Goal: Use online tool/utility: Use online tool/utility

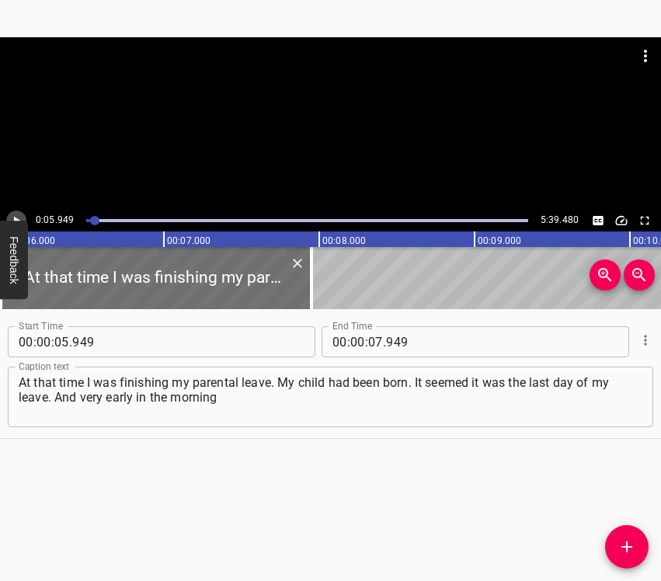
click at [18, 218] on icon "Play/Pause" at bounding box center [16, 221] width 14 height 14
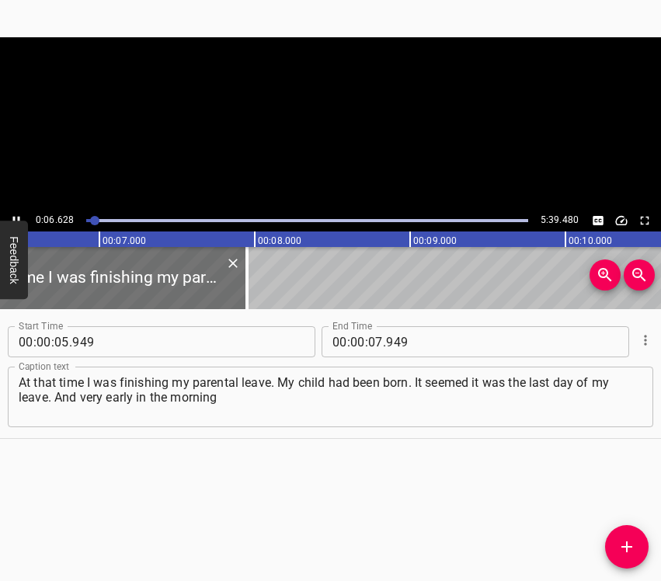
scroll to position [0, 1029]
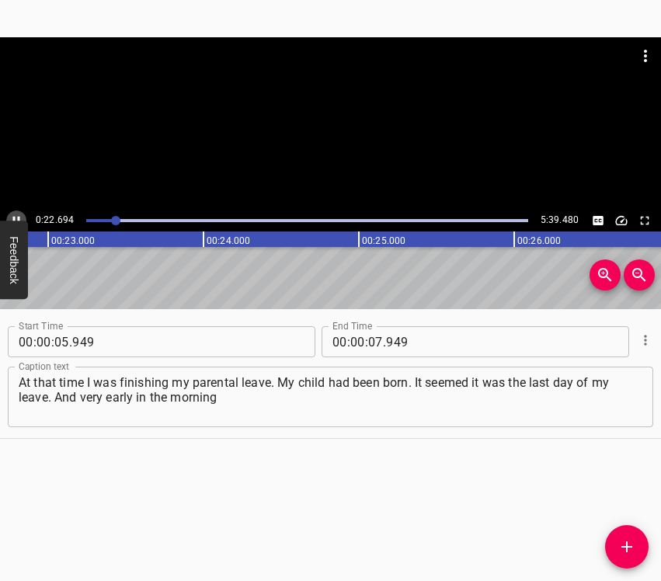
click at [16, 217] on icon "Play/Pause" at bounding box center [16, 221] width 14 height 14
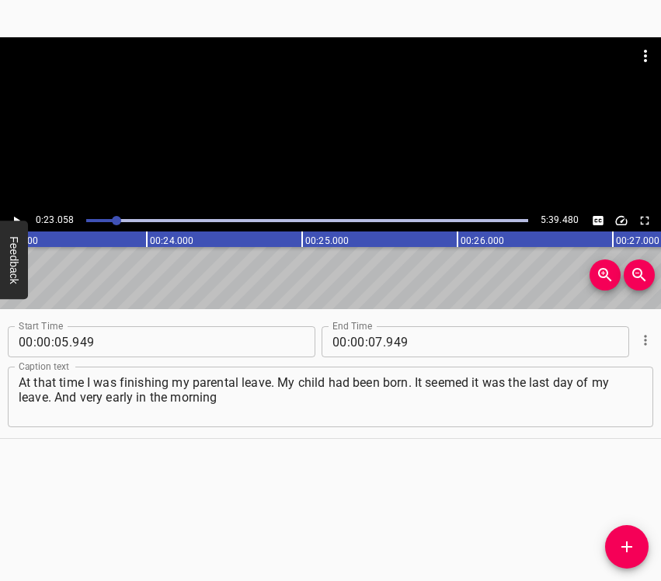
click at [12, 211] on button "Play/Pause" at bounding box center [16, 220] width 20 height 20
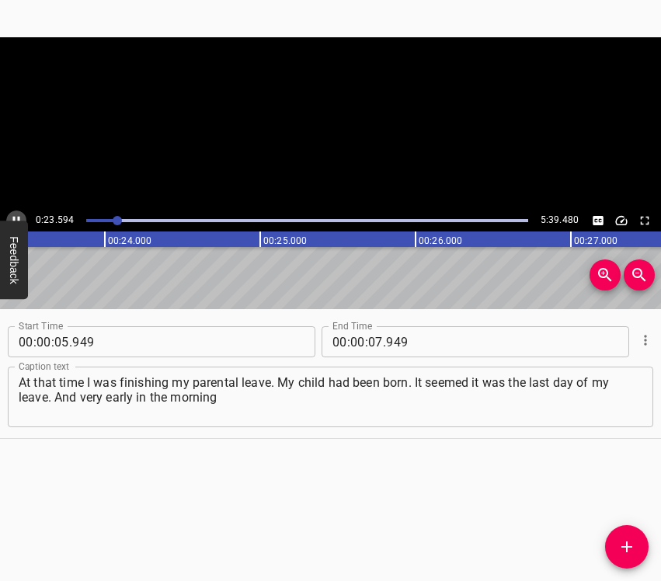
click at [12, 211] on button "Play/Pause" at bounding box center [16, 220] width 20 height 20
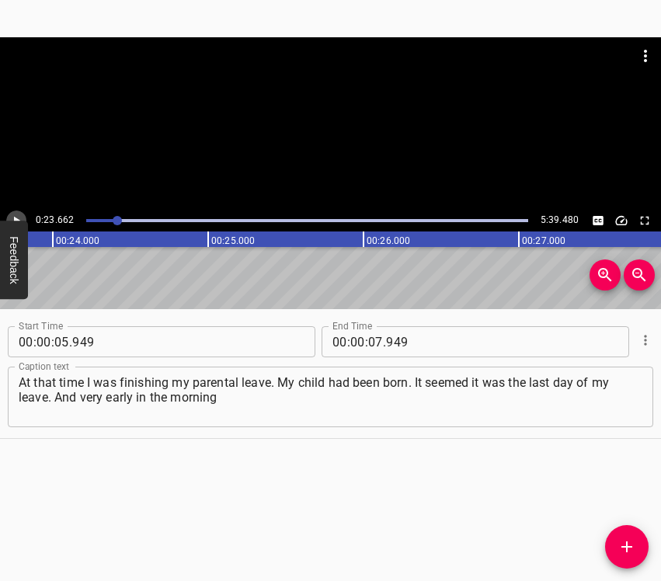
click at [12, 211] on button "Play/Pause" at bounding box center [16, 220] width 20 height 20
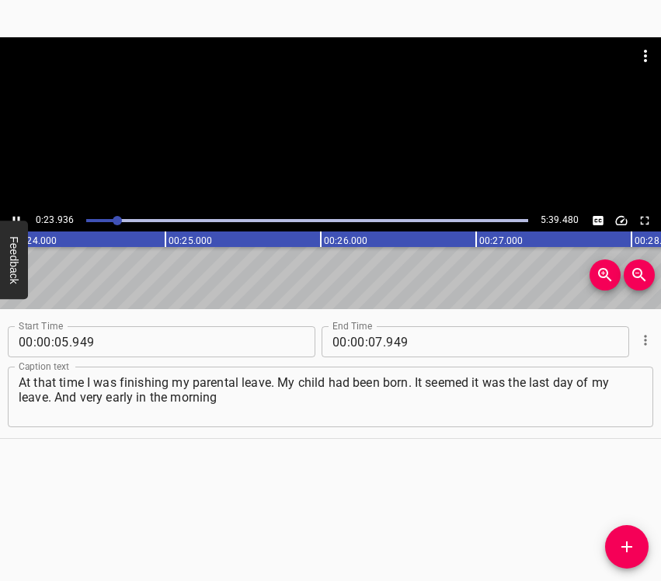
click at [12, 211] on button "Play/Pause" at bounding box center [16, 220] width 20 height 20
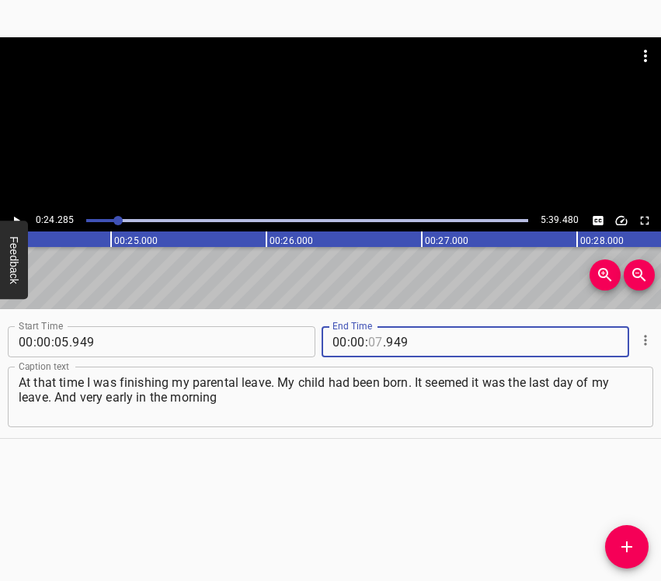
click at [370, 335] on input "number" at bounding box center [375, 341] width 15 height 31
type input "24"
type input "285"
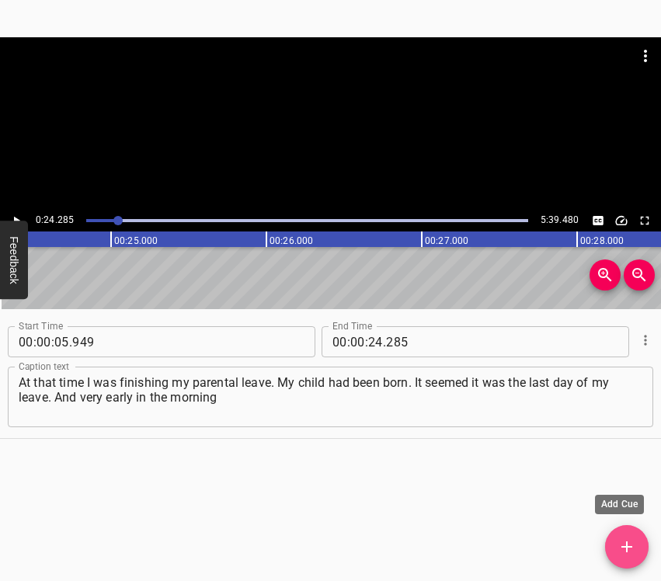
click at [640, 550] on span "Add Cue" at bounding box center [626, 546] width 43 height 19
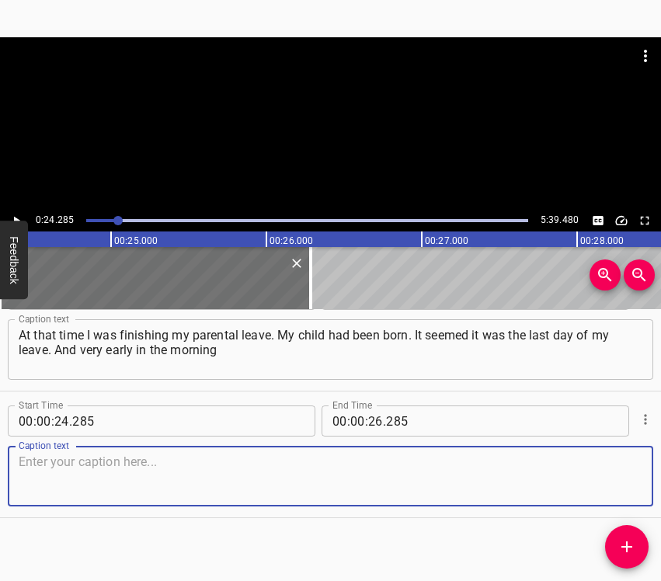
scroll to position [54, 0]
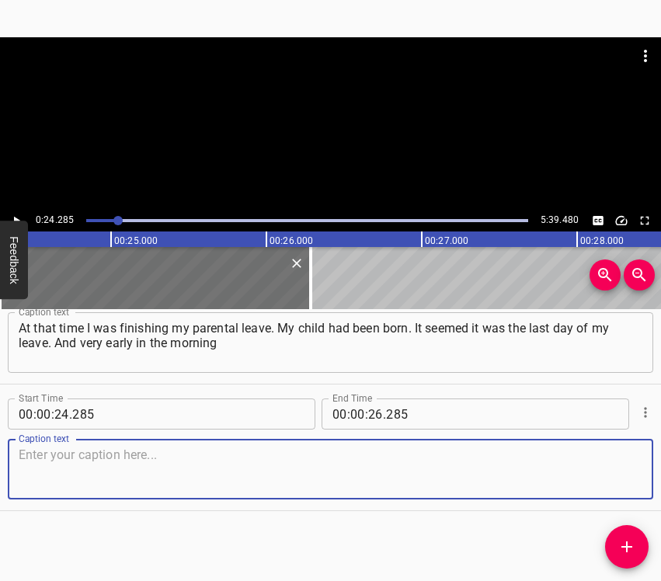
click at [617, 461] on textarea at bounding box center [330, 469] width 623 height 44
click at [85, 485] on textarea at bounding box center [330, 469] width 623 height 44
paste textarea "the explosions began, sometime after 4 o’clock. Right away my commander called …"
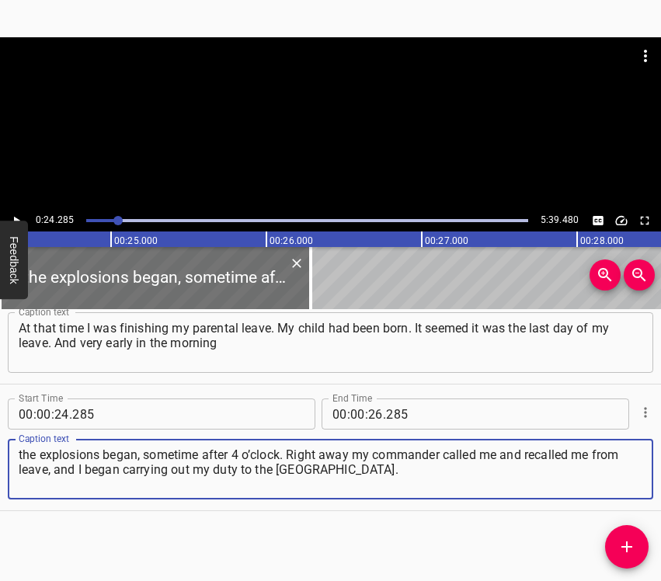
type textarea "the explosions began, sometime after 4 o’clock. Right away my commander called …"
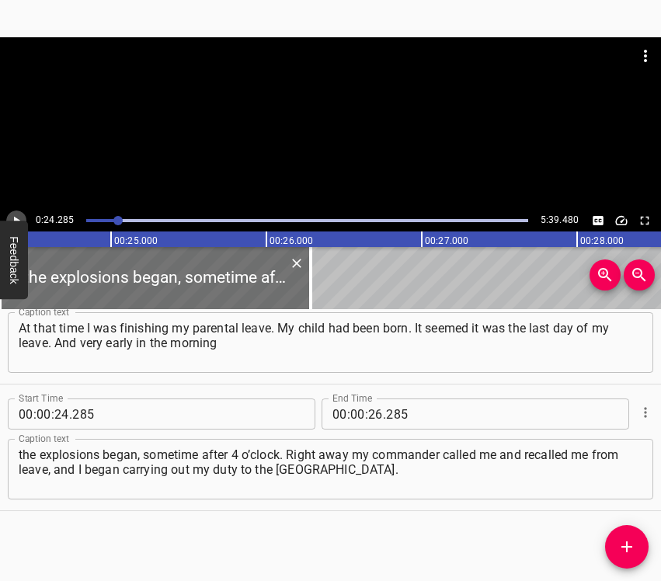
click at [14, 218] on icon "Play/Pause" at bounding box center [17, 221] width 6 height 9
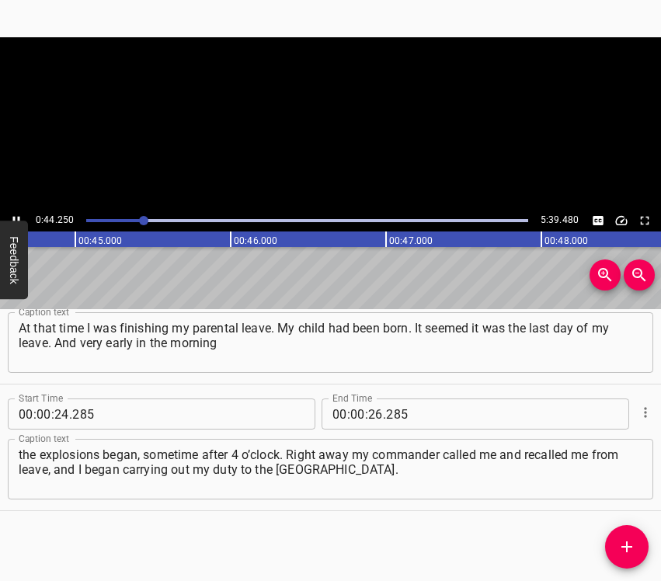
click at [14, 217] on icon "Play/Pause" at bounding box center [16, 221] width 7 height 9
click at [373, 414] on input "number" at bounding box center [375, 413] width 15 height 31
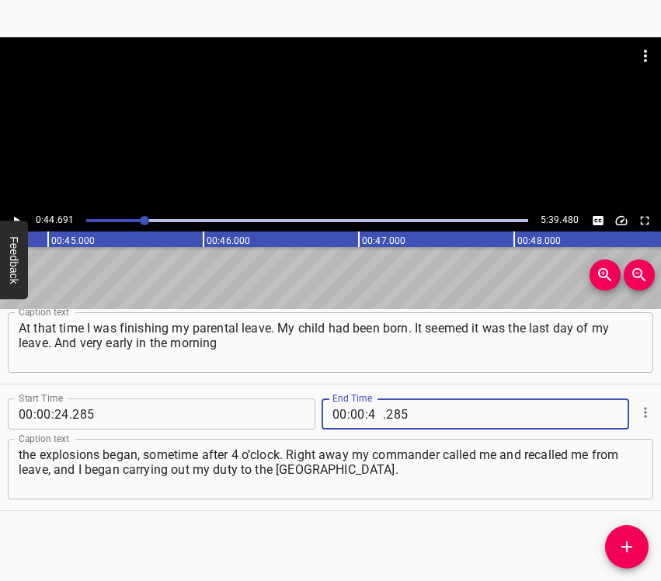
type input "44"
type input "691"
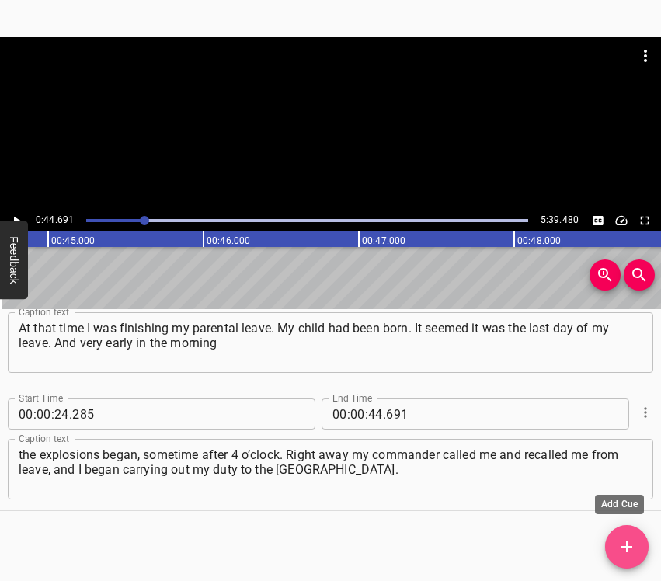
click at [616, 540] on span "Add Cue" at bounding box center [626, 546] width 43 height 19
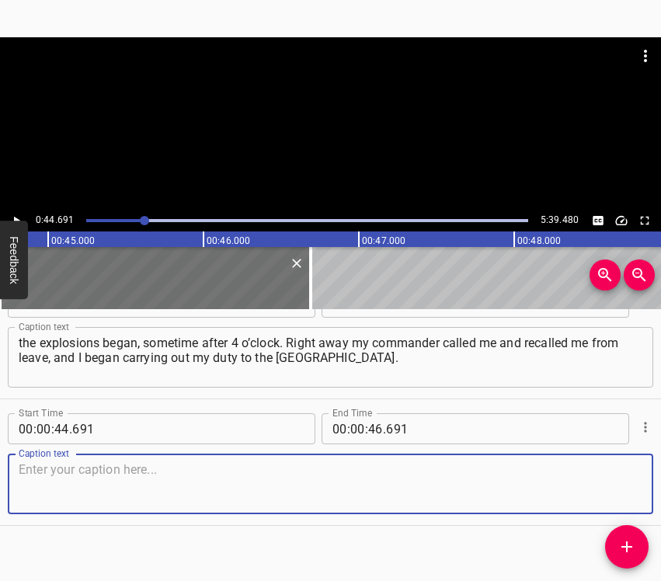
scroll to position [181, 0]
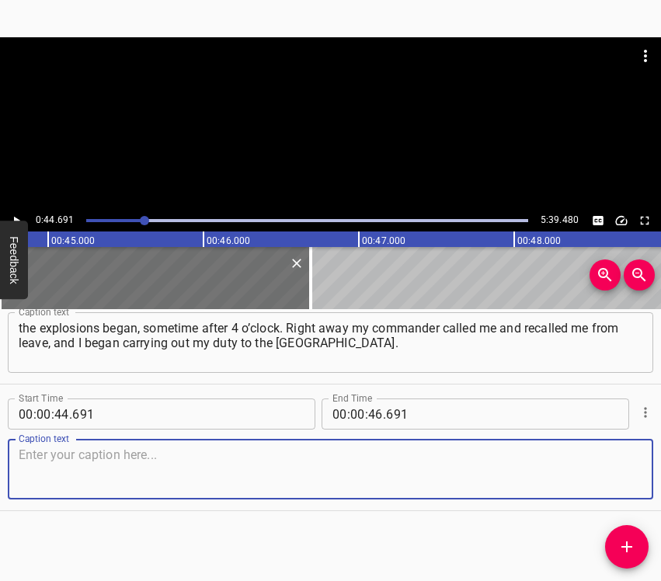
drag, startPoint x: 606, startPoint y: 462, endPoint x: 651, endPoint y: 443, distance: 48.3
click at [607, 460] on textarea at bounding box center [330, 469] width 623 height 44
click at [104, 467] on textarea at bounding box center [330, 469] width 623 height 44
paste textarea "Right away I thought about evacuating my family to some safe place. All the mor…"
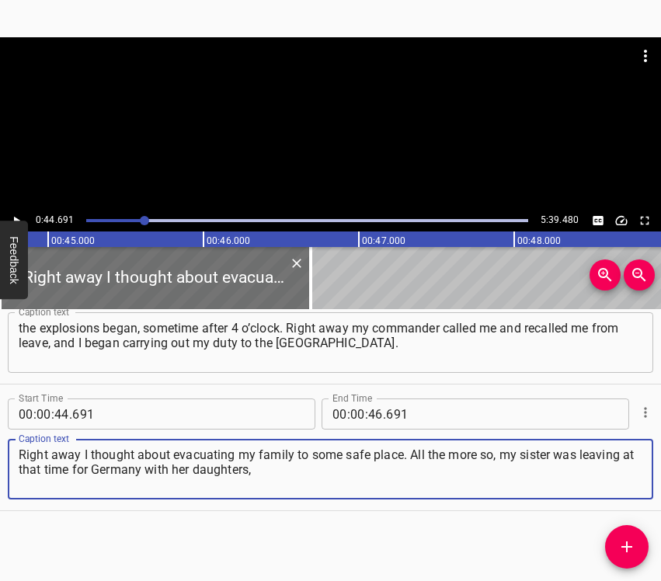
type textarea "Right away I thought about evacuating my family to some safe place. All the mor…"
click at [17, 214] on icon "Play/Pause" at bounding box center [16, 221] width 14 height 14
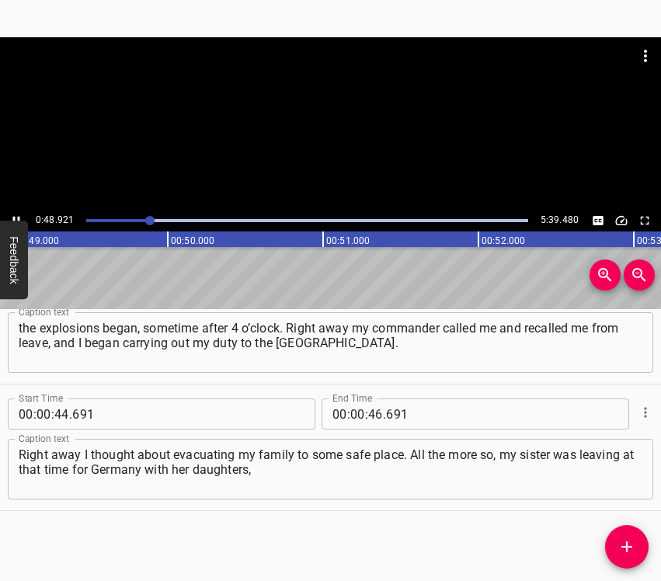
scroll to position [0, 7634]
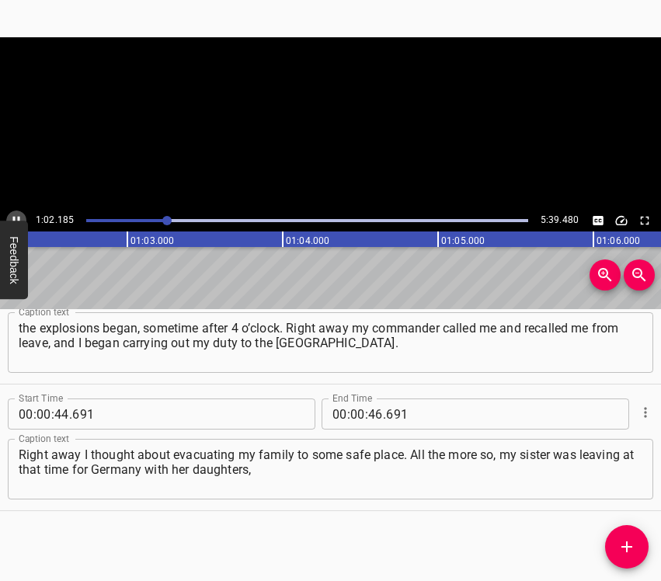
click at [16, 217] on icon "Play/Pause" at bounding box center [16, 221] width 14 height 14
click at [355, 405] on input "number" at bounding box center [357, 413] width 15 height 31
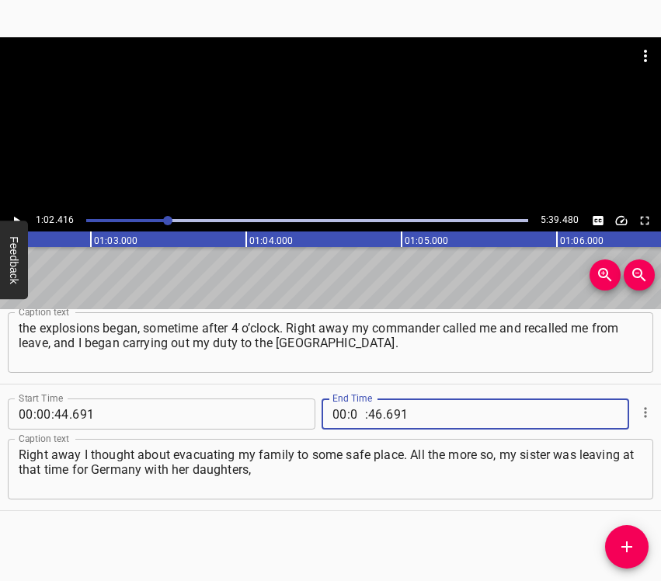
type input "01"
type input "02"
type input "416"
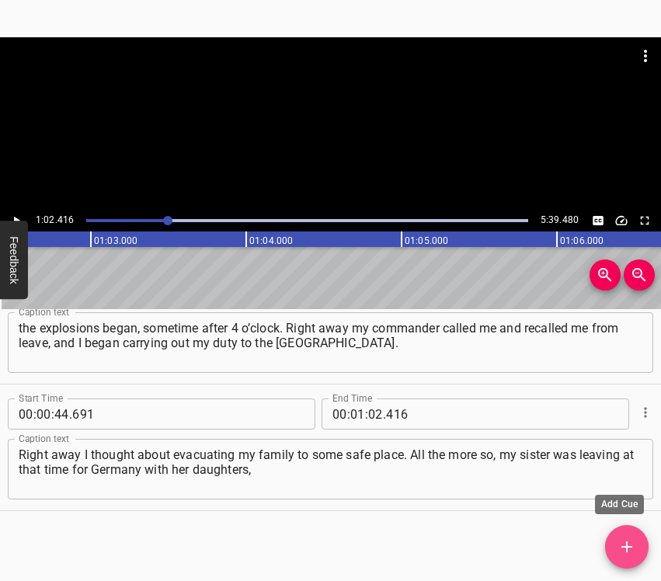
click at [622, 541] on icon "Add Cue" at bounding box center [626, 546] width 19 height 19
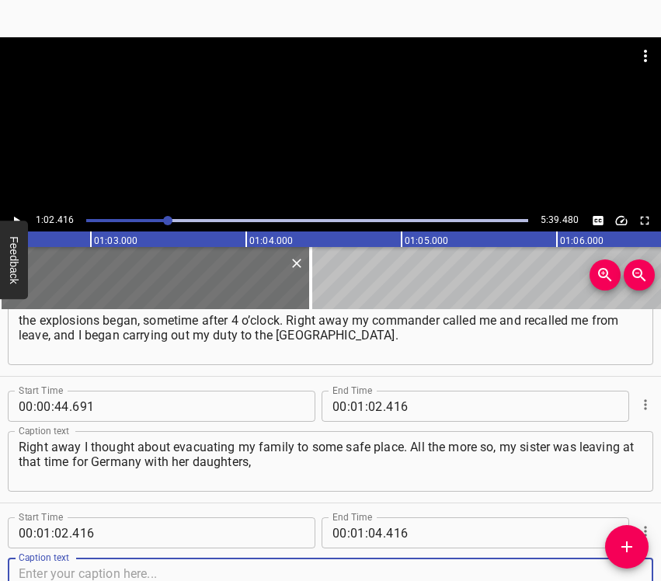
scroll to position [307, 0]
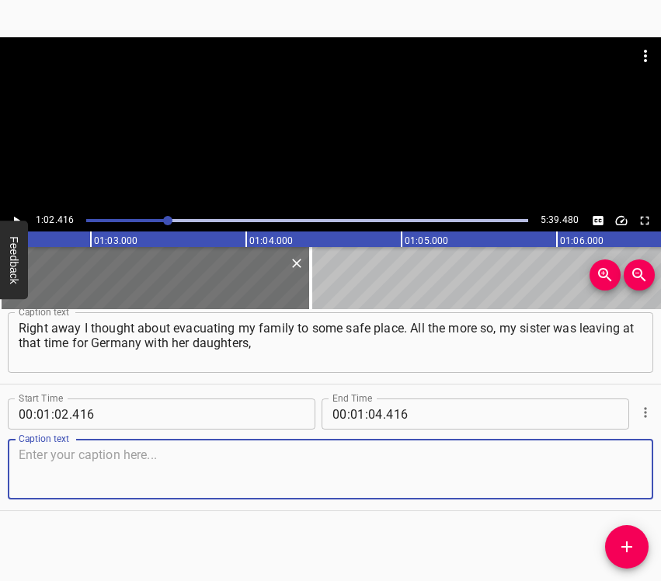
drag, startPoint x: 589, startPoint y: 473, endPoint x: 660, endPoint y: 446, distance: 75.4
click at [592, 473] on textarea at bounding box center [330, 469] width 623 height 44
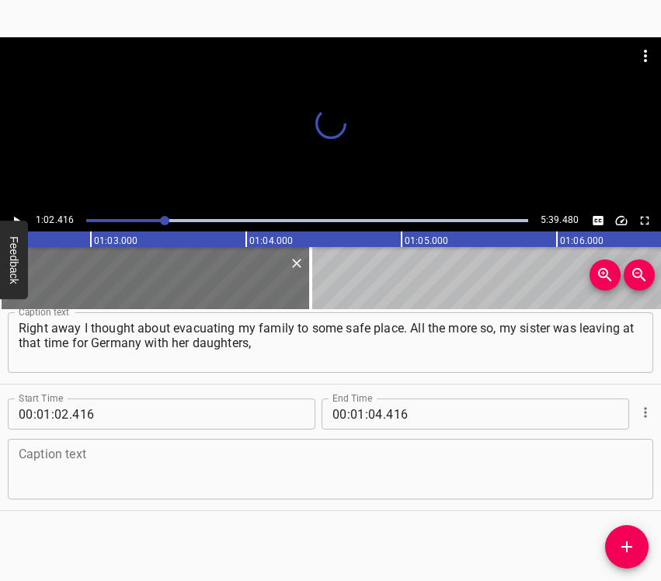
click at [165, 216] on div at bounding box center [164, 220] width 9 height 9
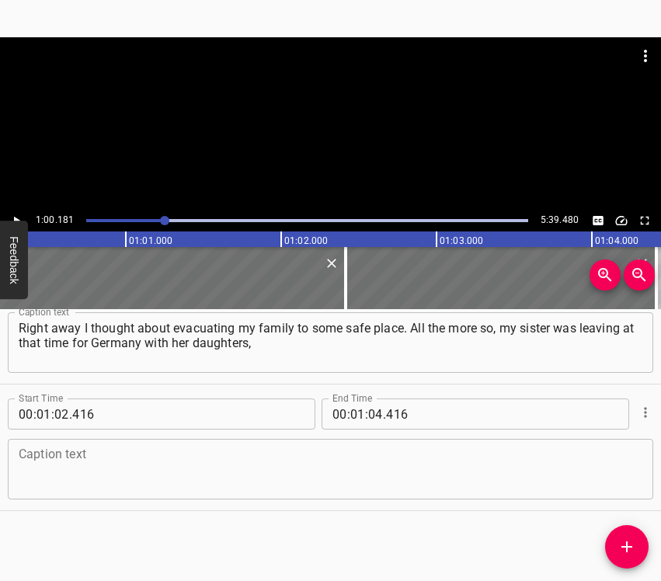
scroll to position [0, 9345]
click at [16, 217] on icon "Play/Pause" at bounding box center [16, 221] width 14 height 14
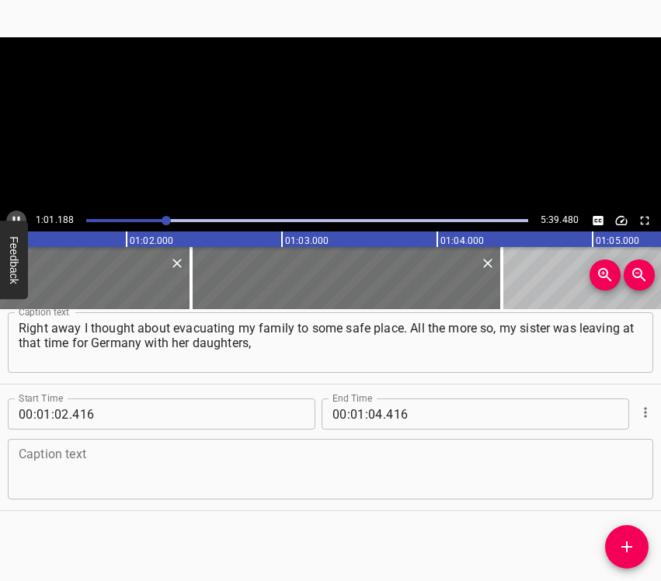
click at [16, 217] on icon "Play/Pause" at bounding box center [16, 221] width 14 height 14
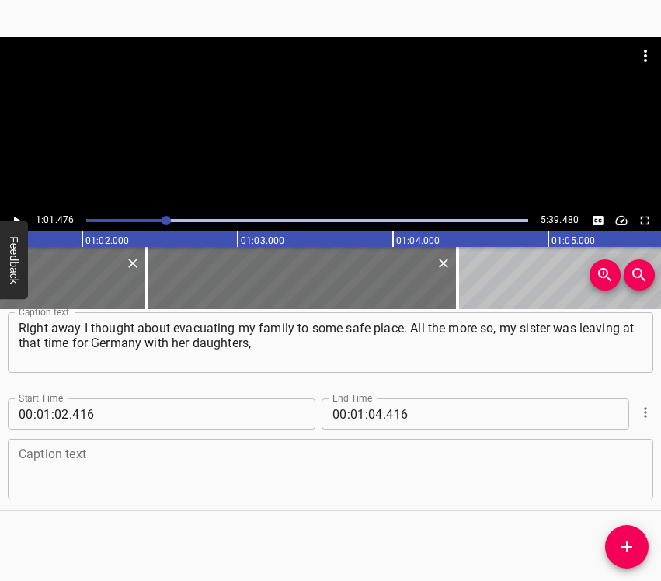
scroll to position [0, 9546]
click at [637, 406] on icon "Cue Options" at bounding box center [645, 412] width 16 height 16
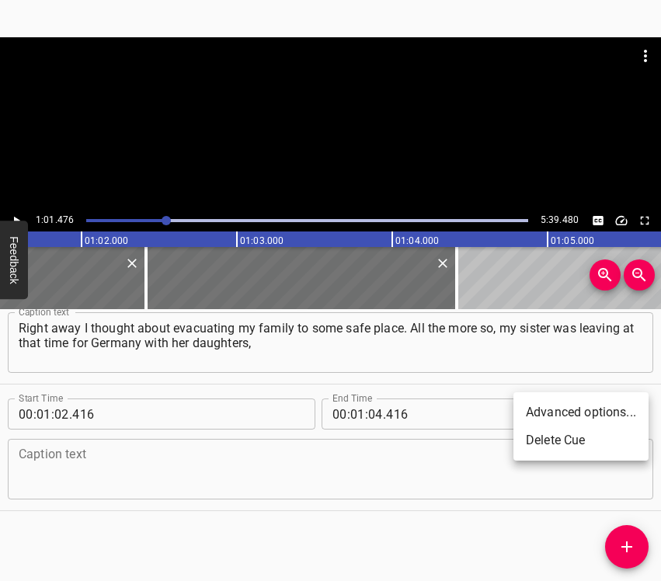
click at [566, 439] on li "Delete Cue" at bounding box center [580, 440] width 135 height 28
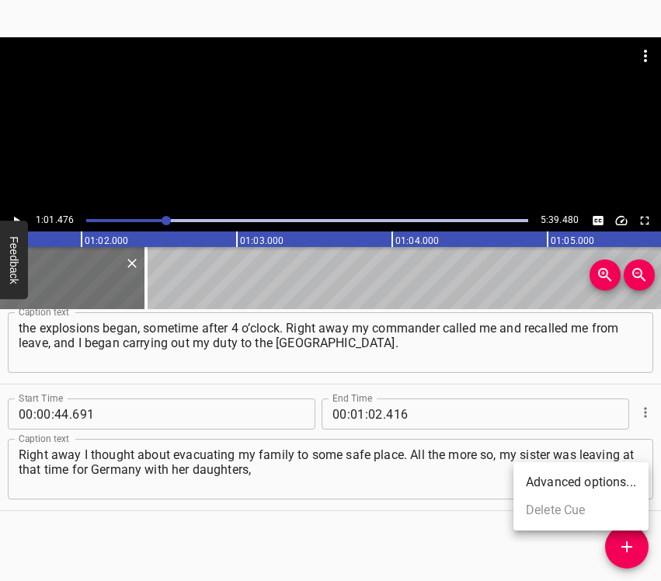
scroll to position [181, 0]
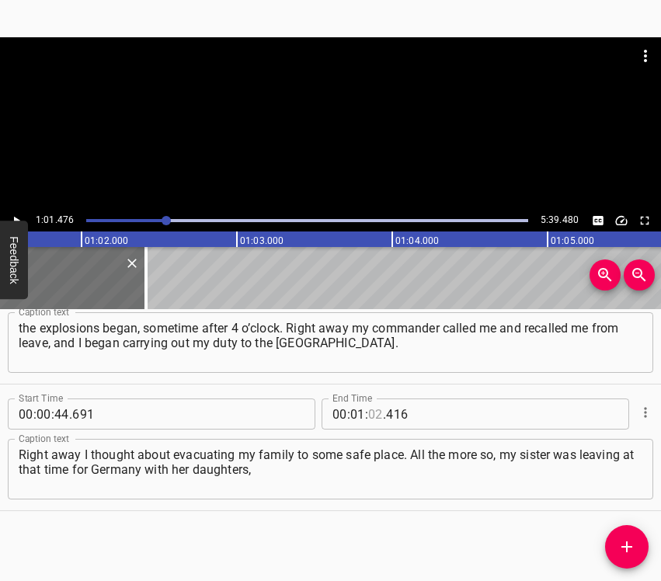
click at [371, 408] on input "number" at bounding box center [375, 413] width 15 height 31
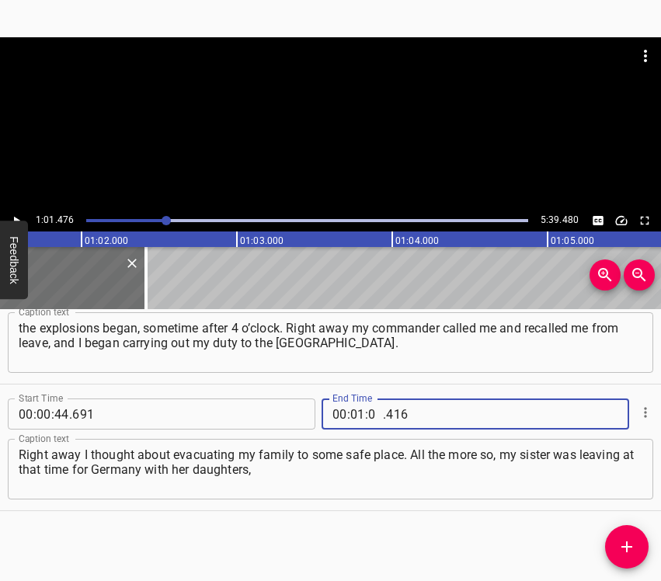
type input "01"
type input "476"
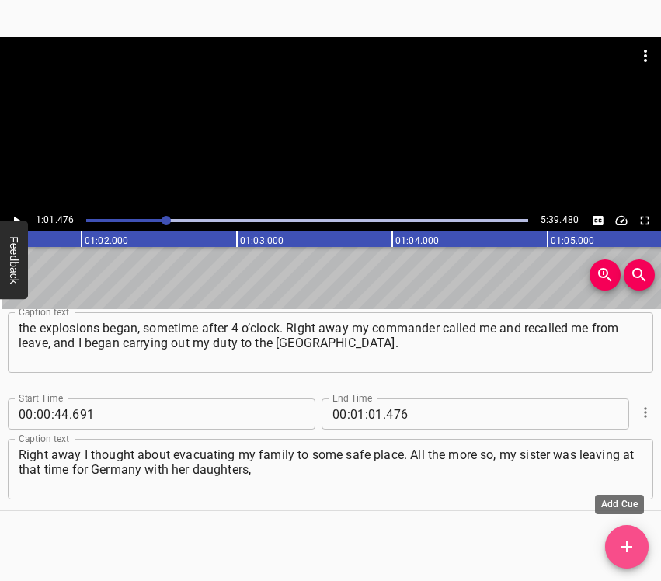
click at [627, 541] on icon "Add Cue" at bounding box center [626, 546] width 11 height 11
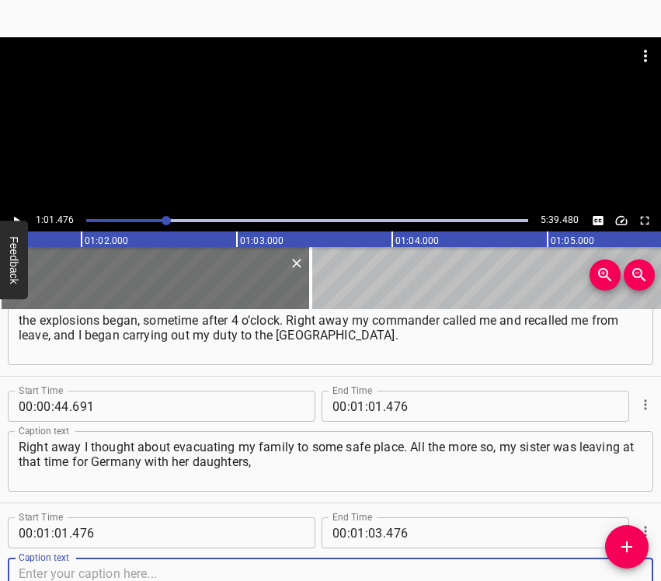
scroll to position [307, 0]
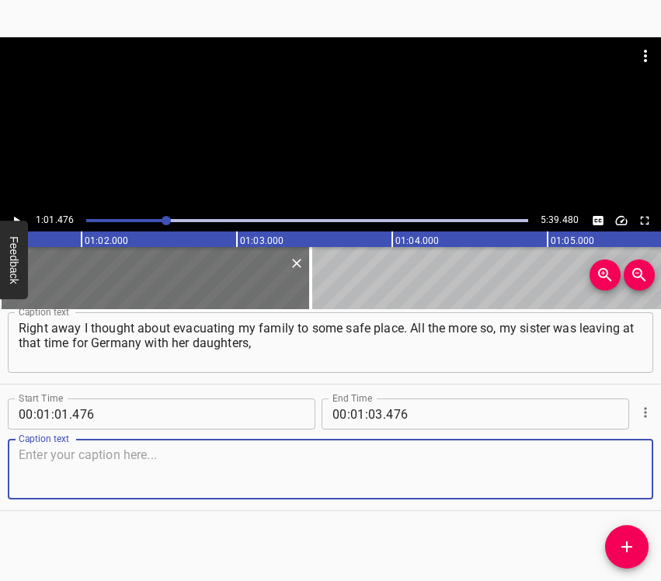
click at [600, 477] on textarea at bounding box center [330, 469] width 623 height 44
type textarea "Right away I thought about evacuating my family to some safe place. All the mor…"
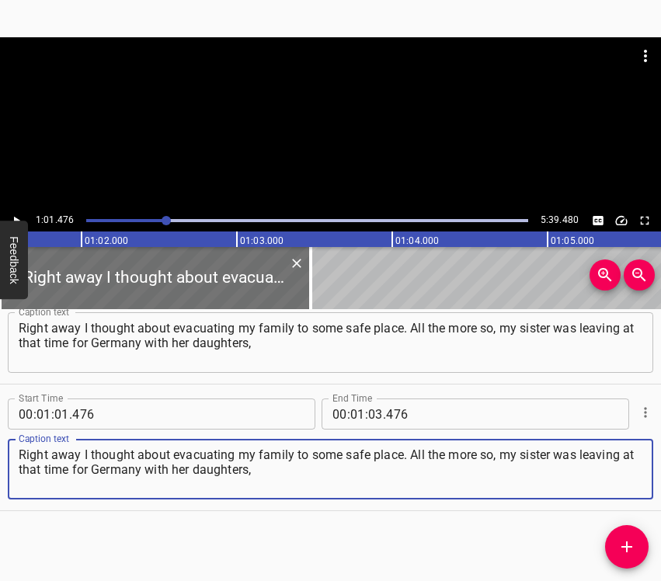
drag, startPoint x: 269, startPoint y: 470, endPoint x: 13, endPoint y: 457, distance: 256.5
click at [13, 457] on div "Right away I thought about evacuating my family to some safe place. All the mor…" at bounding box center [330, 469] width 645 height 61
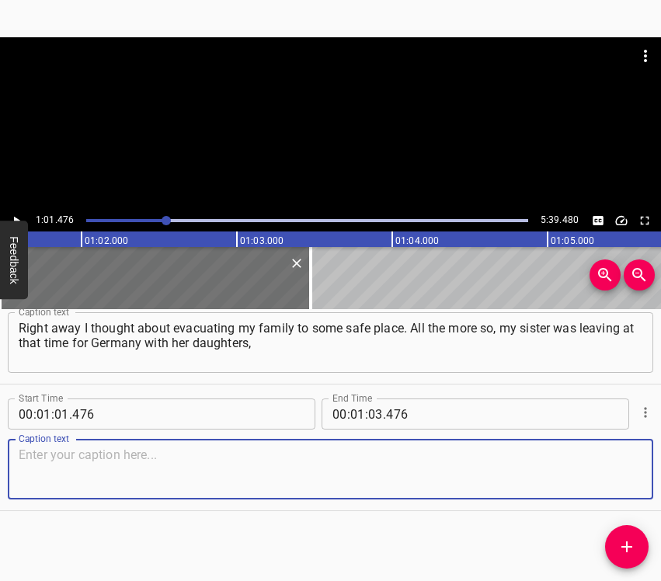
click at [285, 454] on textarea at bounding box center [330, 469] width 623 height 44
paste textarea "she has two daughters. Then they came back when it became more or less calm. Bu…"
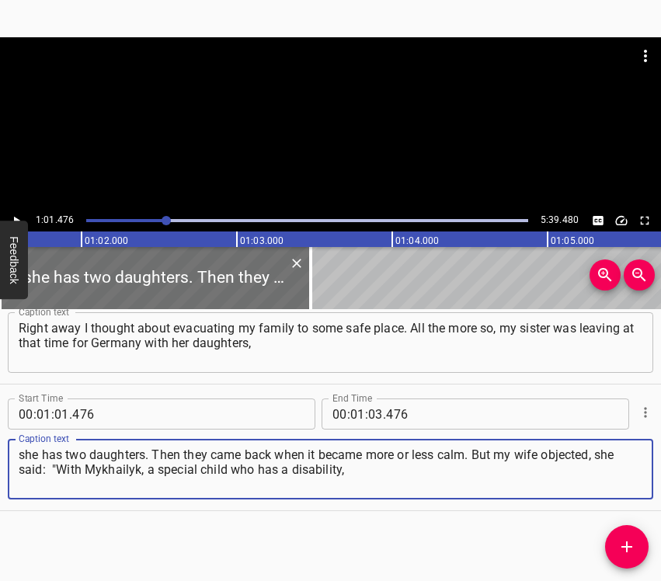
type textarea "she has two daughters. Then they came back when it became more or less calm. Bu…"
click at [18, 215] on icon "Play/Pause" at bounding box center [16, 221] width 14 height 14
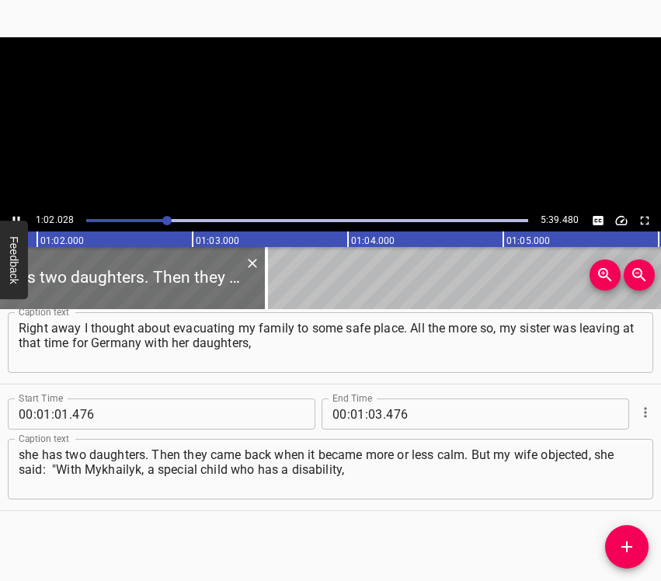
scroll to position [0, 9631]
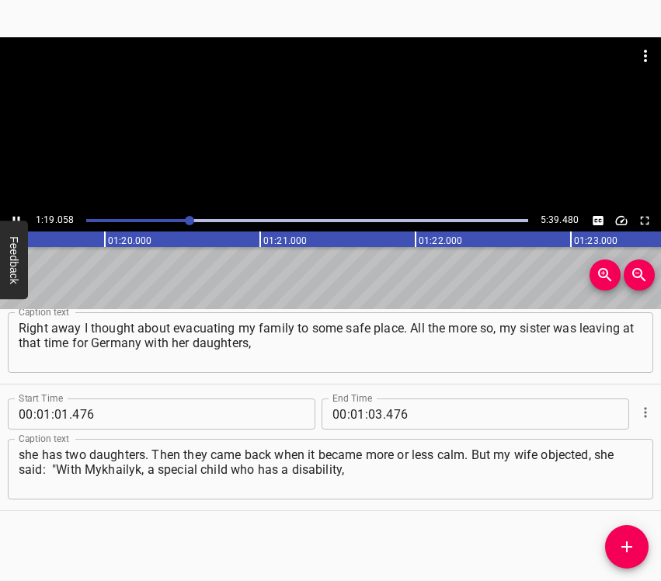
click at [16, 214] on icon "Play/Pause" at bounding box center [16, 221] width 14 height 14
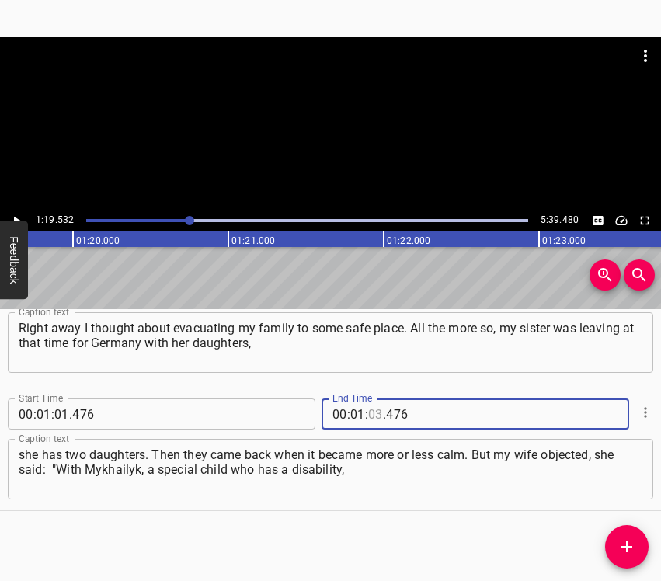
click at [368, 421] on input "number" at bounding box center [375, 413] width 15 height 31
type input "19"
type input "532"
click at [622, 550] on icon "Add Cue" at bounding box center [626, 546] width 19 height 19
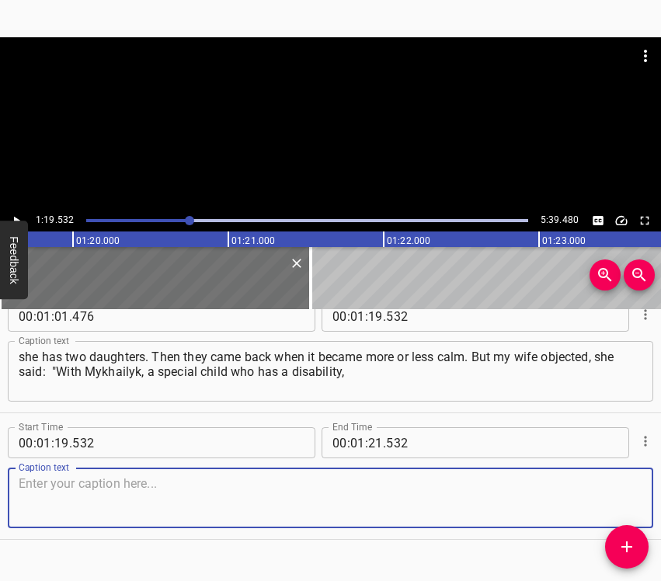
scroll to position [434, 0]
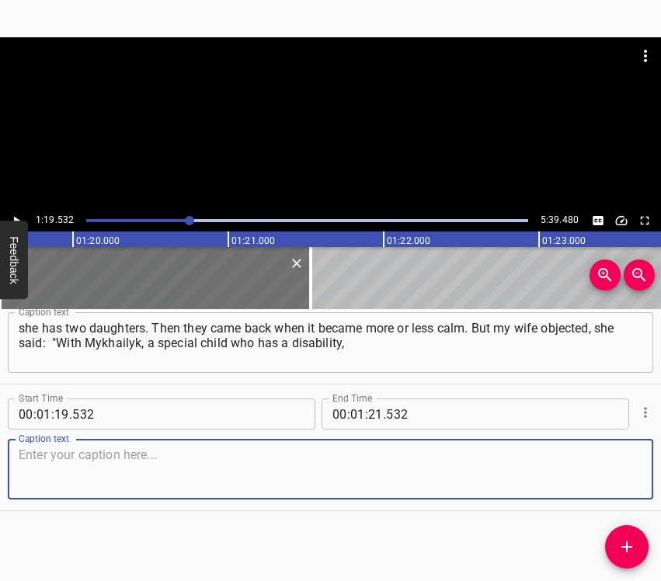
click at [617, 472] on textarea at bounding box center [330, 469] width 623 height 44
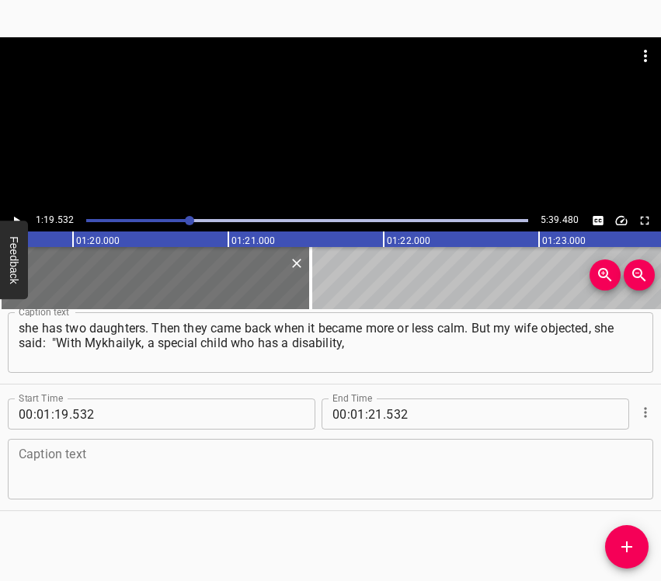
click at [132, 467] on textarea at bounding box center [330, 469] width 623 height 44
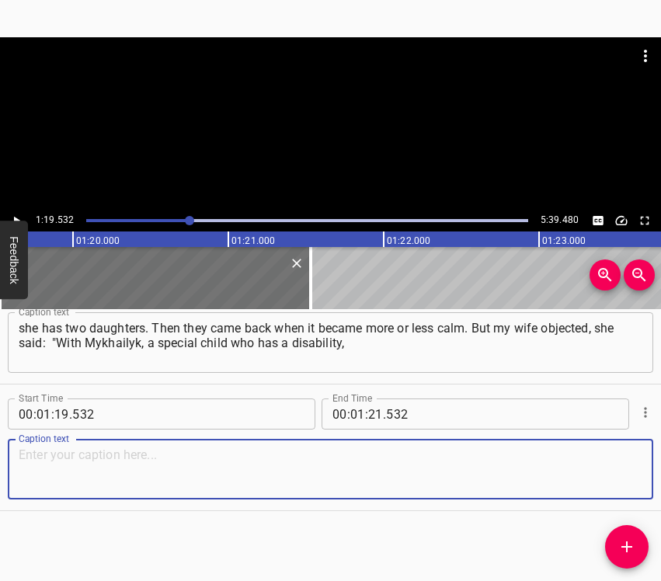
paste textarea "I cannot cope alone. Either with you, or we stay at home." We were strengthenin…"
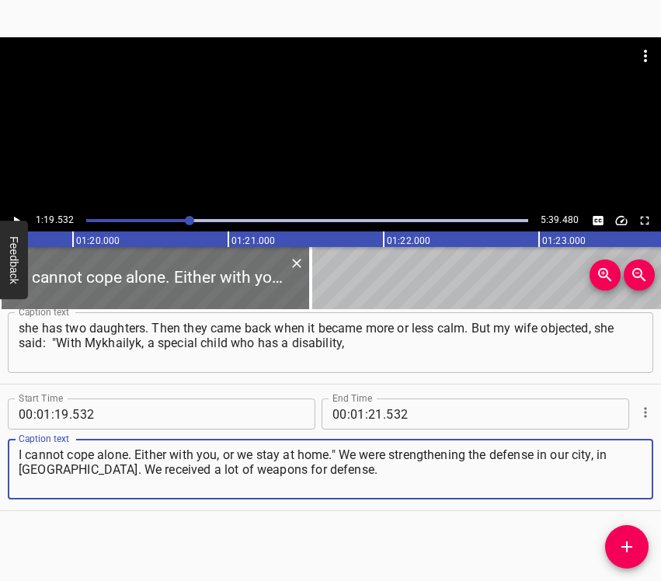
type textarea "I cannot cope alone. Either with you, or we stay at home." We were strengthenin…"
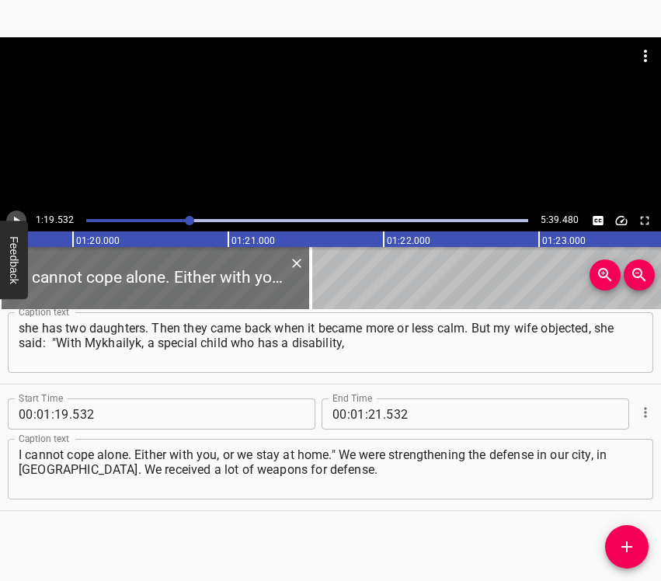
click at [19, 219] on icon "Play/Pause" at bounding box center [16, 221] width 14 height 14
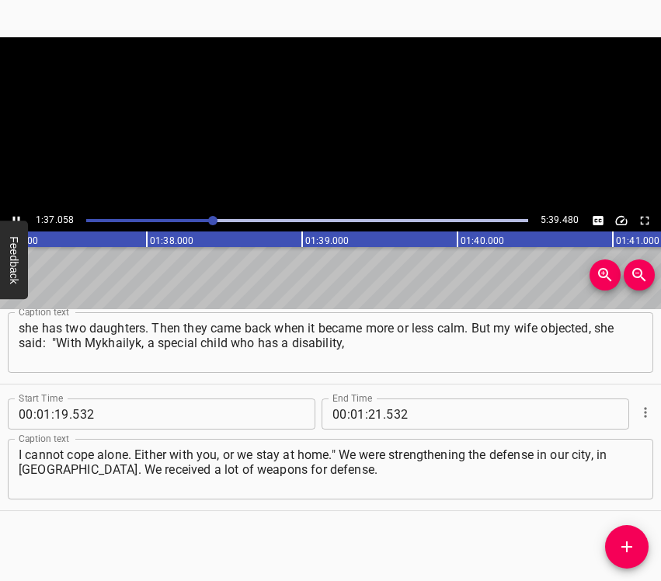
click at [19, 219] on icon "Play/Pause" at bounding box center [16, 221] width 7 height 9
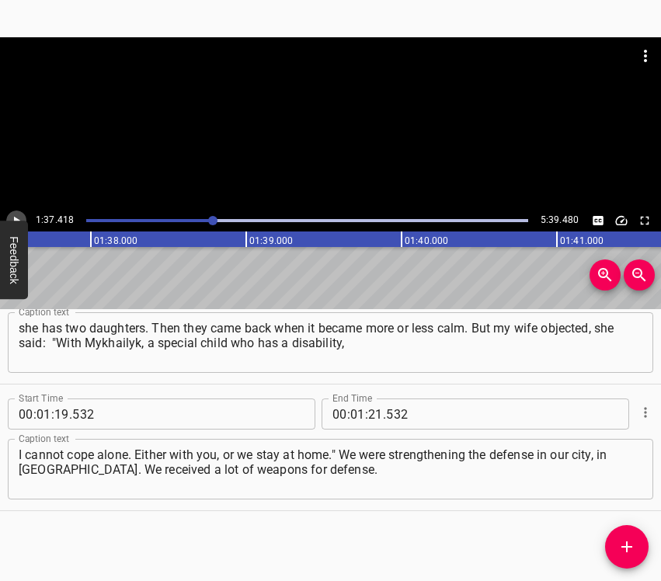
click at [19, 219] on icon "Play/Pause" at bounding box center [16, 221] width 14 height 14
click at [19, 219] on icon "Play/Pause" at bounding box center [16, 221] width 7 height 9
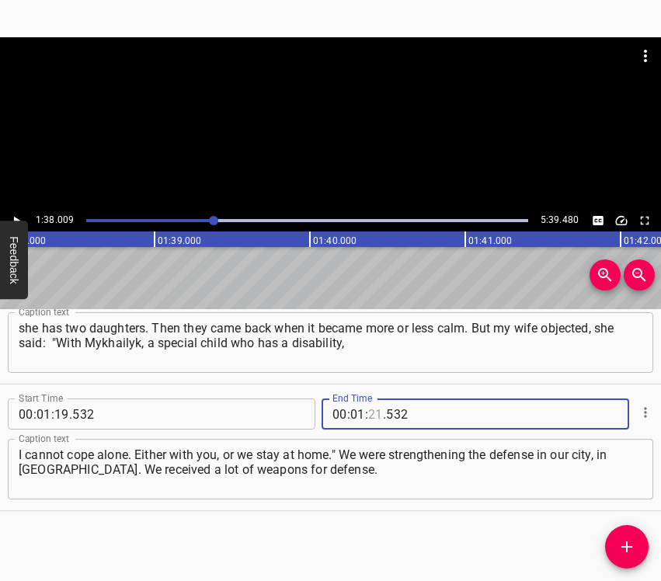
click at [369, 415] on input "number" at bounding box center [375, 413] width 15 height 31
type input "38"
type input "009"
click at [634, 548] on icon "Add Cue" at bounding box center [626, 546] width 19 height 19
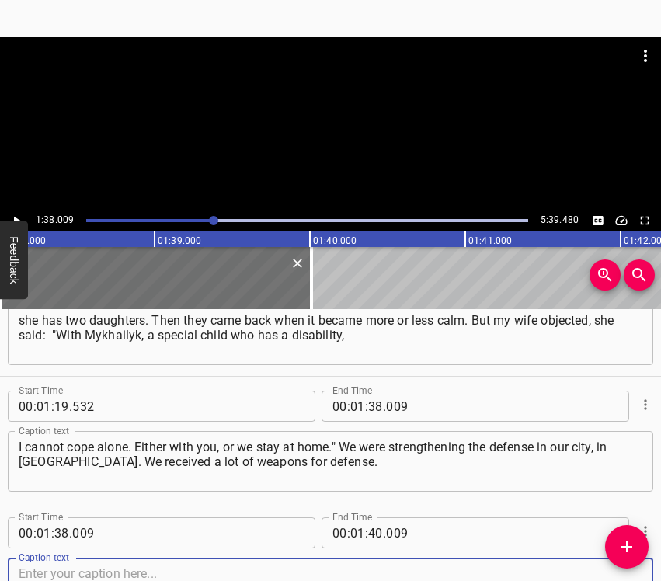
scroll to position [561, 0]
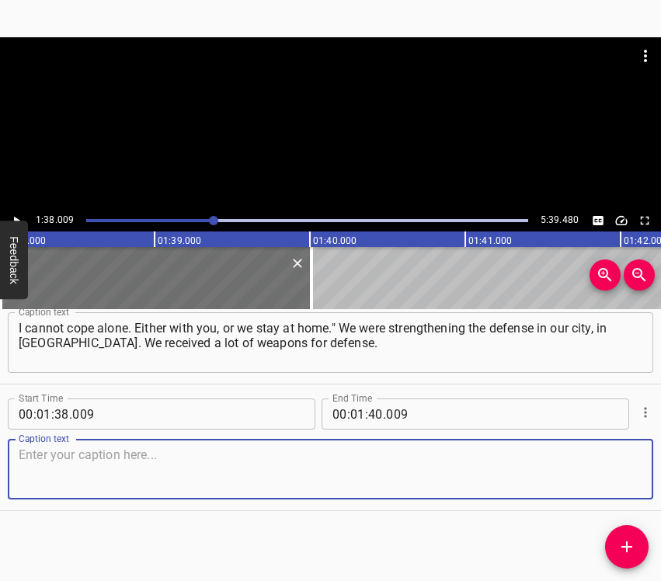
drag, startPoint x: 607, startPoint y: 476, endPoint x: 652, endPoint y: 457, distance: 49.0
click at [607, 474] on textarea at bounding box center [330, 469] width 623 height 44
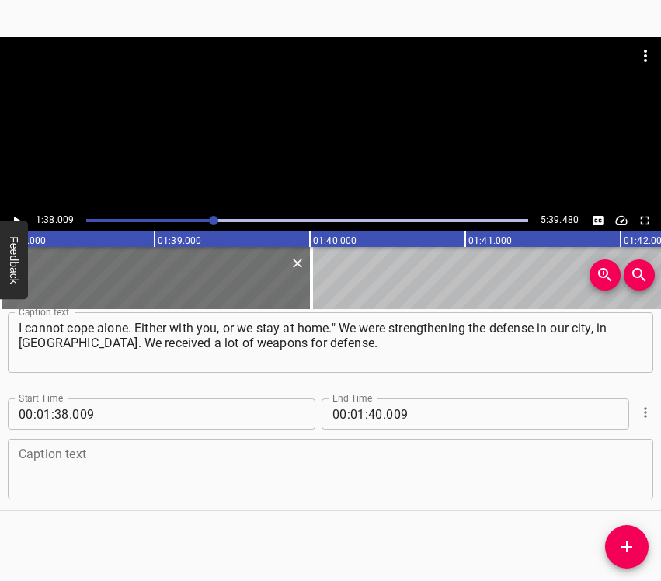
click at [116, 453] on textarea at bounding box center [330, 469] width 623 height 44
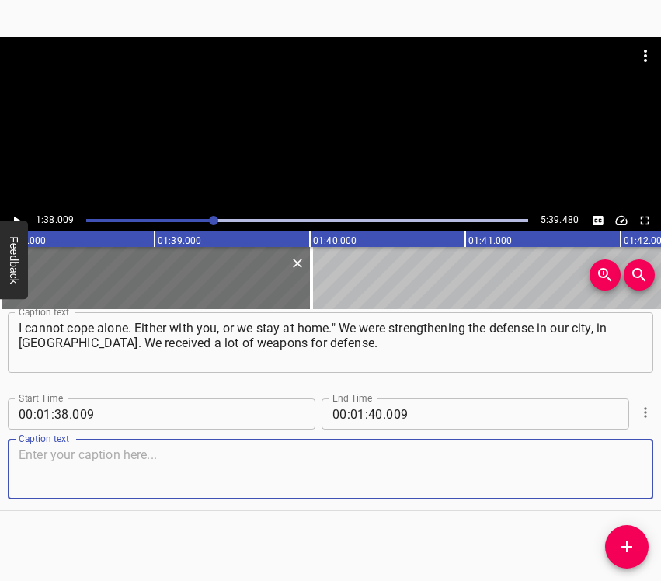
paste textarea "I will not say what exactly and in what quantity, but we were preparing for the…"
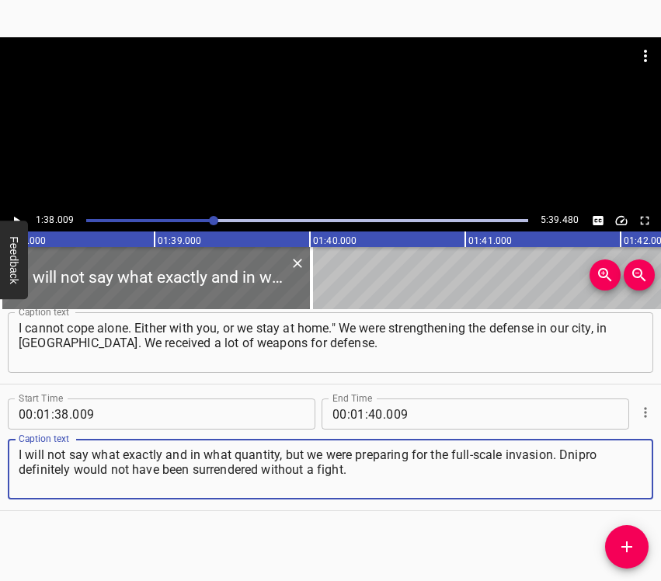
type textarea "I will not say what exactly and in what quantity, but we were preparing for the…"
click at [13, 215] on icon "Play/Pause" at bounding box center [16, 221] width 14 height 14
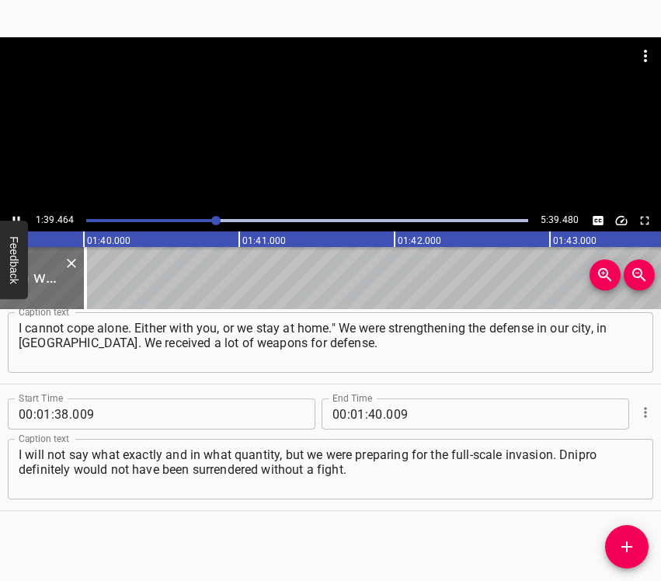
scroll to position [0, 15484]
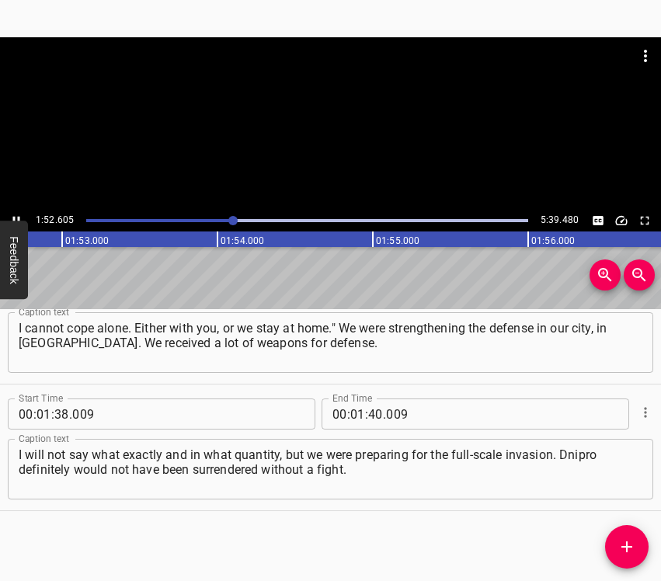
click at [19, 215] on icon "Play/Pause" at bounding box center [16, 221] width 14 height 14
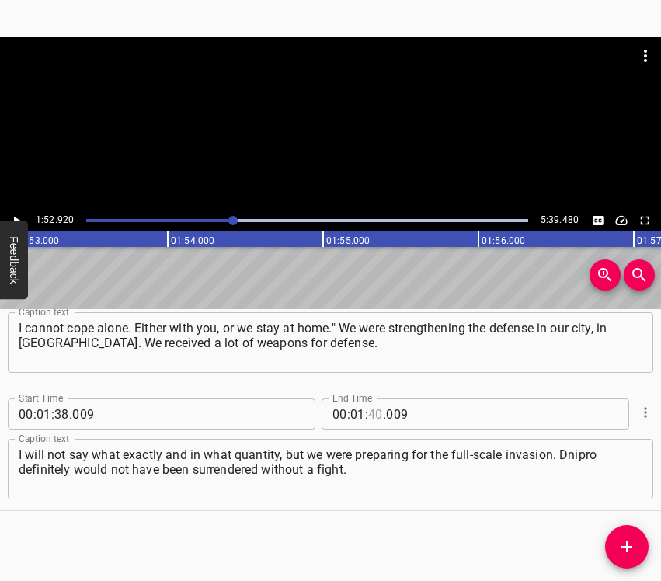
click at [371, 404] on input "number" at bounding box center [375, 413] width 15 height 31
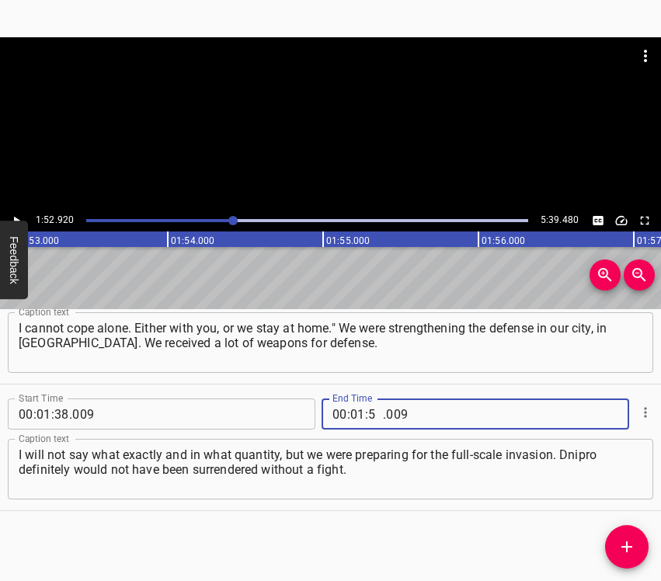
type input "52"
type input "920"
click at [622, 546] on icon "Add Cue" at bounding box center [626, 546] width 11 height 11
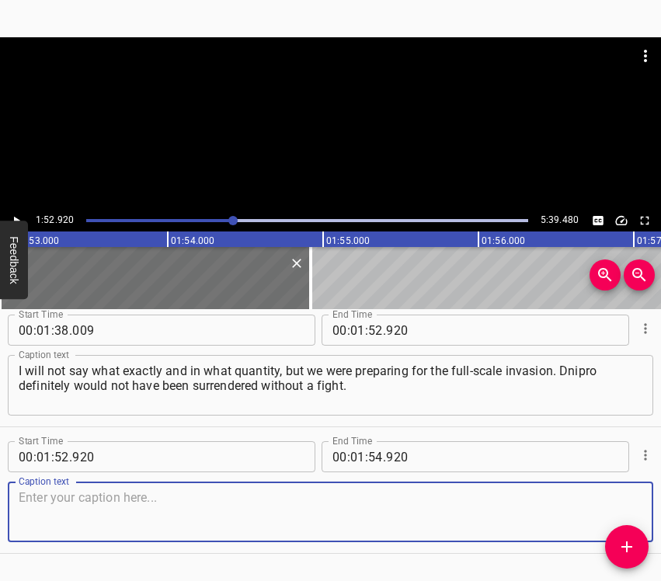
scroll to position [687, 0]
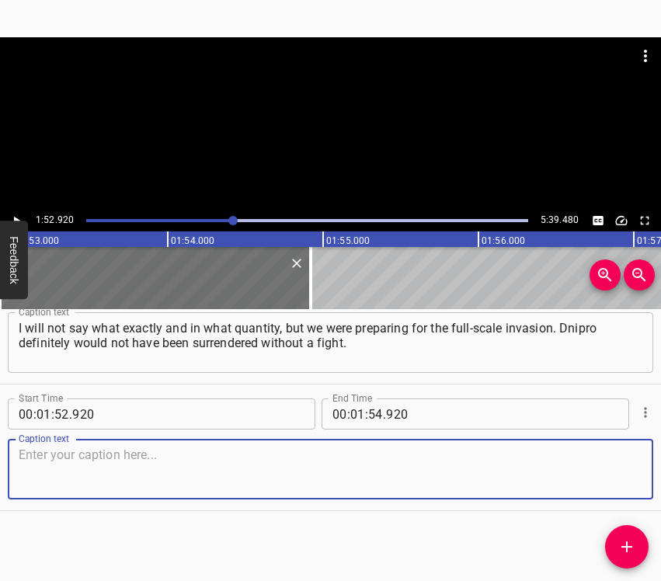
drag, startPoint x: 606, startPoint y: 481, endPoint x: 655, endPoint y: 465, distance: 51.6
click at [614, 477] on textarea at bounding box center [330, 469] width 623 height 44
click at [32, 481] on textarea at bounding box center [330, 469] width 623 height 44
paste textarea "There were very many fortifications and defensive lines. All the units were arm…"
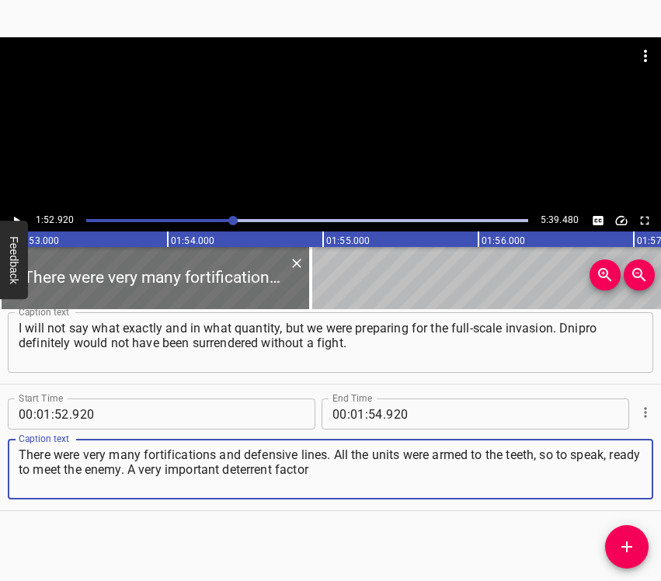
type textarea "There were very many fortifications and defensive lines. All the units were arm…"
click at [18, 210] on button "Play/Pause" at bounding box center [16, 220] width 20 height 20
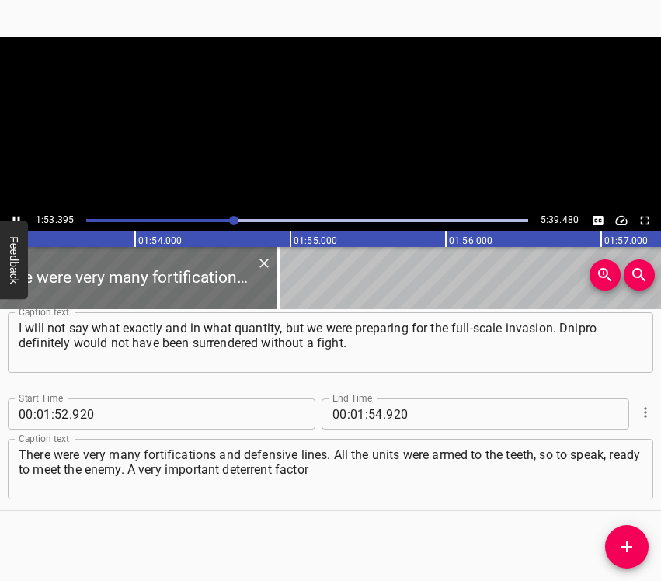
scroll to position [0, 17568]
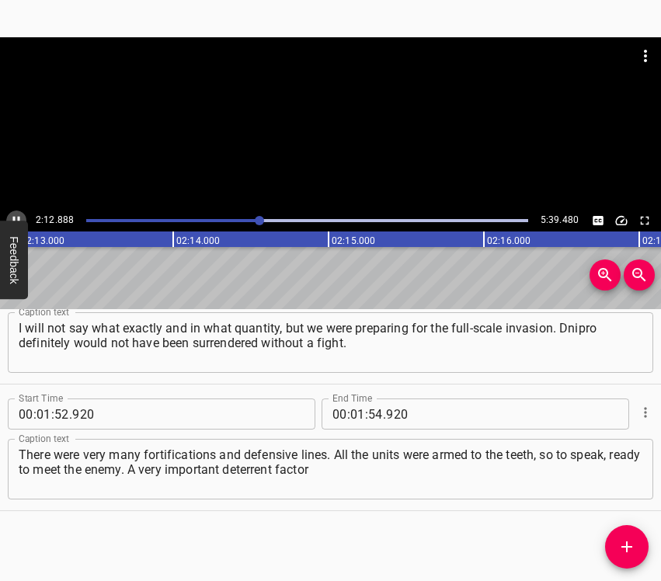
click at [14, 218] on icon "Play/Pause" at bounding box center [16, 221] width 7 height 9
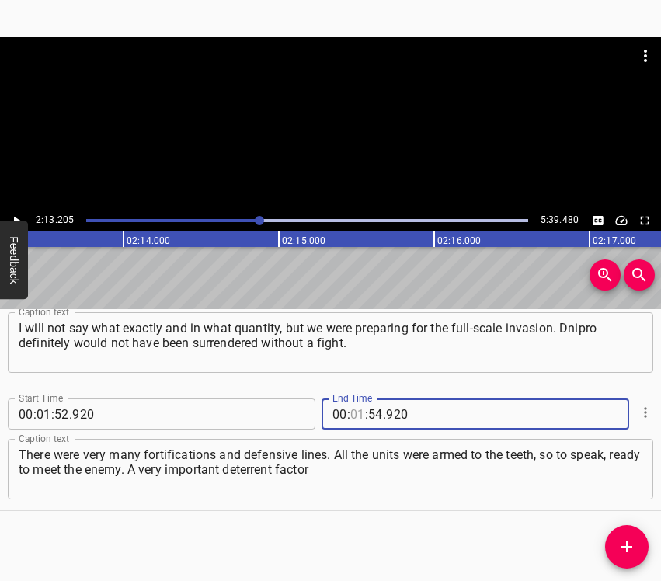
click at [352, 410] on input "number" at bounding box center [357, 413] width 15 height 31
type input "02"
type input "16"
type input "920"
click at [368, 411] on input "number" at bounding box center [375, 413] width 15 height 31
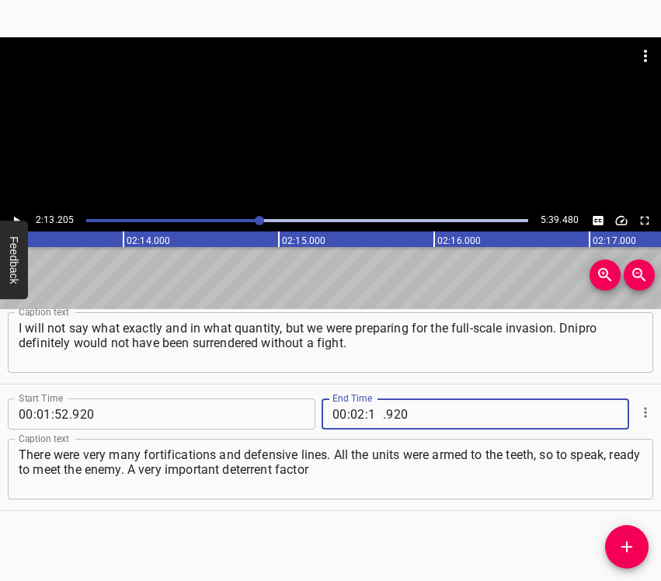
type input "13"
type input "205"
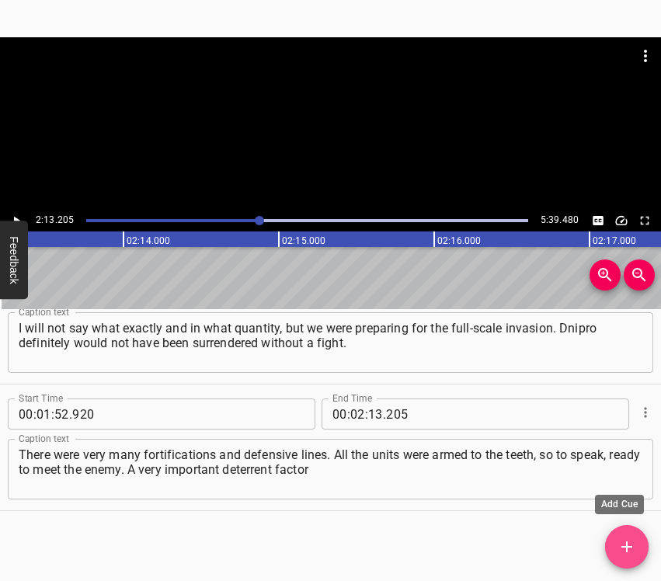
click at [624, 549] on icon "Add Cue" at bounding box center [626, 546] width 19 height 19
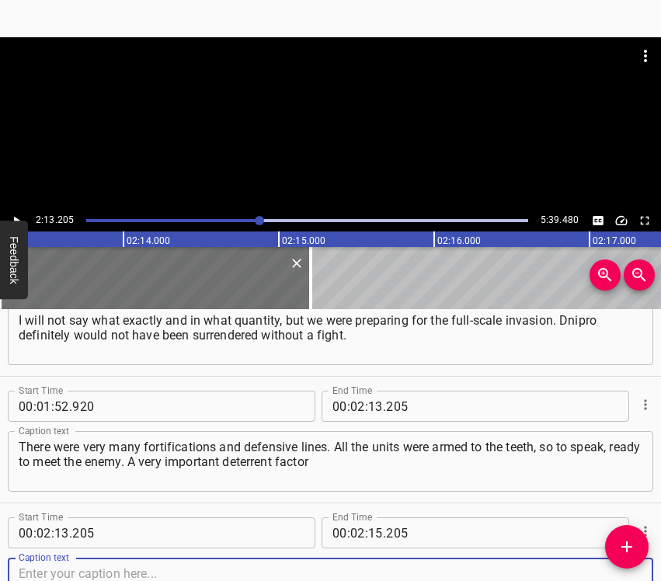
scroll to position [814, 0]
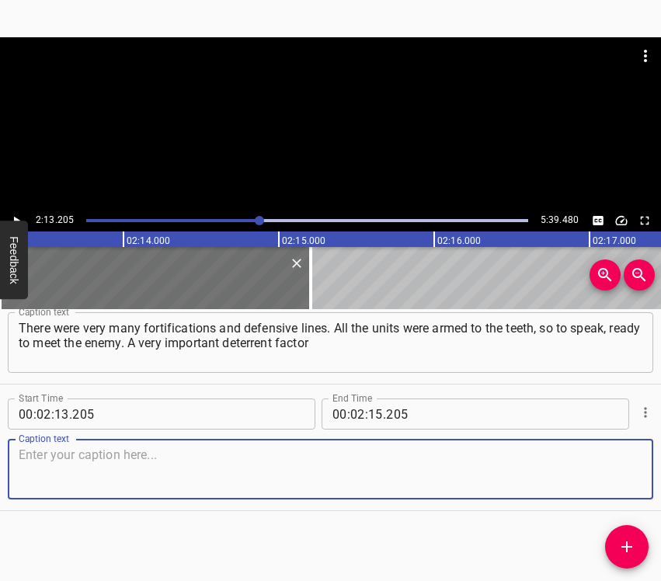
click at [599, 471] on textarea at bounding box center [330, 469] width 623 height 44
click at [97, 486] on textarea at bounding box center [330, 469] width 623 height 44
paste textarea "for this is FPV drones, radio-electronic warfare against their drones. Progress…"
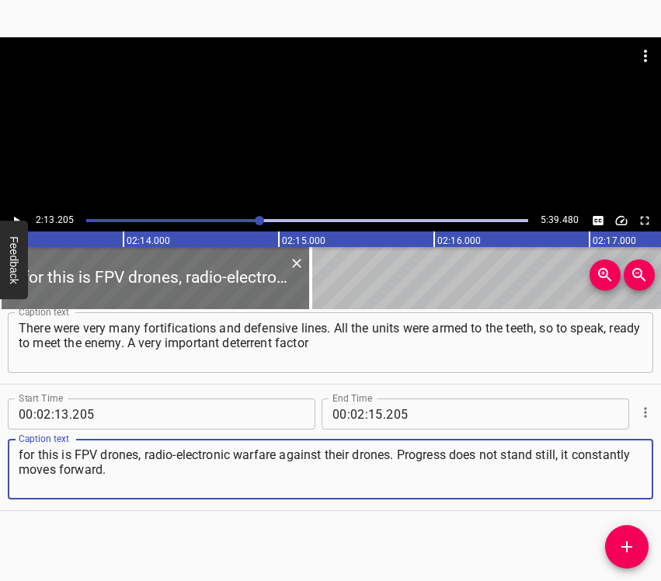
type textarea "for this is FPV drones, radio-electronic warfare against their drones. Progress…"
click at [14, 210] on button "Play/Pause" at bounding box center [16, 220] width 20 height 20
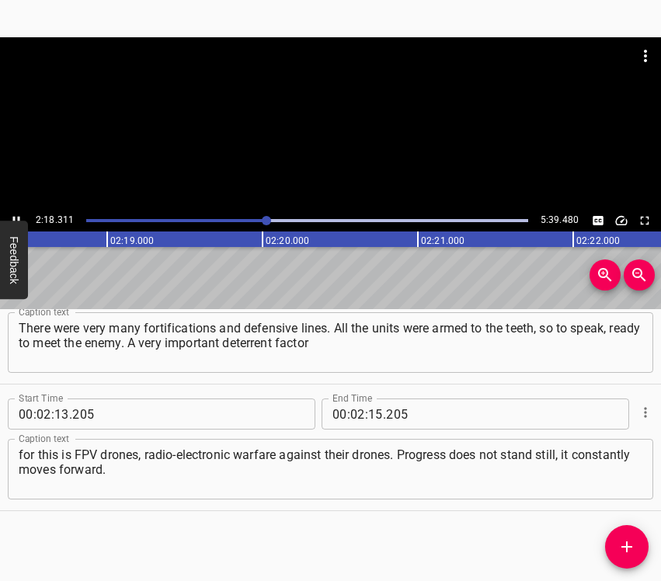
scroll to position [0, 21517]
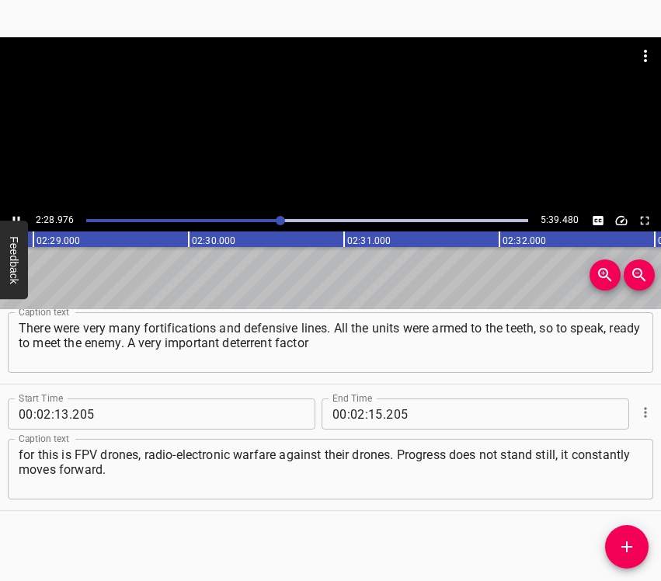
click at [17, 213] on button "Play/Pause" at bounding box center [16, 220] width 20 height 20
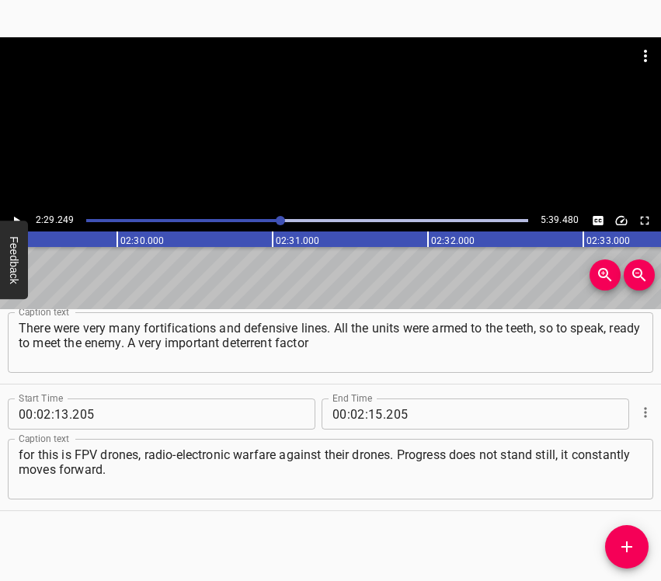
click at [13, 207] on div at bounding box center [330, 123] width 661 height 172
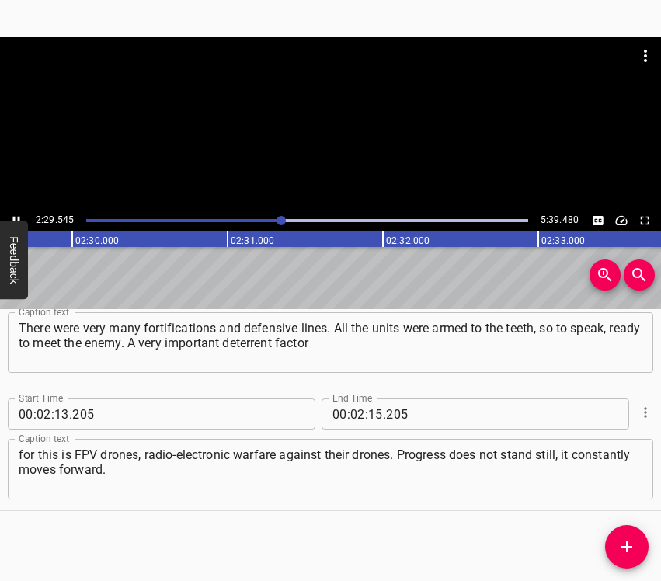
click at [13, 207] on div at bounding box center [330, 123] width 661 height 172
click at [16, 214] on icon "Play/Pause" at bounding box center [16, 221] width 14 height 14
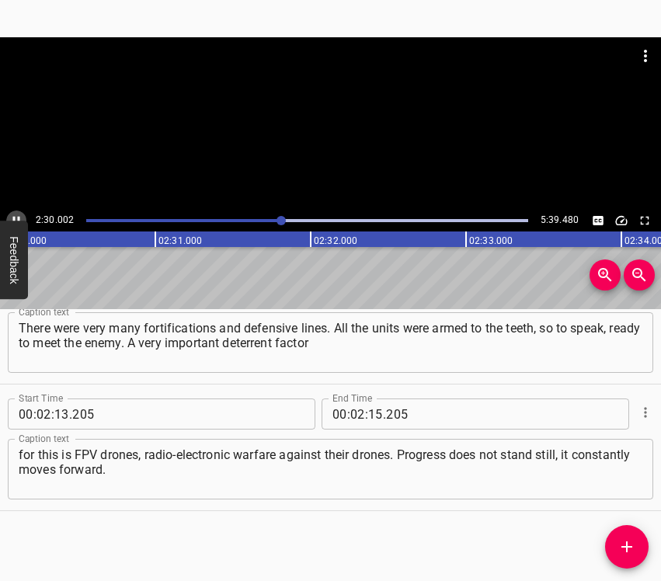
click at [16, 214] on icon "Play/Pause" at bounding box center [16, 221] width 14 height 14
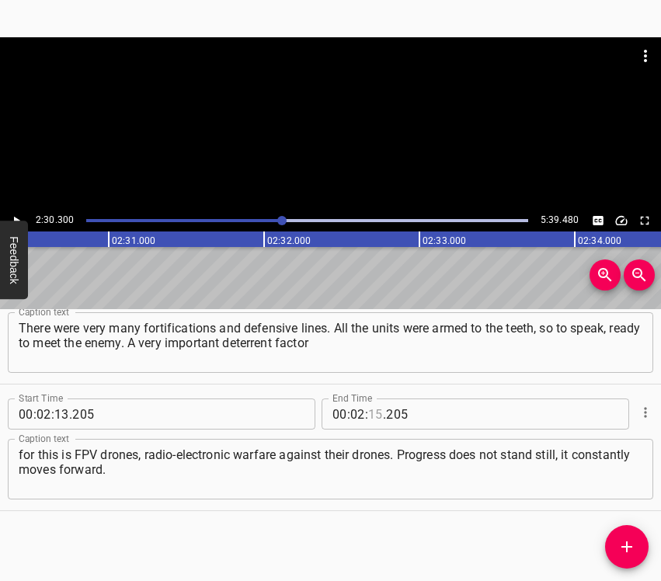
click at [369, 410] on input "number" at bounding box center [375, 413] width 15 height 31
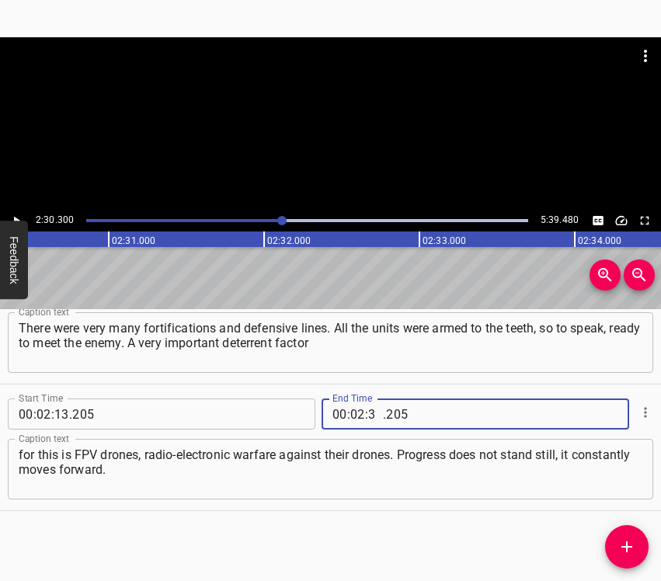
type input "30"
type input "2"
type input "002"
click at [369, 410] on input "number" at bounding box center [375, 413] width 15 height 31
type input "30"
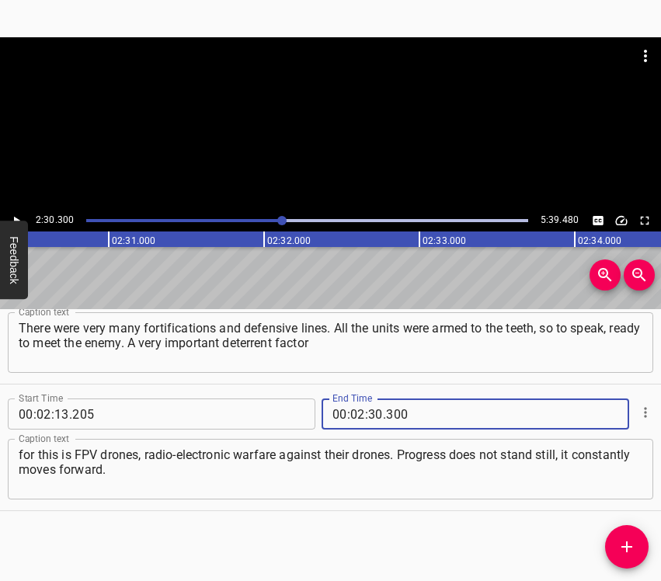
type input "300"
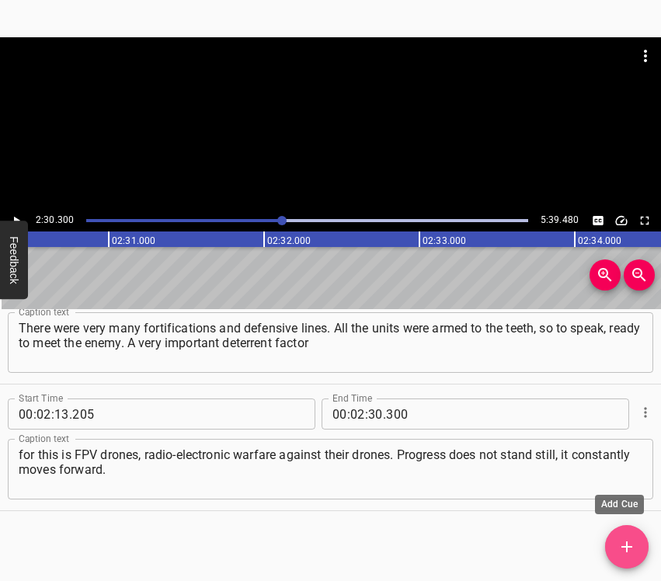
click at [623, 550] on icon "Add Cue" at bounding box center [626, 546] width 19 height 19
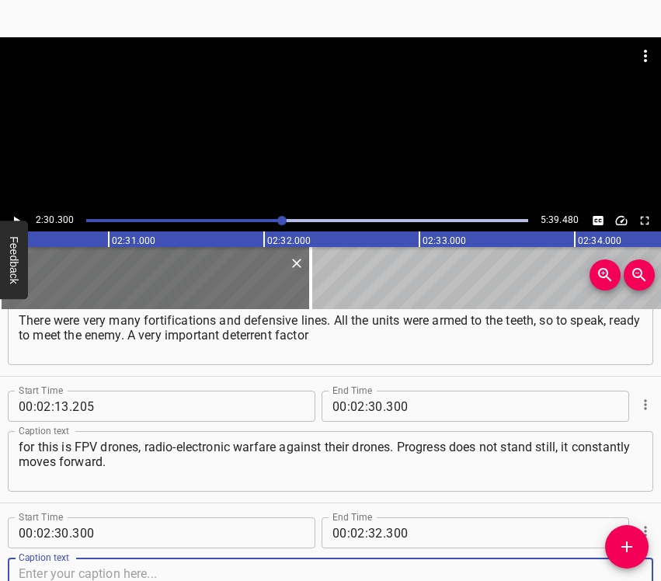
scroll to position [940, 0]
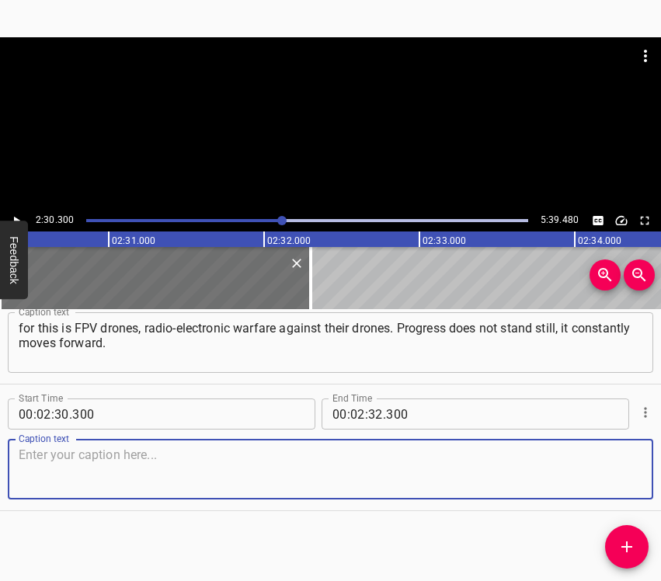
click at [600, 481] on textarea at bounding box center [330, 469] width 623 height 44
click at [74, 472] on textarea at bounding box center [330, 469] width 623 height 44
paste textarea "There are already drones with artificial intelligence, which are capable of sto…"
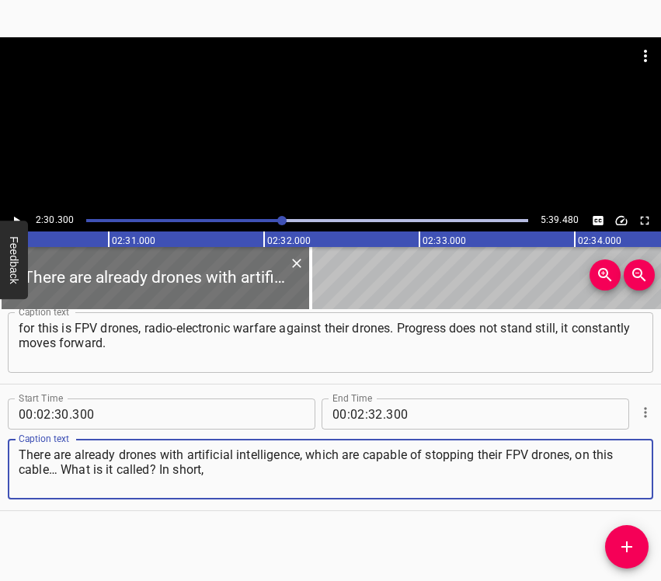
type textarea "There are already drones with artificial intelligence, which are capable of sto…"
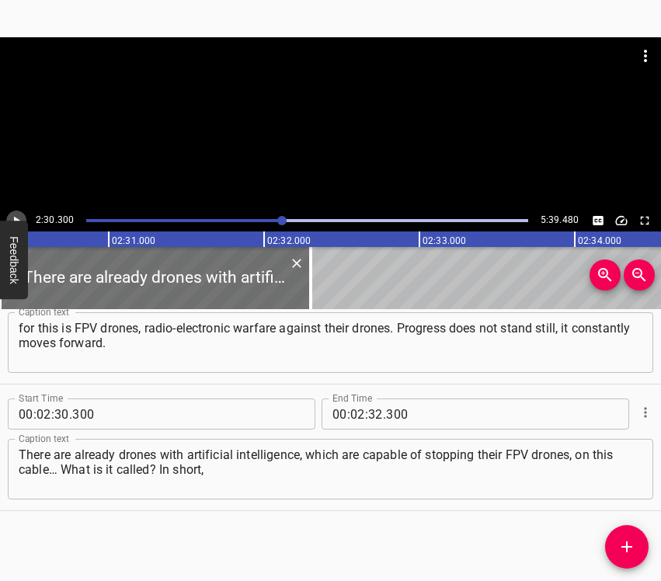
click at [15, 214] on icon "Play/Pause" at bounding box center [16, 221] width 14 height 14
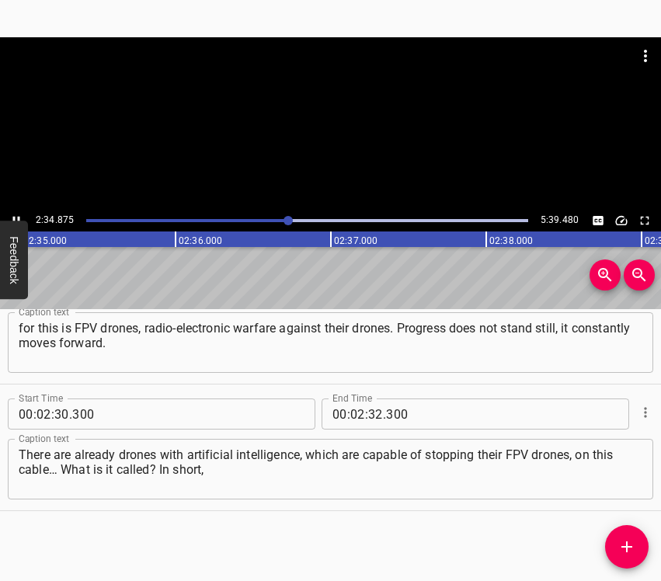
scroll to position [0, 24090]
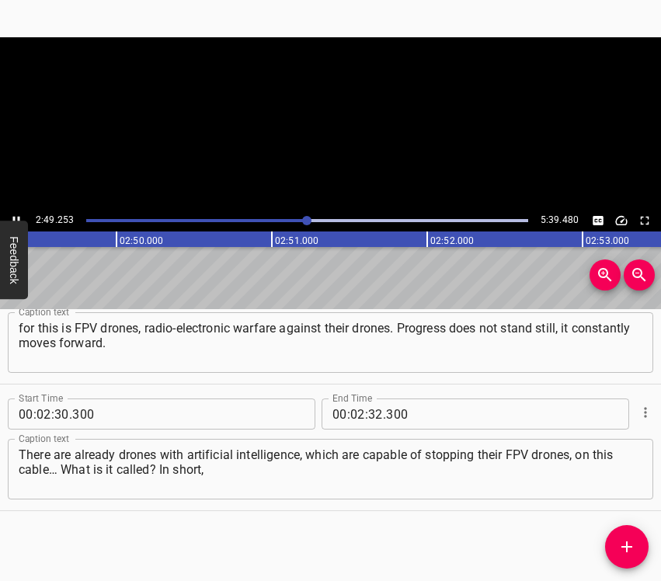
click at [19, 216] on icon "Play/Pause" at bounding box center [16, 221] width 14 height 14
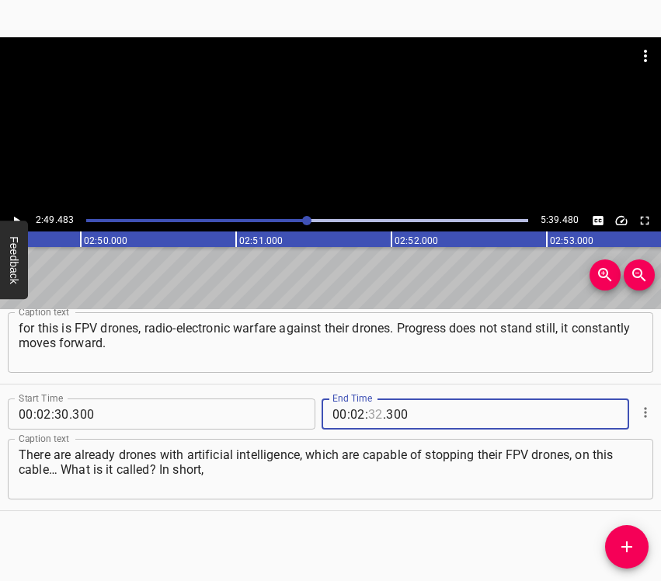
click at [368, 416] on input "number" at bounding box center [375, 413] width 15 height 31
type input "49"
type input "483"
click at [630, 547] on icon "Add Cue" at bounding box center [626, 546] width 11 height 11
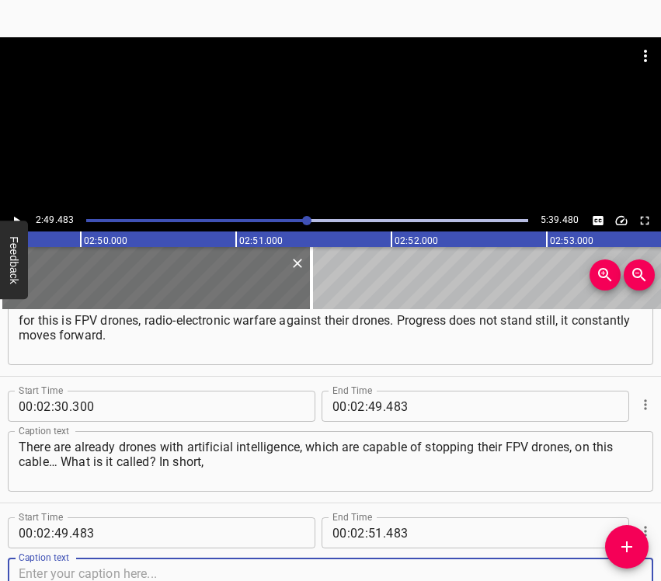
scroll to position [1067, 0]
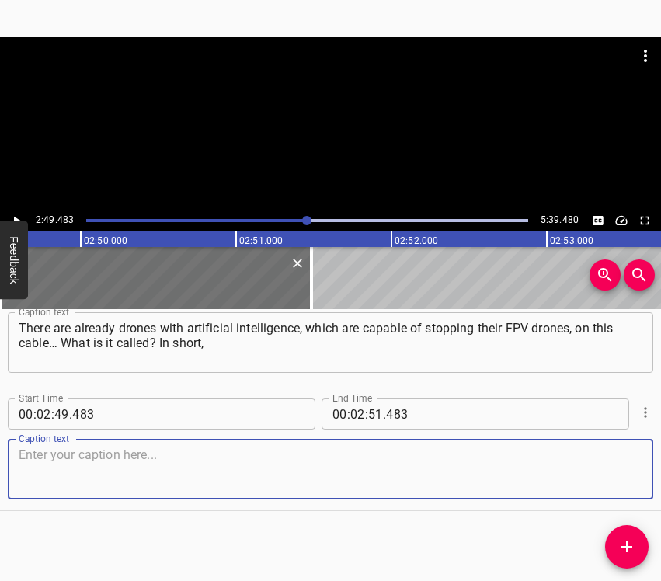
click at [594, 459] on textarea at bounding box center [330, 469] width 623 height 44
click at [50, 464] on textarea at bounding box center [330, 469] width 623 height 44
paste textarea "they are not subject to radio-electronic defense, these drones stop them, this …"
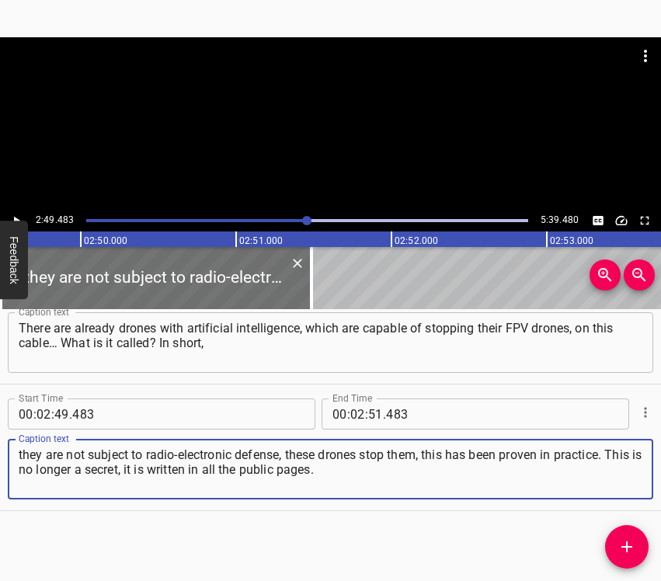
type textarea "they are not subject to radio-electronic defense, these drones stop them, this …"
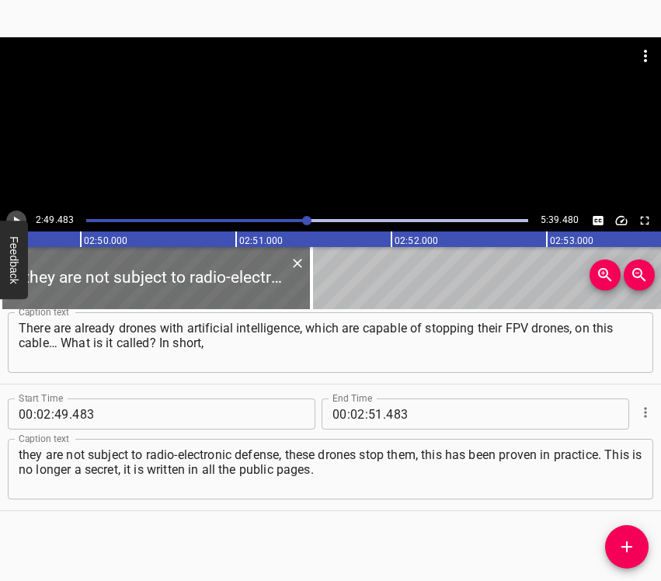
click at [16, 214] on icon "Play/Pause" at bounding box center [16, 221] width 14 height 14
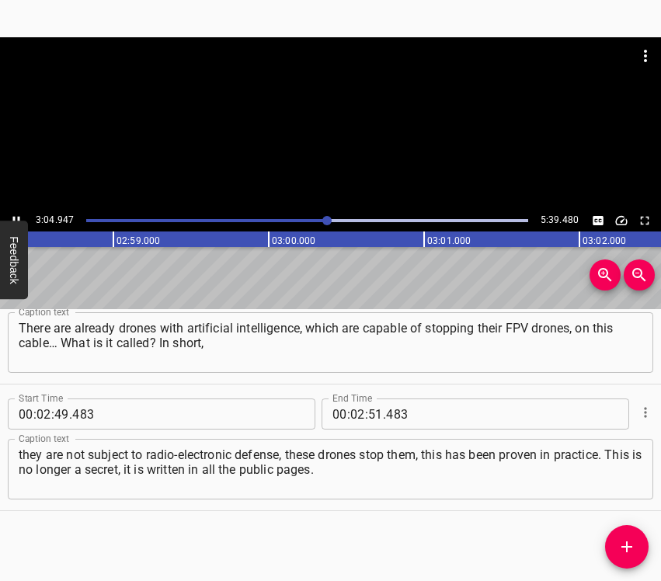
click at [12, 214] on icon "Play/Pause" at bounding box center [16, 221] width 14 height 14
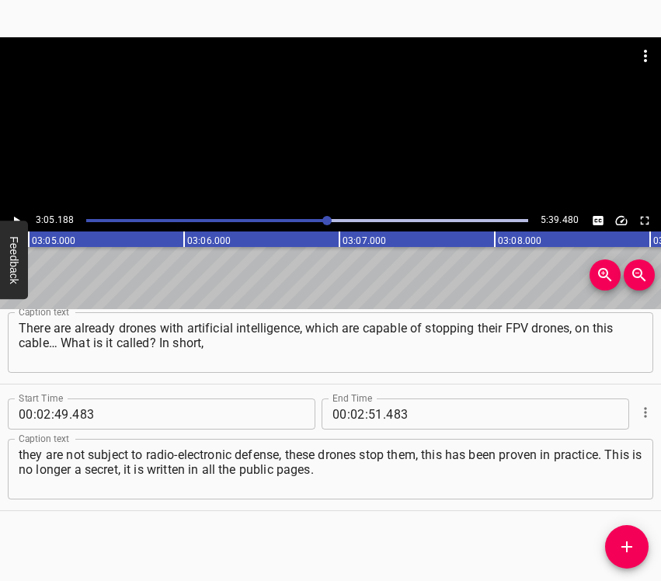
scroll to position [0, 28755]
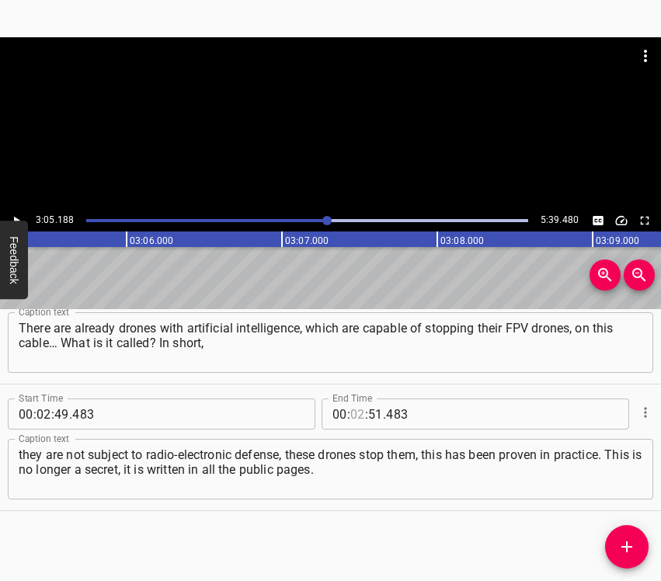
click at [350, 411] on input "number" at bounding box center [357, 413] width 15 height 31
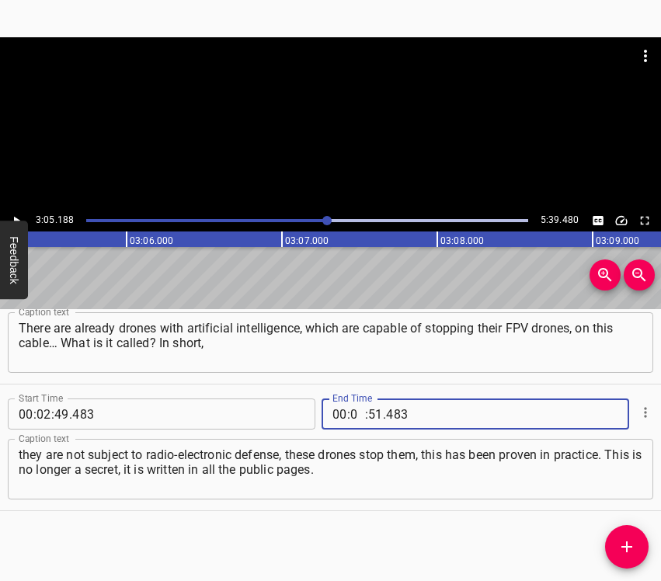
type input "03"
type input "05"
type input "188"
click at [627, 545] on icon "Add Cue" at bounding box center [626, 546] width 11 height 11
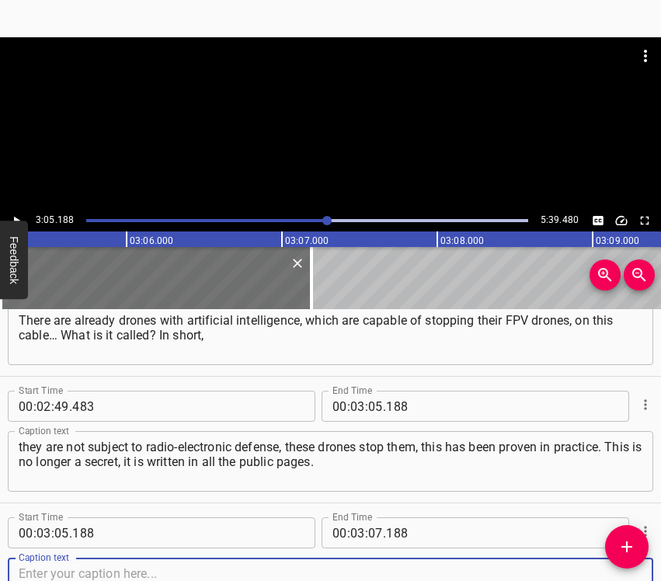
scroll to position [1193, 0]
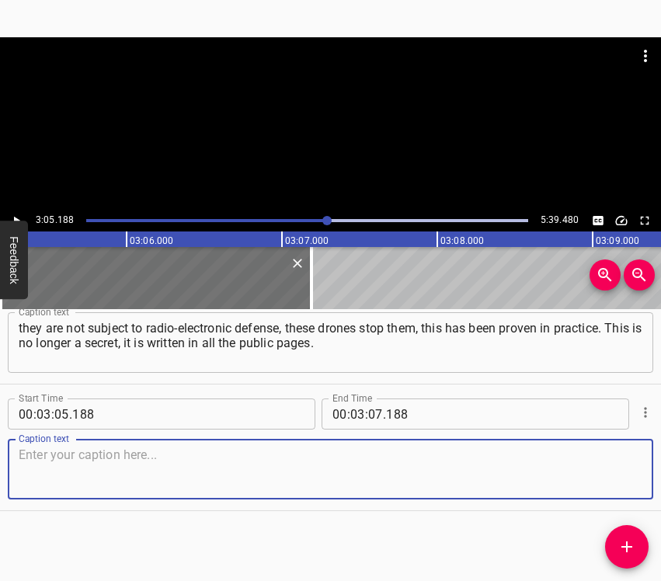
click at [603, 481] on textarea at bounding box center [330, 469] width 623 height 44
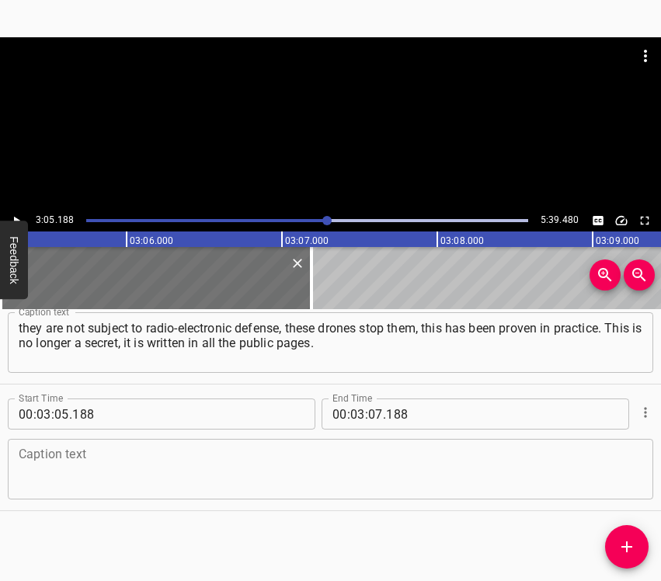
click at [56, 460] on textarea at bounding box center [330, 469] width 623 height 44
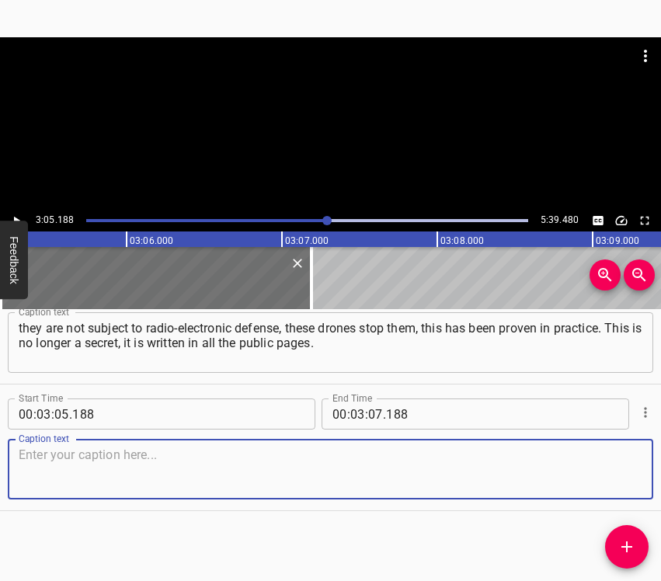
paste textarea "If a person follows, then they know about it. This is [MEDICAL_DATA] of our peo…"
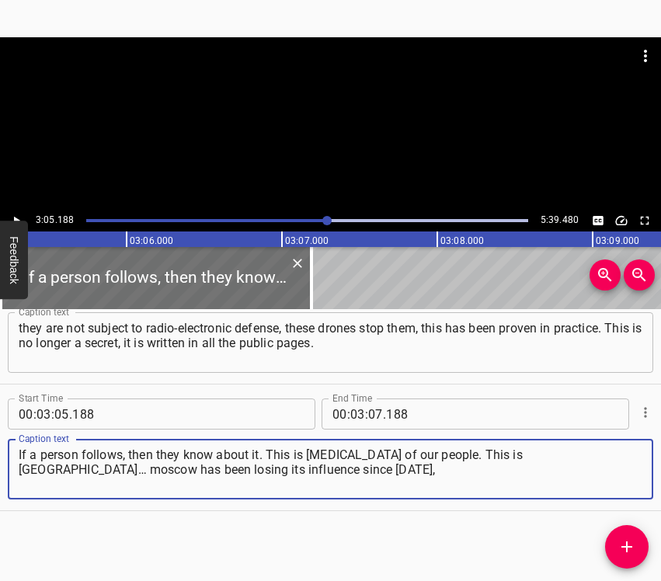
type textarea "If a person follows, then they know about it. This is [MEDICAL_DATA] of our peo…"
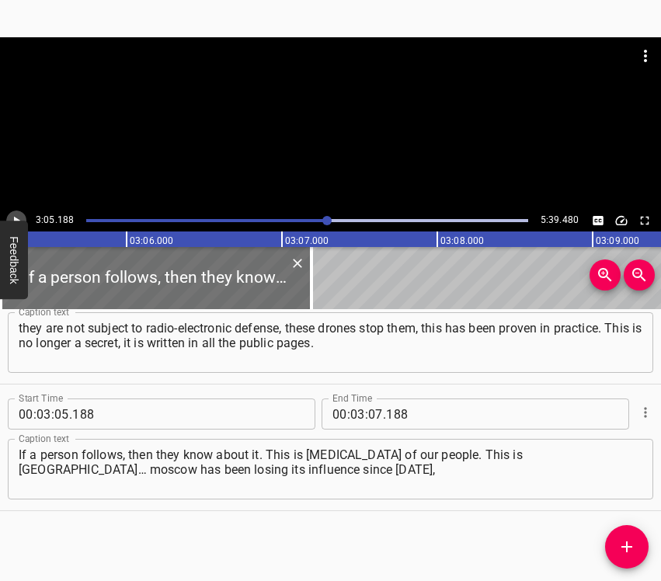
click at [16, 216] on icon "Play/Pause" at bounding box center [16, 221] width 14 height 14
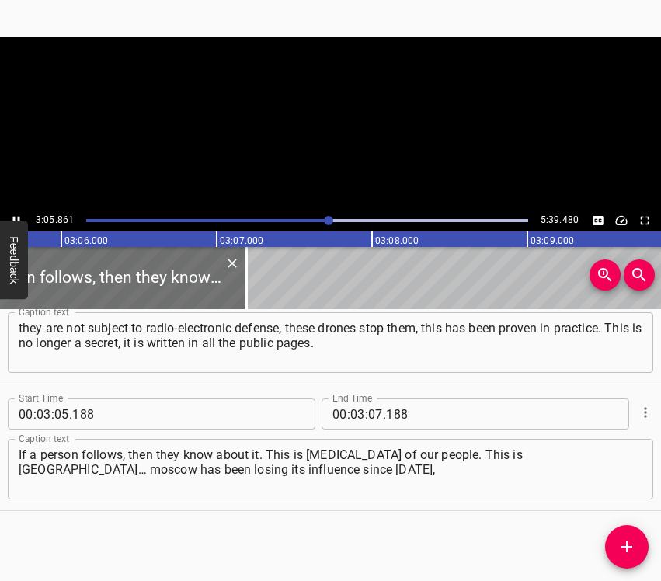
scroll to position [0, 28860]
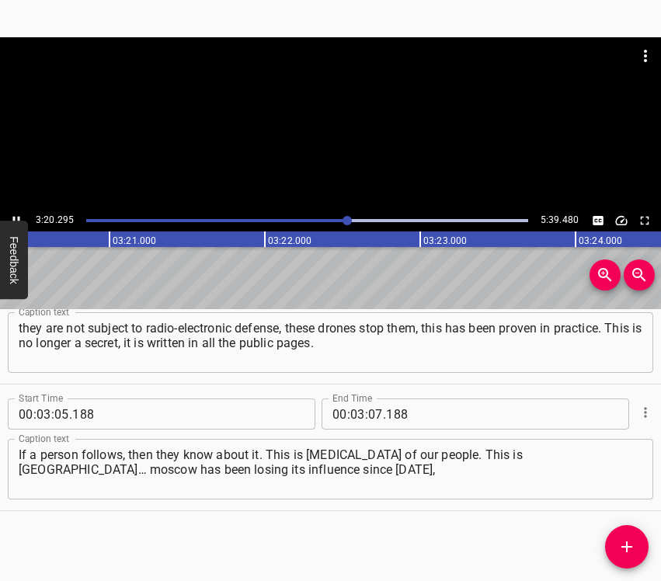
click at [14, 215] on icon "Play/Pause" at bounding box center [16, 221] width 14 height 14
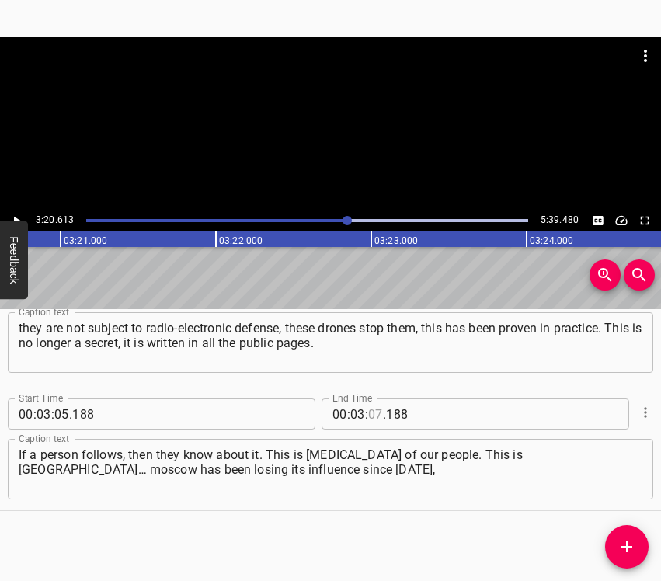
click at [372, 414] on input "number" at bounding box center [375, 413] width 15 height 31
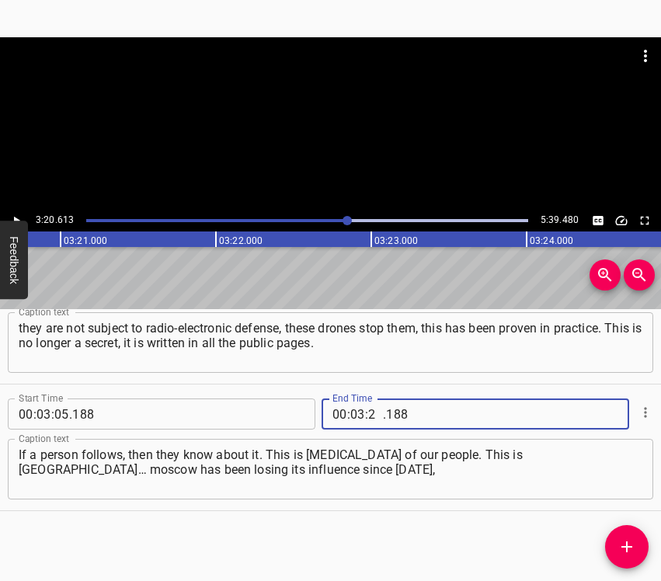
type input "20"
type input "613"
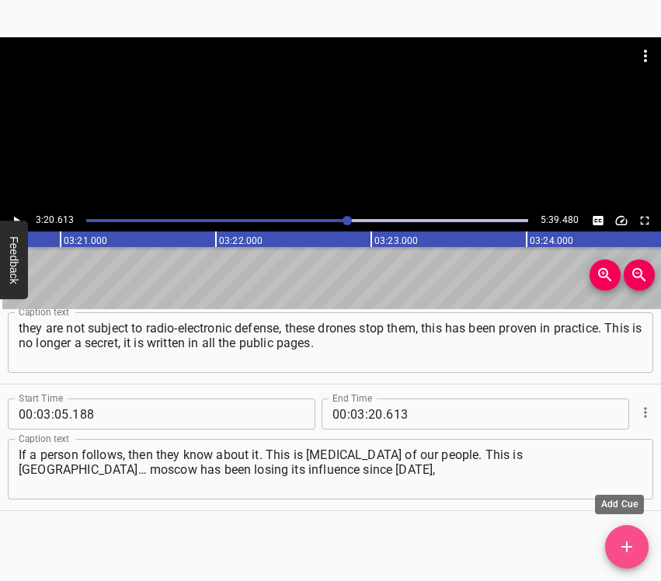
click at [618, 546] on icon "Add Cue" at bounding box center [626, 546] width 19 height 19
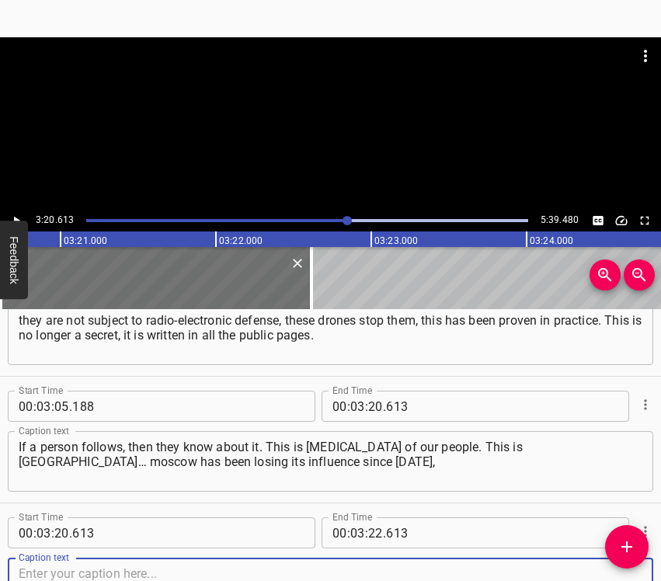
scroll to position [1320, 0]
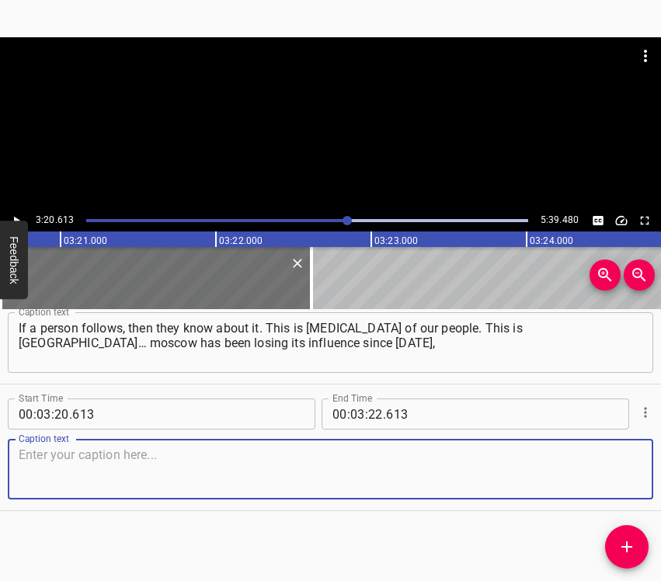
click at [619, 469] on textarea at bounding box center [330, 469] width 623 height 44
click at [54, 461] on textarea at bounding box center [330, 469] width 623 height 44
paste textarea "when the collapse of the Soviet Union began. We have had our own path since [DA…"
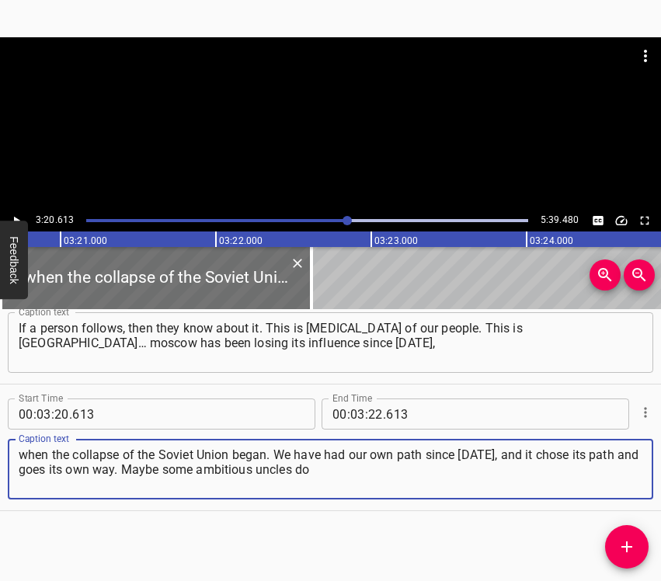
type textarea "when the collapse of the Soviet Union began. We have had our own path since [DA…"
click at [15, 219] on icon "Play/Pause" at bounding box center [17, 221] width 6 height 9
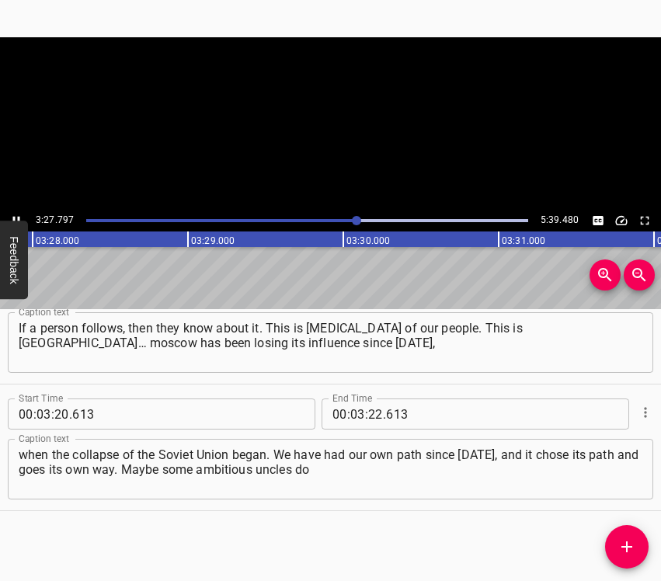
click at [15, 219] on icon "Play/Pause" at bounding box center [16, 221] width 7 height 9
click at [19, 215] on icon "Play/Pause" at bounding box center [16, 221] width 14 height 14
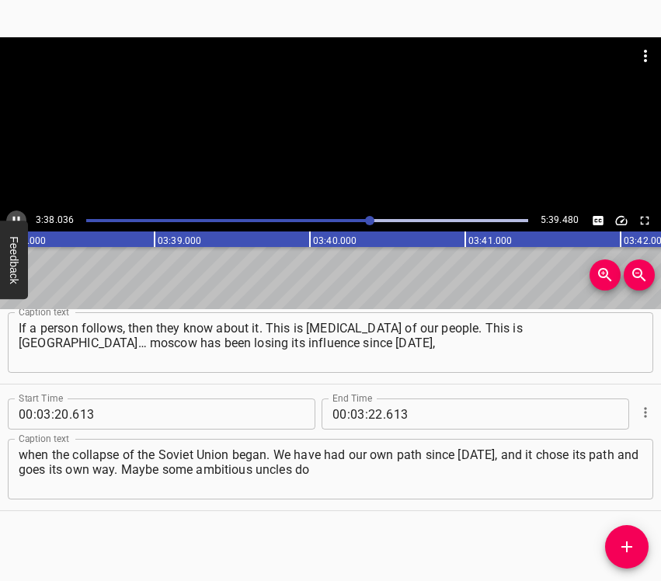
click at [19, 216] on icon "Play/Pause" at bounding box center [16, 221] width 14 height 14
click at [370, 414] on input "number" at bounding box center [375, 413] width 15 height 31
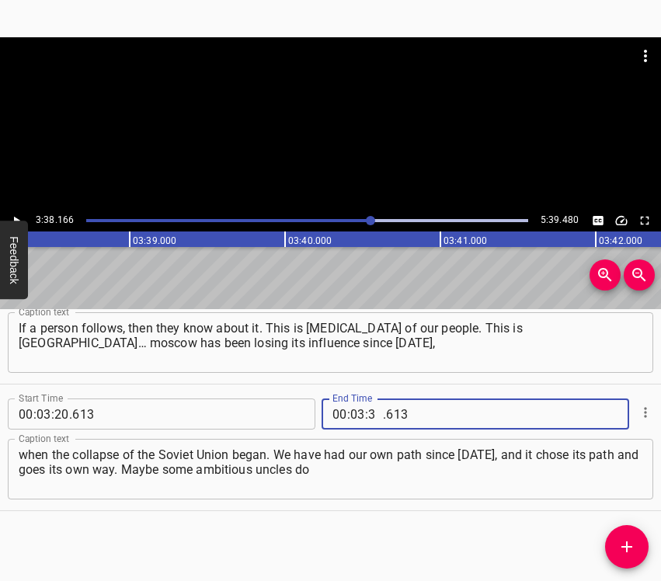
type input "38"
type input "166"
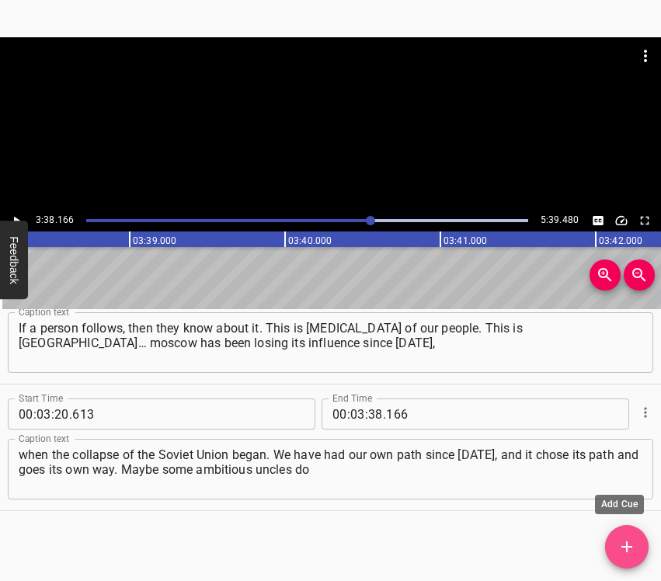
click at [634, 548] on icon "Add Cue" at bounding box center [626, 546] width 19 height 19
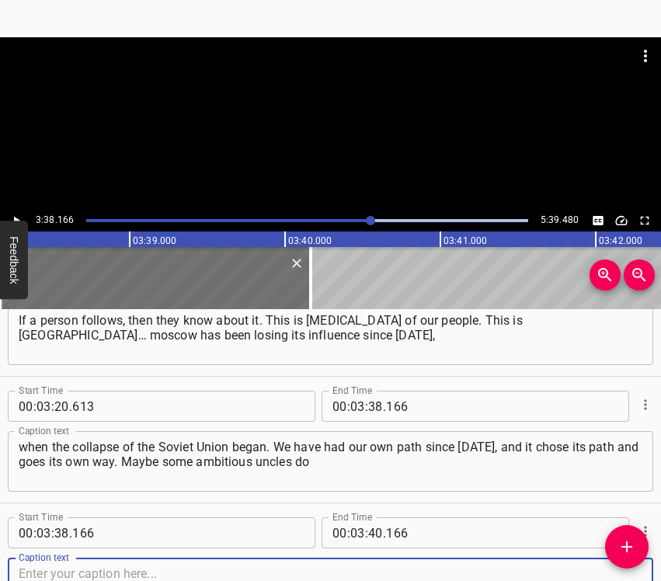
scroll to position [1446, 0]
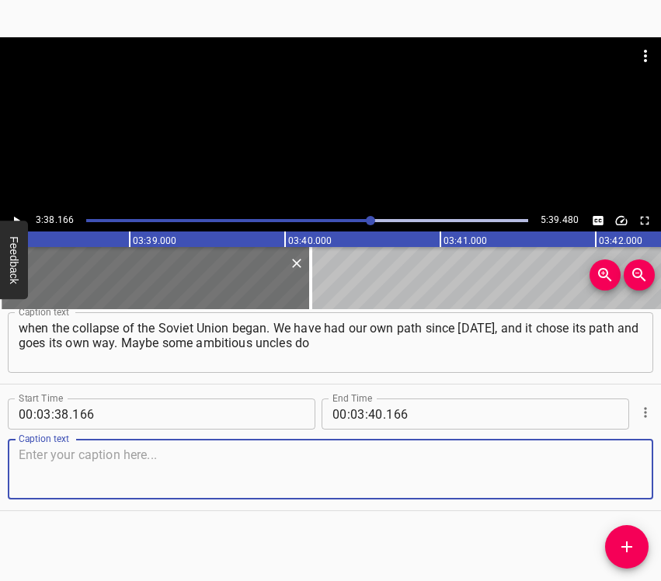
click at [599, 474] on textarea at bounding box center [330, 469] width 623 height 44
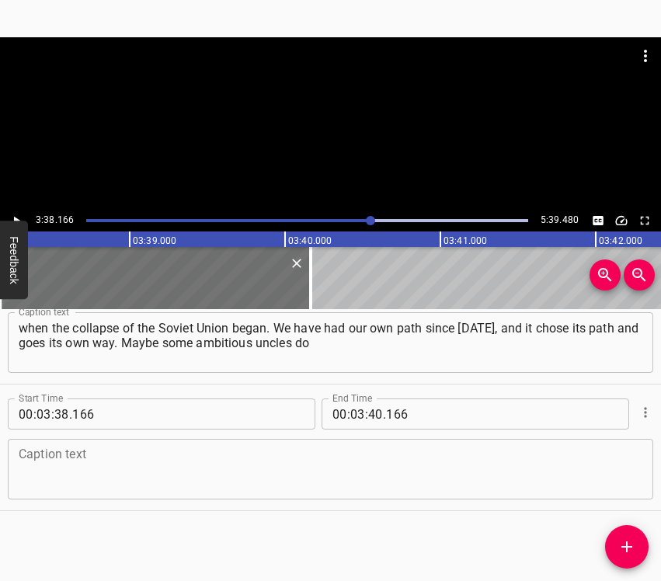
click at [92, 457] on textarea at bounding box center [330, 469] width 623 height 44
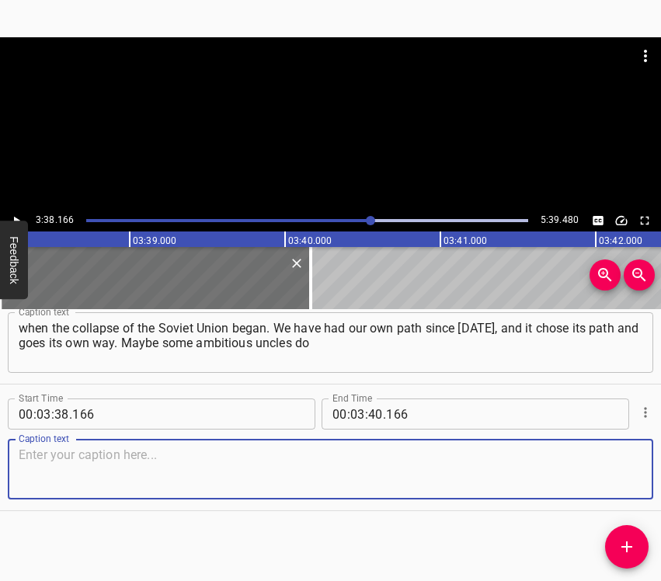
paste textarea "not like that an ambitious country goes its own way, an independent one. And fo…"
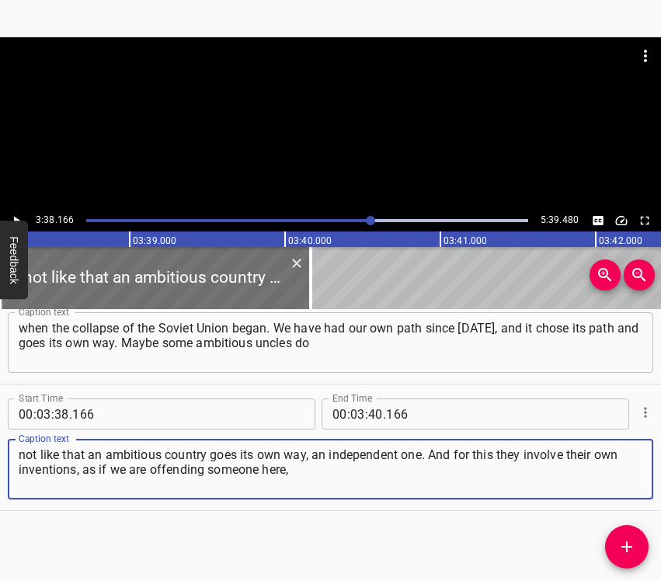
type textarea "not like that an ambitious country goes its own way, an independent one. And fo…"
click at [16, 217] on icon "Play/Pause" at bounding box center [16, 221] width 14 height 14
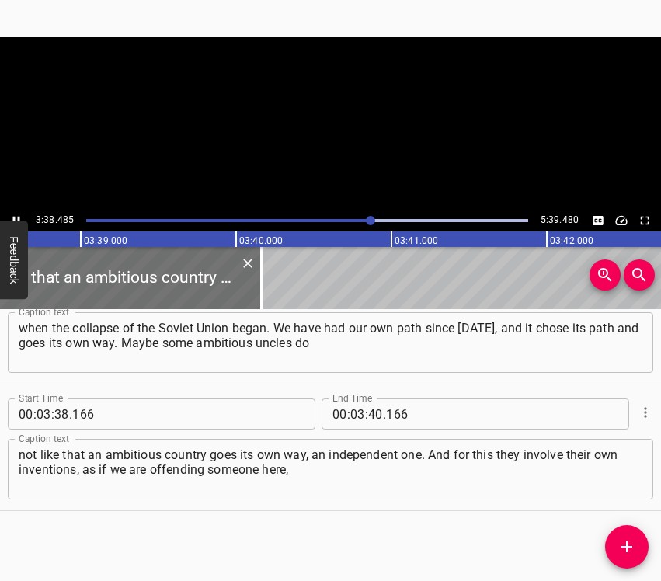
scroll to position [0, 33967]
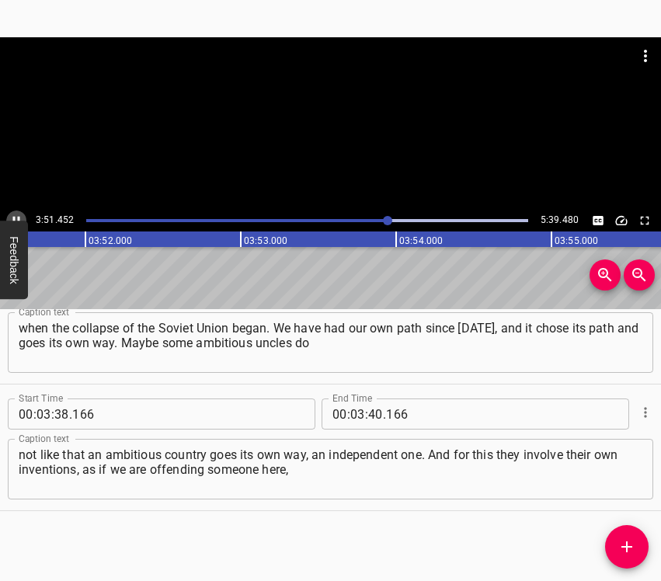
click at [19, 217] on icon "Play/Pause" at bounding box center [16, 221] width 7 height 9
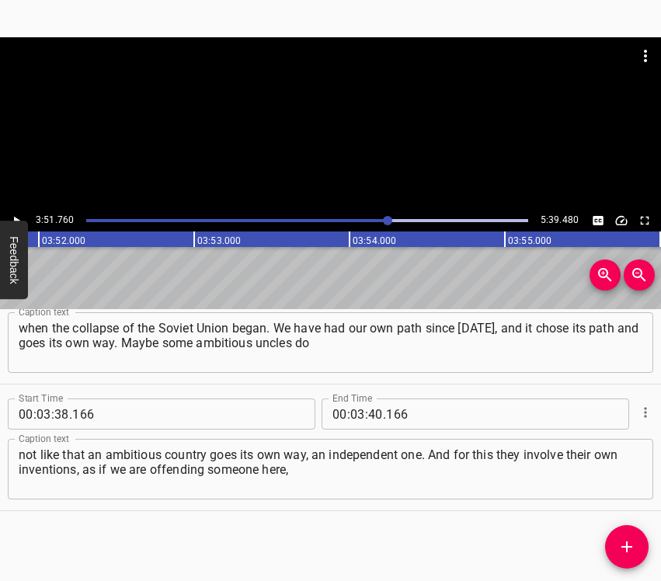
scroll to position [0, 35986]
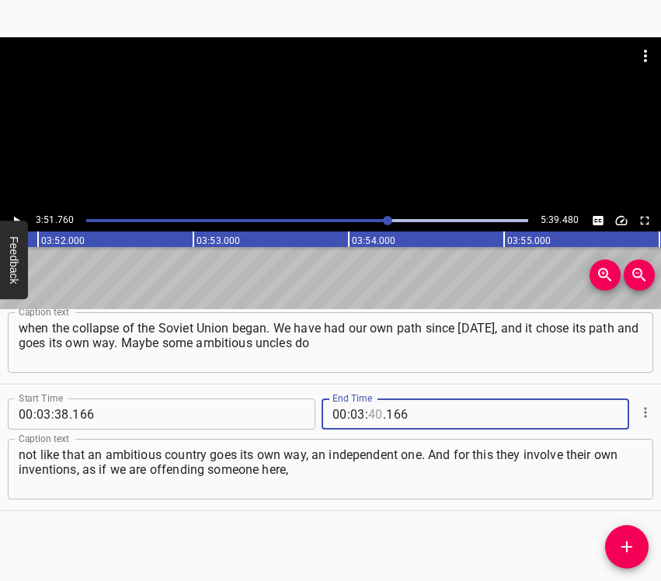
click at [371, 411] on input "number" at bounding box center [375, 413] width 15 height 31
type input "51"
type input "760"
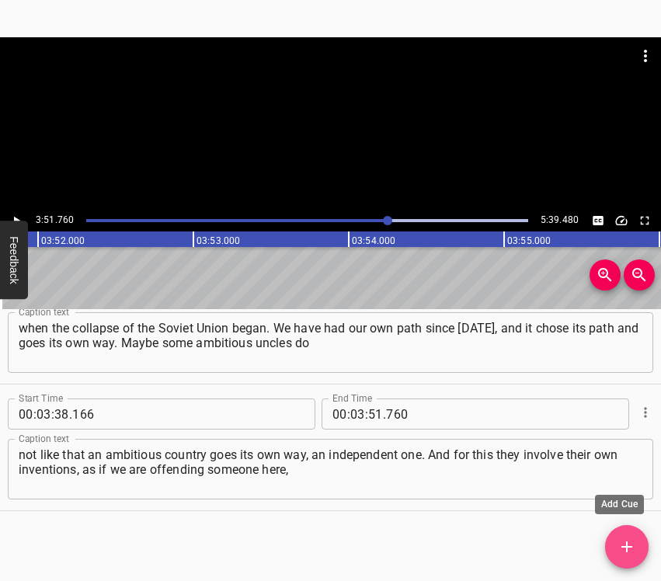
click at [633, 556] on button "Add Cue" at bounding box center [626, 546] width 43 height 43
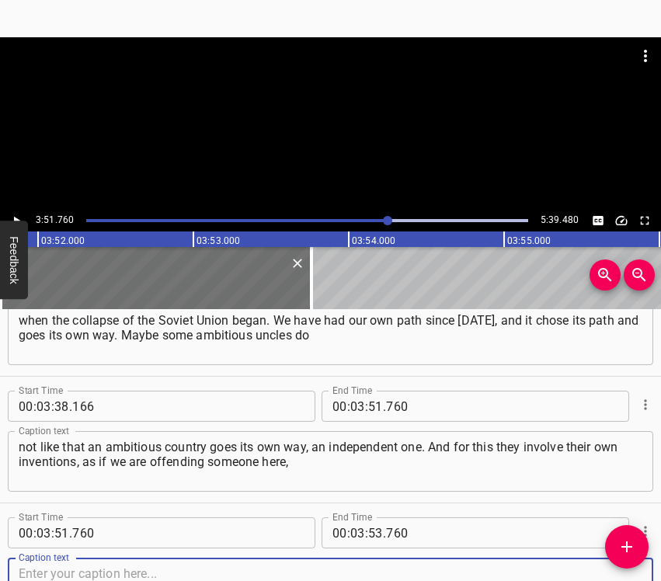
scroll to position [1573, 0]
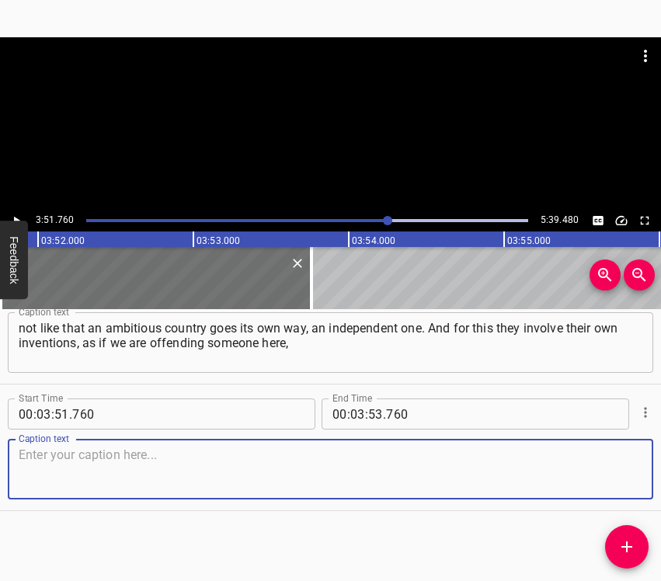
drag, startPoint x: 622, startPoint y: 483, endPoint x: 658, endPoint y: 470, distance: 38.8
click at [626, 481] on textarea at bounding box center [330, 469] width 623 height 44
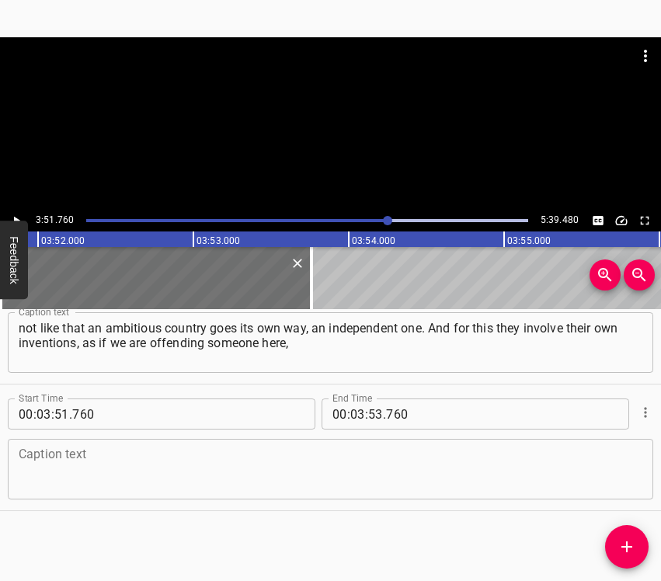
click at [80, 458] on textarea at bounding box center [330, 469] width 623 height 44
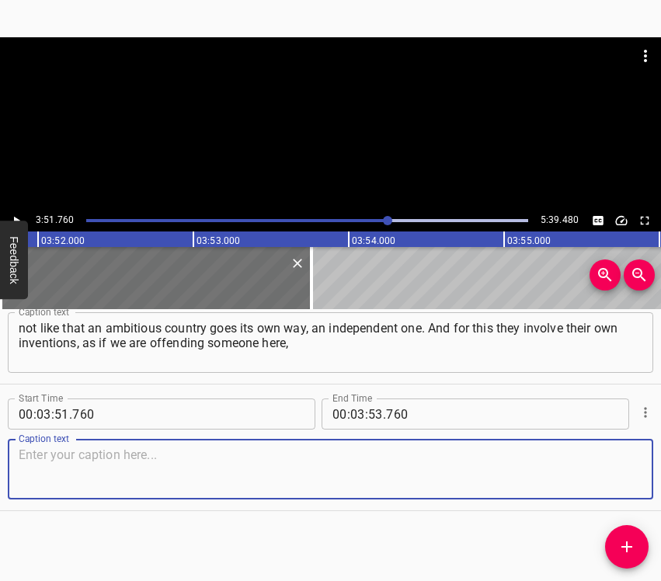
paste textarea "some [DEMOGRAPHIC_DATA] population. All my life until the full-scale invasion… …"
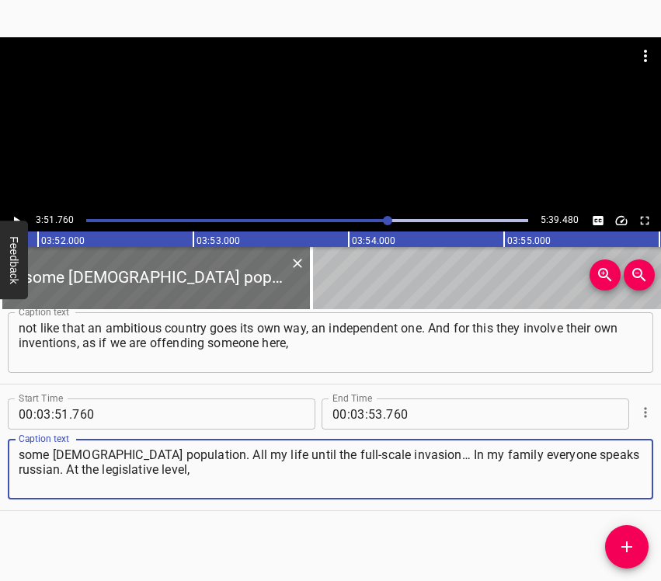
type textarea "some [DEMOGRAPHIC_DATA] population. All my life until the full-scale invasion… …"
click at [16, 214] on icon "Play/Pause" at bounding box center [16, 221] width 14 height 14
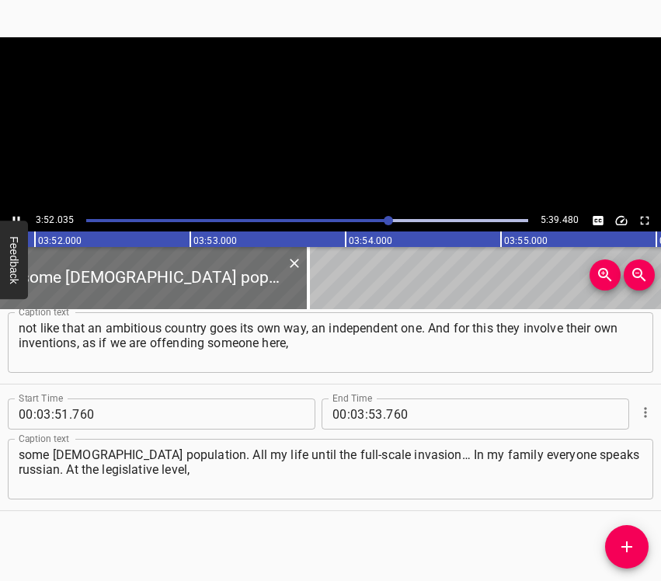
scroll to position [0, 36028]
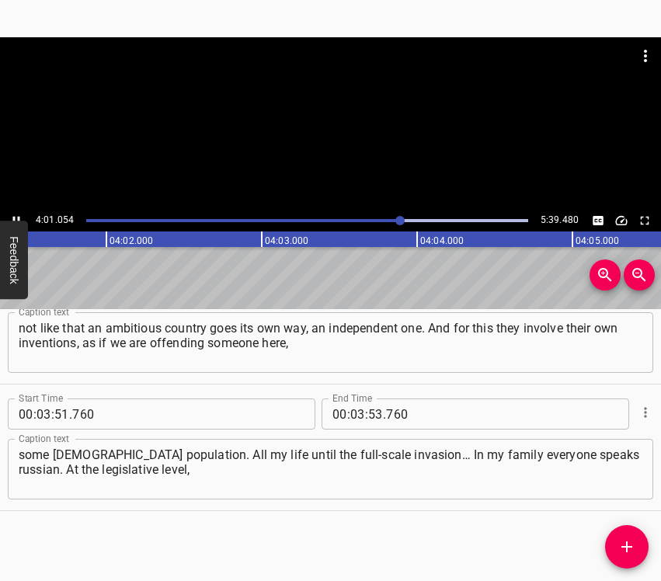
click at [16, 214] on icon "Play/Pause" at bounding box center [16, 221] width 14 height 14
click at [16, 216] on icon "Play/Pause" at bounding box center [16, 221] width 14 height 14
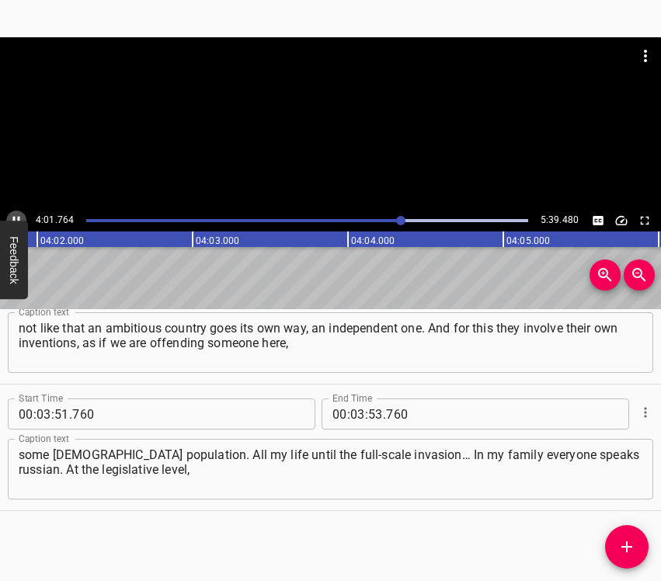
click at [16, 216] on icon "Play/Pause" at bounding box center [16, 221] width 14 height 14
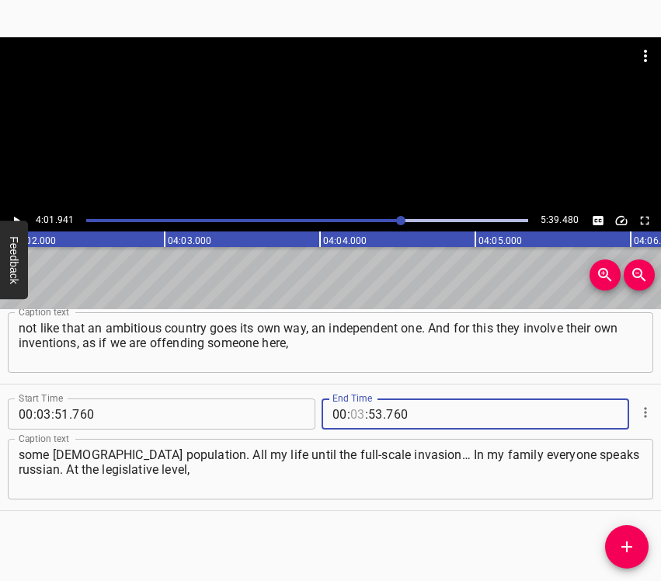
click at [353, 411] on input "number" at bounding box center [357, 413] width 15 height 31
type input "04"
type input "01"
type input "941"
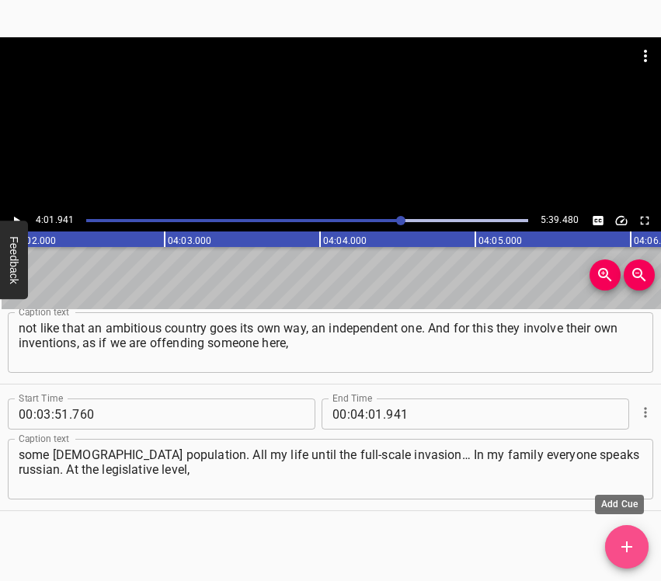
click at [627, 546] on icon "Add Cue" at bounding box center [626, 546] width 11 height 11
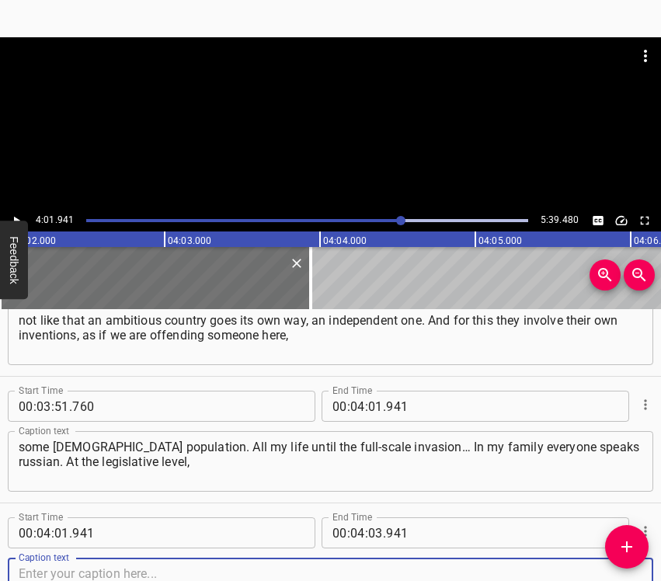
scroll to position [1699, 0]
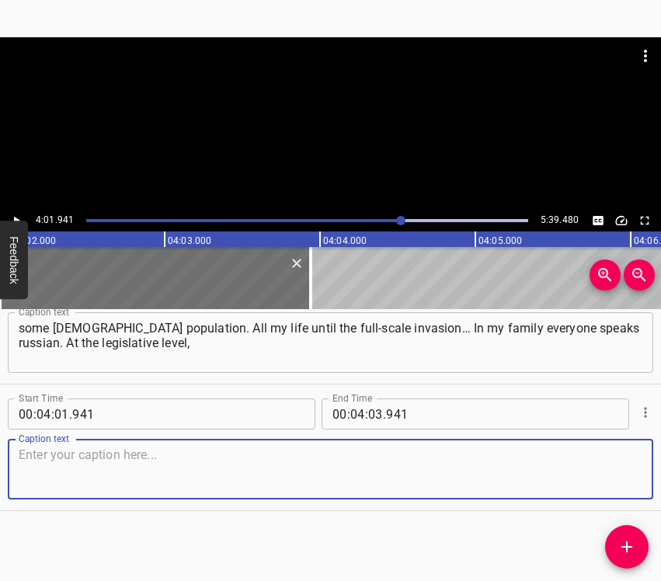
click at [603, 476] on textarea at bounding box center [330, 469] width 623 height 44
click at [64, 457] on textarea at bounding box center [330, 469] width 623 height 44
paste textarea "in Article 10 of the Constitution, everything is written regarding foreign lang…"
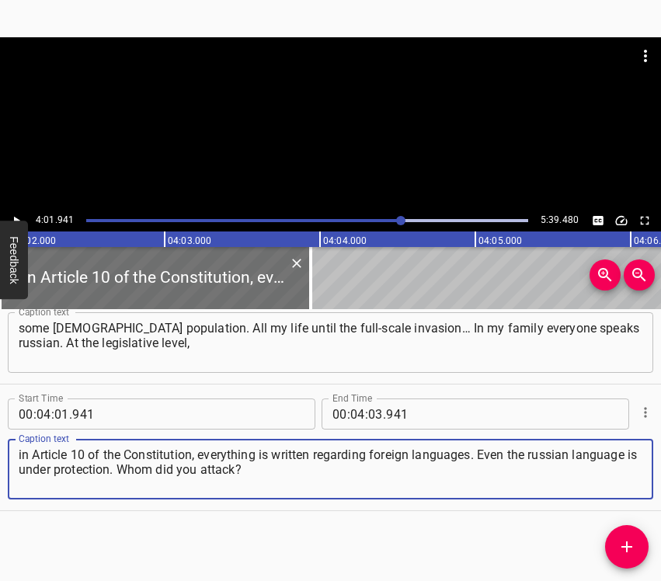
type textarea "in Article 10 of the Constitution, everything is written regarding foreign lang…"
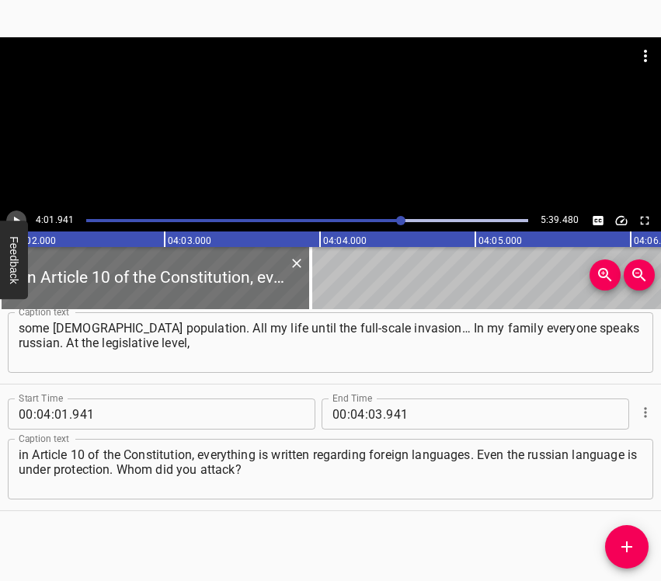
click at [20, 216] on icon "Play/Pause" at bounding box center [16, 221] width 14 height 14
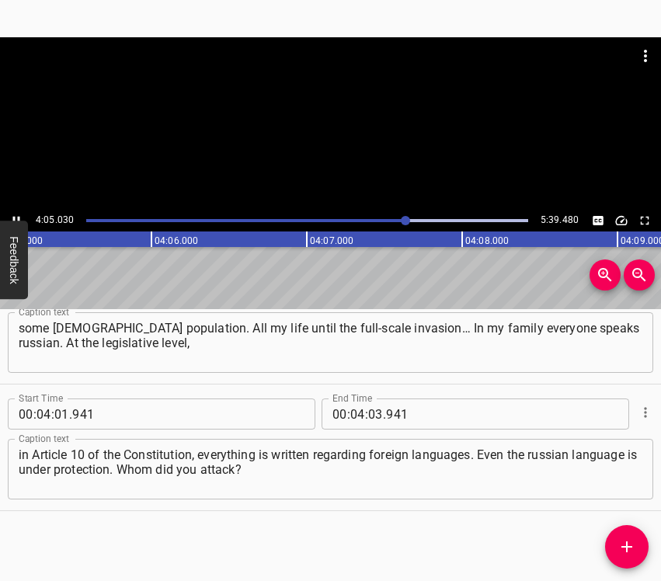
scroll to position [0, 38088]
click at [18, 217] on icon "Play/Pause" at bounding box center [16, 221] width 7 height 9
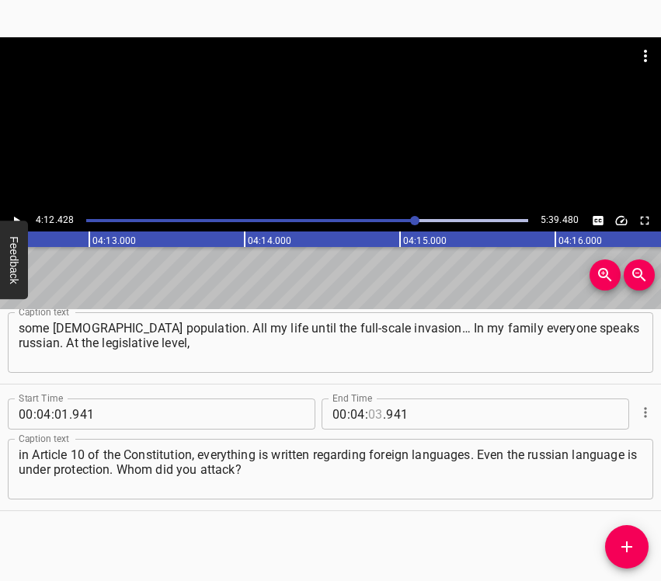
click at [371, 418] on input "number" at bounding box center [375, 413] width 15 height 31
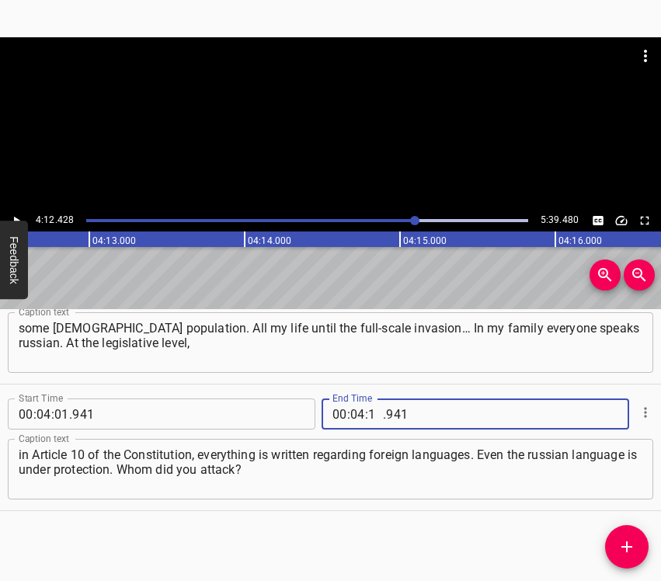
type input "12"
type input "428"
click at [620, 546] on icon "Add Cue" at bounding box center [626, 546] width 19 height 19
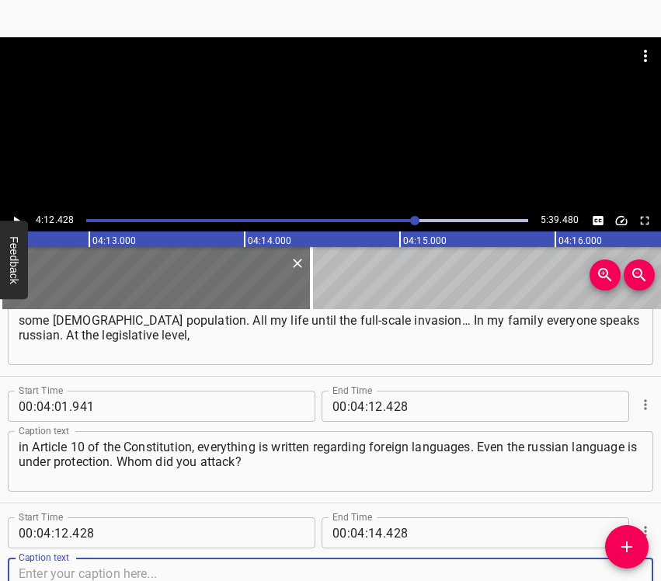
scroll to position [1826, 0]
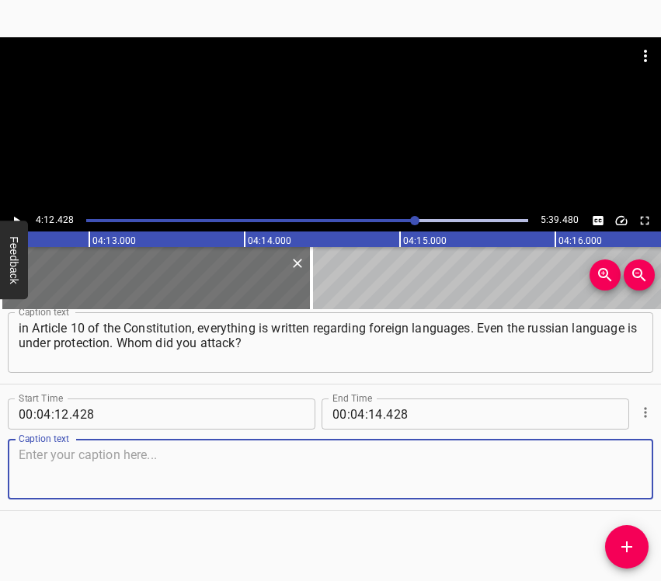
drag, startPoint x: 601, startPoint y: 481, endPoint x: 658, endPoint y: 473, distance: 57.2
click at [607, 481] on textarea at bounding box center [330, 469] width 623 height 44
click at [113, 465] on textarea at bounding box center [330, 469] width 623 height 44
paste textarea "Why did you sign the Budapest Memorandum? You promised to protect us. A nuclear…"
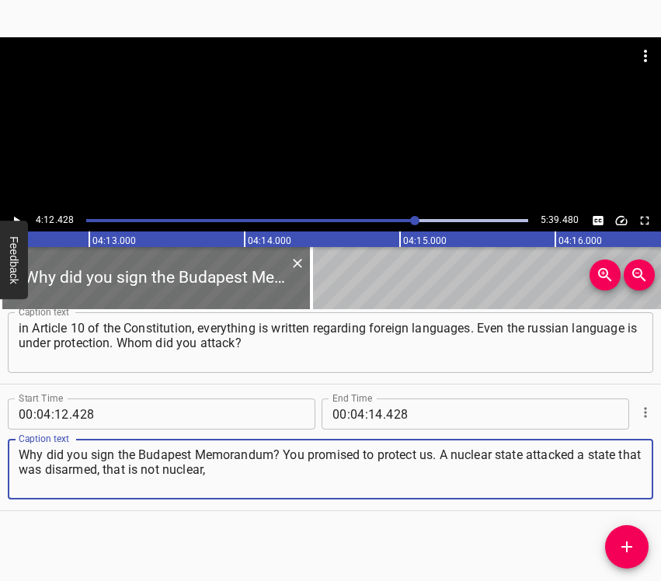
type textarea "Why did you sign the Budapest Memorandum? You promised to protect us. A nuclear…"
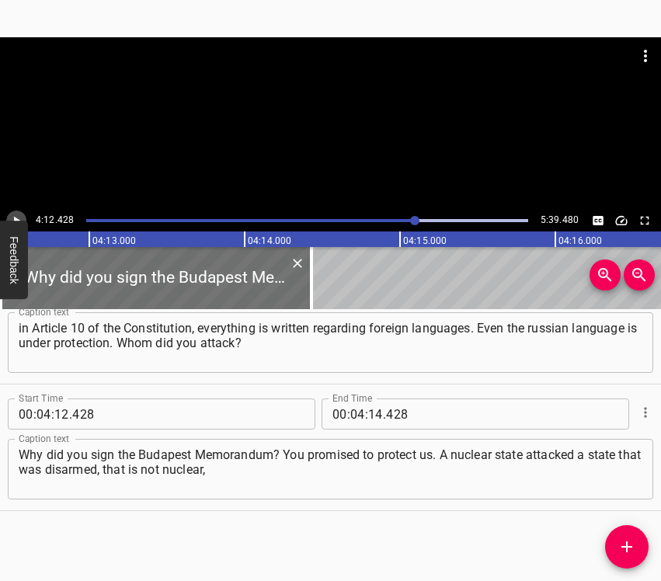
click at [19, 214] on icon "Play/Pause" at bounding box center [16, 221] width 14 height 14
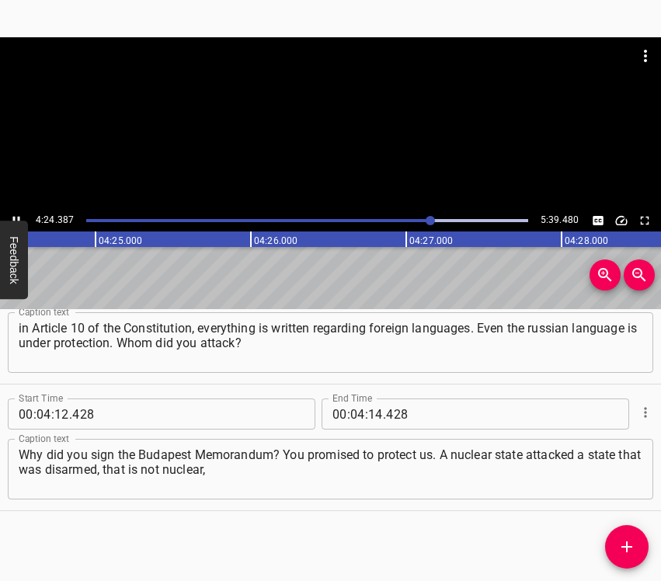
click at [12, 222] on button "Feedback" at bounding box center [14, 259] width 28 height 78
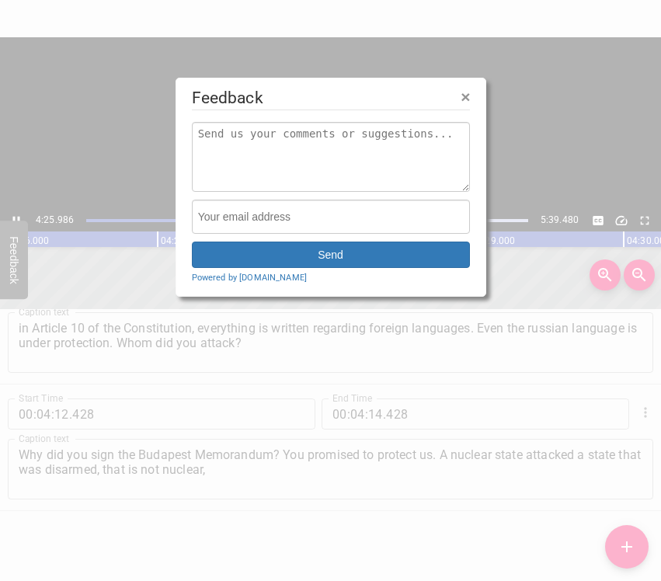
click at [14, 218] on div at bounding box center [330, 290] width 661 height 581
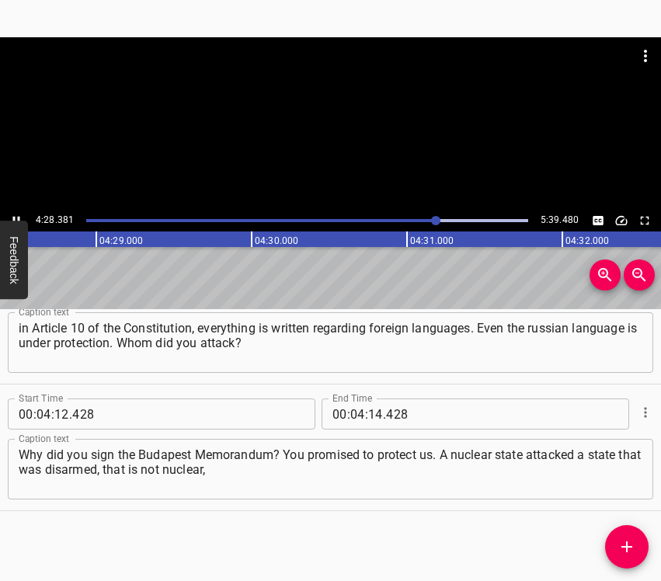
click at [429, 223] on div at bounding box center [307, 221] width 460 height 22
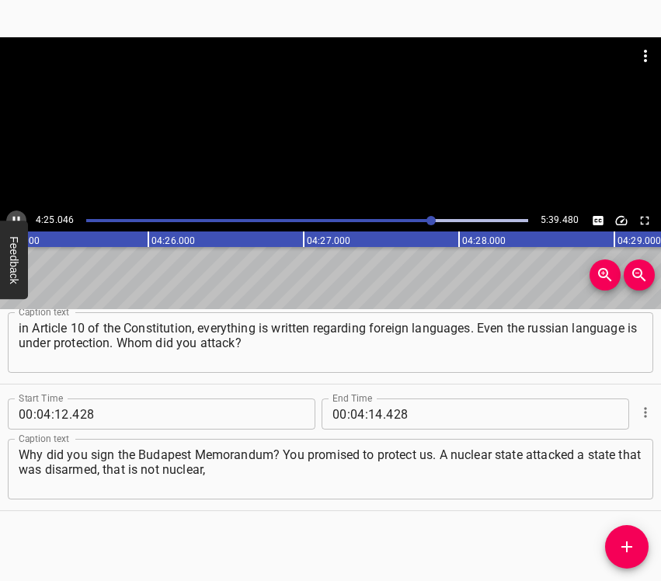
click at [19, 214] on icon "Play/Pause" at bounding box center [16, 221] width 14 height 14
click at [368, 406] on input "number" at bounding box center [375, 413] width 15 height 31
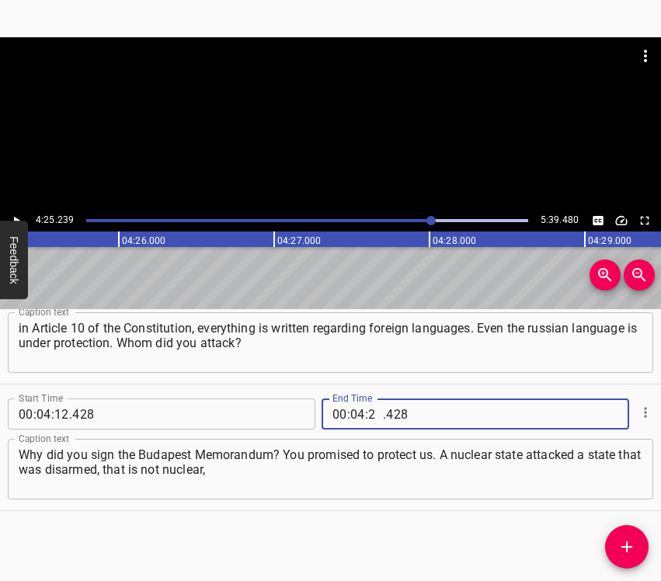
type input "25"
type input "239"
click at [625, 550] on icon "Add Cue" at bounding box center [626, 546] width 19 height 19
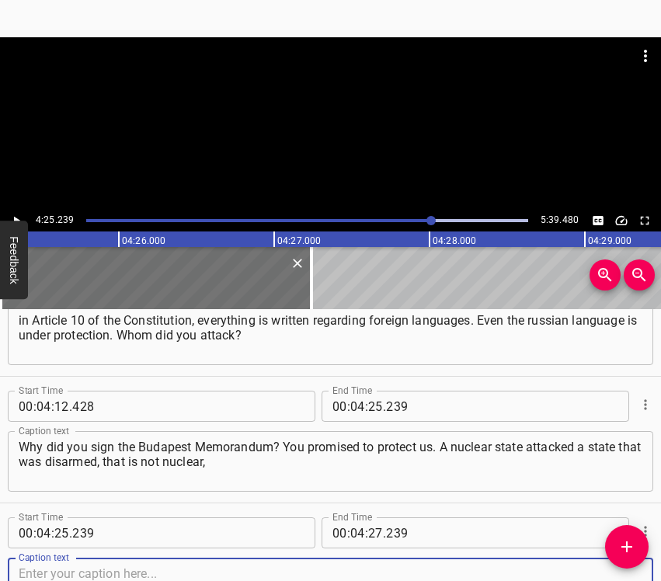
scroll to position [1953, 0]
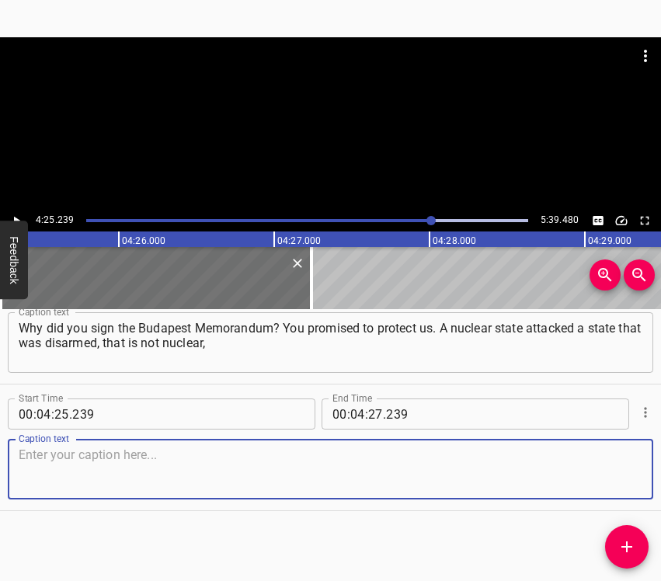
drag, startPoint x: 620, startPoint y: 489, endPoint x: 658, endPoint y: 475, distance: 40.5
click at [620, 488] on textarea at bounding box center [330, 469] width 623 height 44
click at [33, 449] on textarea at bounding box center [330, 469] width 623 height 44
paste textarea "the second army in the world attacked the twenty-second, and the only funny thi…"
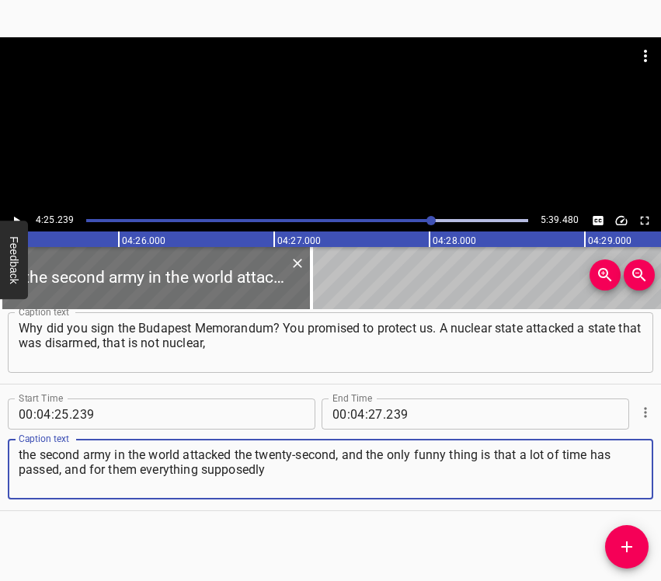
type textarea "the second army in the world attacked the twenty-second, and the only funny thi…"
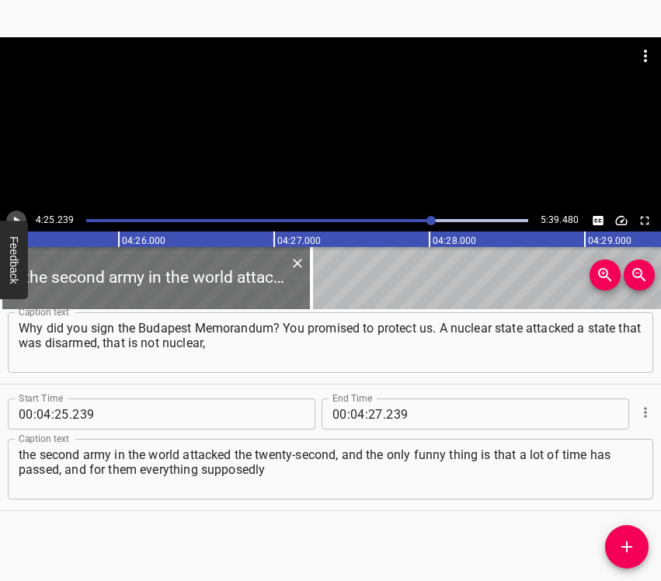
click at [10, 219] on button "Play/Pause" at bounding box center [16, 220] width 20 height 20
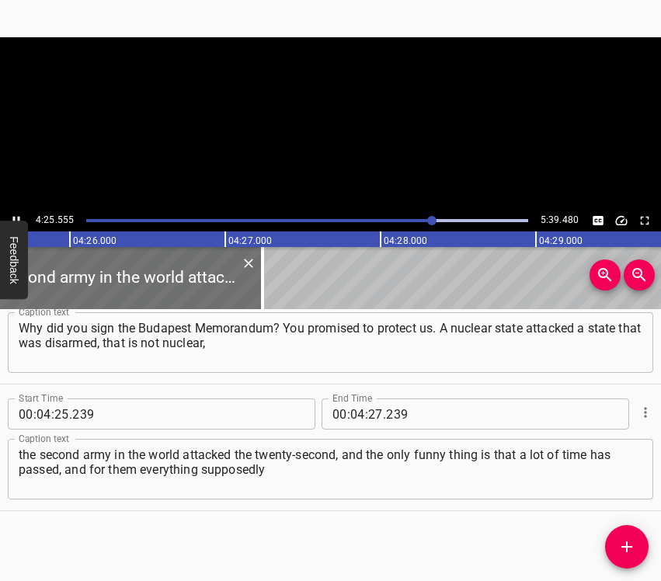
scroll to position [0, 41234]
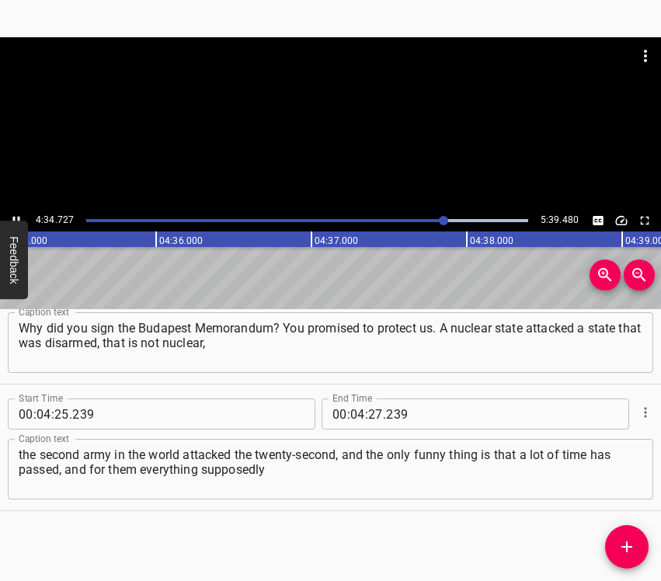
click at [15, 215] on icon "Play/Pause" at bounding box center [16, 221] width 14 height 14
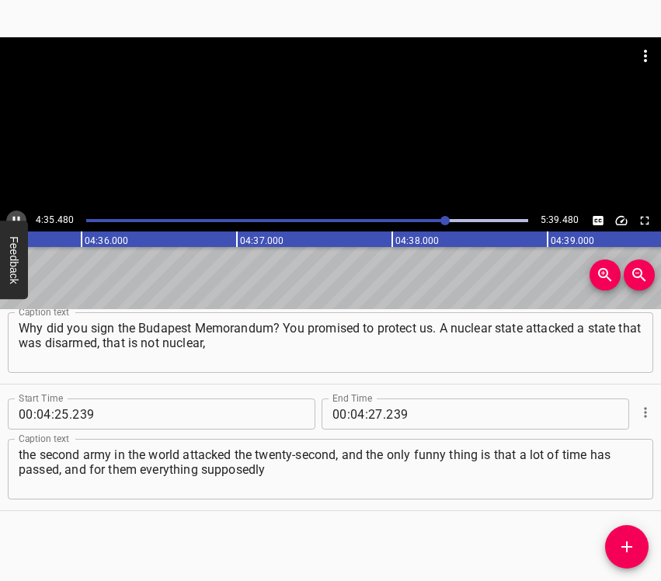
click at [15, 215] on icon "Play/Pause" at bounding box center [16, 221] width 14 height 14
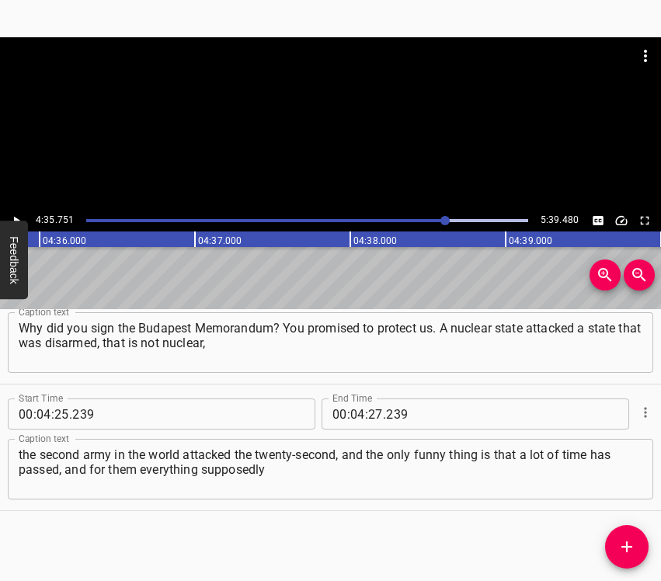
scroll to position [0, 42817]
click at [20, 218] on icon "Play/Pause" at bounding box center [16, 221] width 14 height 14
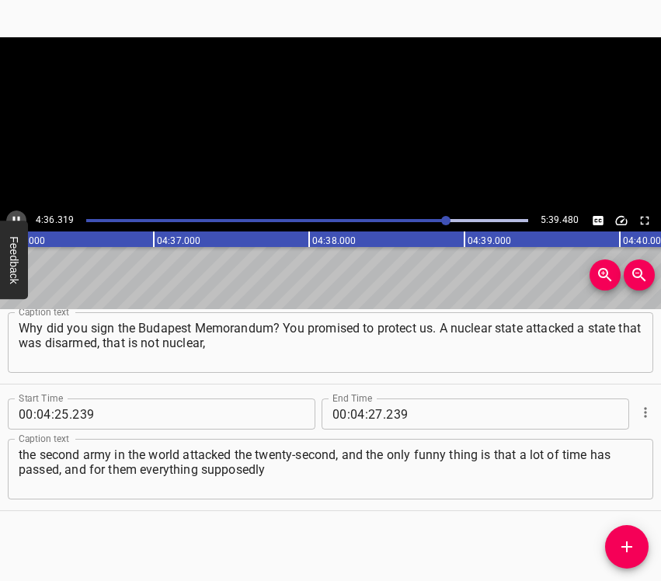
click at [19, 219] on icon "Play/Pause" at bounding box center [16, 221] width 7 height 9
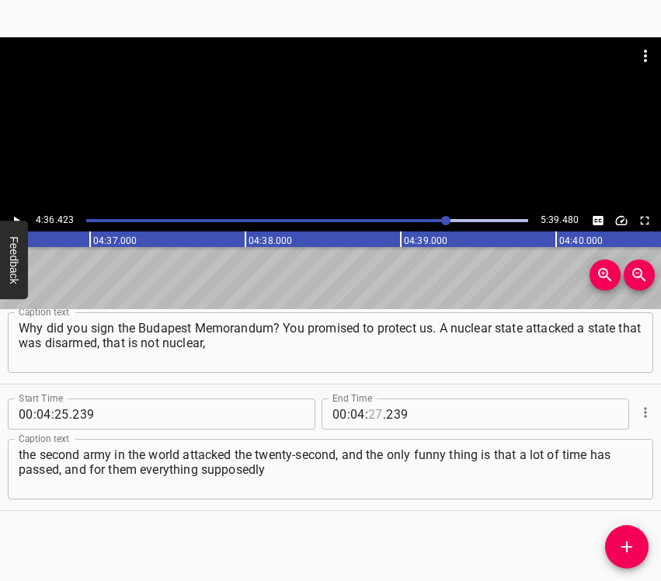
click at [368, 410] on input "number" at bounding box center [375, 413] width 15 height 31
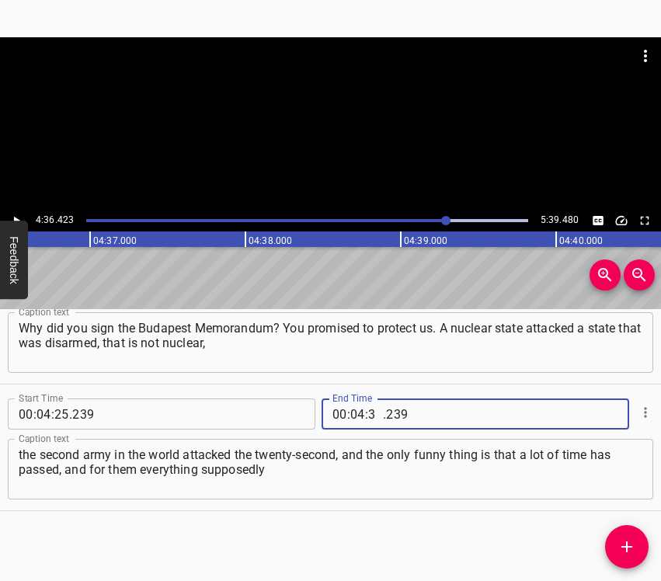
type input "36"
type input "423"
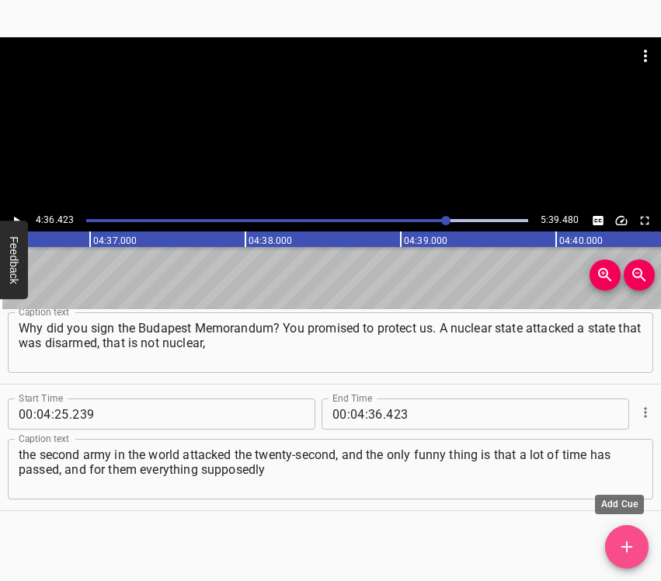
click at [620, 553] on icon "Add Cue" at bounding box center [626, 546] width 19 height 19
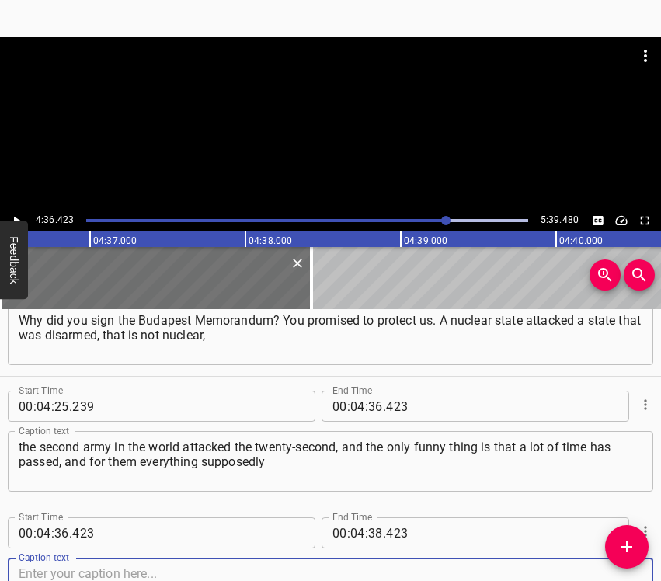
scroll to position [2079, 0]
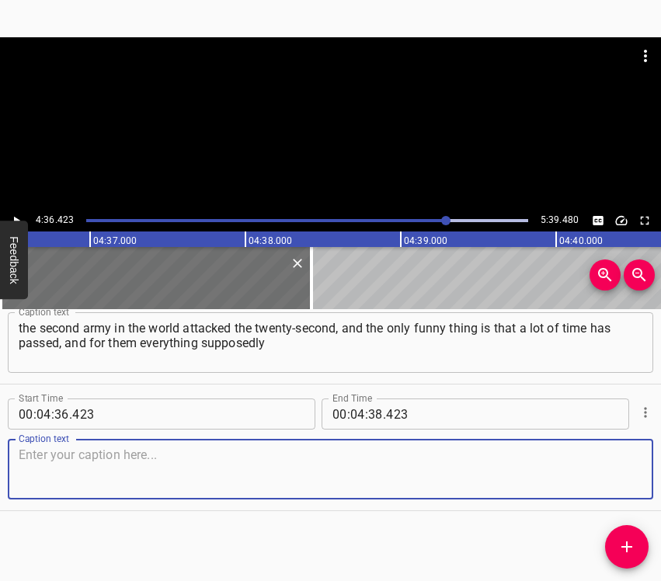
click at [606, 481] on textarea at bounding box center [330, 469] width 623 height 44
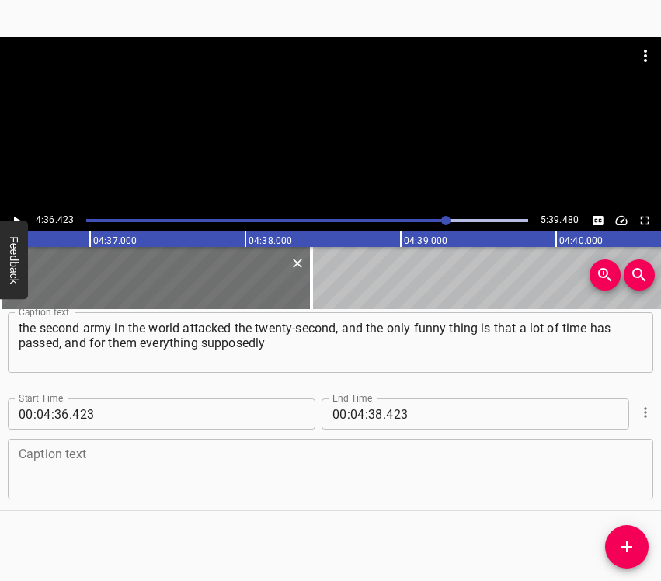
click at [87, 463] on textarea at bounding box center [330, 469] width 623 height 44
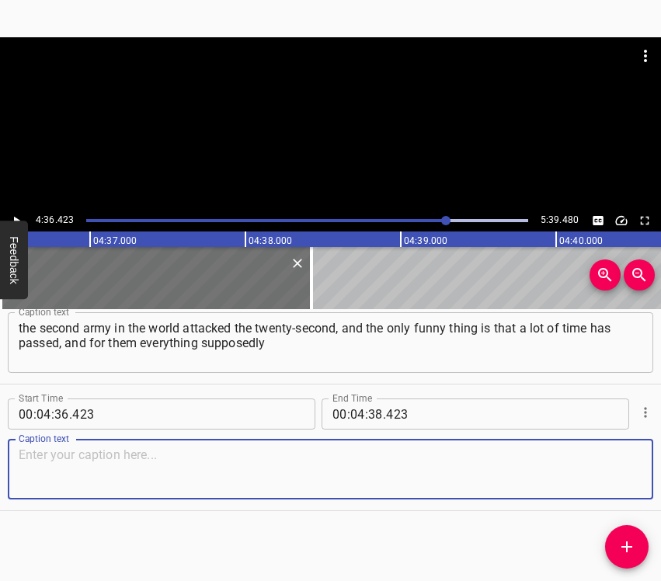
paste textarea "“is going according to plan.” Since [DATE] our army already existed, and there …"
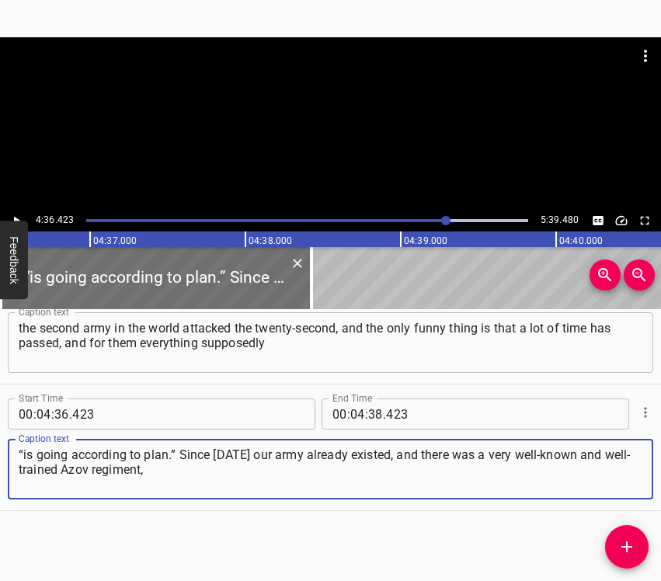
type textarea "“is going according to plan.” Since [DATE] our army already existed, and there …"
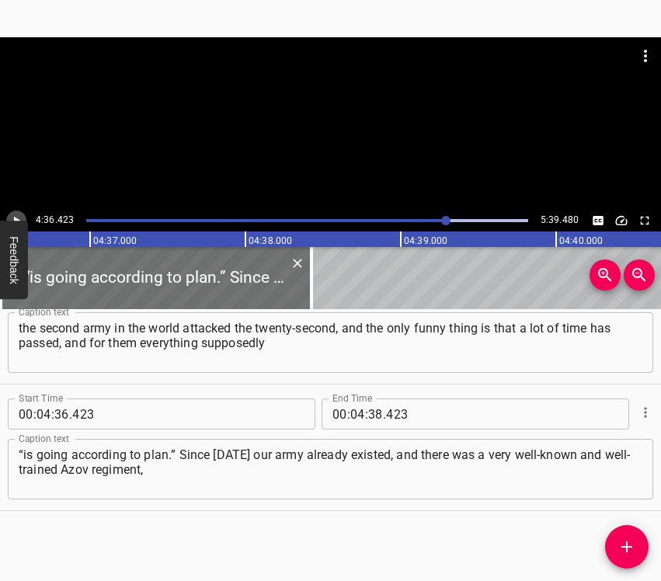
click at [18, 217] on icon "Play/Pause" at bounding box center [16, 221] width 14 height 14
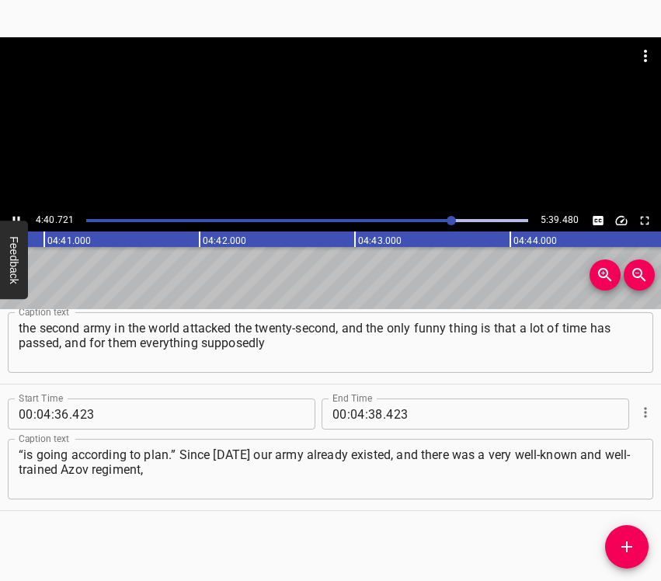
scroll to position [0, 43589]
click at [12, 215] on icon "Play/Pause" at bounding box center [16, 221] width 14 height 14
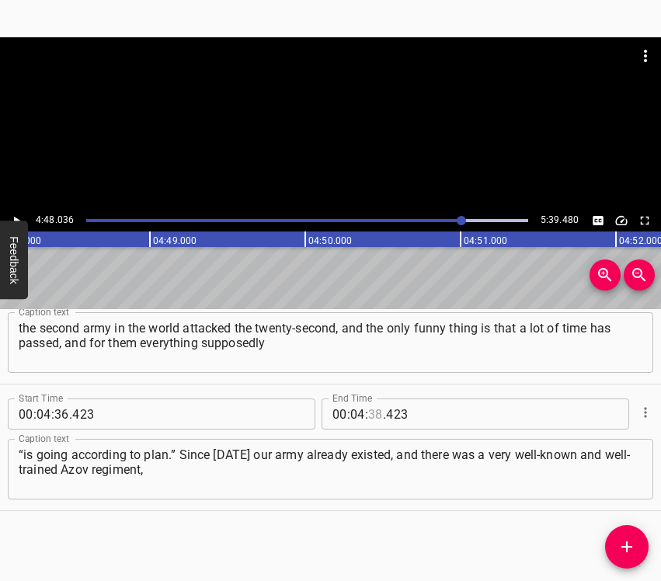
click at [368, 409] on input "number" at bounding box center [375, 413] width 15 height 31
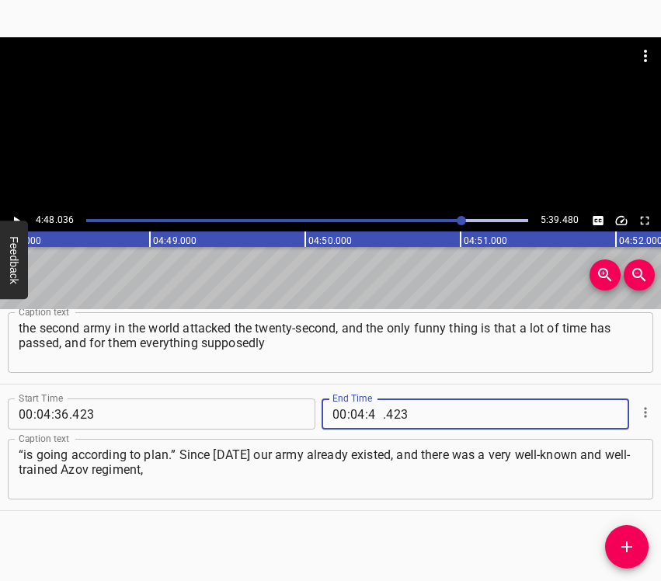
type input "48"
type input "036"
click at [629, 547] on icon "Add Cue" at bounding box center [626, 546] width 11 height 11
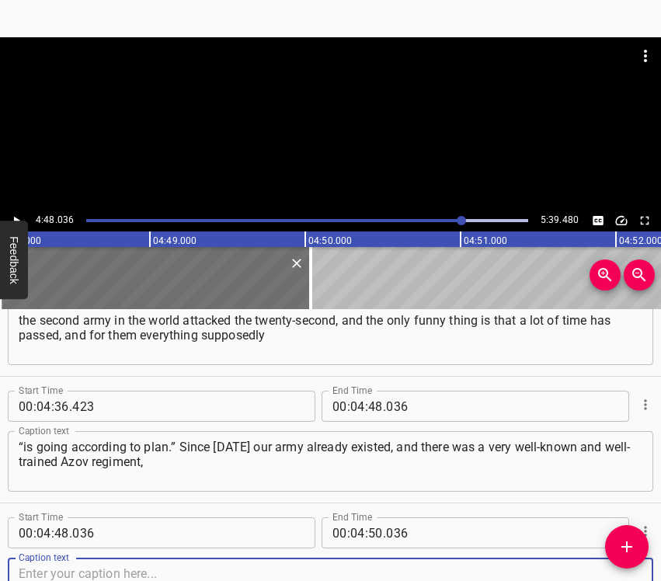
scroll to position [2206, 0]
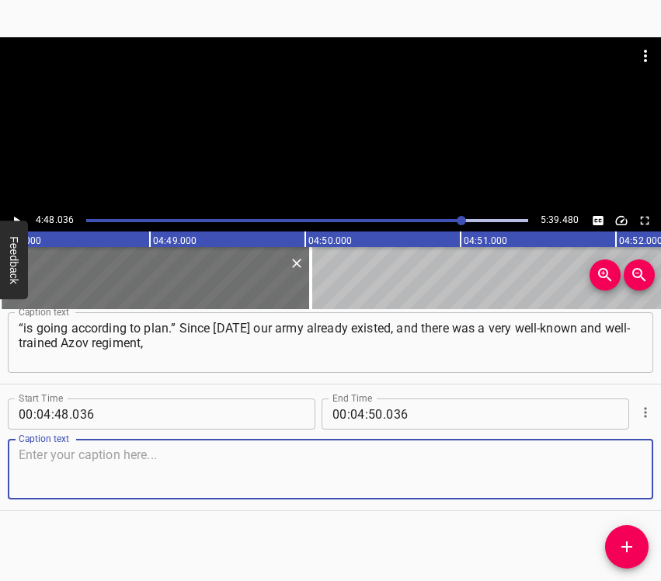
drag, startPoint x: 605, startPoint y: 484, endPoint x: 659, endPoint y: 481, distance: 54.5
click at [605, 484] on textarea at bounding box center [330, 469] width 623 height 44
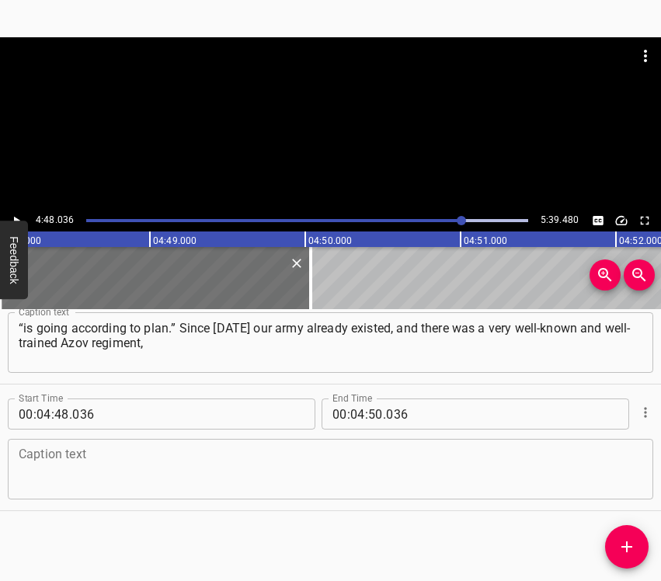
click at [192, 462] on textarea at bounding box center [330, 469] width 623 height 44
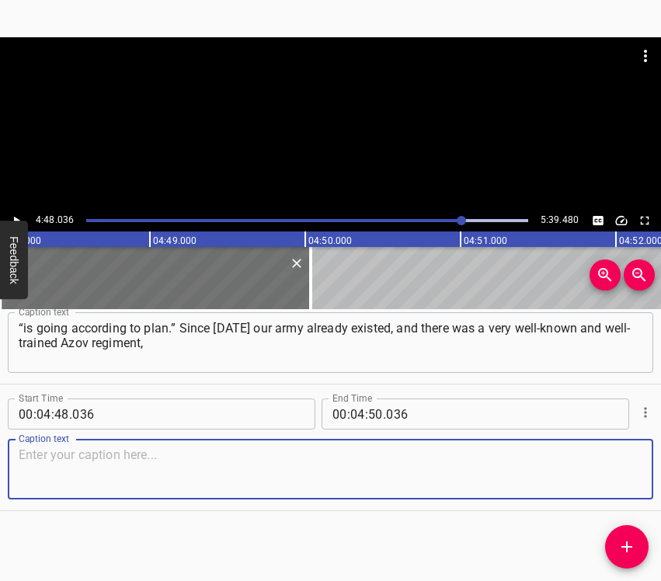
paste textarea "Ukraine was already no longer allowing itself to be offended, we were already s…"
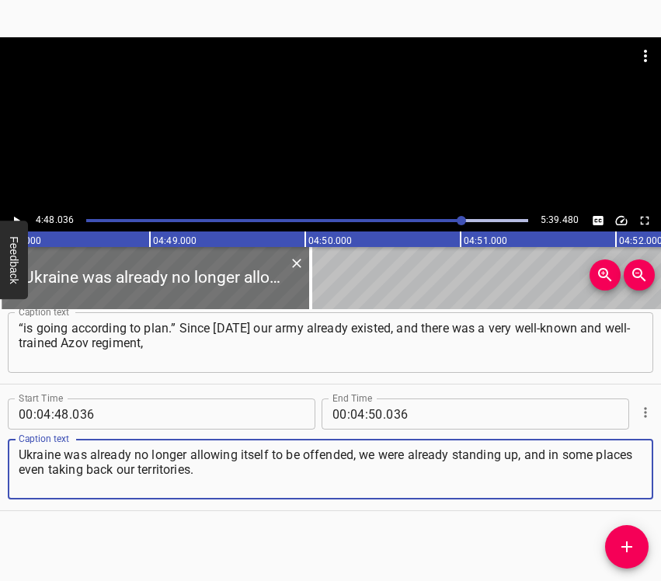
type textarea "Ukraine was already no longer allowing itself to be offended, we were already s…"
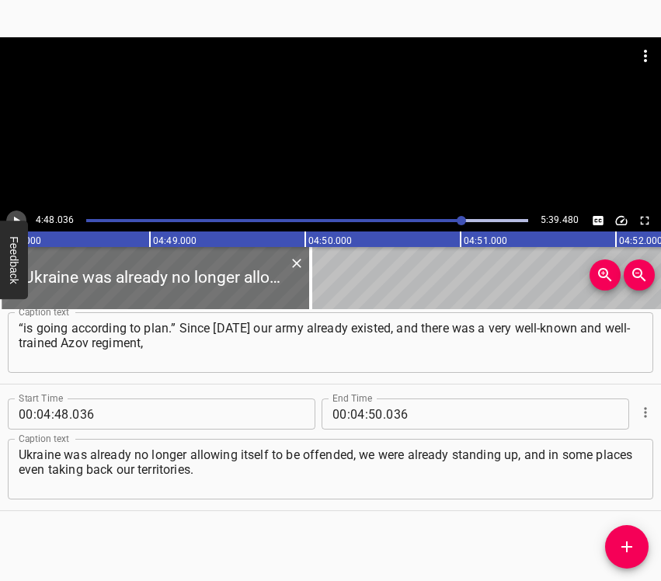
click at [13, 220] on icon "Play/Pause" at bounding box center [16, 221] width 14 height 14
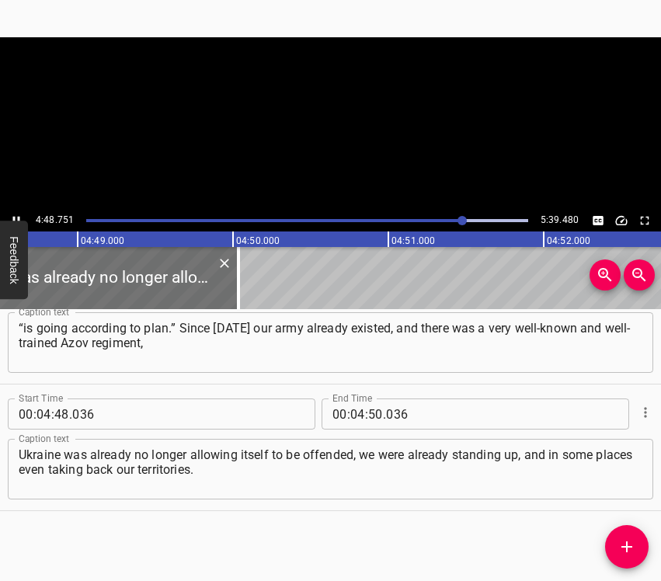
scroll to position [0, 44836]
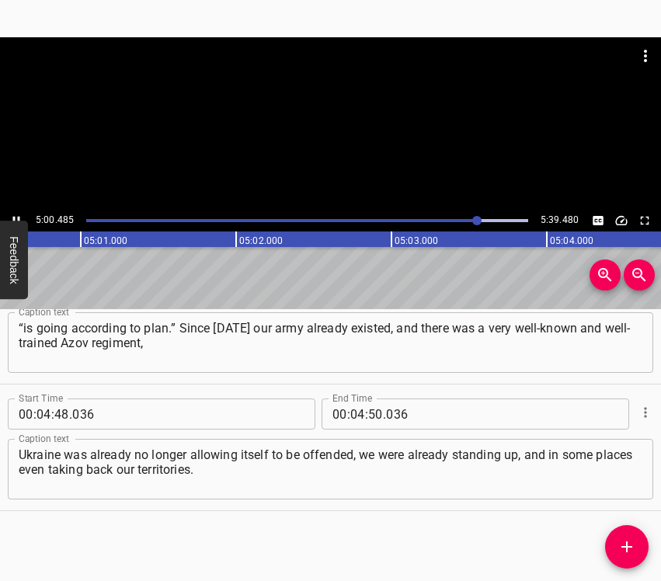
click at [13, 218] on icon "Play/Pause" at bounding box center [16, 221] width 7 height 9
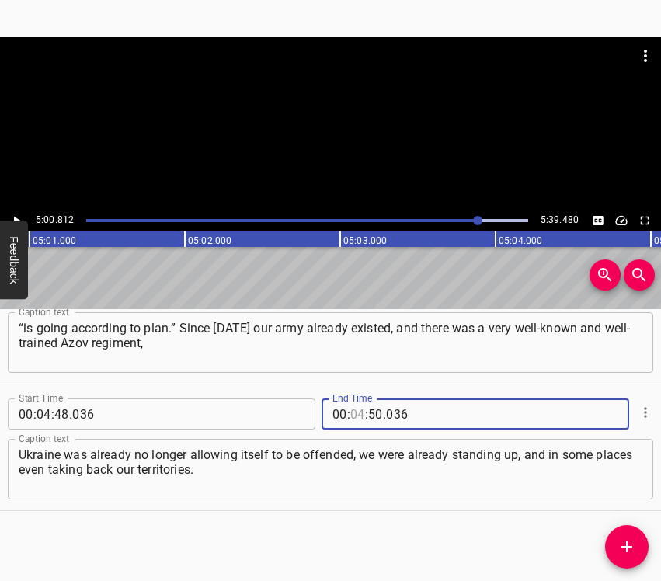
click at [350, 410] on input "number" at bounding box center [357, 413] width 15 height 31
type input "05"
type input "00"
type input "812"
click at [627, 557] on button "Add Cue" at bounding box center [626, 546] width 43 height 43
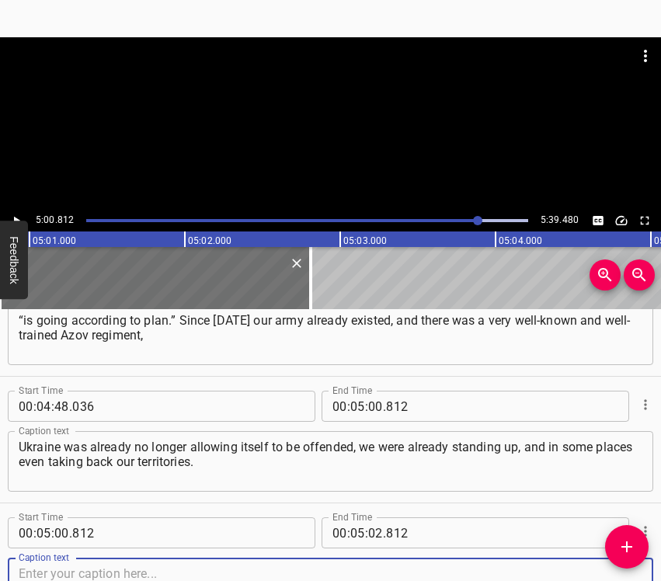
scroll to position [2332, 0]
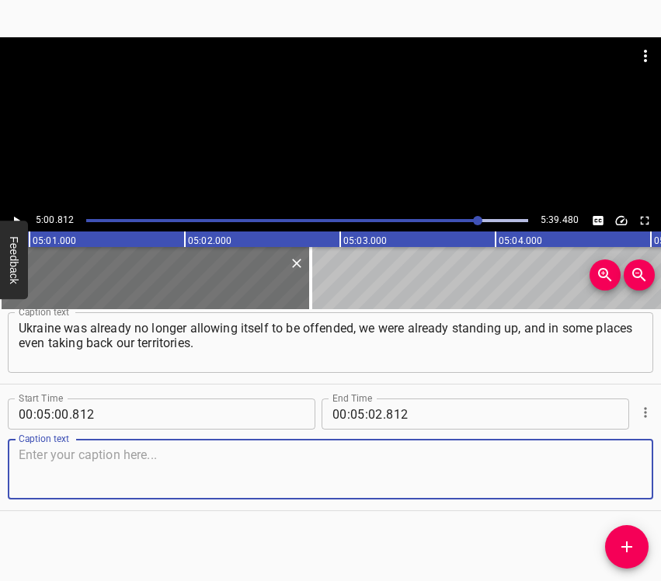
click at [617, 483] on textarea at bounding box center [330, 469] width 623 height 44
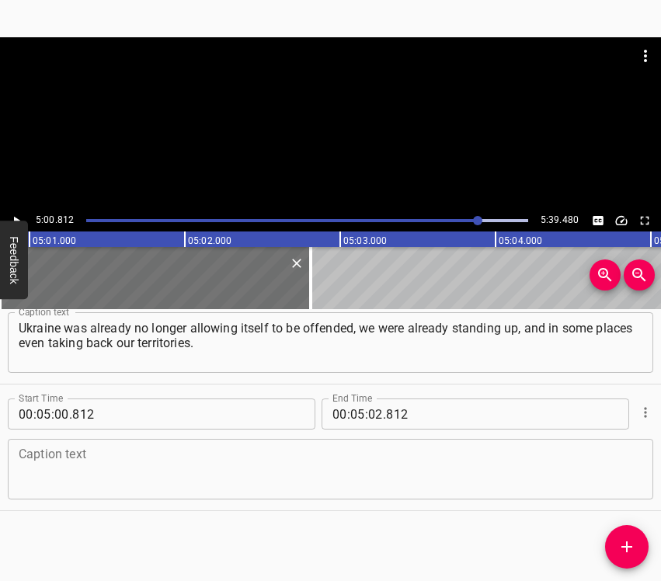
click at [218, 473] on textarea at bounding box center [330, 469] width 623 height 44
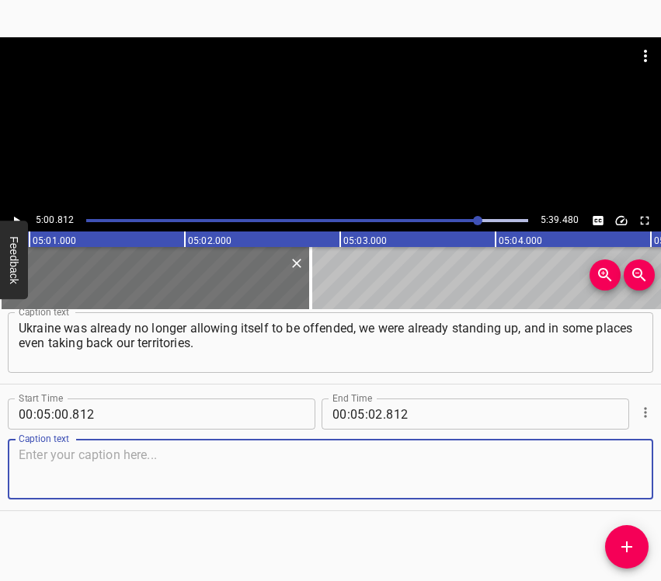
paste textarea "We were no longer kittens in a sack. At the time of the full-scale invasion we …"
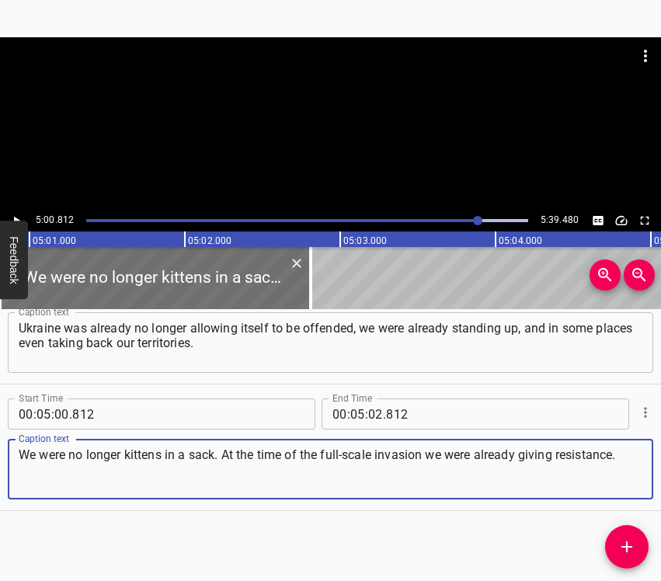
type textarea "We were no longer kittens in a sack. At the time of the full-scale invasion we …"
click at [16, 216] on icon "Play/Pause" at bounding box center [16, 221] width 14 height 14
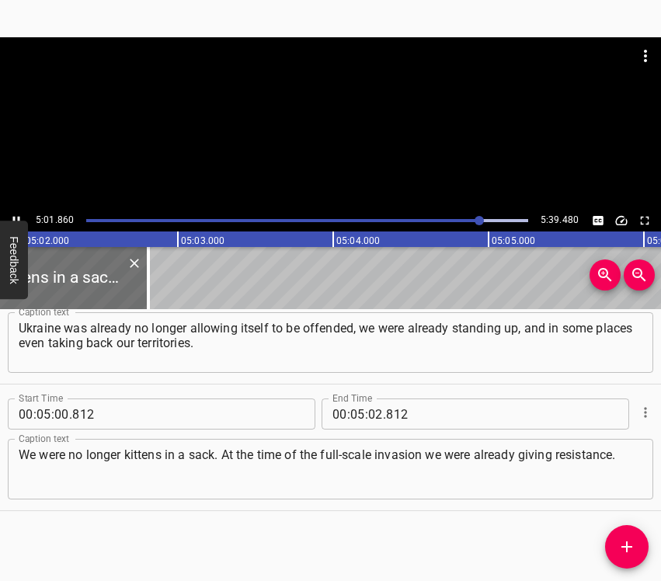
scroll to position [0, 46913]
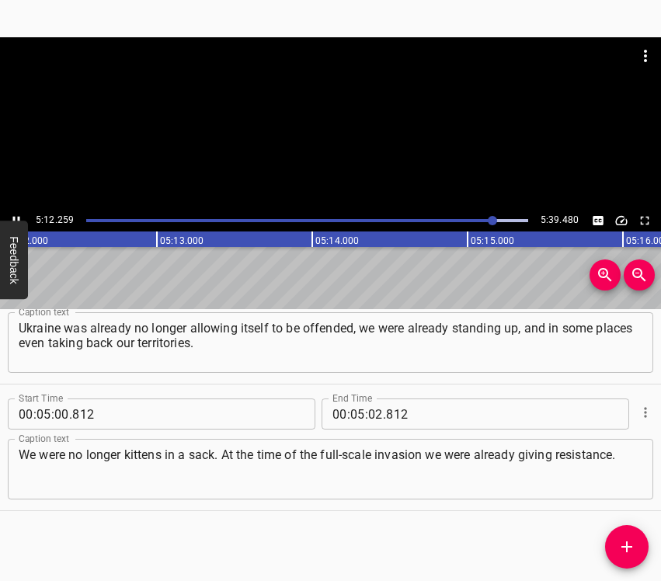
click at [19, 215] on icon "Play/Pause" at bounding box center [16, 221] width 14 height 14
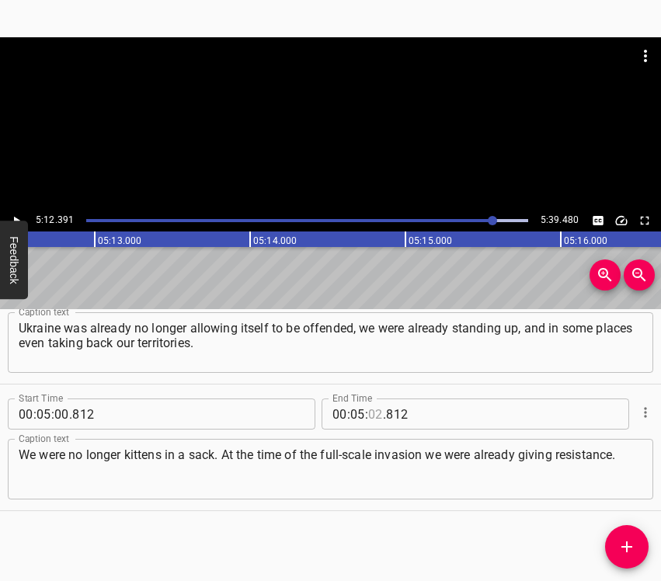
click at [368, 405] on input "number" at bounding box center [375, 413] width 15 height 31
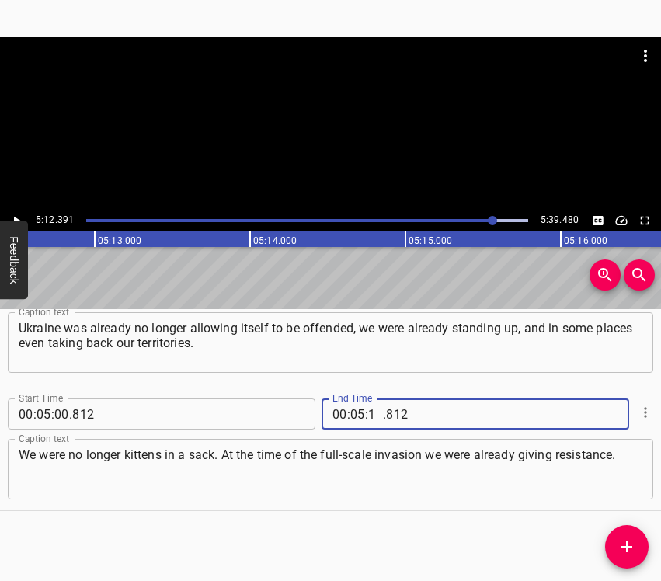
type input "12"
type input "391"
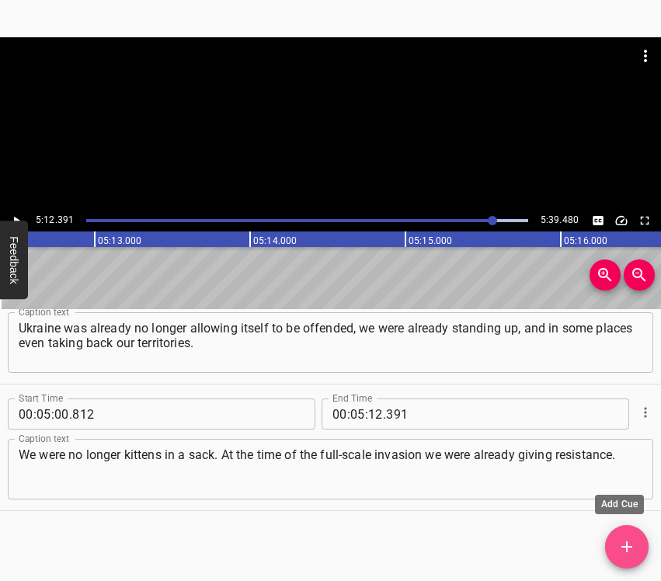
click at [613, 545] on span "Add Cue" at bounding box center [626, 546] width 43 height 19
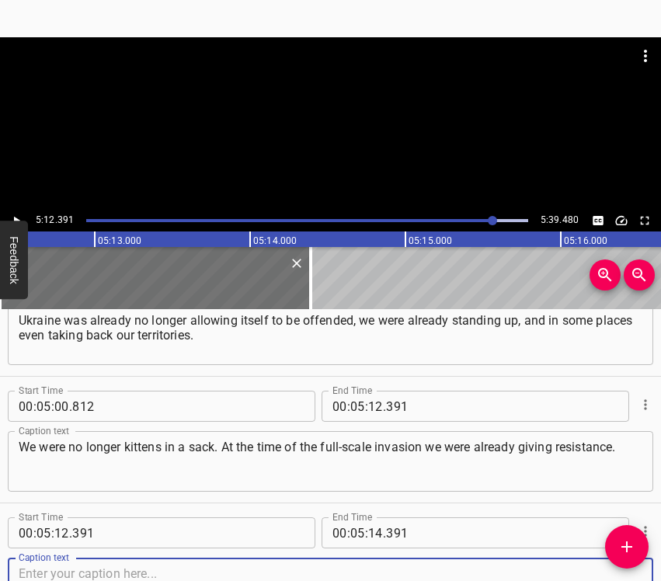
scroll to position [2459, 0]
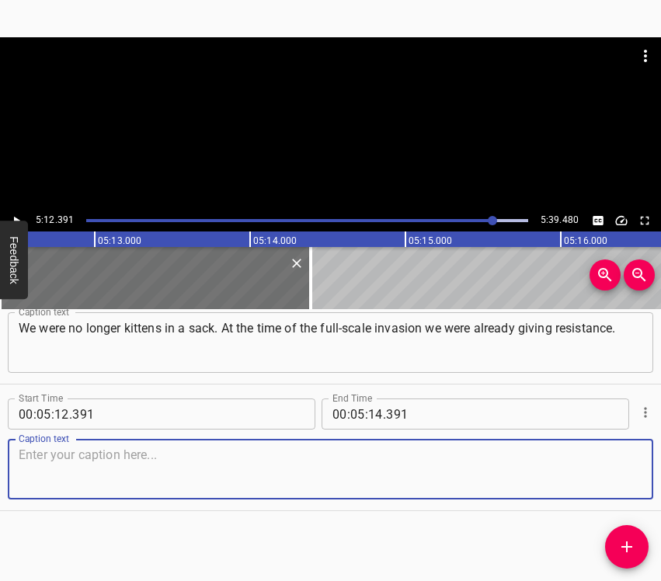
click at [623, 473] on textarea at bounding box center [330, 469] width 623 height 44
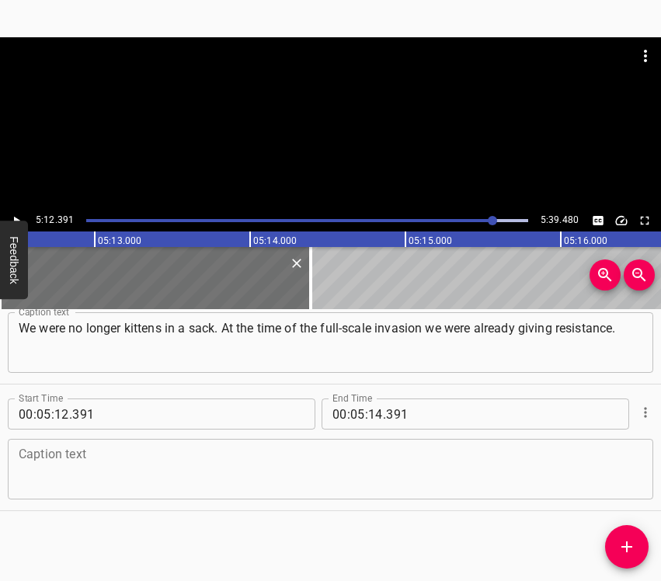
click at [152, 470] on textarea at bounding box center [330, 469] width 623 height 44
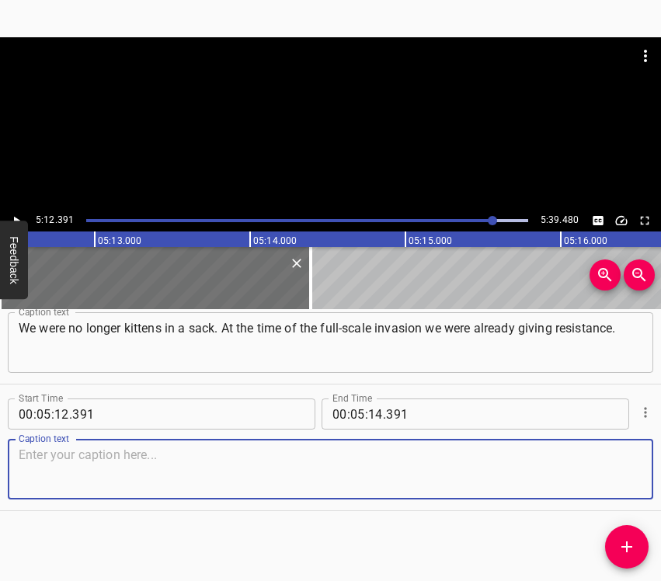
paste textarea "We are learning, and we will win. Our people cannot be defeated, because, as [P…"
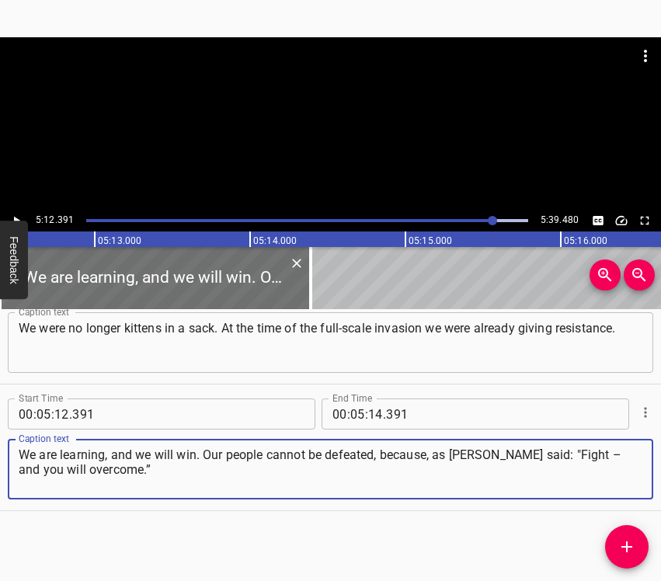
type textarea "We are learning, and we will win. Our people cannot be defeated, because, as [P…"
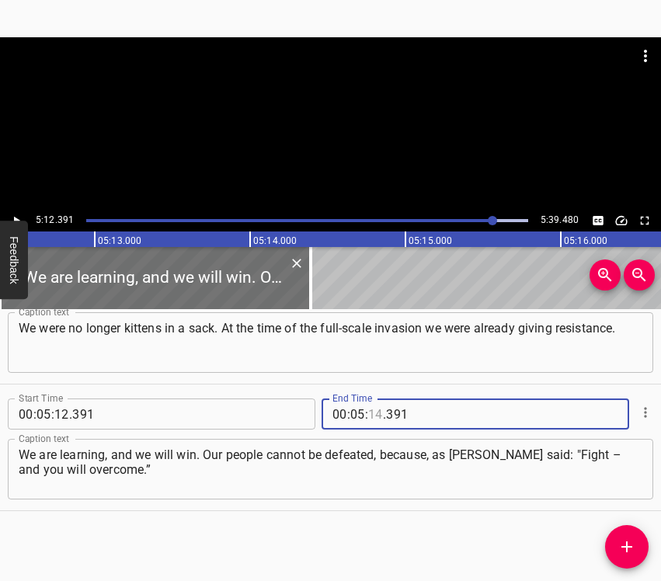
click at [368, 418] on input "number" at bounding box center [375, 413] width 15 height 31
type input "29"
type input "480"
click at [20, 213] on button "Play/Pause" at bounding box center [16, 220] width 20 height 20
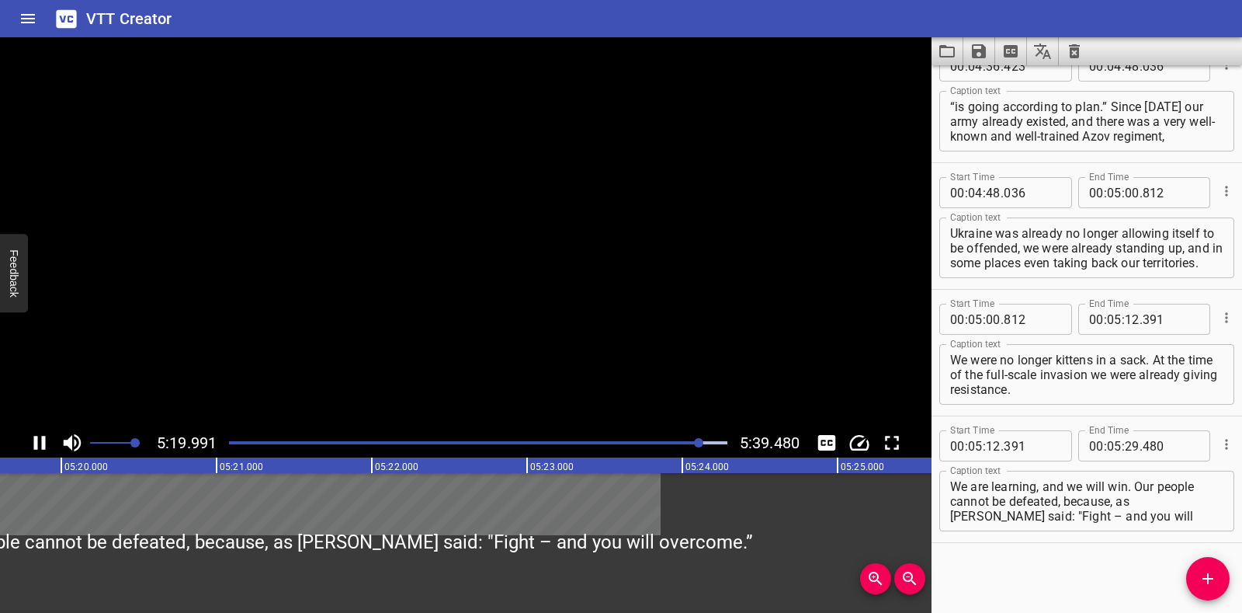
scroll to position [2183, 0]
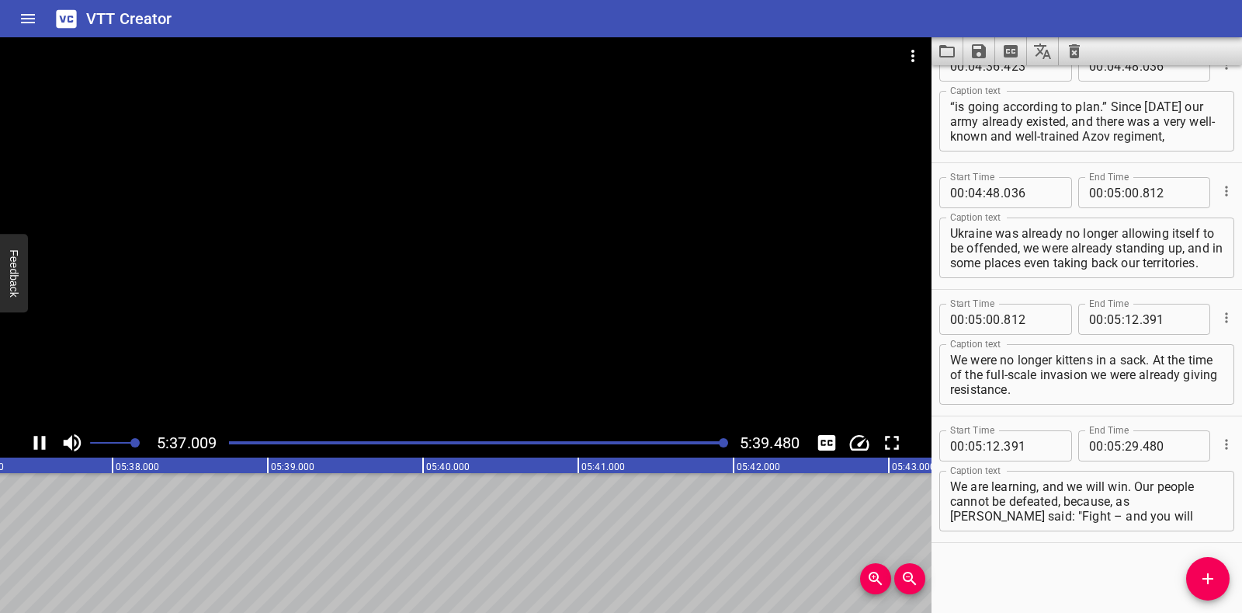
click at [660, 443] on div "Play progress" at bounding box center [475, 442] width 498 height 3
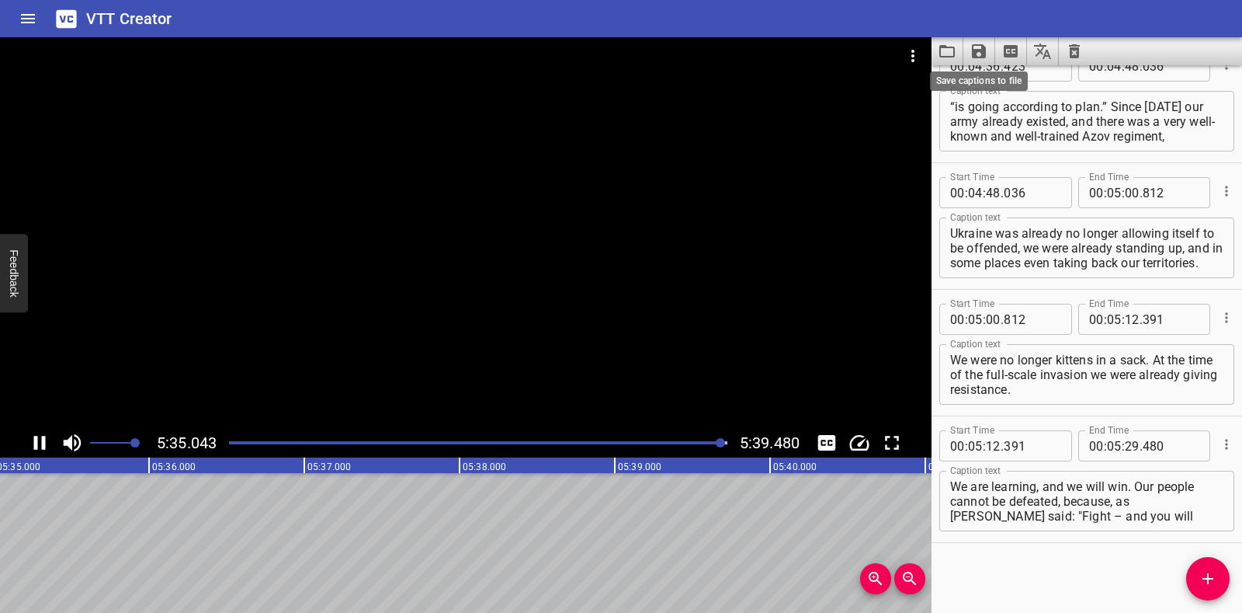
click at [660, 50] on icon "Save captions to file" at bounding box center [979, 51] width 14 height 14
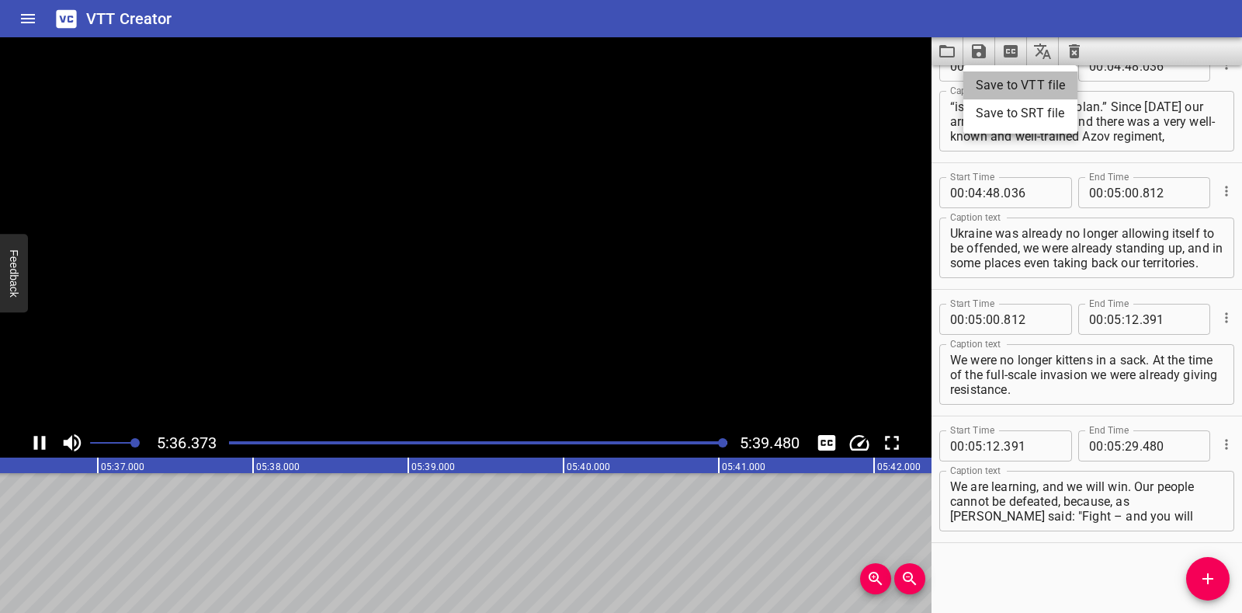
click at [660, 92] on li "Save to VTT file" at bounding box center [1020, 85] width 114 height 28
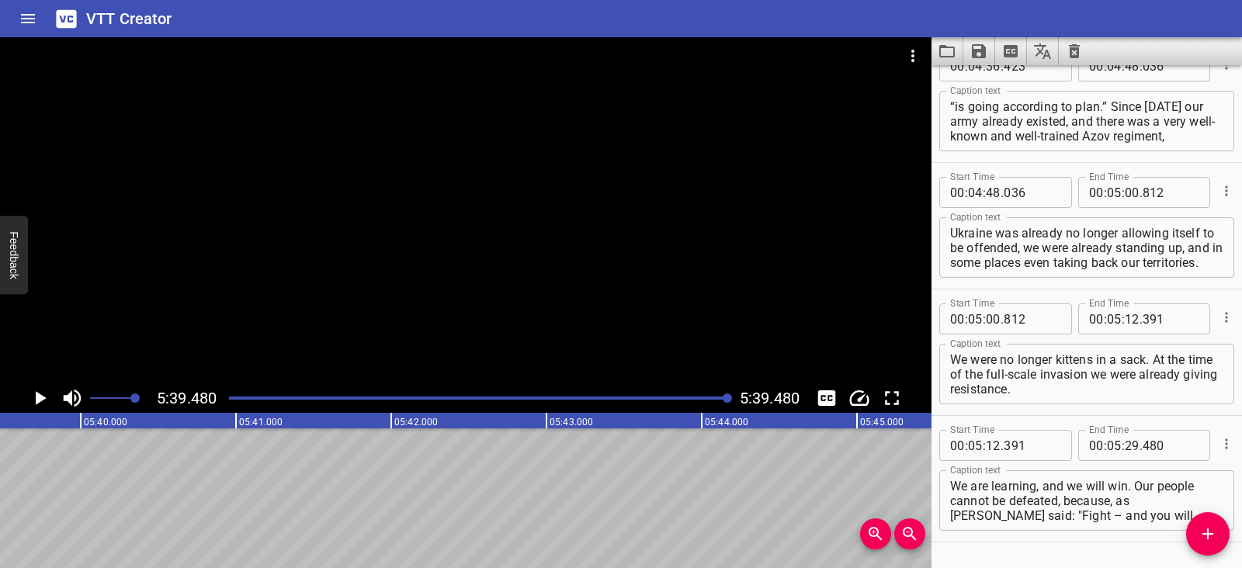
scroll to position [2227, 0]
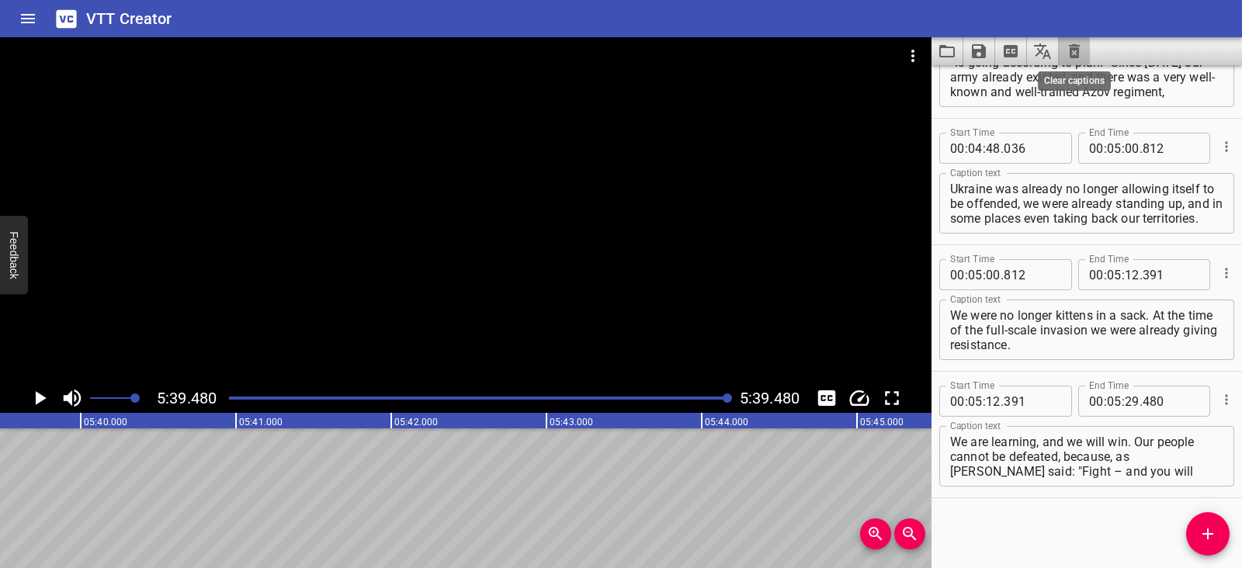
click at [660, 51] on icon "Clear captions" at bounding box center [1074, 51] width 19 height 19
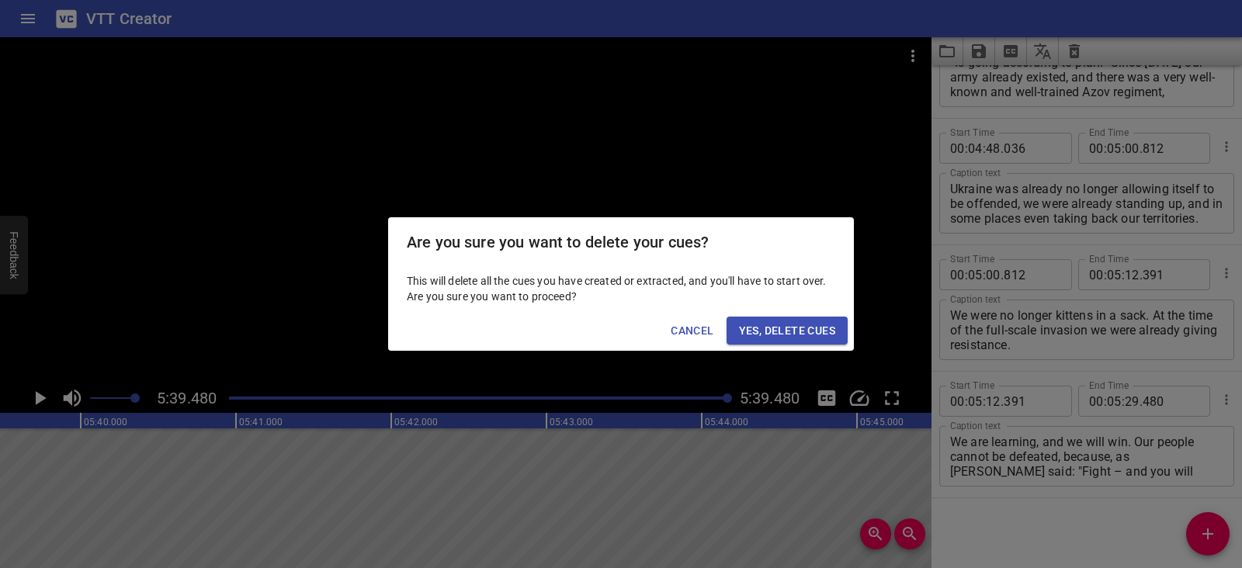
click at [660, 320] on button "Yes, Delete Cues" at bounding box center [787, 331] width 121 height 29
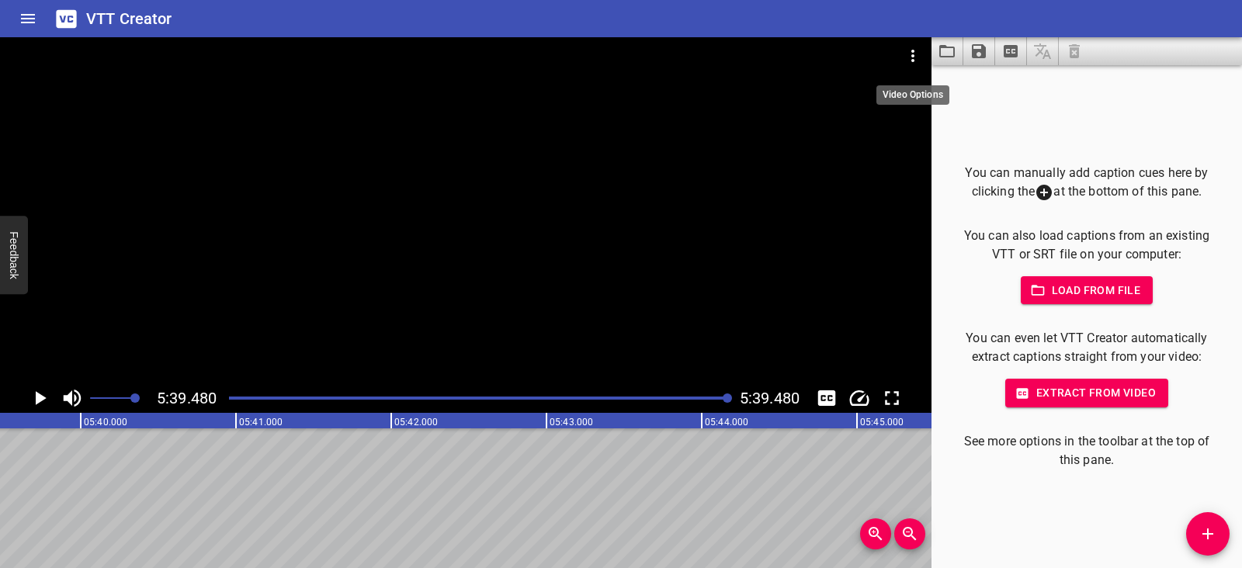
click at [660, 57] on icon "Video Options" at bounding box center [912, 56] width 3 height 12
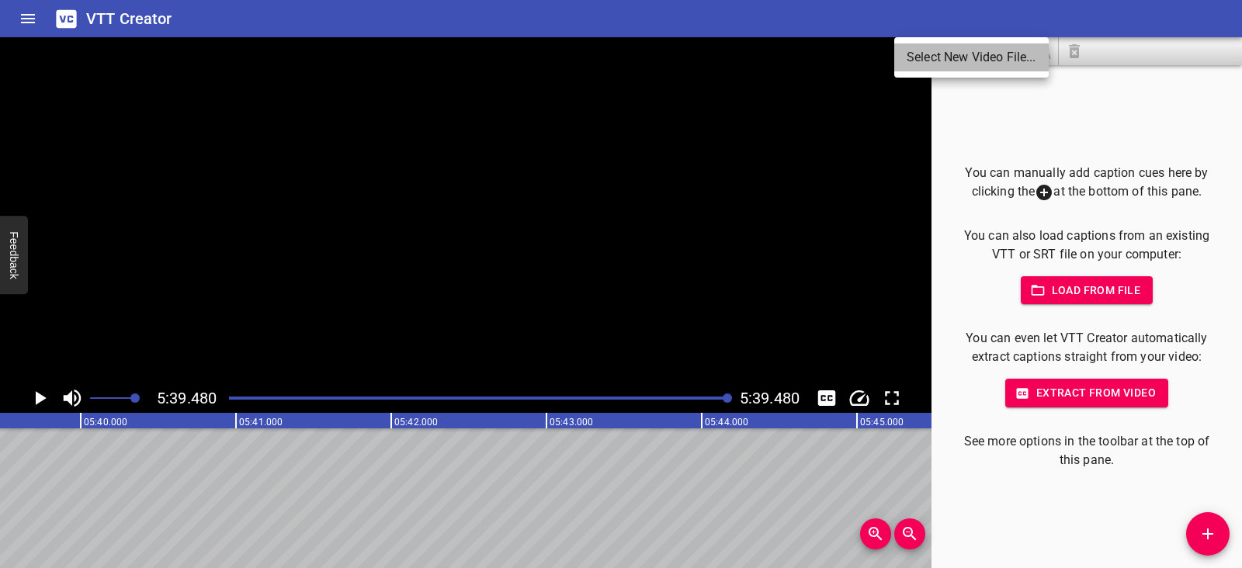
click at [660, 57] on li "Select New Video File..." at bounding box center [971, 57] width 154 height 28
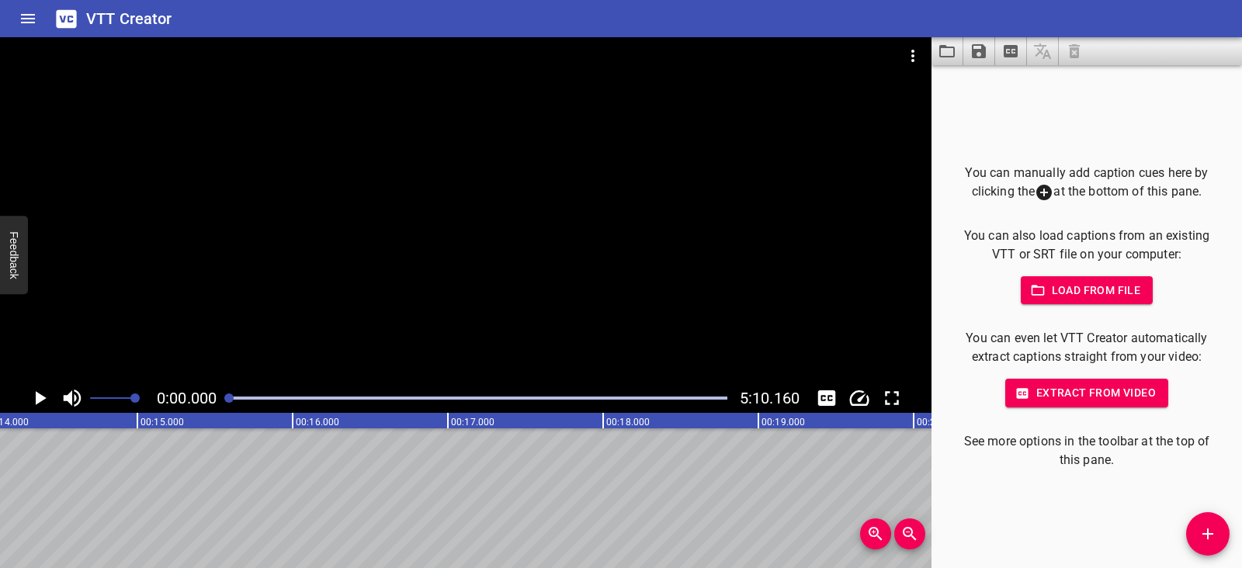
scroll to position [0, 0]
click at [36, 401] on icon "Play/Pause" at bounding box center [41, 398] width 11 height 14
click at [36, 401] on icon "Play/Pause" at bounding box center [40, 398] width 12 height 14
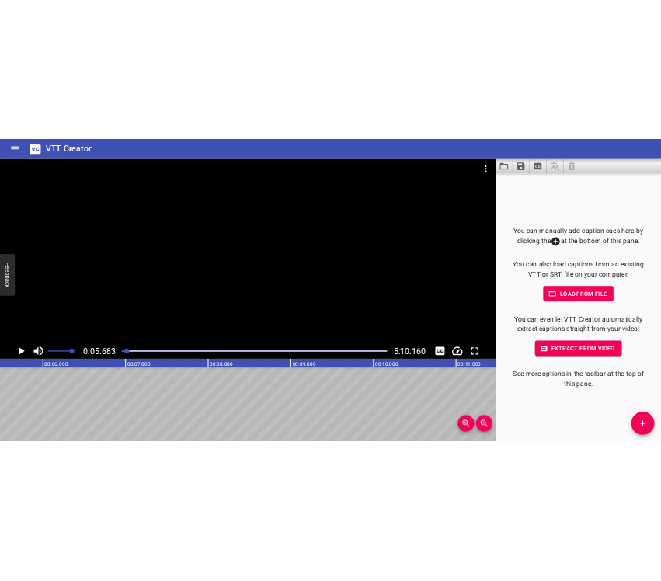
scroll to position [0, 882]
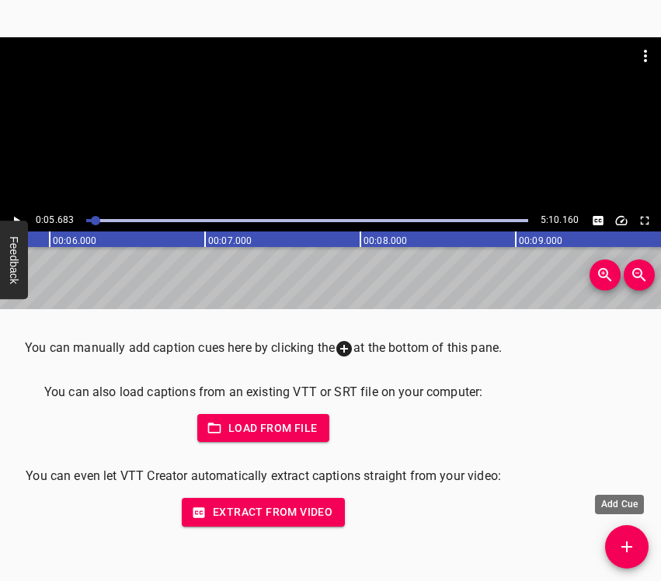
click at [619, 538] on icon "Add Cue" at bounding box center [626, 546] width 19 height 19
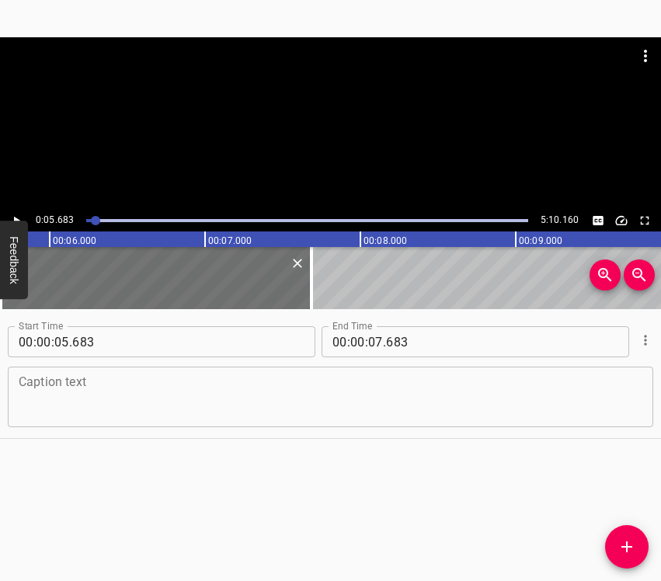
click at [120, 395] on textarea at bounding box center [330, 397] width 623 height 44
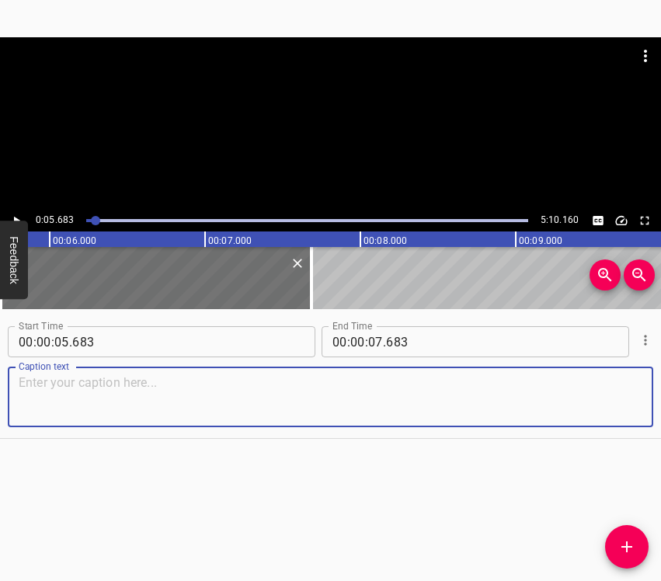
paste textarea "I work here as the head of the club. Right in this building where we are now, o…"
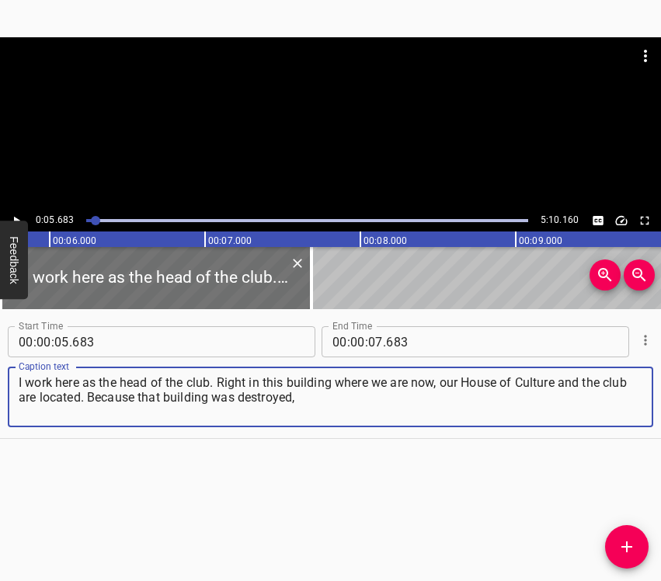
type textarea "I work here as the head of the club. Right in this building where we are now, o…"
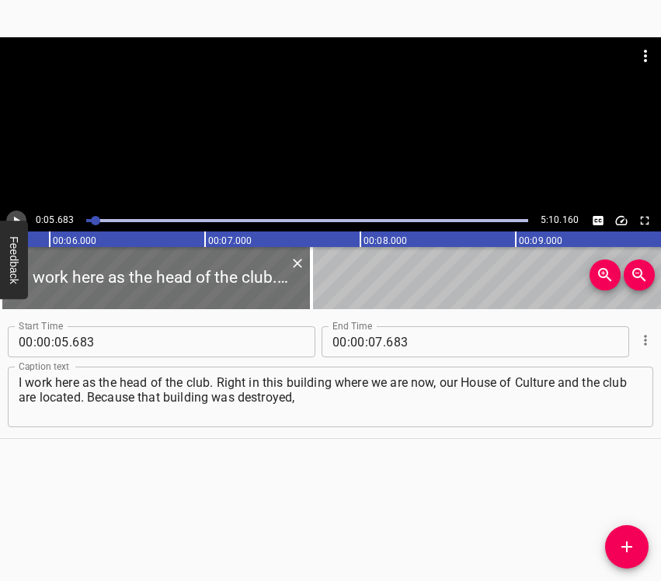
click at [14, 217] on icon "Play/Pause" at bounding box center [17, 221] width 6 height 9
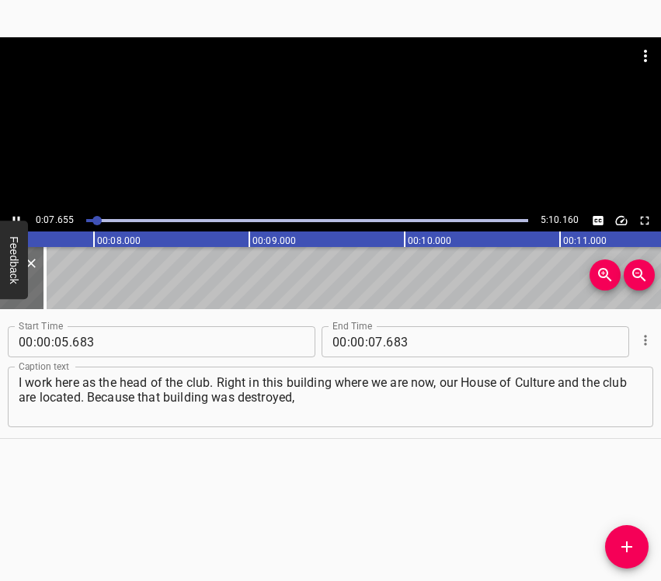
scroll to position [0, 1180]
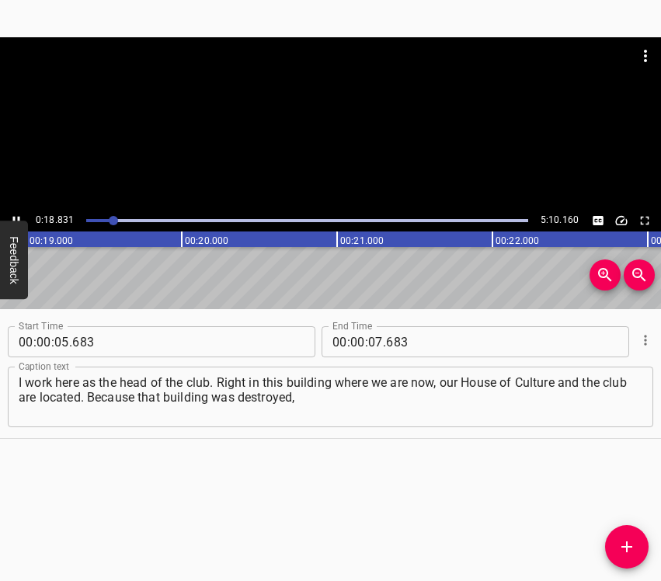
click at [16, 215] on icon "Play/Pause" at bounding box center [16, 221] width 14 height 14
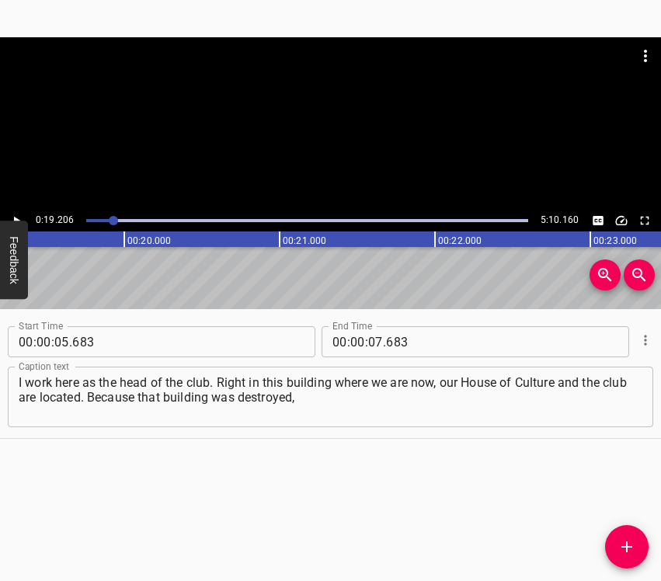
scroll to position [0, 2982]
click at [372, 338] on input "number" at bounding box center [375, 341] width 15 height 31
type input "19"
type input "206"
click at [622, 550] on icon "Add Cue" at bounding box center [626, 546] width 19 height 19
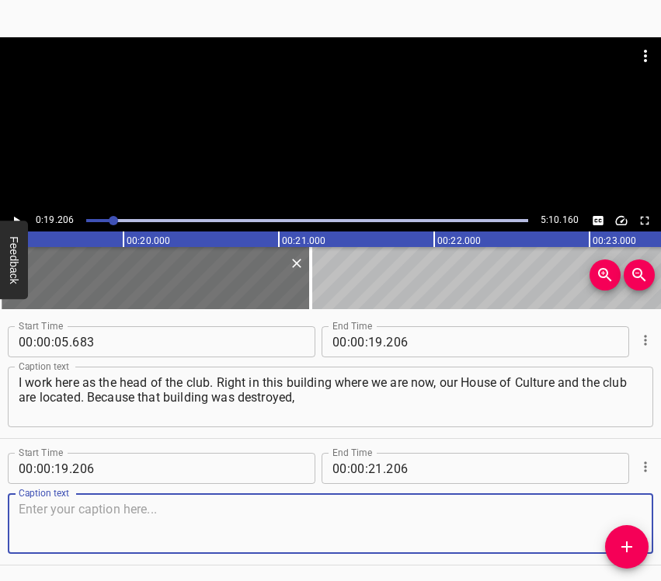
scroll to position [54, 0]
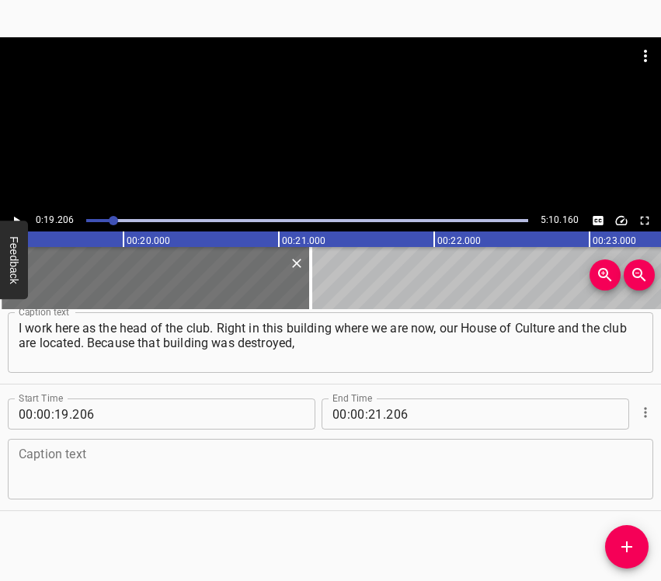
click at [619, 495] on div "Caption text" at bounding box center [330, 469] width 645 height 61
click at [423, 469] on textarea at bounding box center [330, 469] width 623 height 44
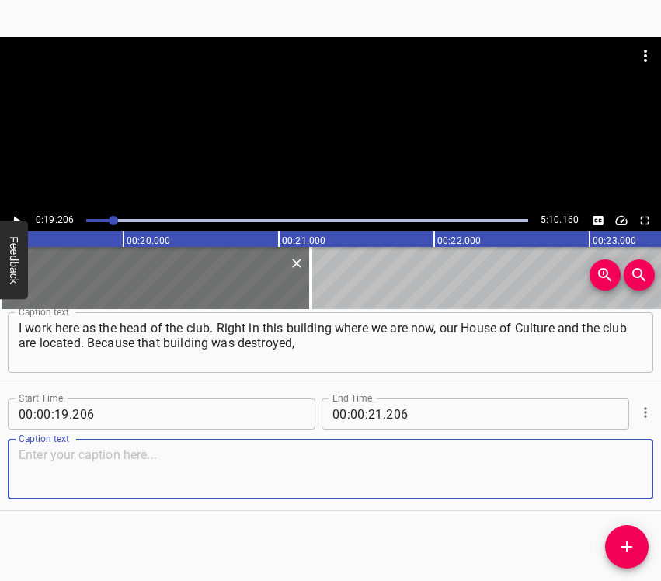
paste textarea "and here… It was damaged during the explosions. The windows were blown out, eve…"
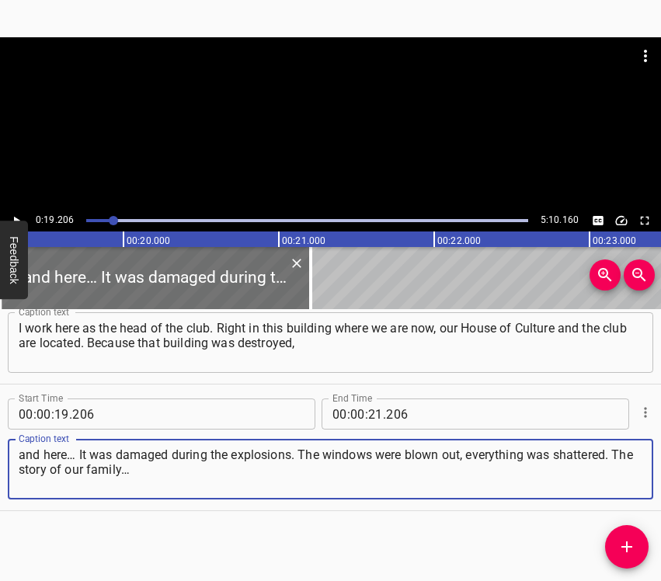
type textarea "and here… It was damaged during the explosions. The windows were blown out, eve…"
click at [16, 216] on icon "Play/Pause" at bounding box center [16, 221] width 14 height 14
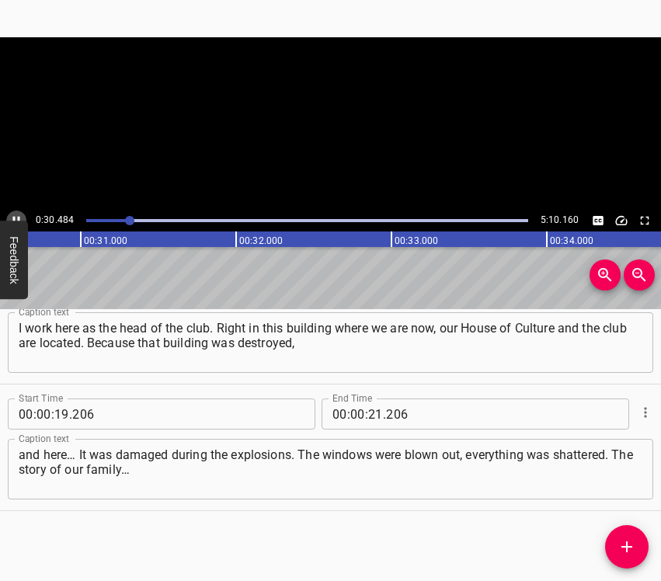
click at [16, 216] on icon "Play/Pause" at bounding box center [16, 221] width 14 height 14
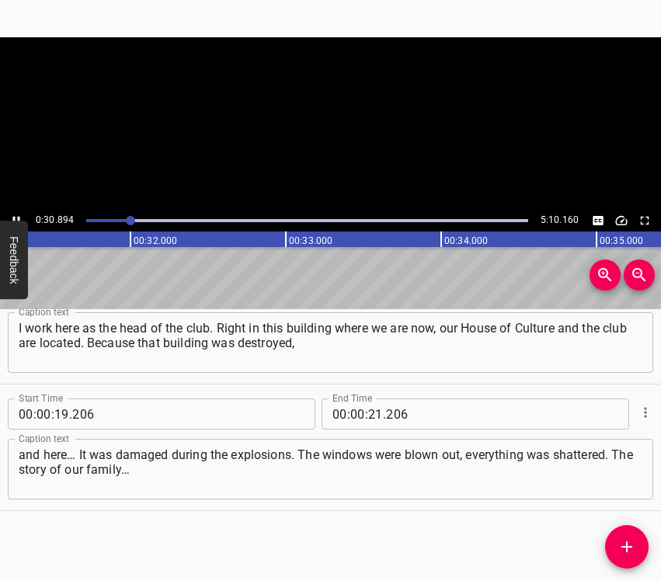
click at [17, 216] on icon "Play/Pause" at bounding box center [16, 221] width 14 height 14
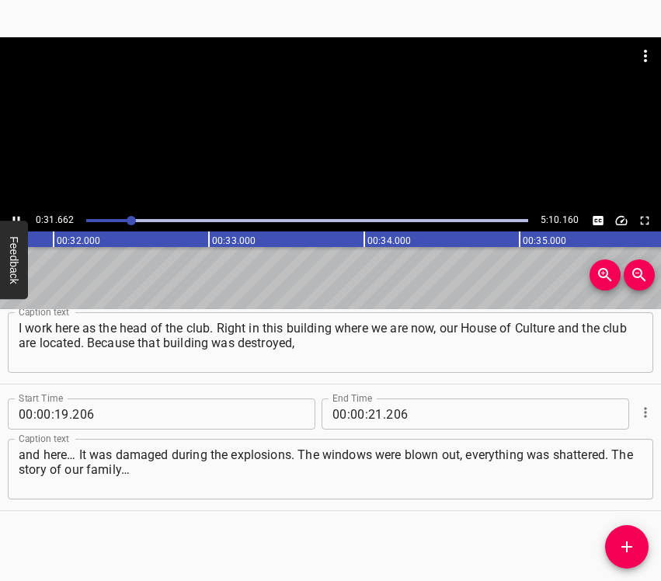
click at [17, 216] on icon "Play/Pause" at bounding box center [16, 221] width 14 height 14
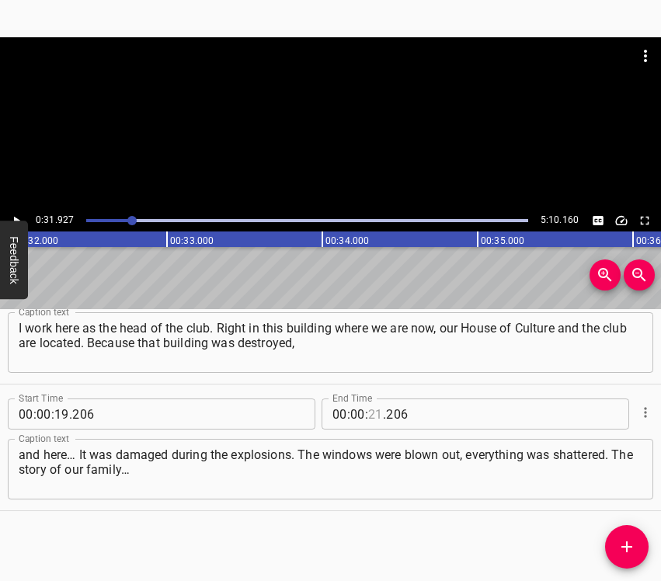
click at [368, 412] on input "number" at bounding box center [375, 413] width 15 height 31
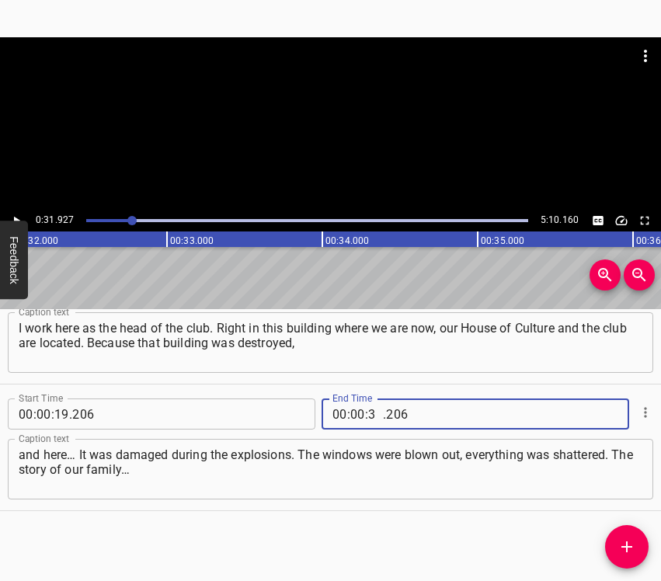
type input "31"
type input "927"
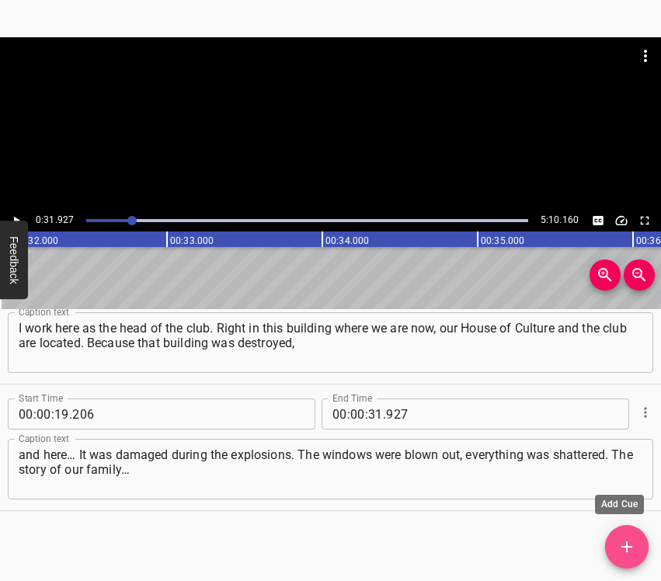
click at [622, 535] on button "Add Cue" at bounding box center [626, 546] width 43 height 43
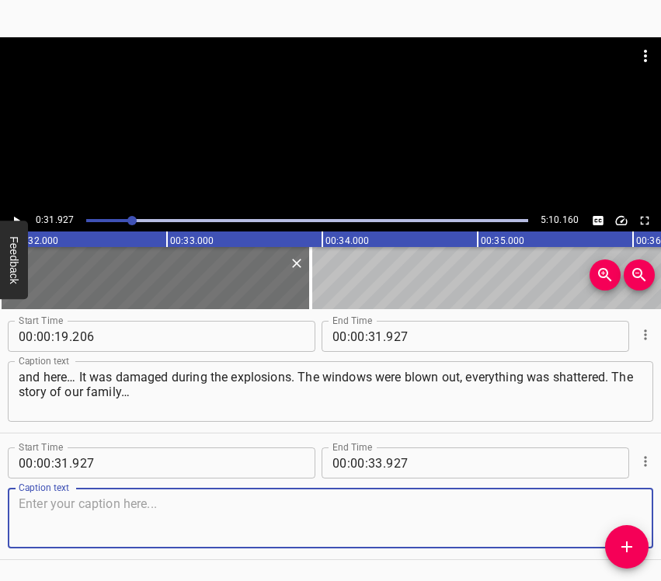
scroll to position [181, 0]
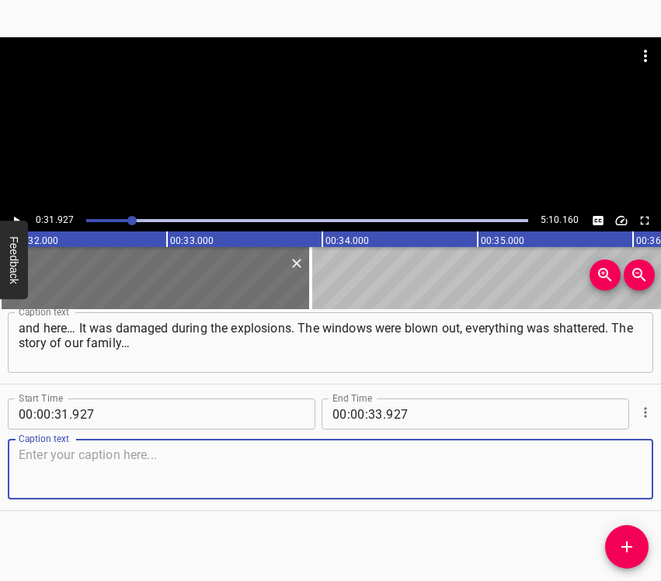
drag, startPoint x: 616, startPoint y: 466, endPoint x: 658, endPoint y: 437, distance: 51.5
click at [616, 464] on textarea at bounding box center [330, 469] width 623 height 44
click at [83, 464] on textarea at bounding box center [330, 469] width 623 height 44
paste textarea "We live nearby, just across the road. We suffered from explosions and from shel…"
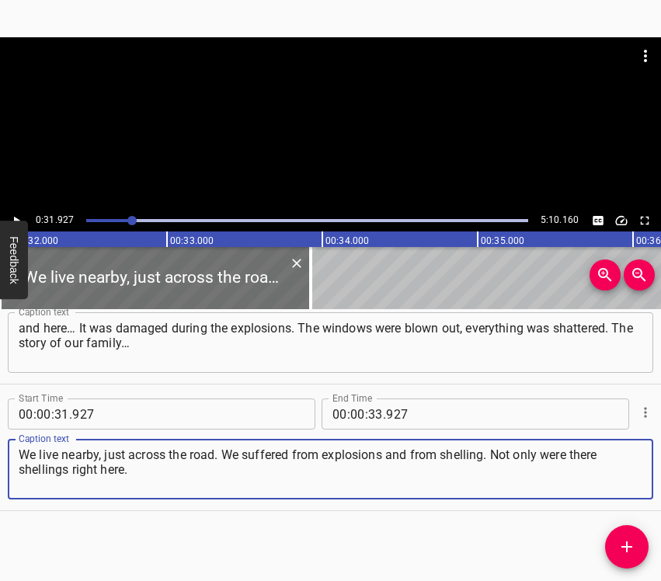
type textarea "We live nearby, just across the road. We suffered from explosions and from shel…"
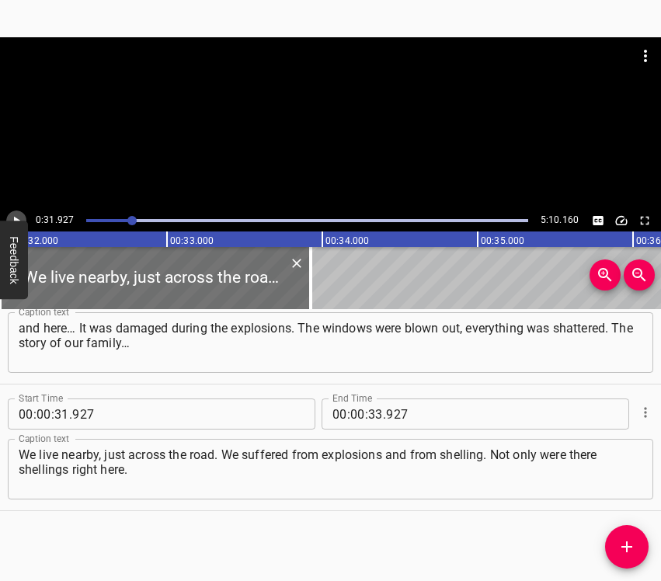
click at [17, 212] on button "Play/Pause" at bounding box center [16, 220] width 20 height 20
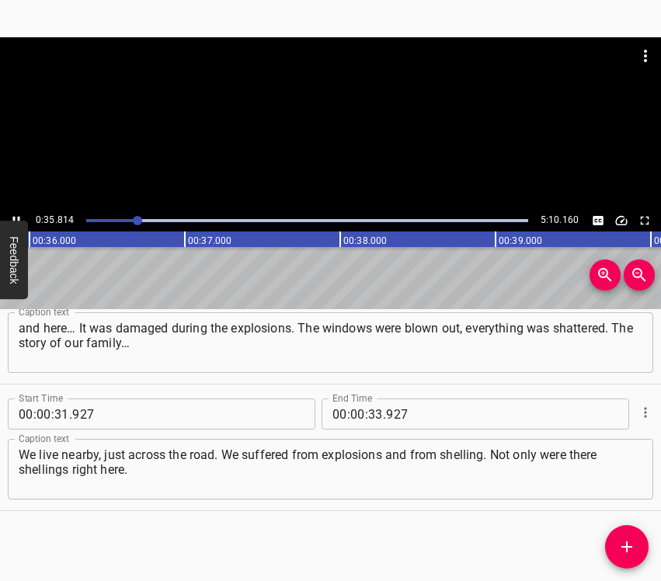
scroll to position [0, 5602]
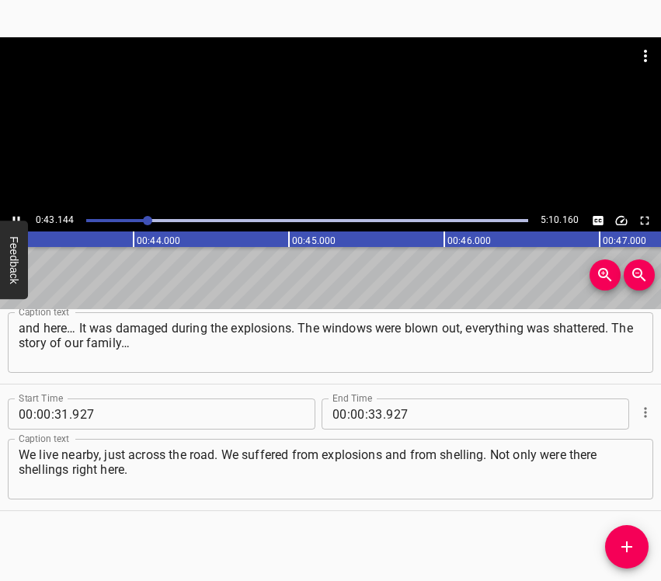
click at [16, 214] on icon "Play/Pause" at bounding box center [16, 221] width 14 height 14
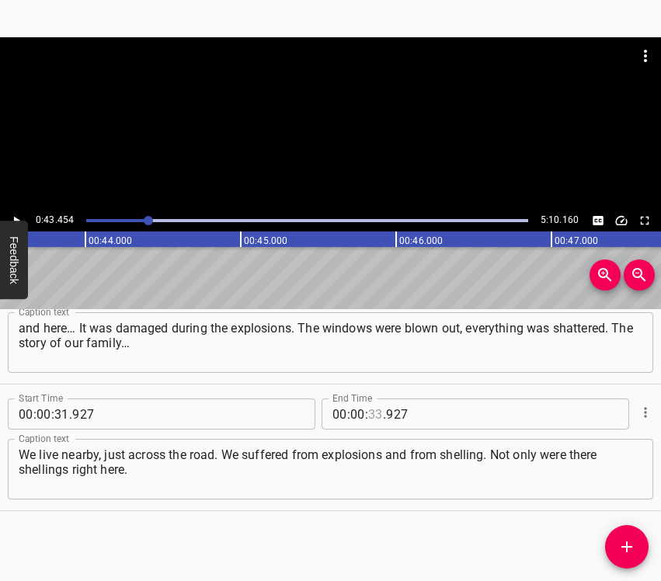
click at [372, 418] on input "number" at bounding box center [375, 413] width 15 height 31
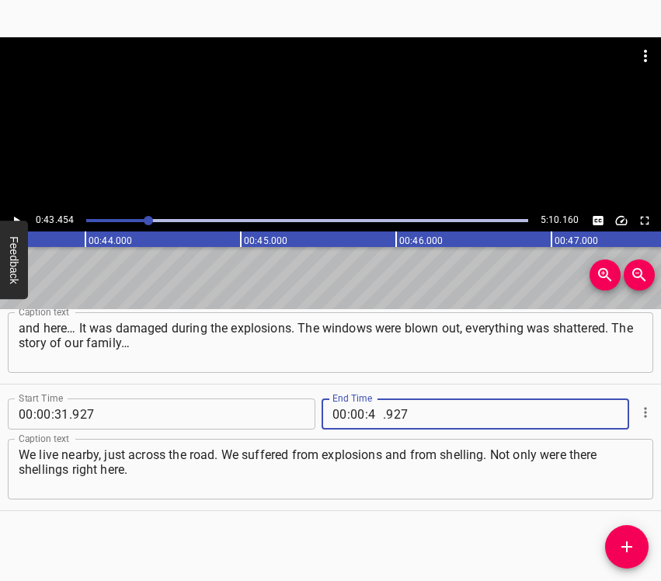
type input "43"
type input "454"
click at [625, 549] on icon "Add Cue" at bounding box center [626, 546] width 19 height 19
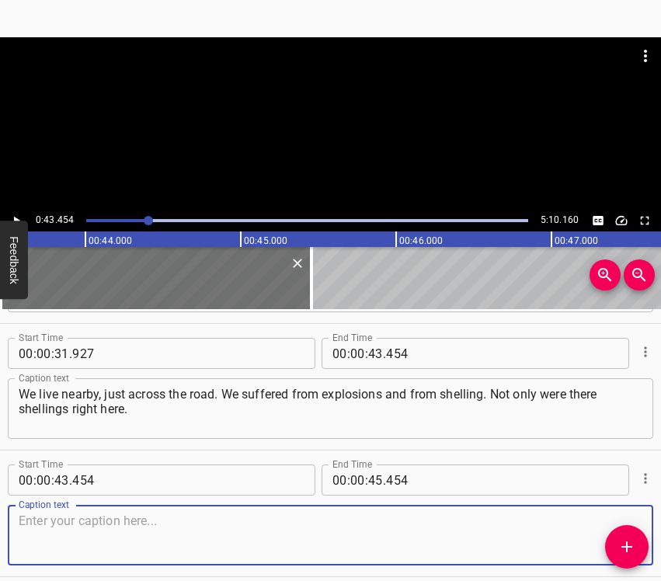
scroll to position [307, 0]
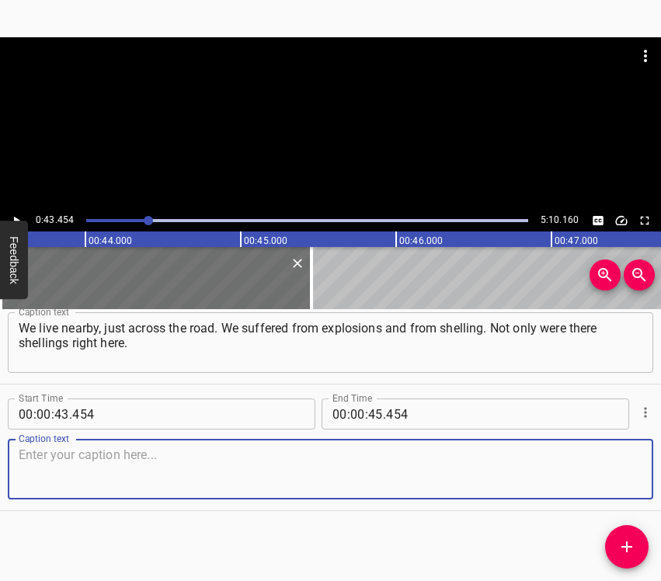
drag, startPoint x: 614, startPoint y: 466, endPoint x: 630, endPoint y: 450, distance: 23.1
click at [615, 462] on textarea at bounding box center [330, 469] width 623 height 44
click at [178, 452] on textarea at bounding box center [330, 469] width 623 height 44
paste textarea "Everything was flying back and forth above [GEOGRAPHIC_DATA]. There were shooto…"
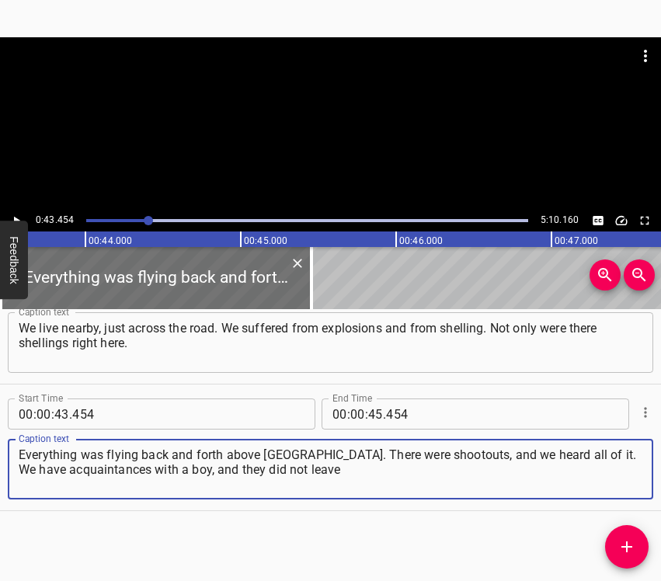
type textarea "Everything was flying back and forth above [GEOGRAPHIC_DATA]. There were shooto…"
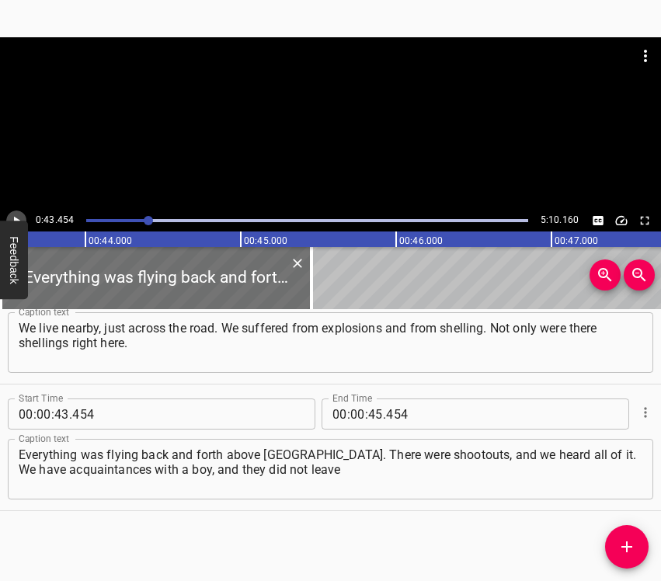
click at [12, 213] on button "Play/Pause" at bounding box center [16, 220] width 20 height 20
click at [12, 218] on icon "Play/Pause" at bounding box center [16, 221] width 14 height 14
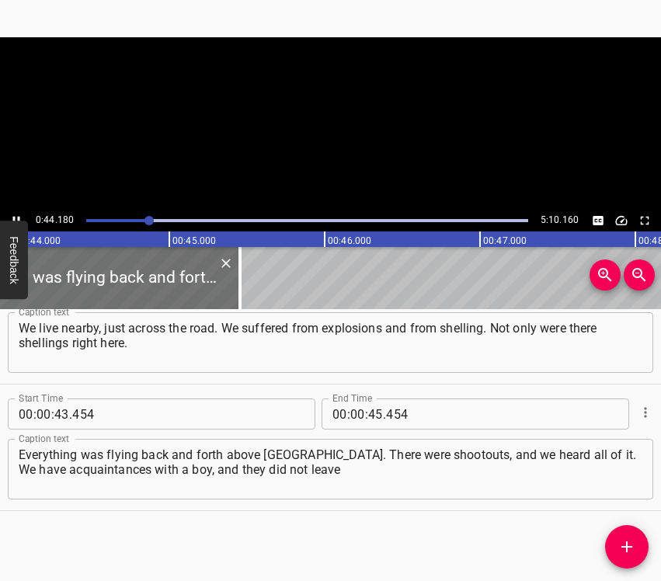
scroll to position [0, 6859]
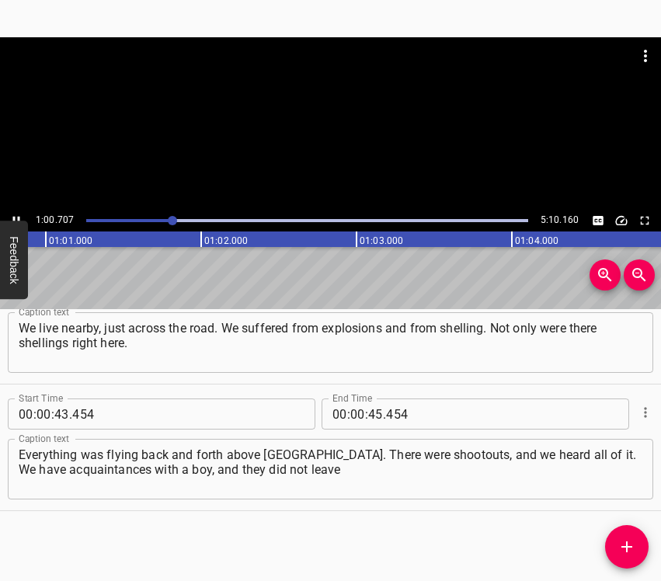
click at [17, 217] on icon "Play/Pause" at bounding box center [16, 221] width 14 height 14
click at [356, 418] on input "number" at bounding box center [357, 413] width 15 height 31
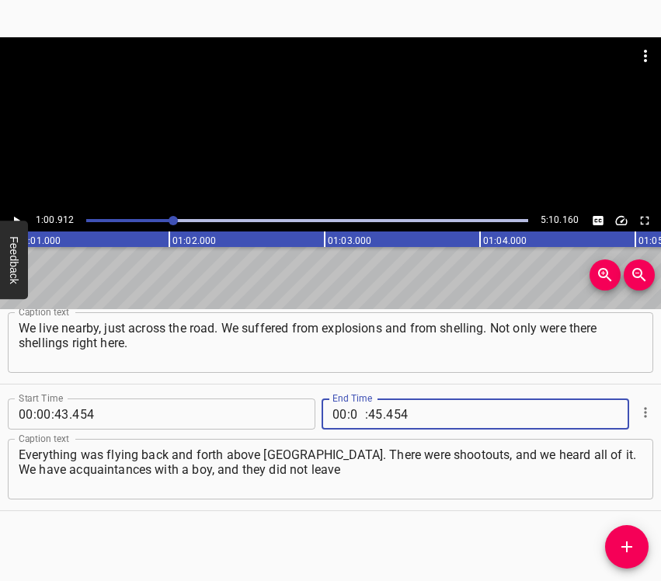
type input "01"
type input "00"
type input "912"
click at [637, 537] on span "Add Cue" at bounding box center [626, 546] width 43 height 19
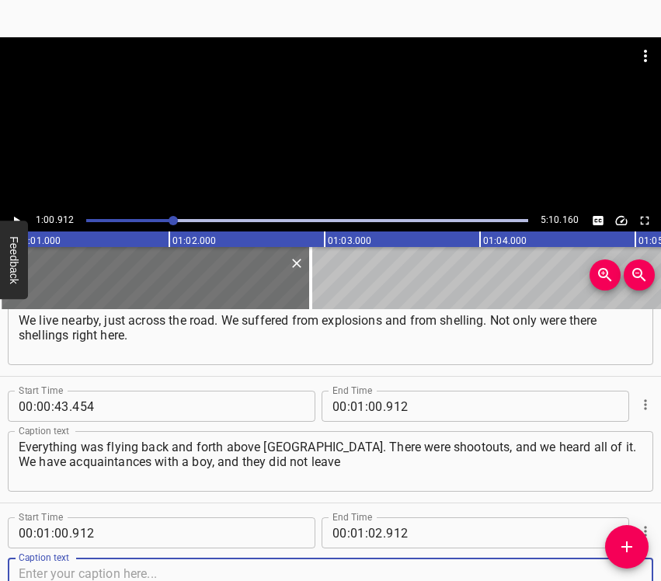
scroll to position [434, 0]
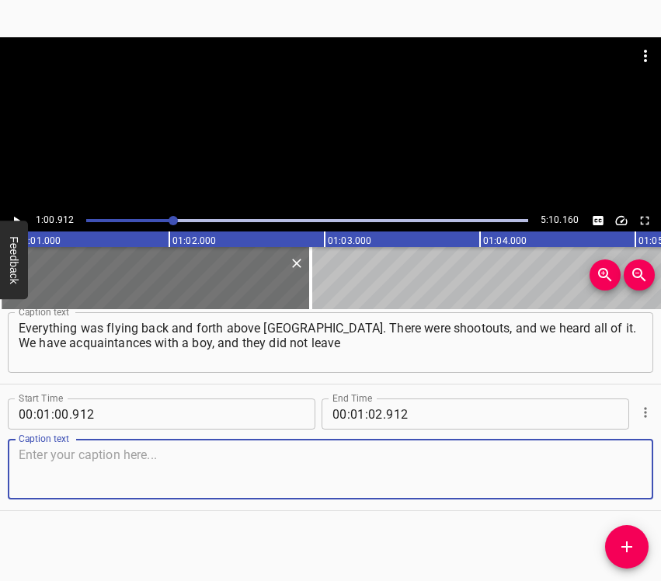
drag, startPoint x: 605, startPoint y: 477, endPoint x: 651, endPoint y: 454, distance: 51.0
click at [606, 477] on textarea at bounding box center [330, 469] width 623 height 44
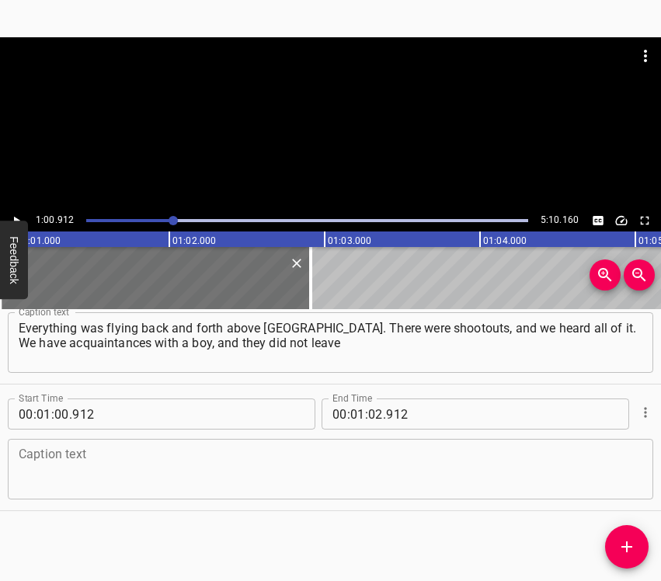
click at [52, 461] on textarea at bounding box center [330, 469] width 623 height 44
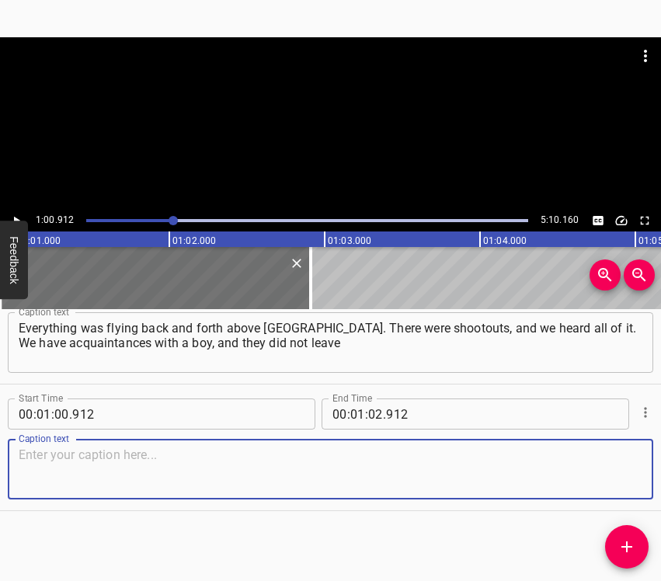
paste textarea "the village anywhere, so the child stutters now. The boy is [DEMOGRAPHIC_DATA],…"
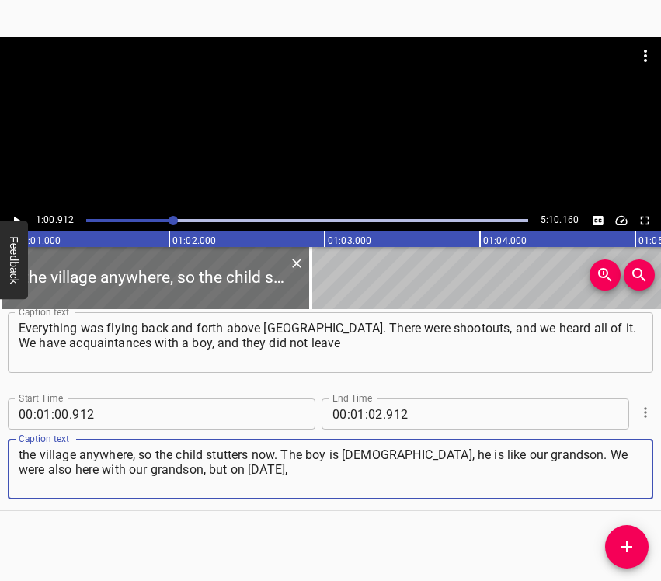
type textarea "the village anywhere, so the child stutters now. The boy is [DEMOGRAPHIC_DATA],…"
click at [12, 217] on icon "Play/Pause" at bounding box center [16, 221] width 14 height 14
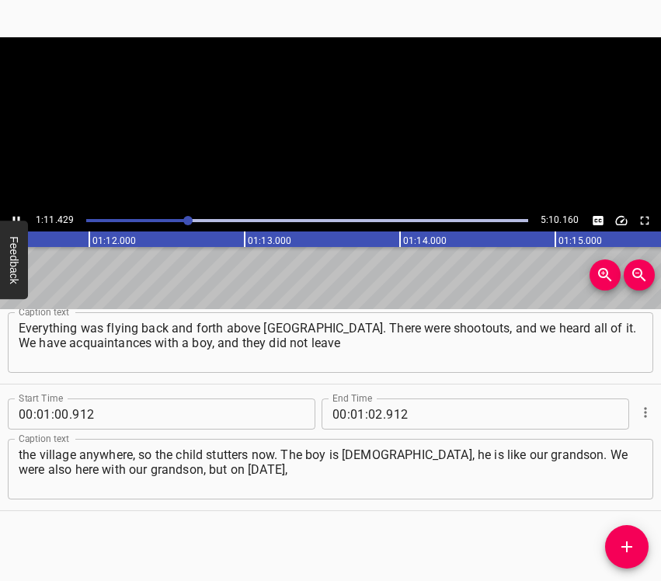
click at [12, 217] on icon "Play/Pause" at bounding box center [16, 221] width 14 height 14
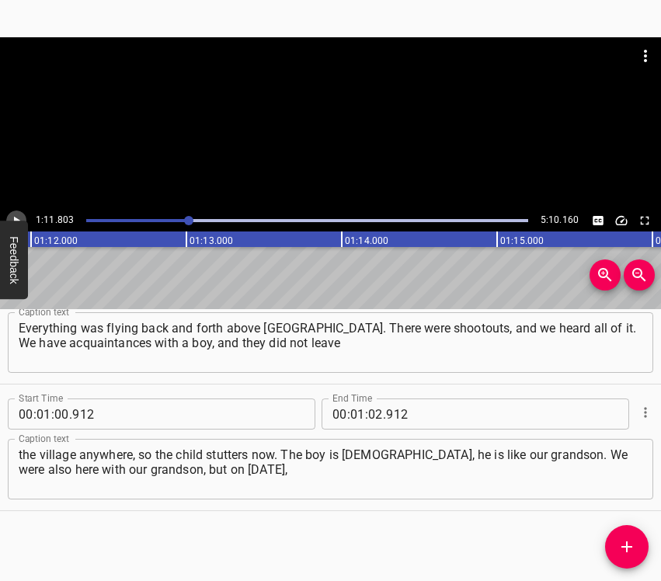
click at [12, 217] on icon "Play/Pause" at bounding box center [16, 221] width 14 height 14
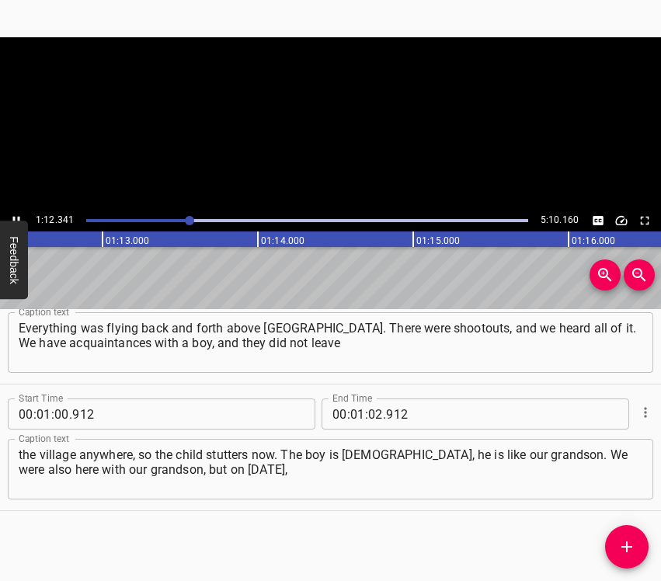
click at [12, 217] on icon "Play/Pause" at bounding box center [16, 221] width 14 height 14
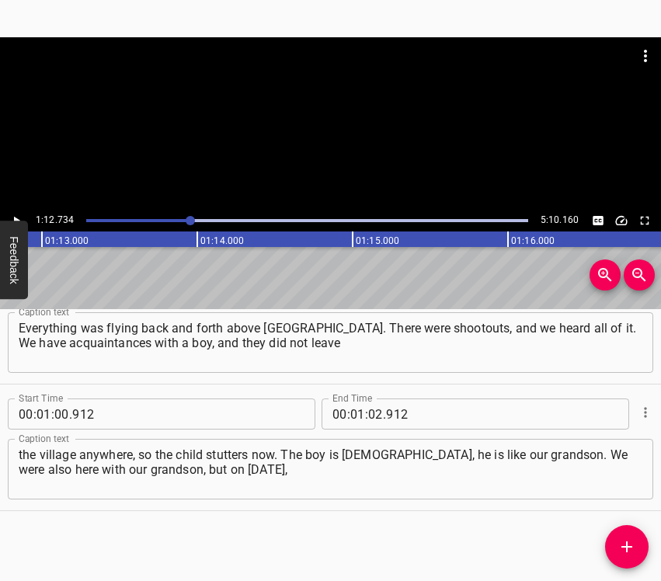
click at [12, 217] on icon "Play/Pause" at bounding box center [16, 221] width 14 height 14
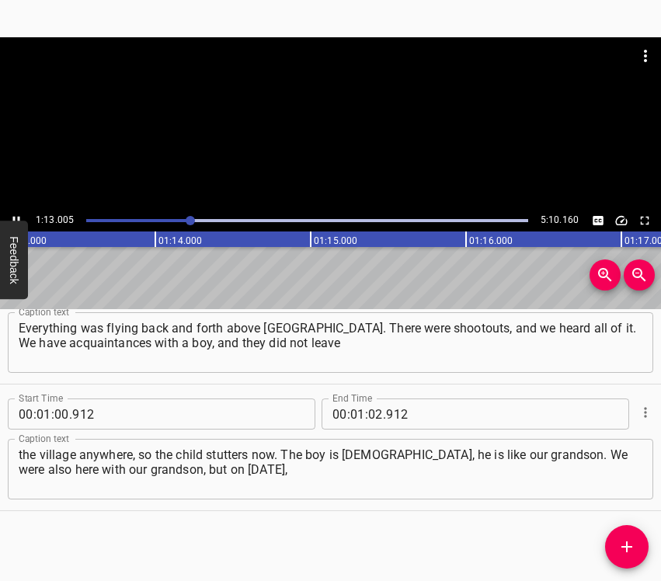
click at [12, 217] on icon "Play/Pause" at bounding box center [16, 221] width 14 height 14
click at [368, 416] on input "number" at bounding box center [375, 413] width 15 height 31
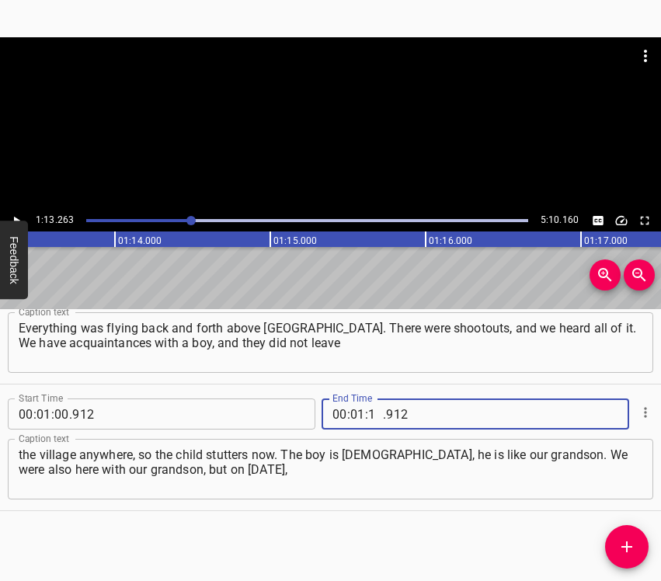
type input "13"
type input "263"
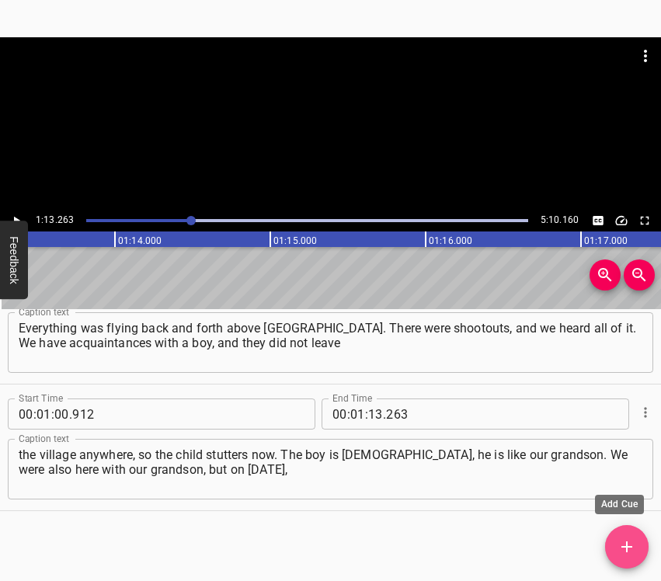
click at [618, 549] on icon "Add Cue" at bounding box center [626, 546] width 19 height 19
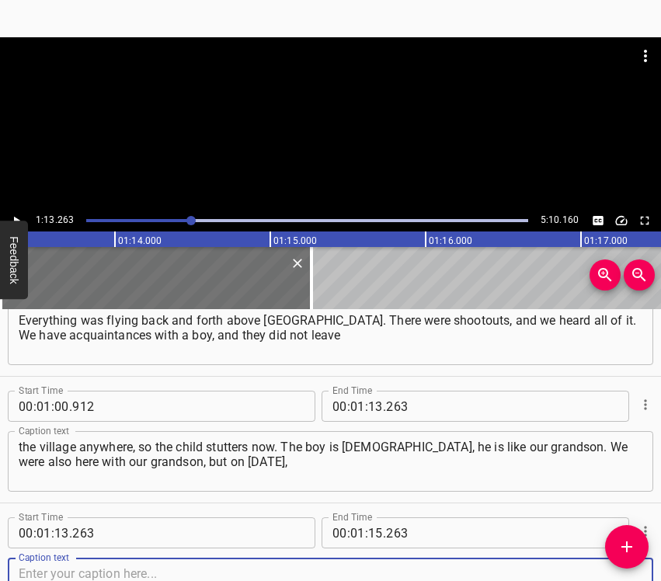
scroll to position [561, 0]
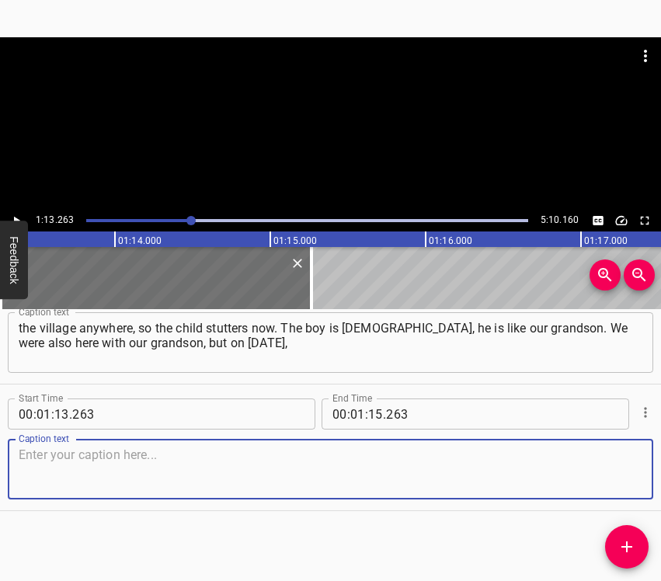
drag, startPoint x: 605, startPoint y: 473, endPoint x: 656, endPoint y: 461, distance: 52.5
click at [616, 472] on textarea at bounding box center [330, 469] width 623 height 44
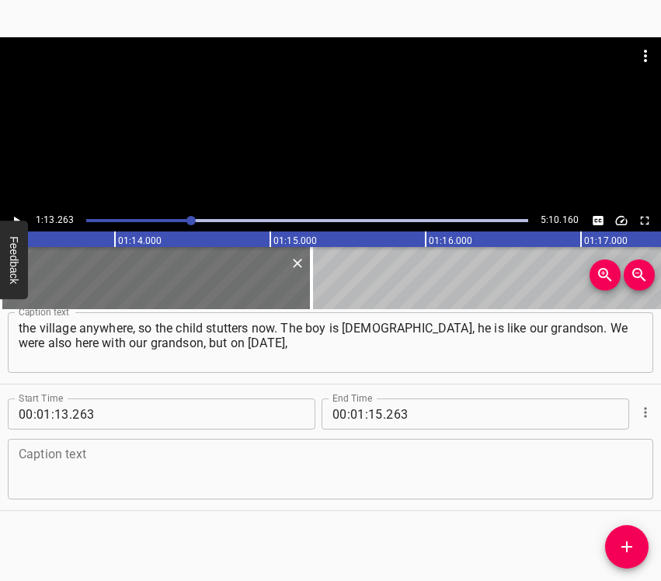
click at [176, 466] on textarea at bounding box center [330, 469] width 623 height 44
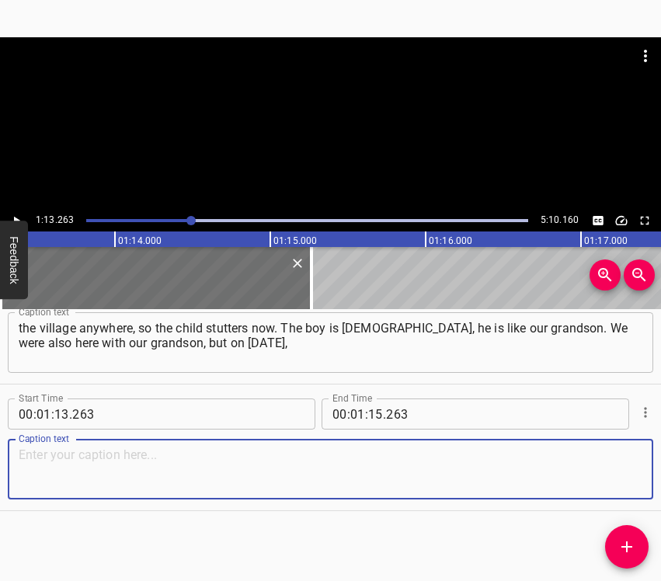
paste textarea "when there was already heavy shelling, when our first street was shelled and we…"
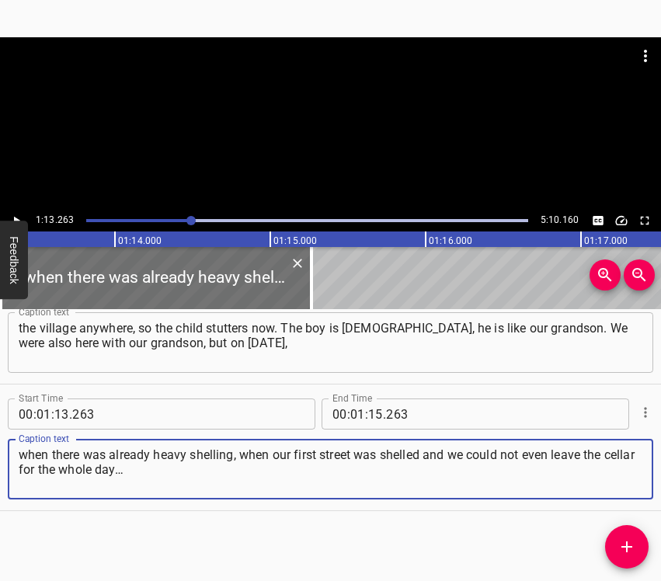
type textarea "when there was already heavy shelling, when our first street was shelled and we…"
click at [18, 214] on icon "Play/Pause" at bounding box center [16, 221] width 14 height 14
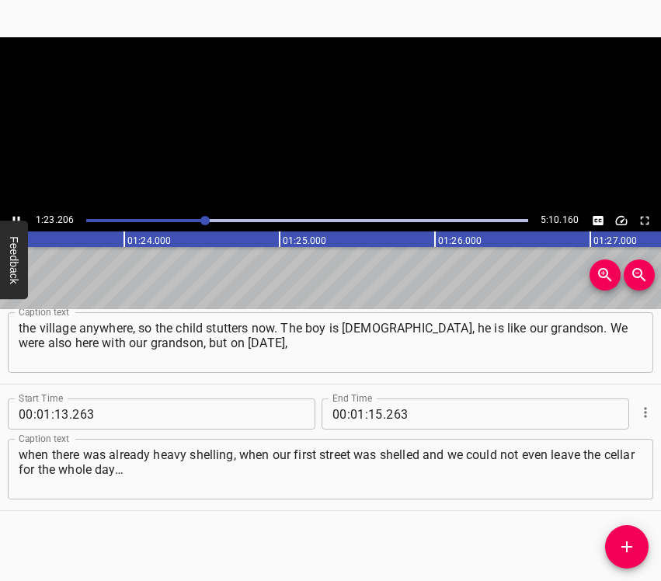
click at [18, 214] on icon "Play/Pause" at bounding box center [16, 221] width 14 height 14
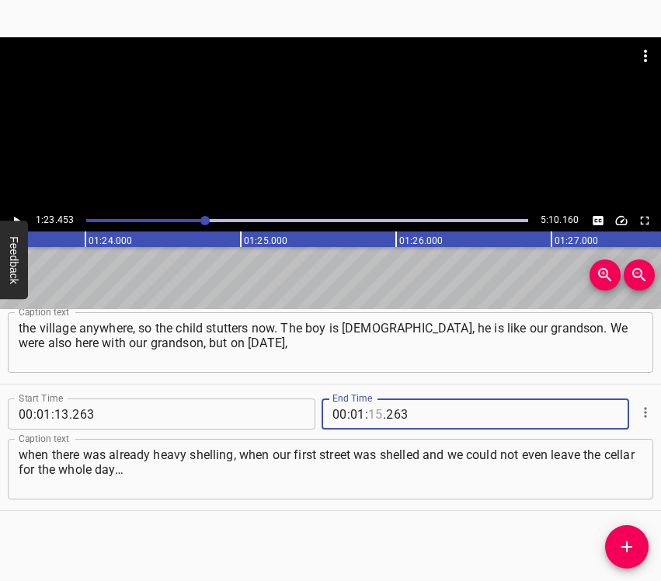
click at [370, 413] on input "number" at bounding box center [375, 413] width 15 height 31
type input "23"
type input "453"
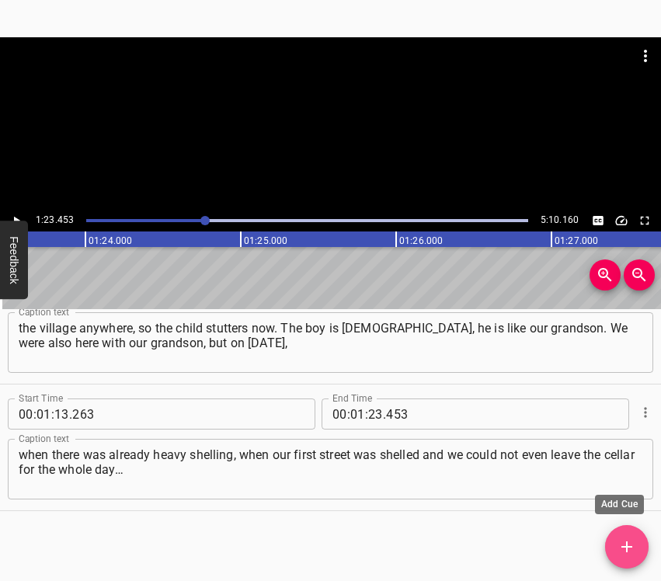
click at [622, 543] on icon "Add Cue" at bounding box center [626, 546] width 19 height 19
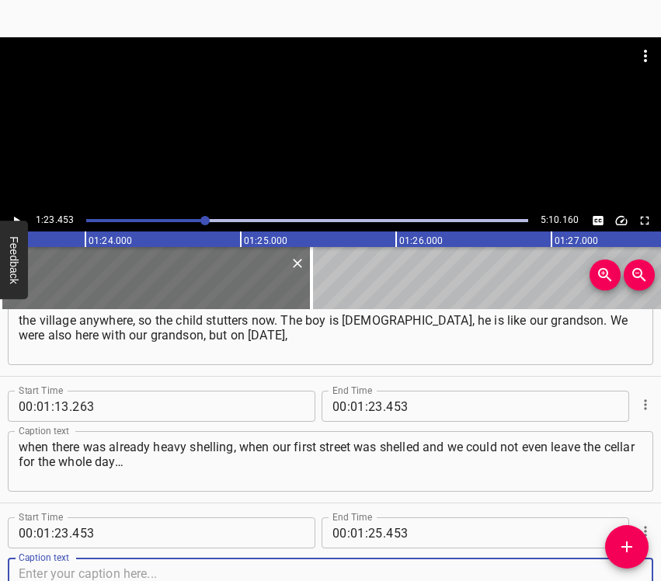
scroll to position [687, 0]
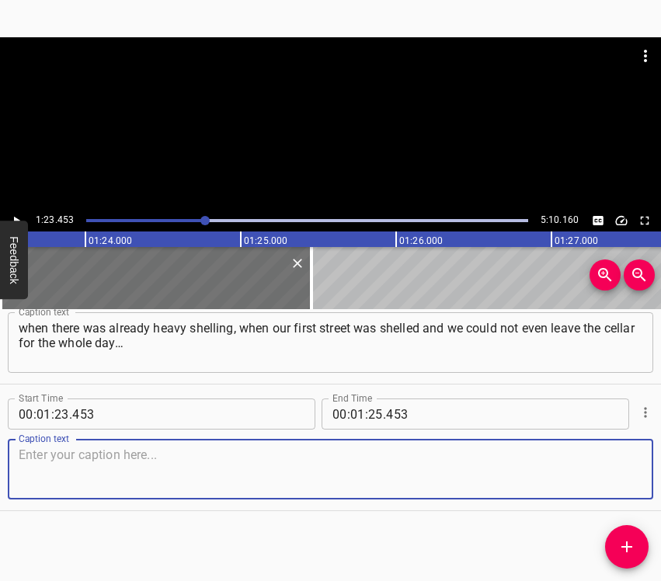
drag, startPoint x: 604, startPoint y: 477, endPoint x: 653, endPoint y: 460, distance: 52.1
click at [622, 471] on textarea at bounding box center [330, 469] width 623 height 44
click at [36, 457] on textarea at bounding box center [330, 469] width 623 height 44
paste textarea "We were in the cellar at the neighbors’ with our grandson. We only came out of …"
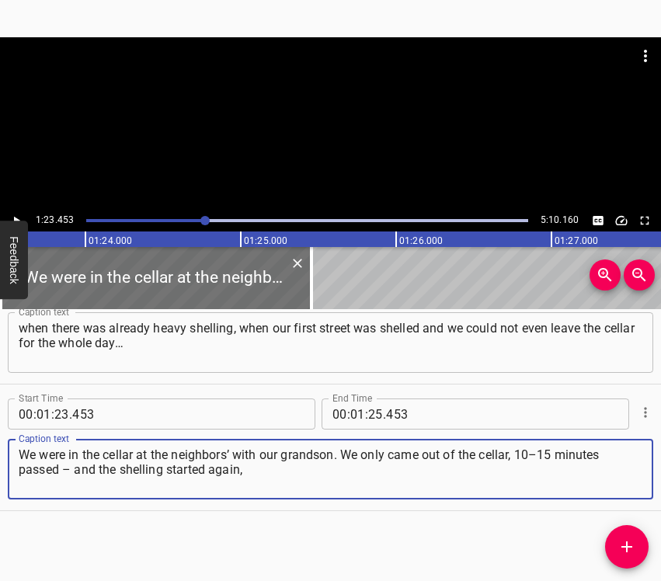
type textarea "We were in the cellar at the neighbors’ with our grandson. We only came out of …"
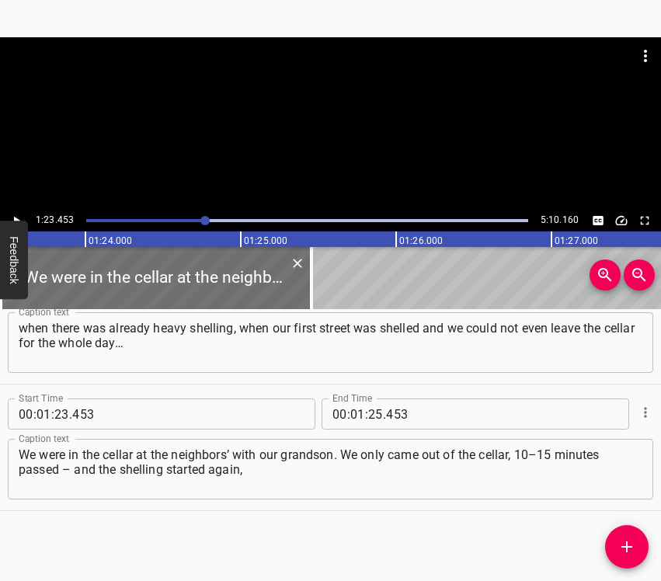
click at [22, 211] on div "1:23.453 5:10.160" at bounding box center [330, 221] width 661 height 22
click at [14, 219] on icon "Play/Pause" at bounding box center [17, 221] width 6 height 9
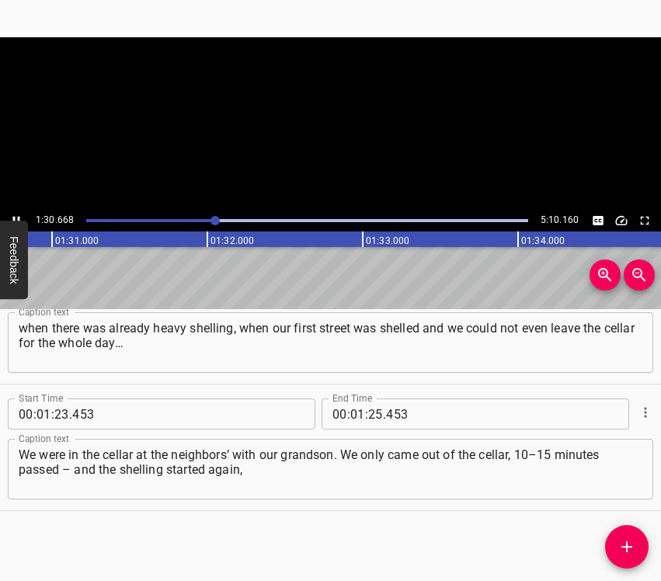
click at [14, 219] on icon "Play/Pause" at bounding box center [16, 221] width 7 height 9
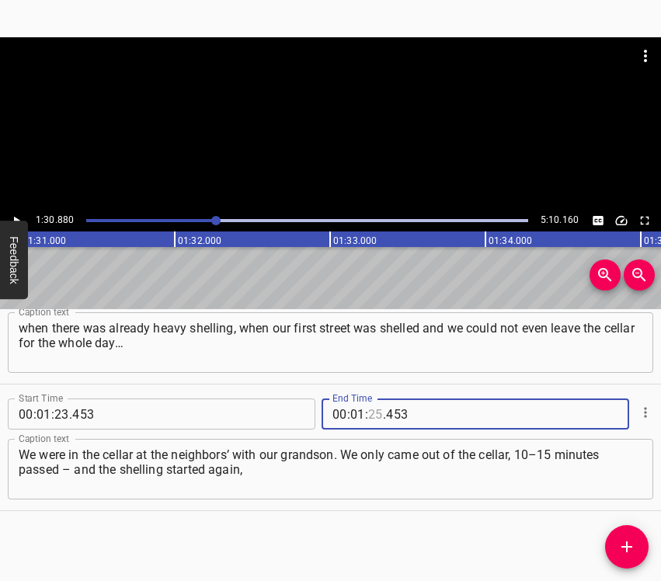
click at [370, 417] on input "number" at bounding box center [375, 413] width 15 height 31
type input "30"
type input "880"
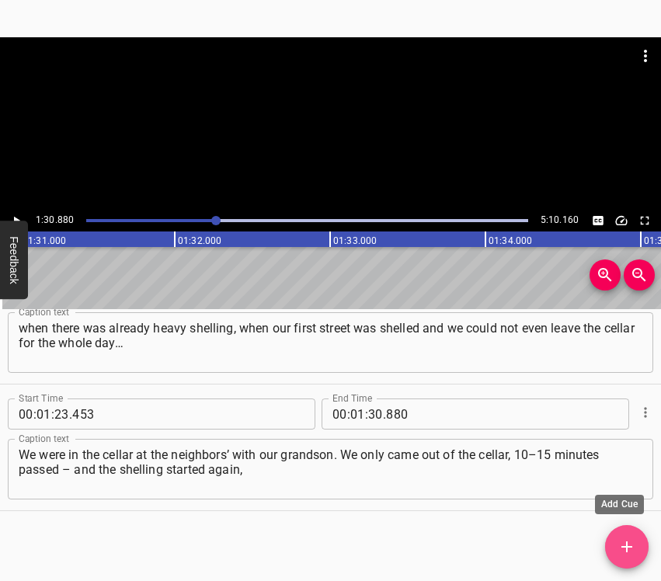
click at [620, 534] on button "Add Cue" at bounding box center [626, 546] width 43 height 43
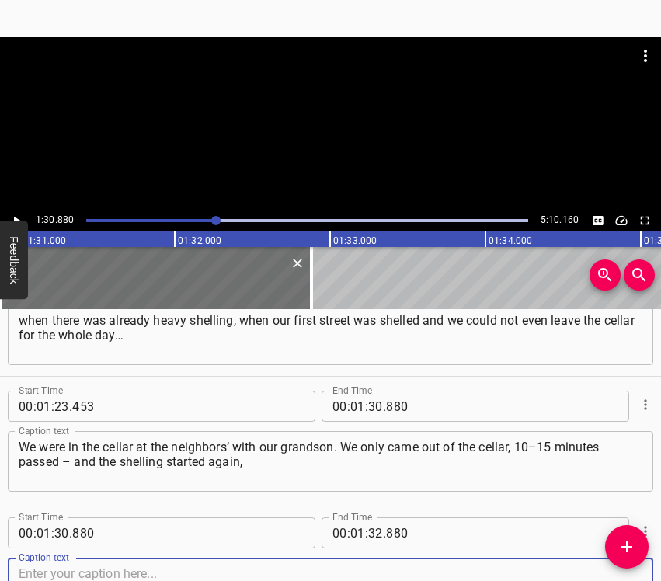
scroll to position [814, 0]
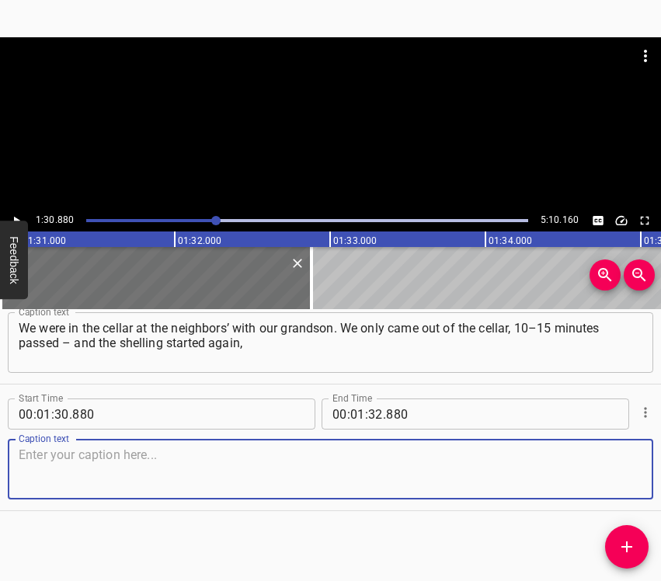
drag, startPoint x: 620, startPoint y: 479, endPoint x: 658, endPoint y: 461, distance: 42.0
click at [621, 477] on textarea at bounding box center [330, 469] width 623 height 44
click at [242, 449] on textarea at bounding box center [330, 469] width 623 height 44
paste textarea "and we went back into the basement. When after some time we came out, our child…"
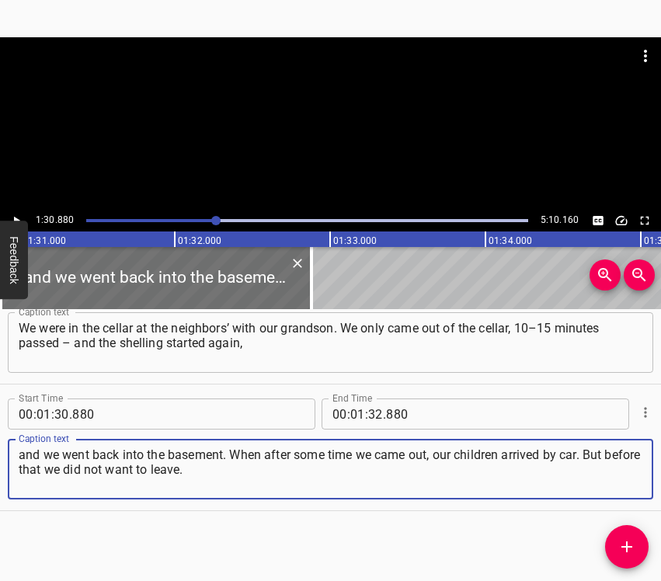
type textarea "and we went back into the basement. When after some time we came out, our child…"
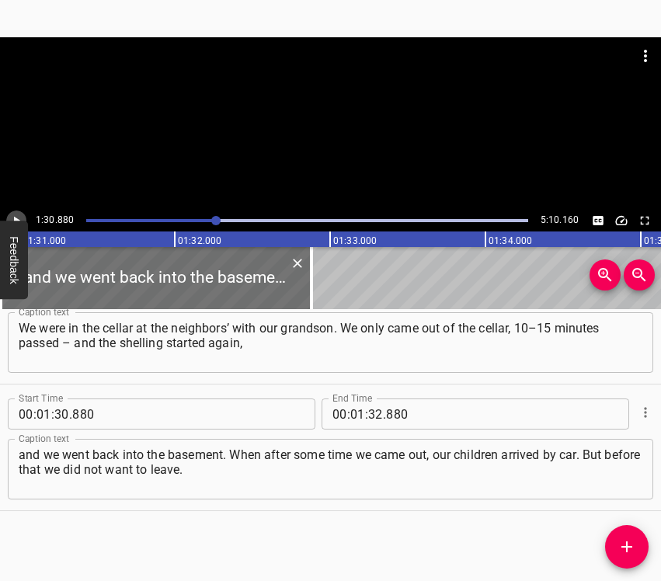
click at [18, 214] on icon "Play/Pause" at bounding box center [16, 221] width 14 height 14
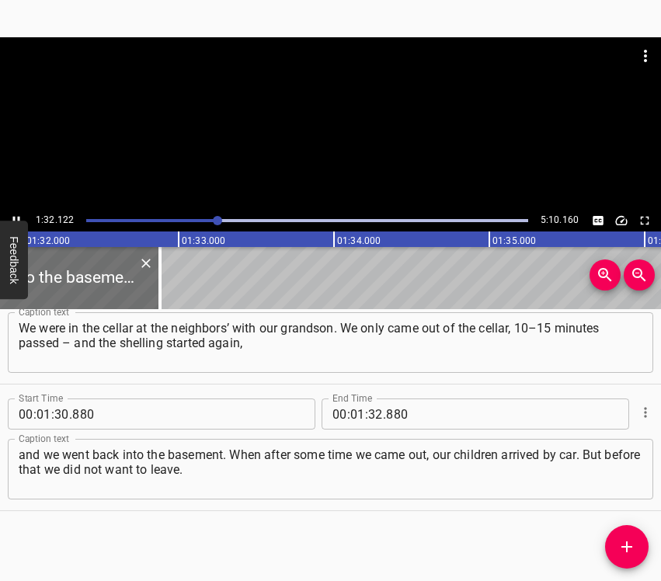
scroll to position [0, 14304]
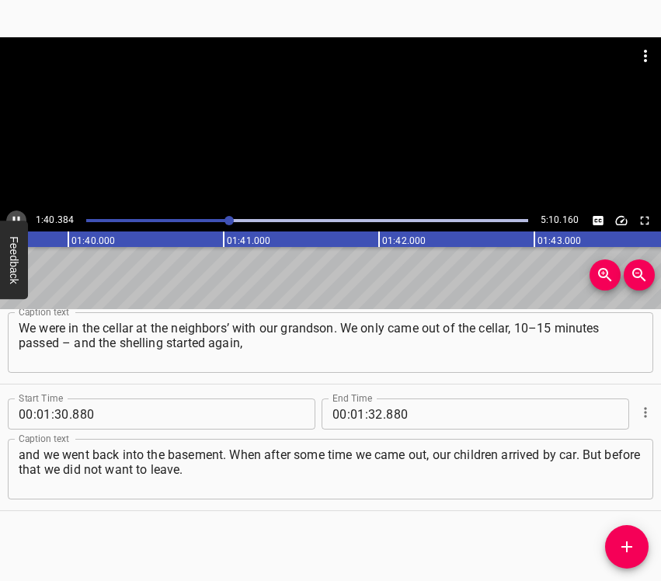
click at [20, 217] on icon "Play/Pause" at bounding box center [16, 221] width 14 height 14
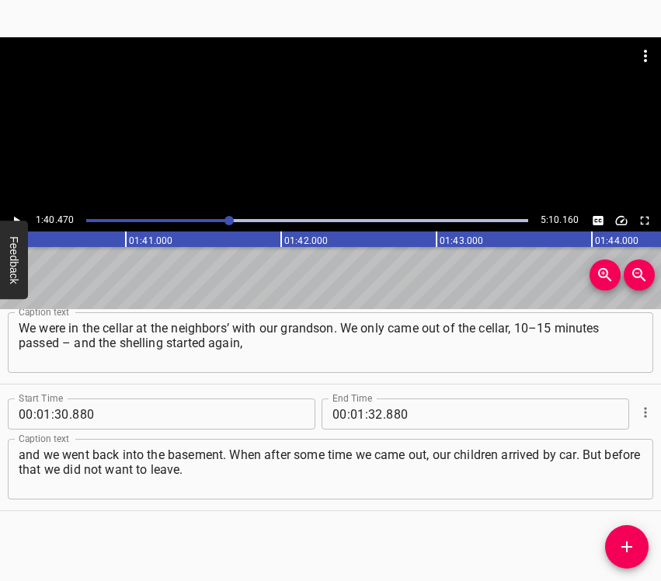
scroll to position [0, 15601]
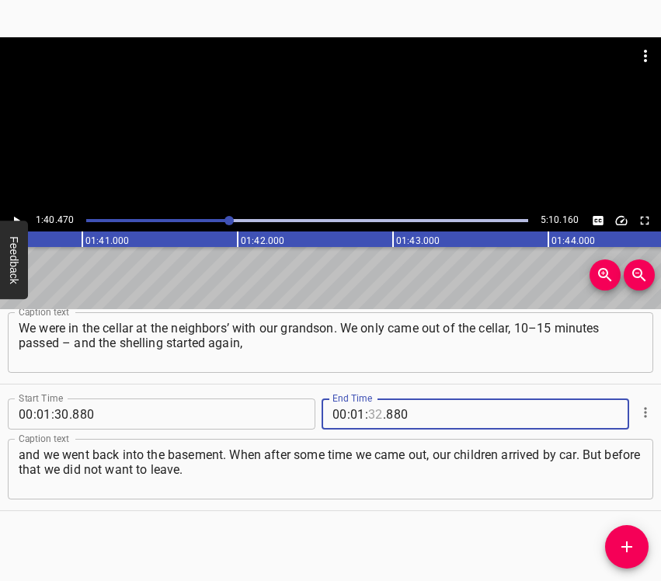
click at [372, 406] on input "number" at bounding box center [375, 413] width 15 height 31
type input "40"
type input "470"
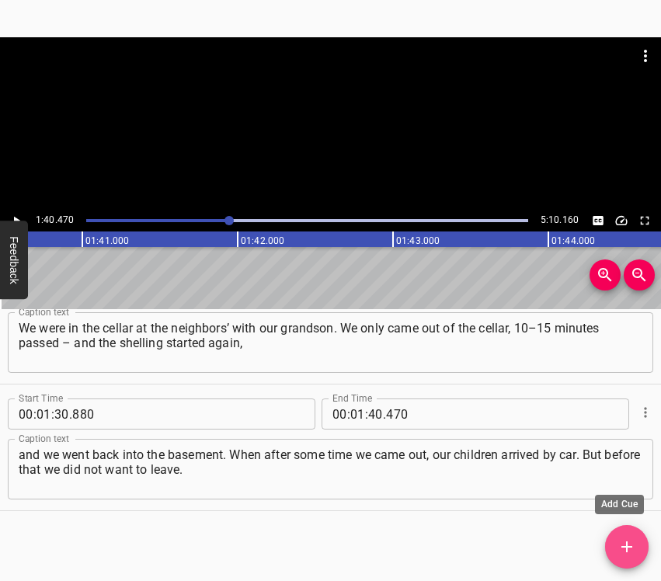
click at [628, 542] on icon "Add Cue" at bounding box center [626, 546] width 19 height 19
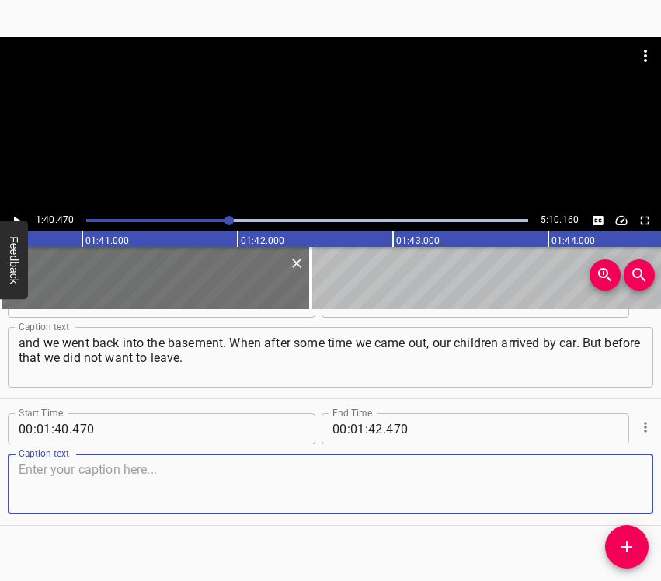
scroll to position [940, 0]
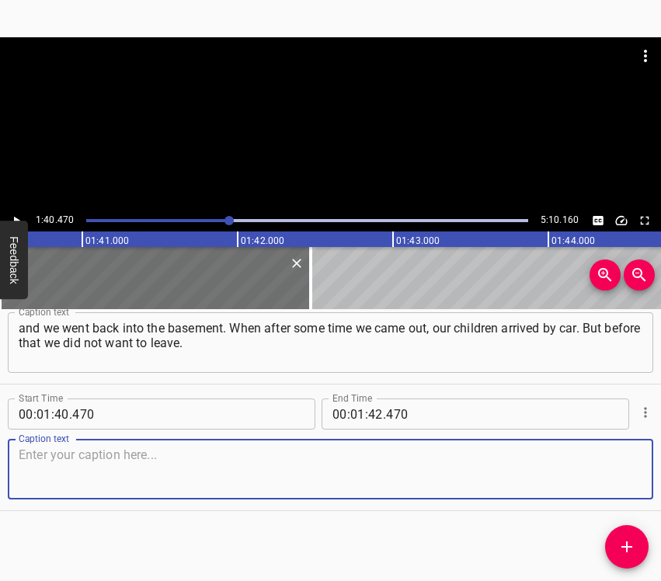
drag, startPoint x: 622, startPoint y: 477, endPoint x: 658, endPoint y: 467, distance: 38.1
click at [623, 477] on textarea at bounding box center [330, 469] width 623 height 44
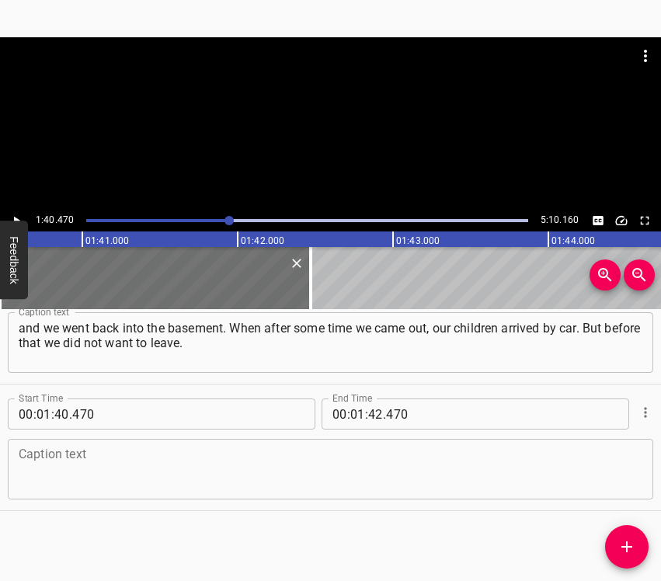
click at [196, 464] on textarea at bounding box center [330, 469] width 623 height 44
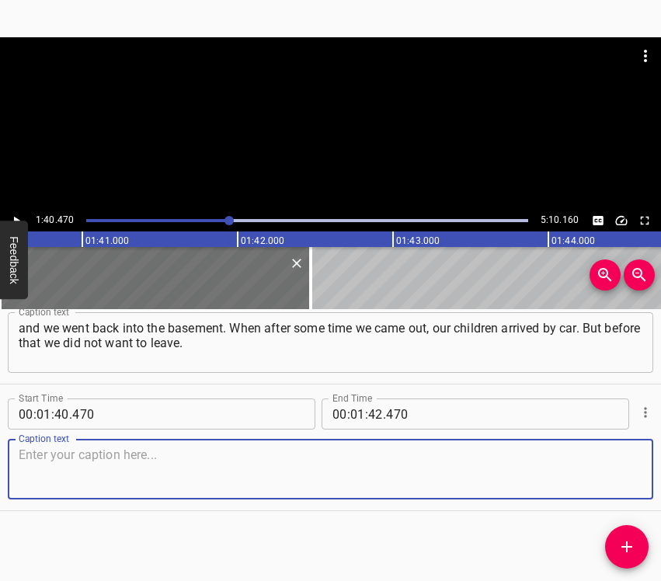
paste textarea "Many people from the village had already left, but we did not want to leave. An…"
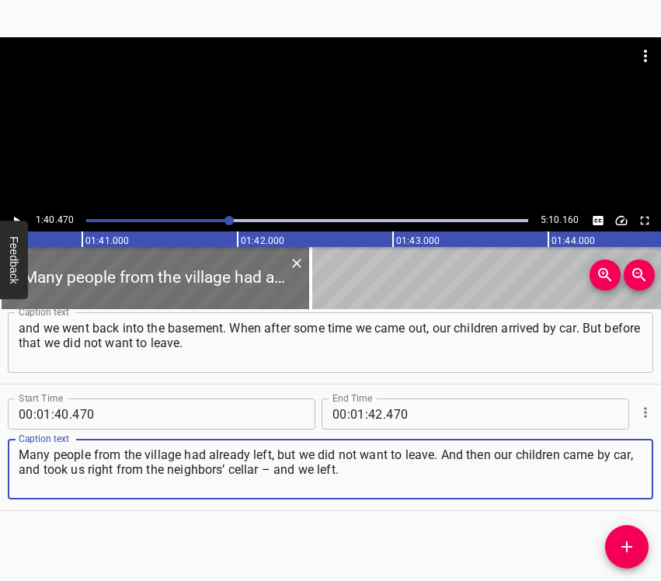
type textarea "Many people from the village had already left, but we did not want to leave. An…"
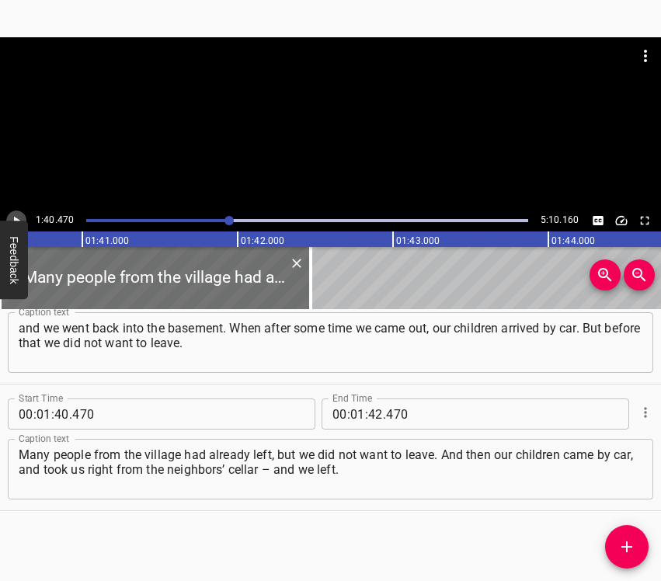
click at [10, 214] on icon "Play/Pause" at bounding box center [16, 221] width 14 height 14
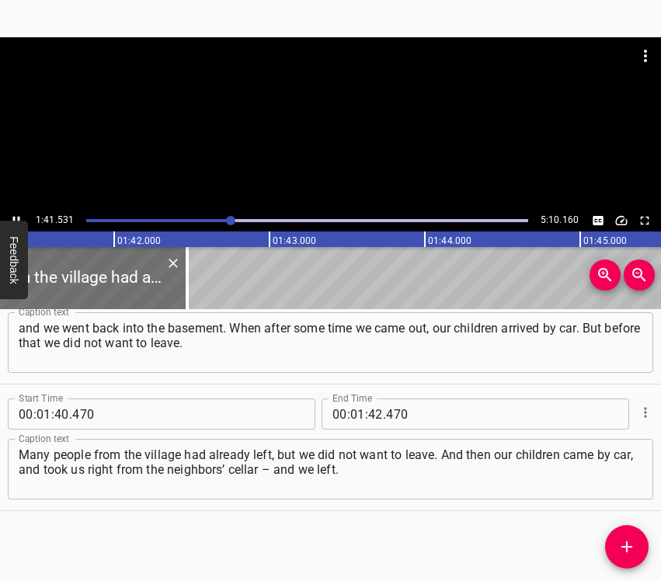
scroll to position [0, 15762]
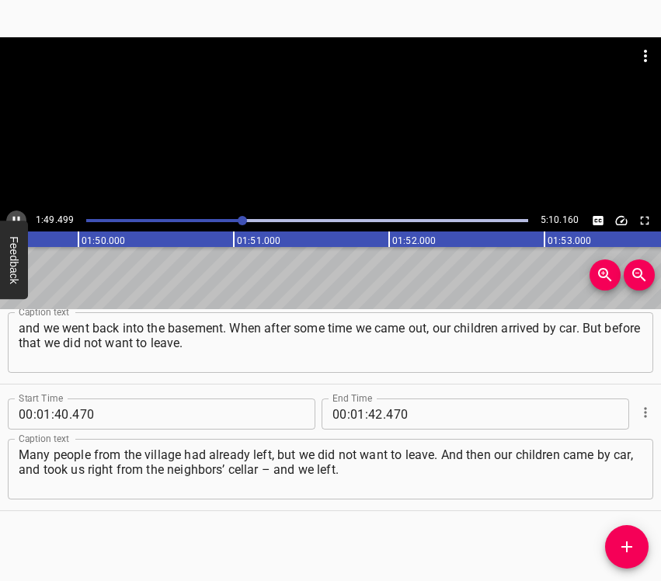
click at [16, 211] on button "Play/Pause" at bounding box center [16, 220] width 20 height 20
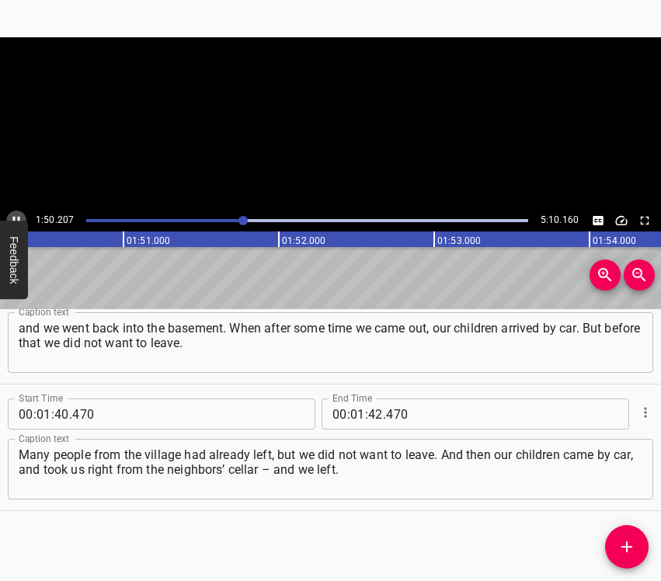
click at [16, 211] on button "Play/Pause" at bounding box center [16, 220] width 20 height 20
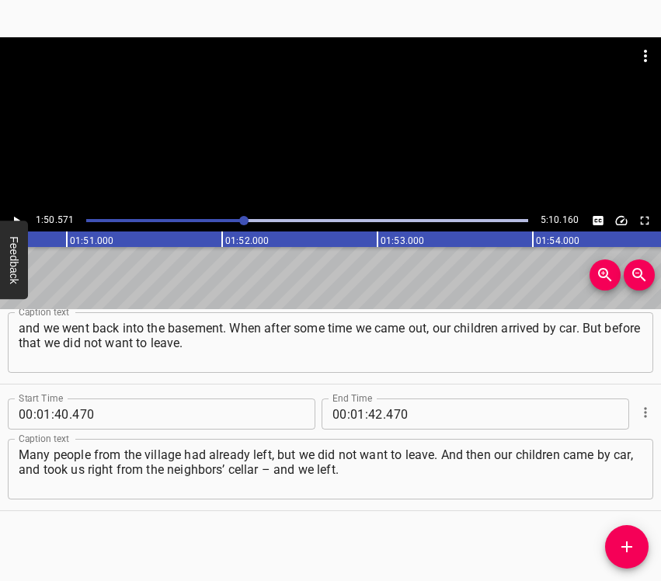
click at [16, 211] on button "Play/Pause" at bounding box center [16, 220] width 20 height 20
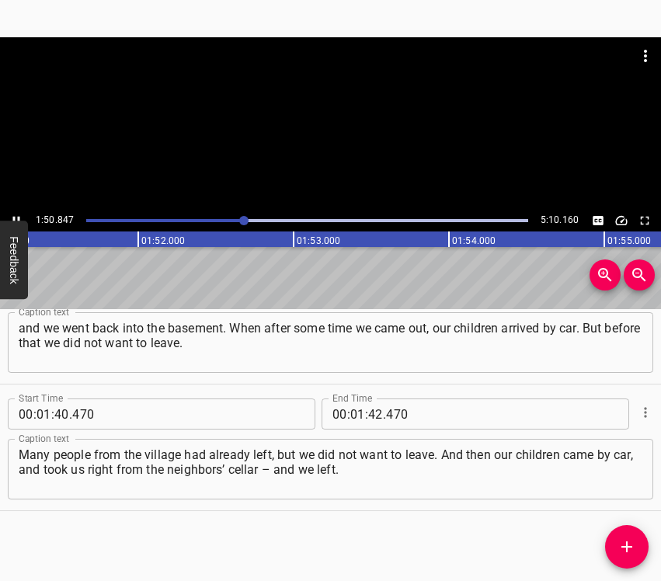
click at [16, 211] on button "Play/Pause" at bounding box center [16, 220] width 20 height 20
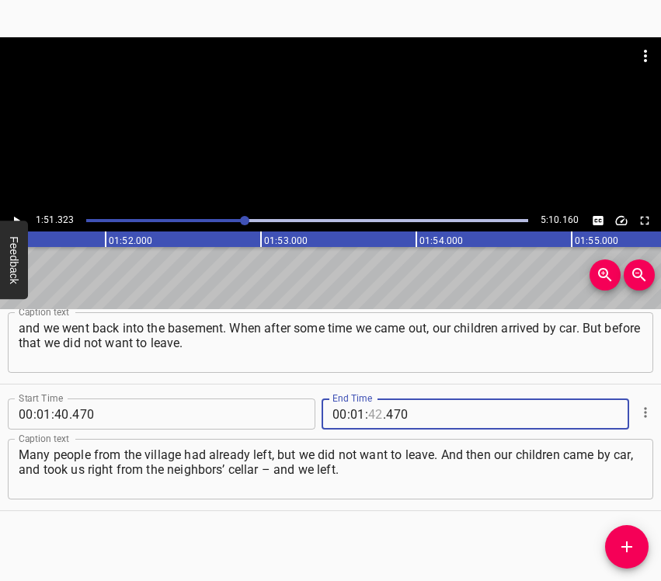
click at [368, 408] on input "number" at bounding box center [375, 413] width 15 height 31
type input "51"
type input "323"
click at [636, 534] on button "Add Cue" at bounding box center [626, 546] width 43 height 43
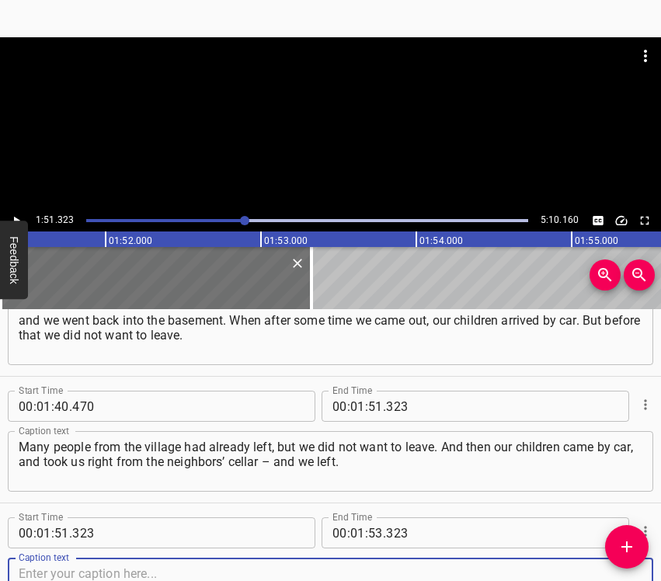
scroll to position [1067, 0]
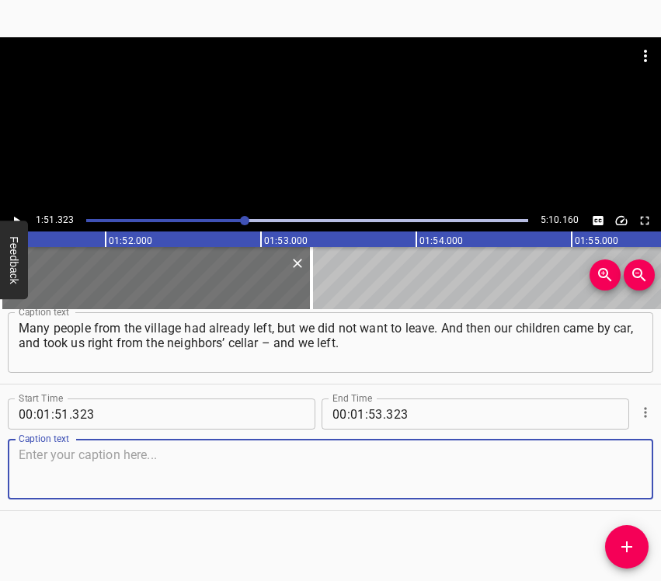
drag, startPoint x: 623, startPoint y: 483, endPoint x: 635, endPoint y: 477, distance: 12.9
click at [631, 478] on div "Caption text" at bounding box center [330, 469] width 645 height 61
click at [92, 466] on textarea at bounding box center [330, 469] width 623 height 44
paste textarea "We had a household. The neighbors were tending to it little by little, and some…"
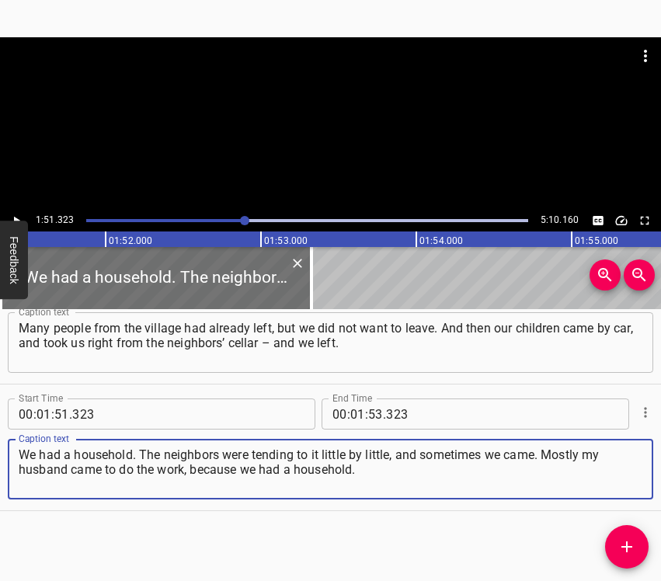
type textarea "We had a household. The neighbors were tending to it little by little, and some…"
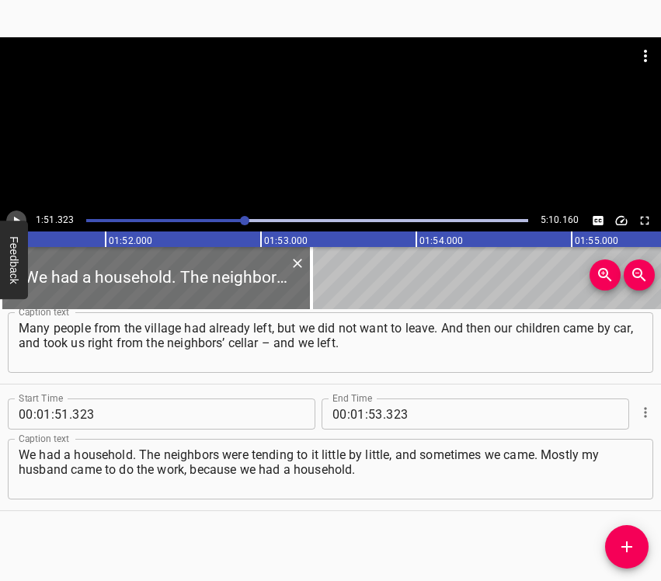
click at [12, 218] on icon "Play/Pause" at bounding box center [16, 221] width 14 height 14
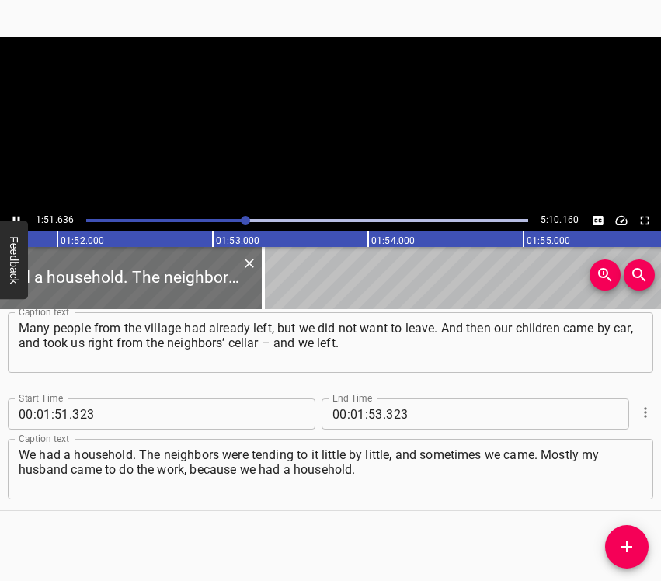
scroll to position [0, 17334]
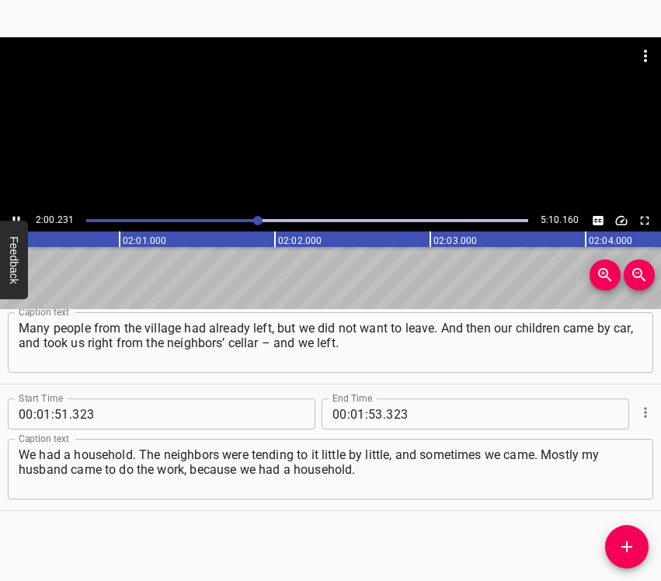
click at [16, 218] on icon "Play/Pause" at bounding box center [16, 221] width 14 height 14
click at [351, 412] on input "number" at bounding box center [357, 413] width 15 height 31
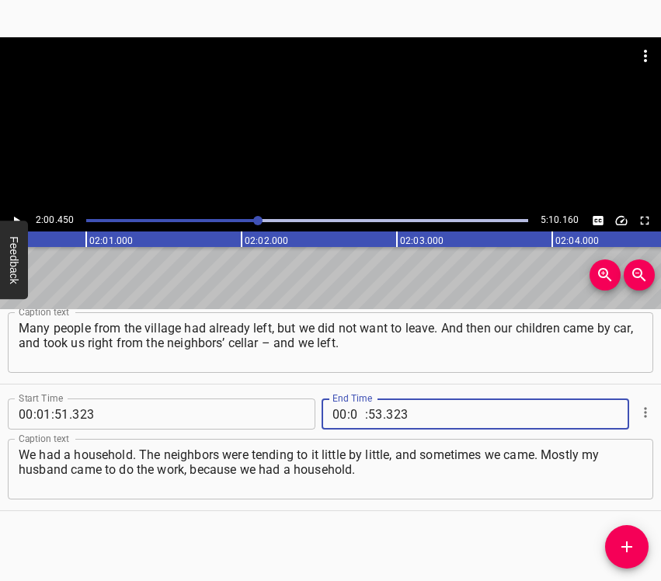
type input "02"
type input "00"
type input "450"
click at [627, 541] on icon "Add Cue" at bounding box center [626, 546] width 11 height 11
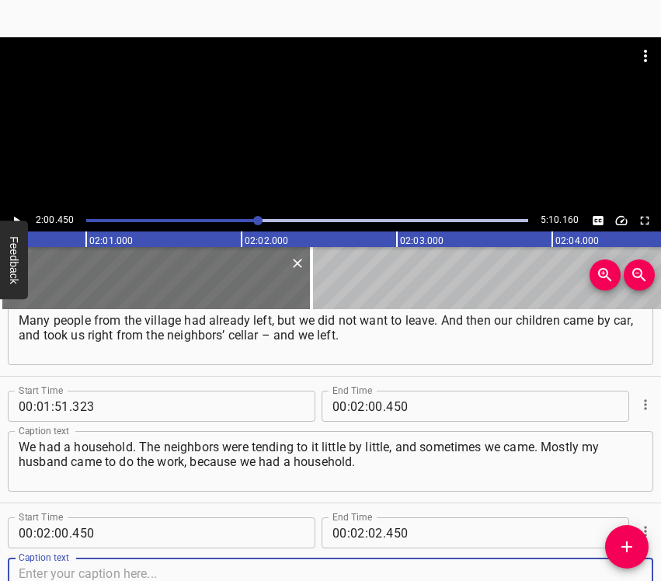
scroll to position [1193, 0]
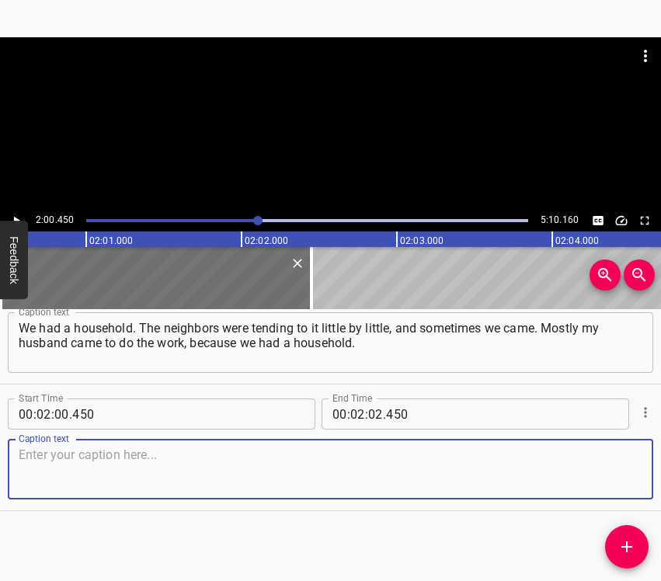
drag, startPoint x: 606, startPoint y: 466, endPoint x: 656, endPoint y: 460, distance: 50.1
click at [612, 466] on textarea at bounding box center [330, 469] width 623 height 44
click at [70, 471] on textarea at bounding box center [330, 469] width 623 height 44
paste textarea "We left our grandson… We went to [GEOGRAPHIC_DATA] and left him there. And one …"
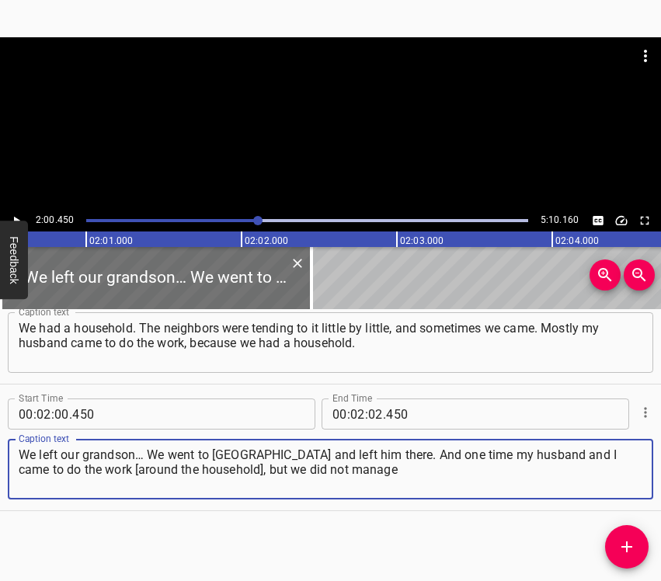
type textarea "We left our grandson… We went to [GEOGRAPHIC_DATA] and left him there. And one …"
click at [15, 214] on icon "Play/Pause" at bounding box center [16, 221] width 14 height 14
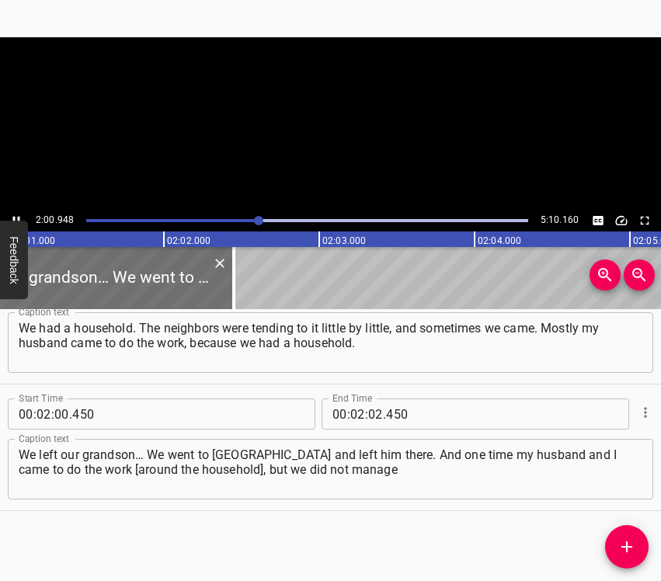
scroll to position [0, 18822]
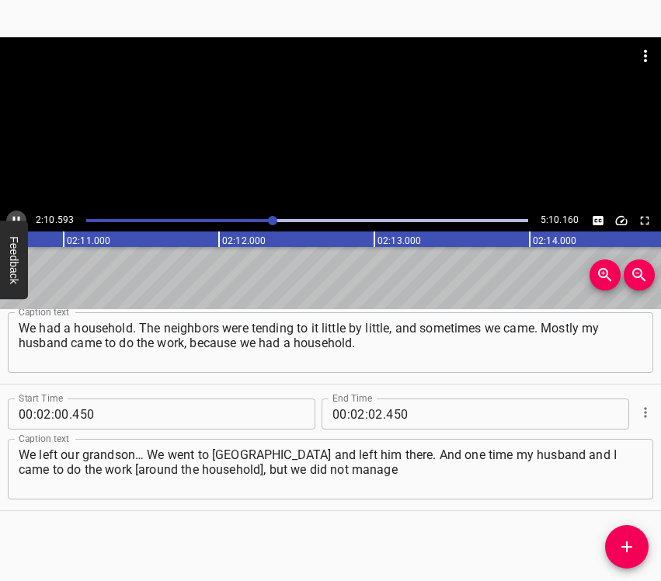
click at [12, 214] on icon "Play/Pause" at bounding box center [16, 221] width 14 height 14
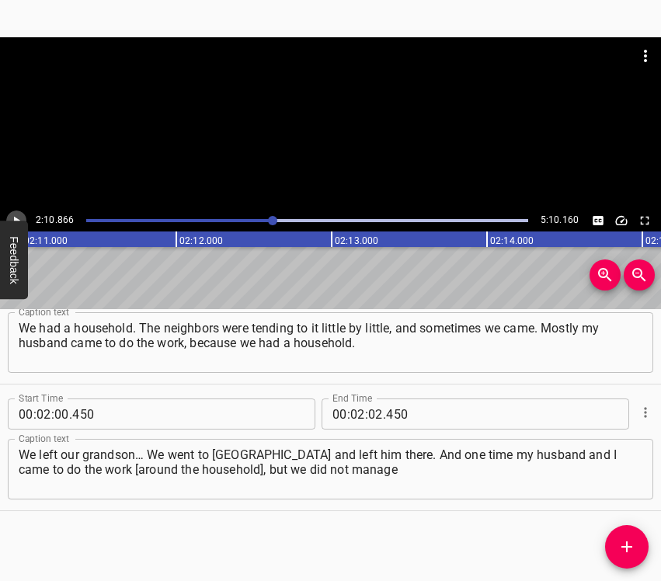
click at [12, 214] on icon "Play/Pause" at bounding box center [16, 221] width 14 height 14
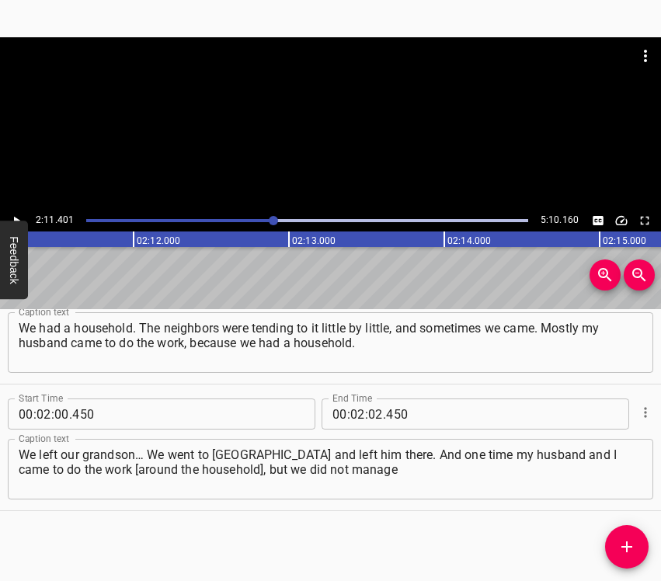
scroll to position [0, 20403]
click at [370, 412] on input "number" at bounding box center [375, 413] width 15 height 31
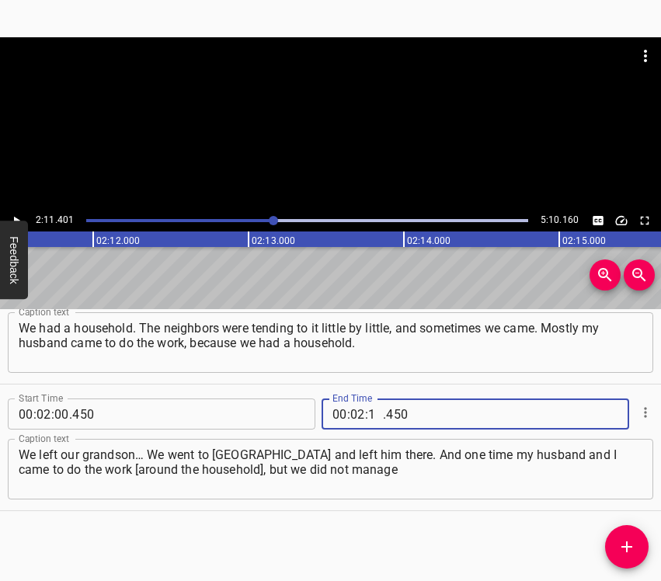
type input "11"
type input "401"
click at [626, 546] on icon "Add Cue" at bounding box center [626, 546] width 11 height 11
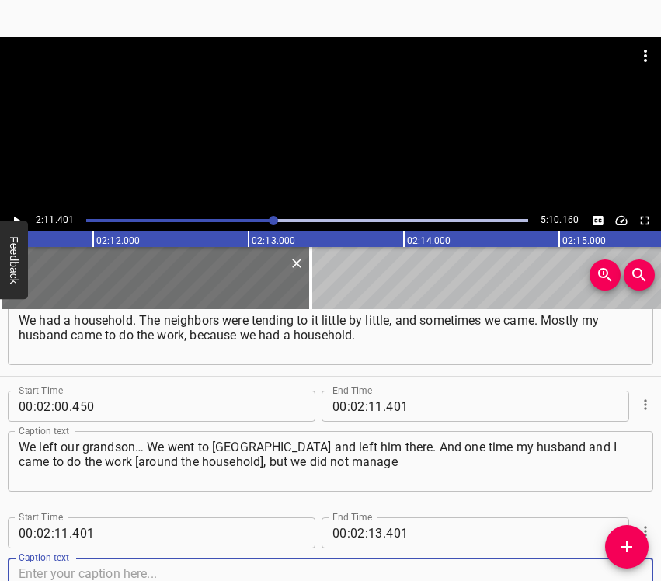
scroll to position [1320, 0]
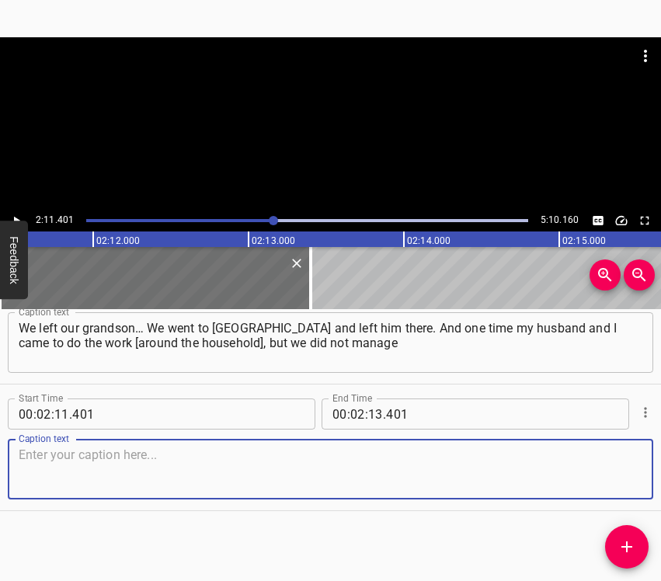
click at [612, 477] on textarea at bounding box center [330, 469] width 623 height 44
click at [64, 466] on textarea at bounding box center [330, 469] width 623 height 44
paste textarea "to leave from here in time. It was half past three, and I said: "Let’s run away…"
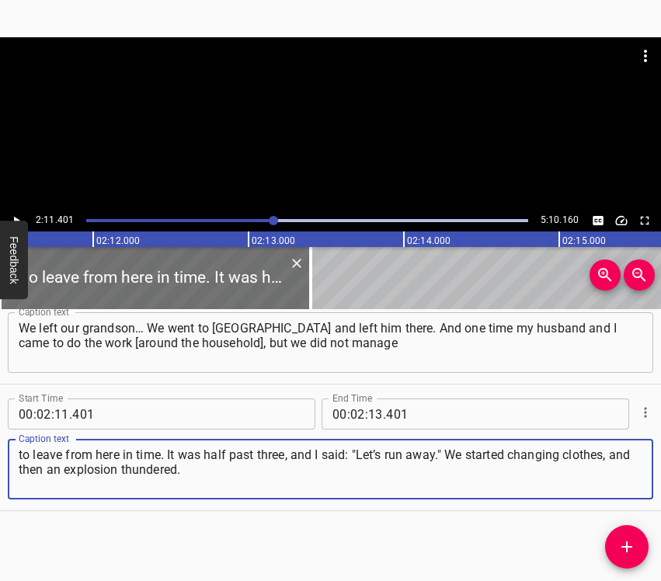
type textarea "to leave from here in time. It was half past three, and I said: "Let’s run away…"
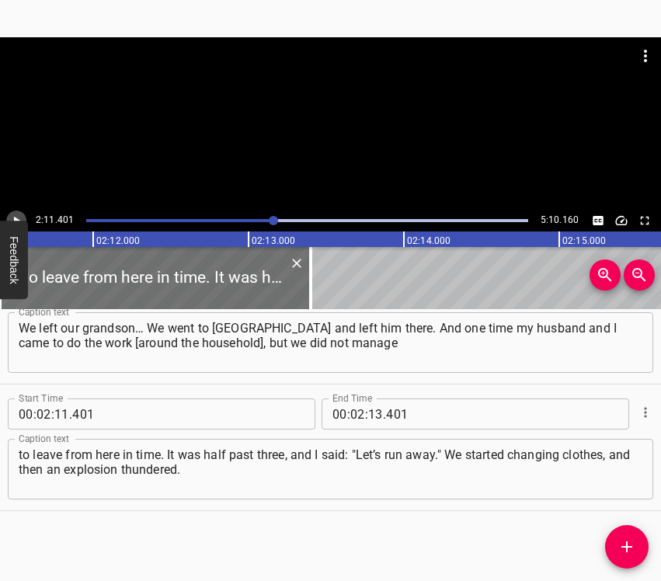
click at [16, 214] on icon "Play/Pause" at bounding box center [16, 221] width 14 height 14
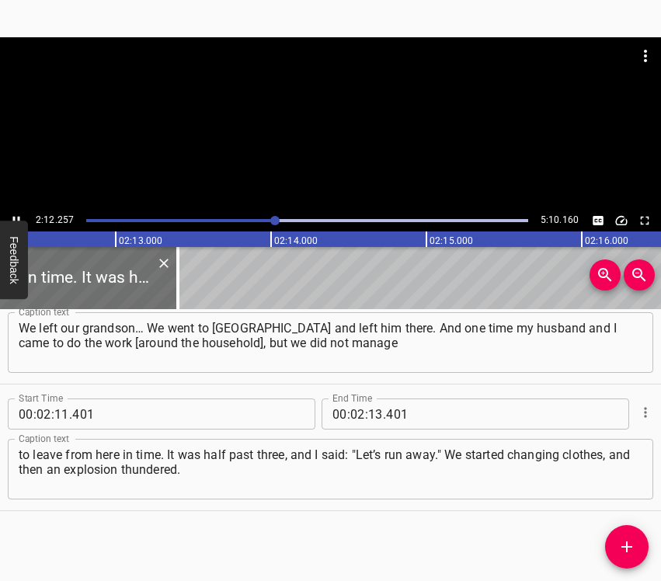
scroll to position [0, 20577]
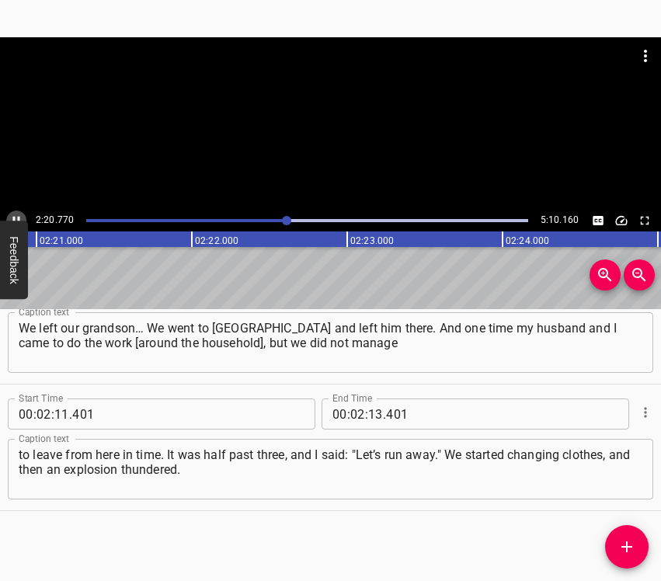
click at [16, 214] on icon "Play/Pause" at bounding box center [16, 221] width 14 height 14
click at [371, 404] on input "number" at bounding box center [375, 413] width 15 height 31
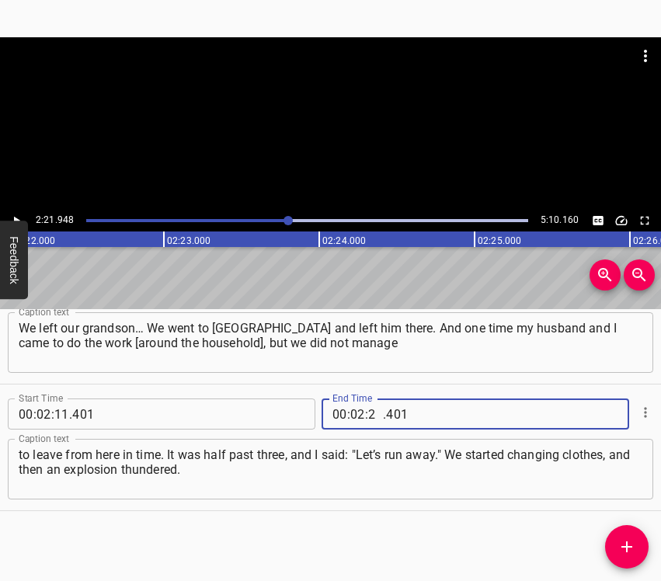
type input "21"
type input "948"
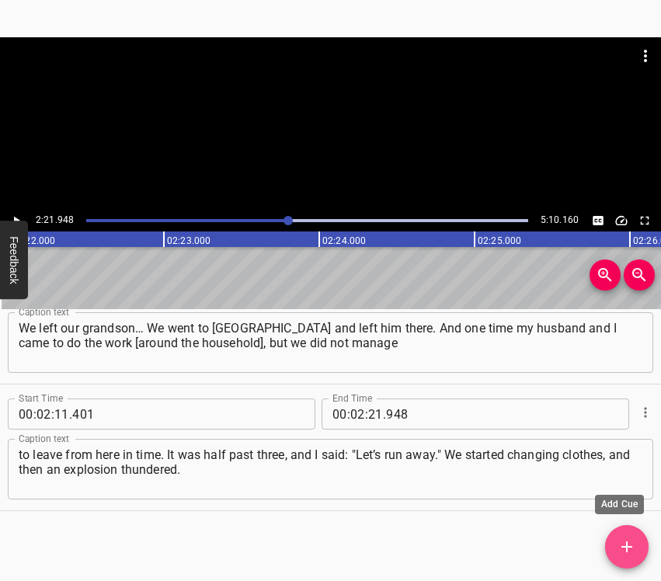
click at [622, 535] on button "Add Cue" at bounding box center [626, 546] width 43 height 43
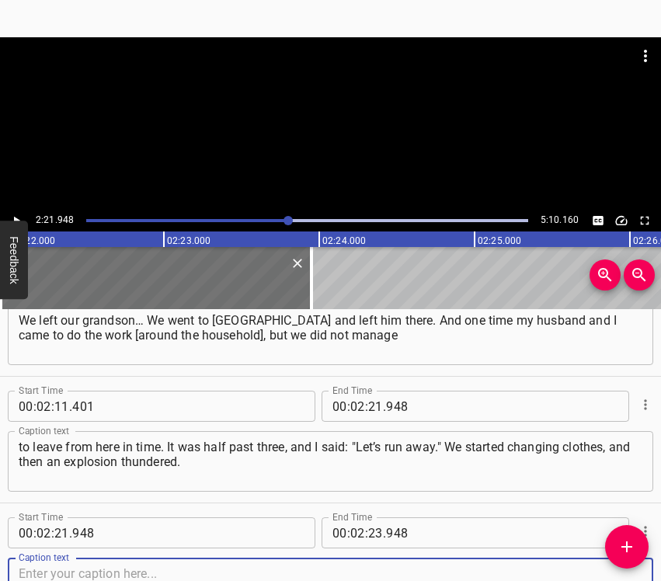
scroll to position [1446, 0]
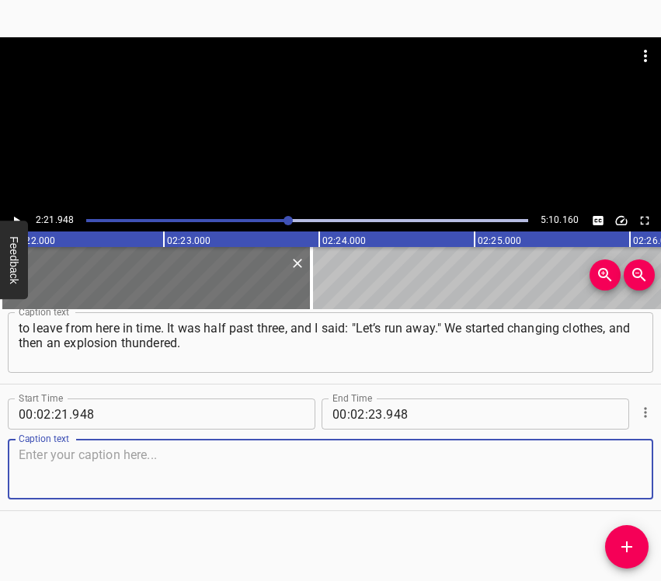
drag, startPoint x: 616, startPoint y: 469, endPoint x: 657, endPoint y: 457, distance: 42.2
click at [620, 467] on textarea at bounding box center [330, 469] width 623 height 44
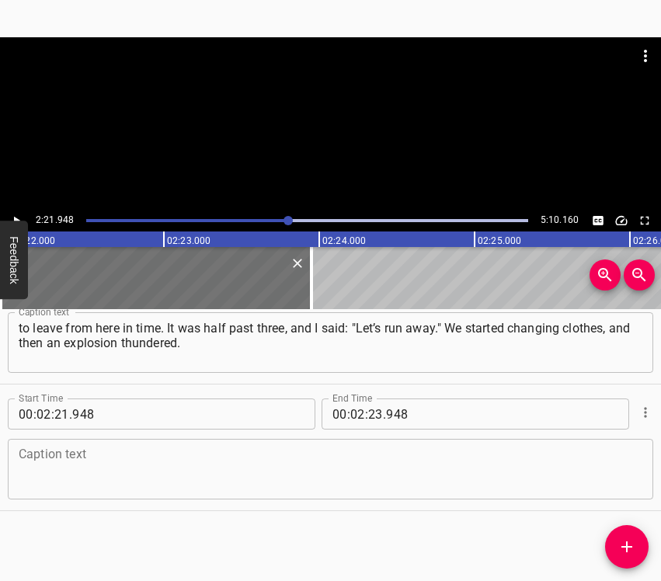
click at [67, 449] on textarea at bounding box center [330, 469] width 623 height 44
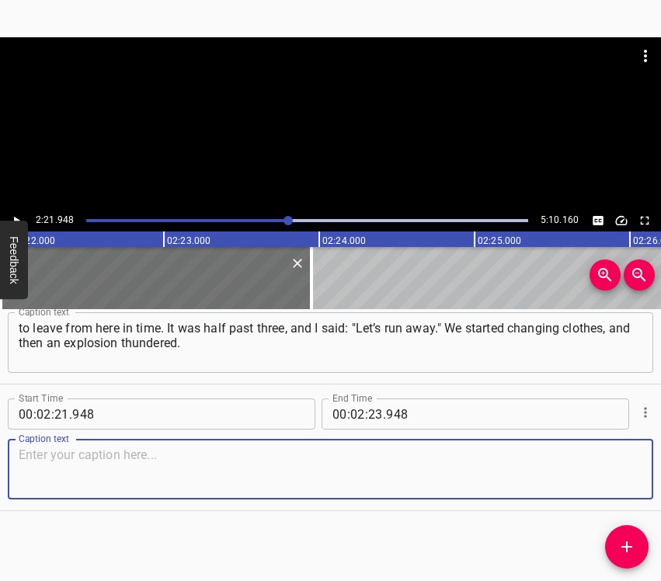
paste textarea "At first we did not even understand what had happened. We did not understand wh…"
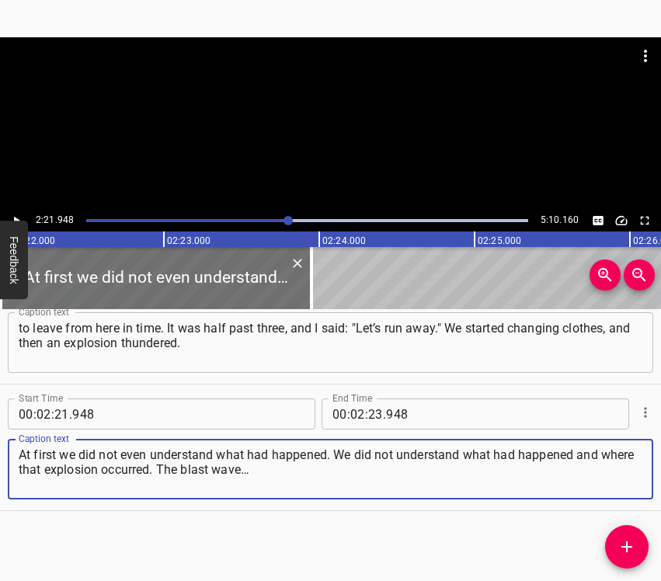
type textarea "At first we did not even understand what had happened. We did not understand wh…"
click at [19, 219] on icon "Play/Pause" at bounding box center [16, 221] width 14 height 14
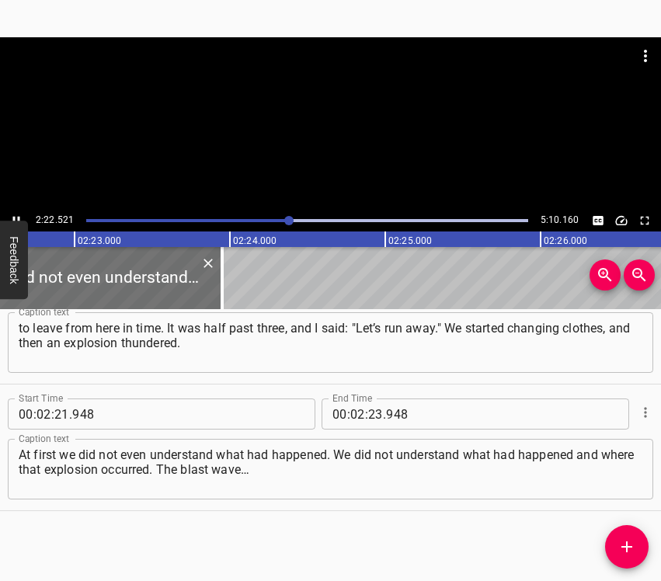
scroll to position [0, 22170]
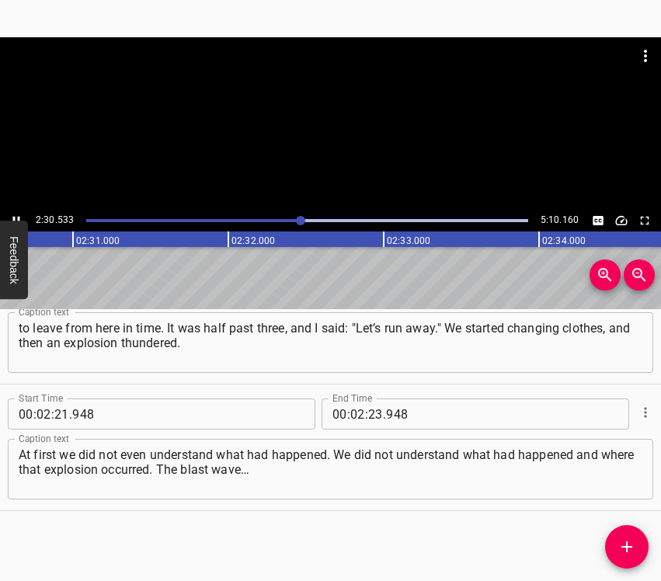
click at [16, 216] on icon "Play/Pause" at bounding box center [16, 221] width 14 height 14
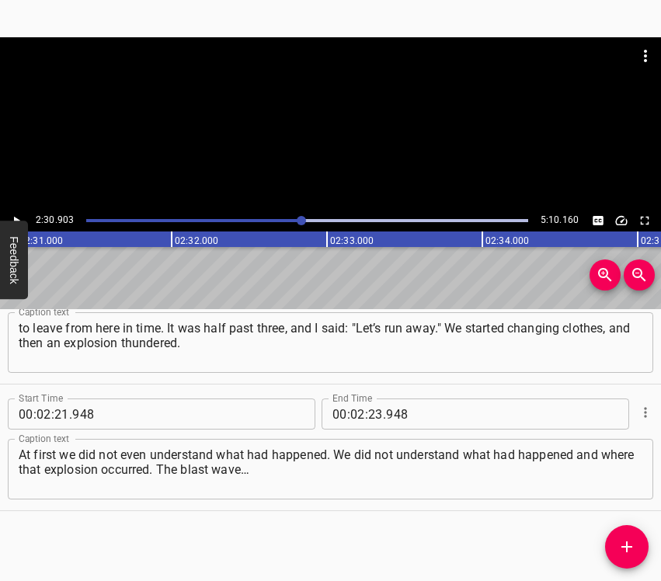
scroll to position [0, 23431]
click at [370, 415] on input "number" at bounding box center [375, 413] width 15 height 31
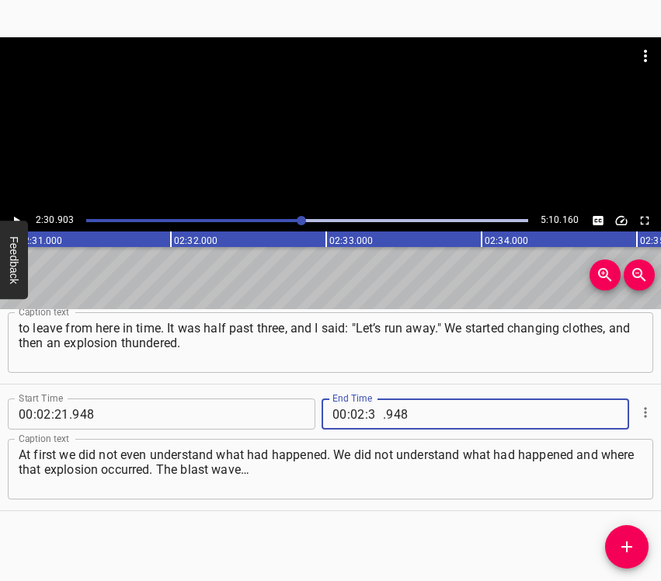
type input "30"
type input "903"
click at [629, 550] on icon "Add Cue" at bounding box center [626, 546] width 19 height 19
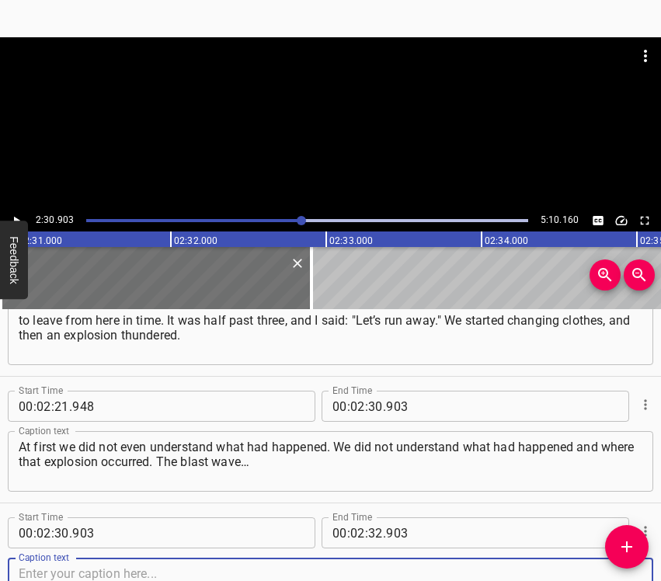
scroll to position [1573, 0]
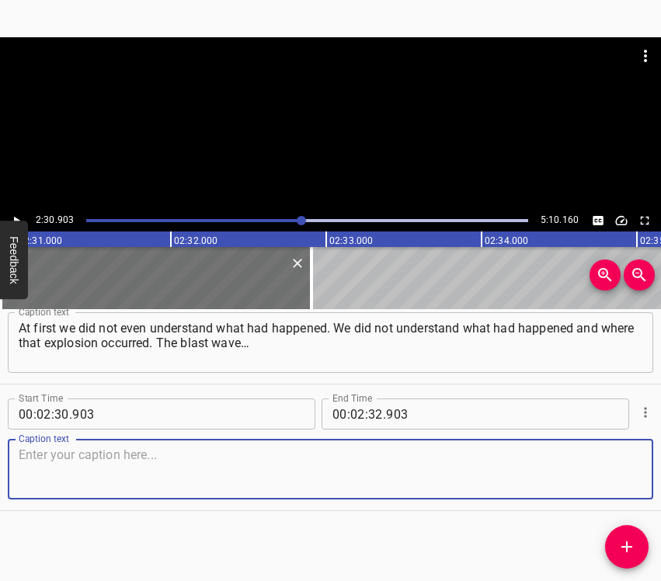
click at [616, 475] on textarea at bounding box center [330, 469] width 623 height 44
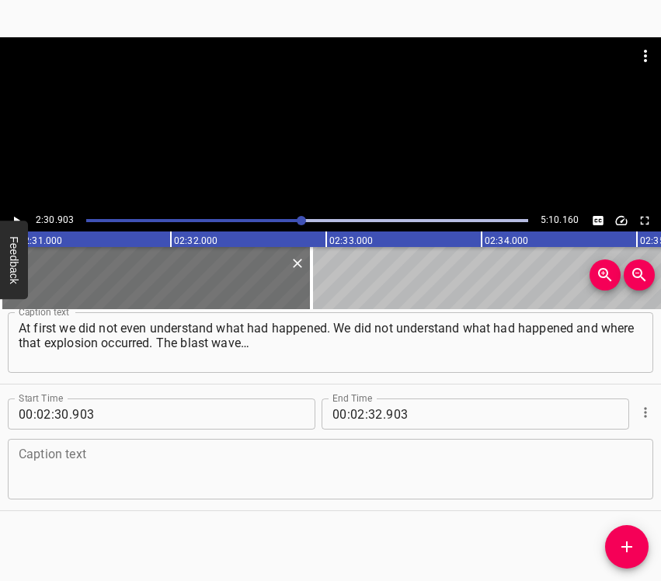
click at [199, 467] on textarea at bounding box center [330, 469] width 623 height 44
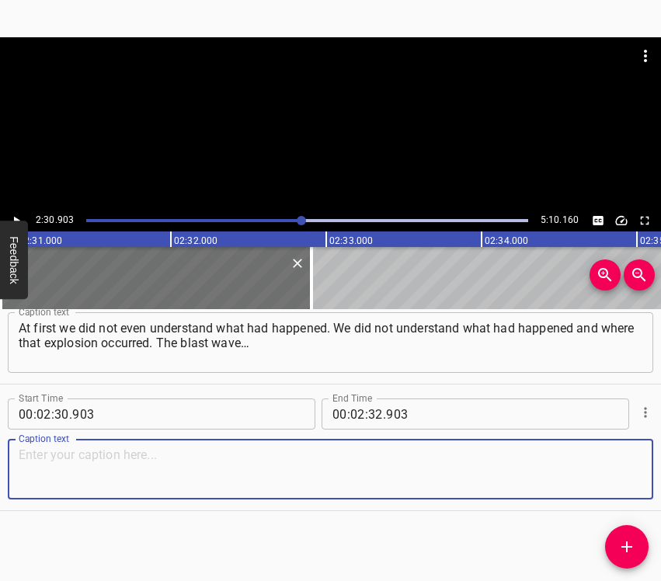
type textarea "м"
paste textarea "I was standing in the house all that time behind three doors, and all three doo…"
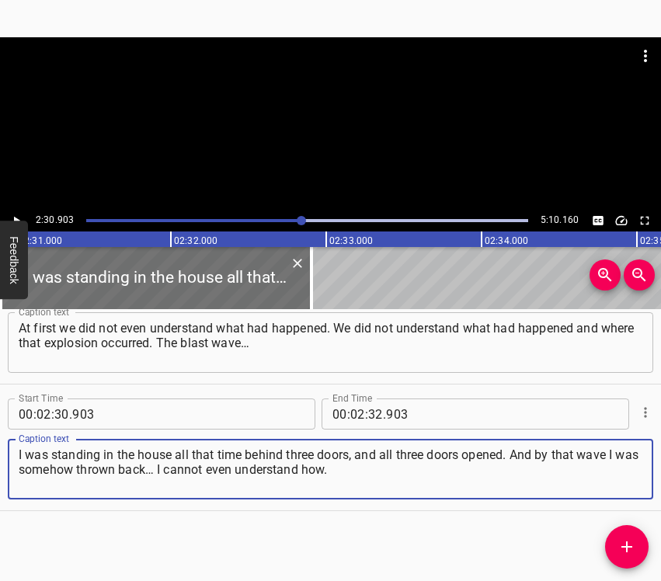
type textarea "I was standing in the house all that time behind three doors, and all three doo…"
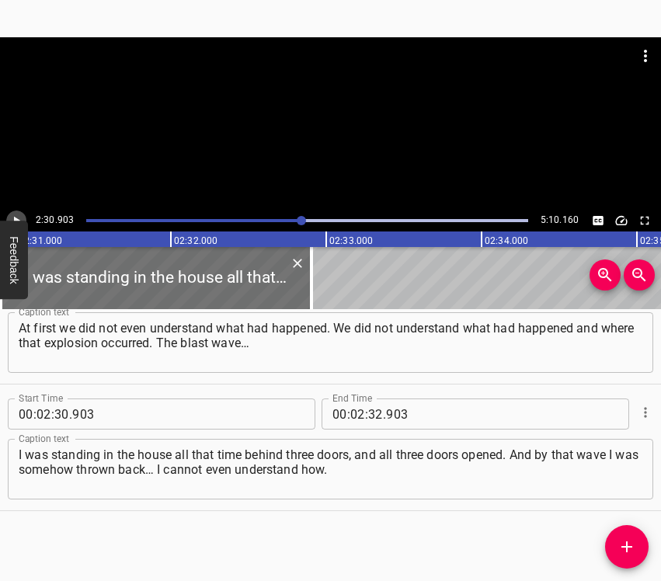
click at [11, 214] on icon "Play/Pause" at bounding box center [16, 221] width 14 height 14
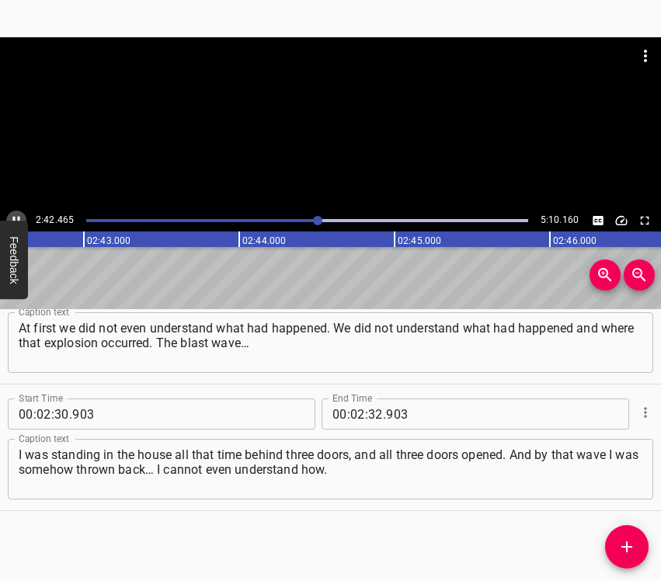
click at [18, 213] on button "Play/Pause" at bounding box center [16, 220] width 20 height 20
click at [369, 413] on input "number" at bounding box center [375, 413] width 15 height 31
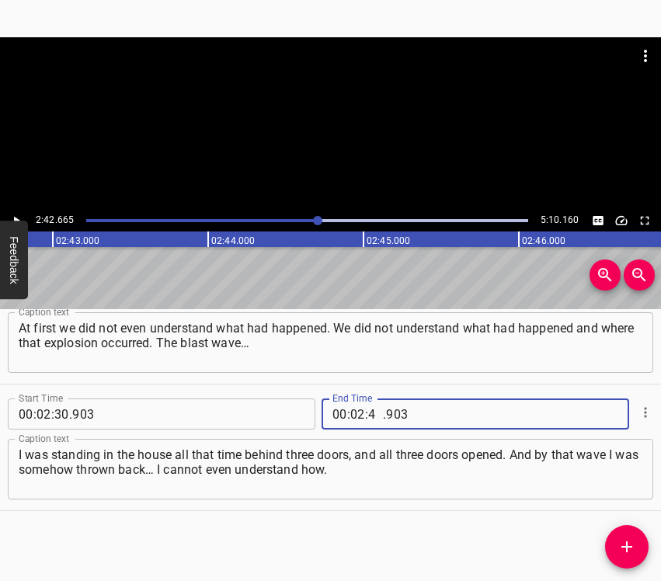
type input "42"
type input "665"
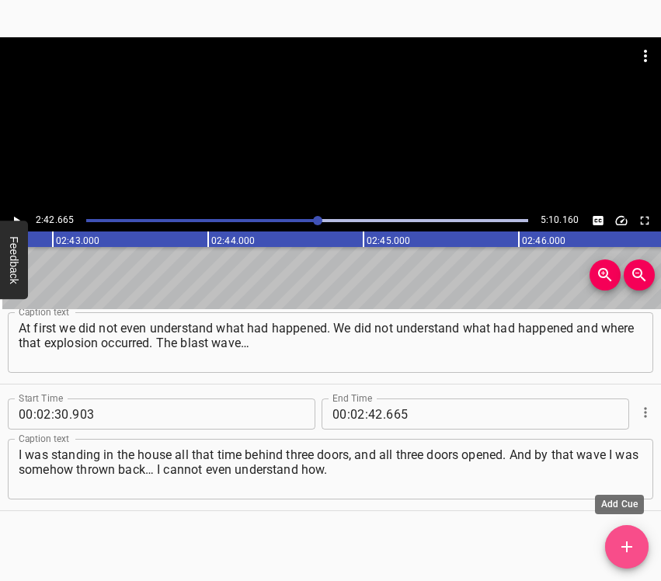
click at [620, 544] on icon "Add Cue" at bounding box center [626, 546] width 19 height 19
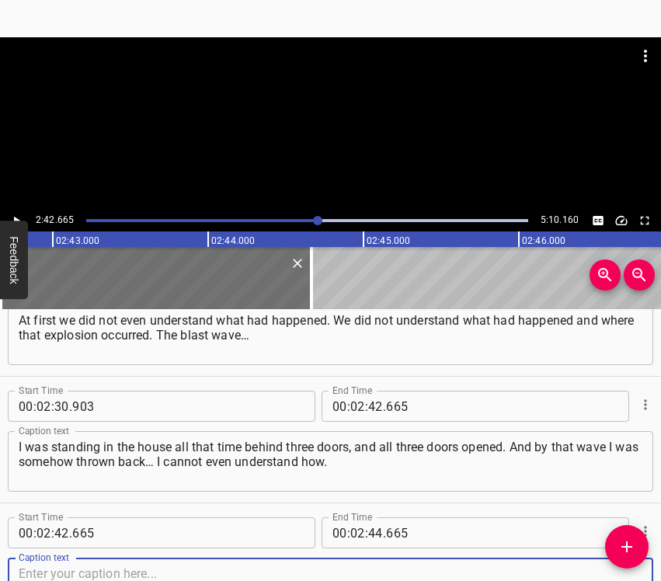
scroll to position [1699, 0]
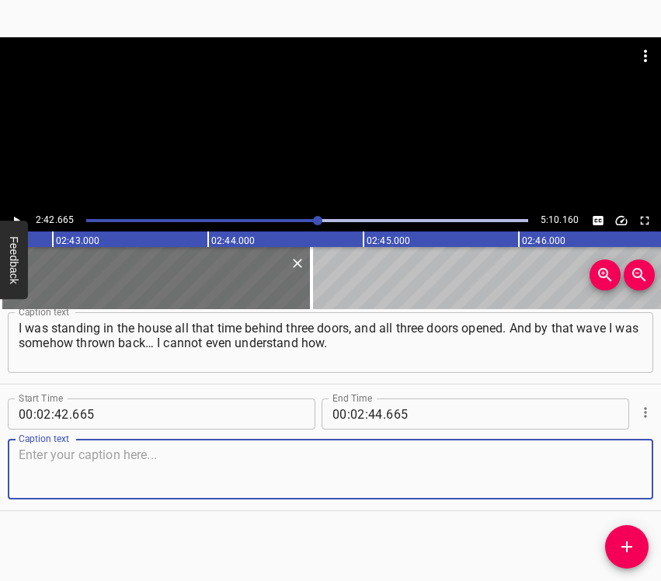
drag, startPoint x: 620, startPoint y: 479, endPoint x: 657, endPoint y: 471, distance: 38.1
click at [624, 478] on textarea at bounding box center [330, 469] width 623 height 44
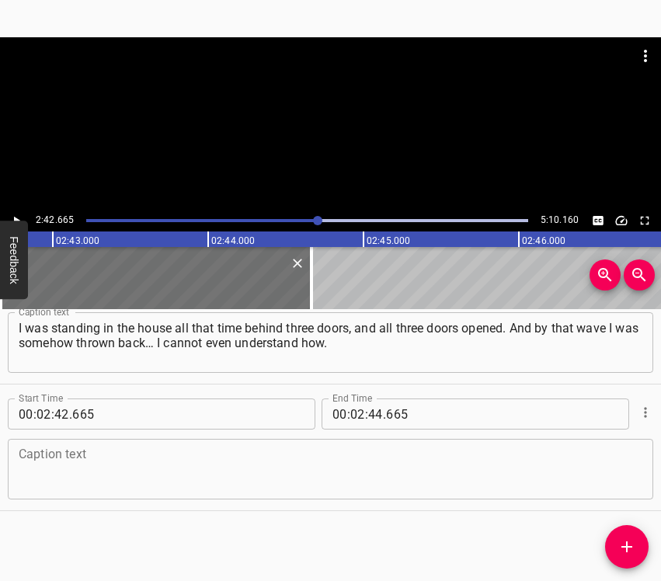
click at [54, 464] on textarea at bounding box center [330, 469] width 623 height 44
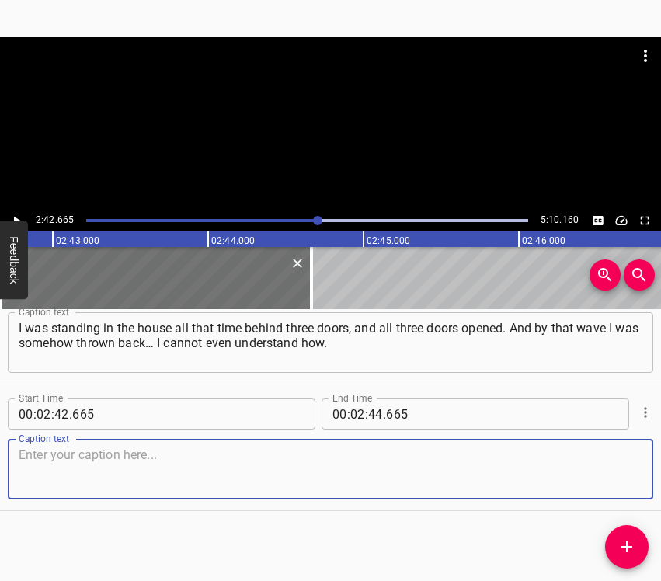
paste textarea "My husband says that I supposedly rushed to the door to run, and he grabbed me …"
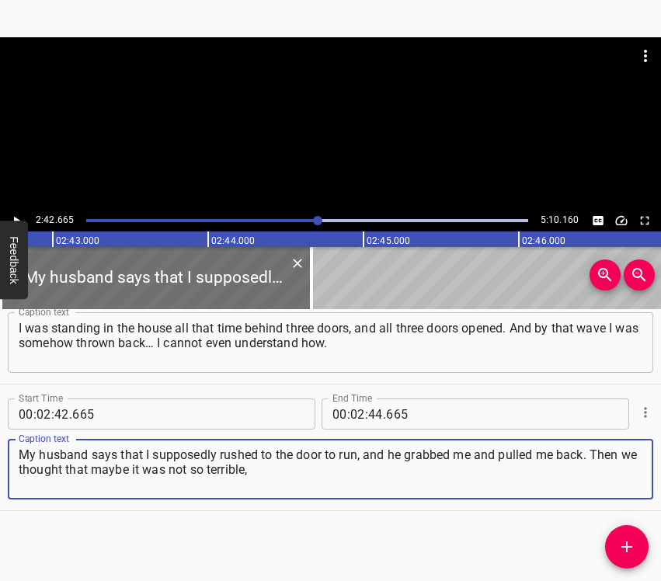
type textarea "My husband says that I supposedly rushed to the door to run, and he grabbed me …"
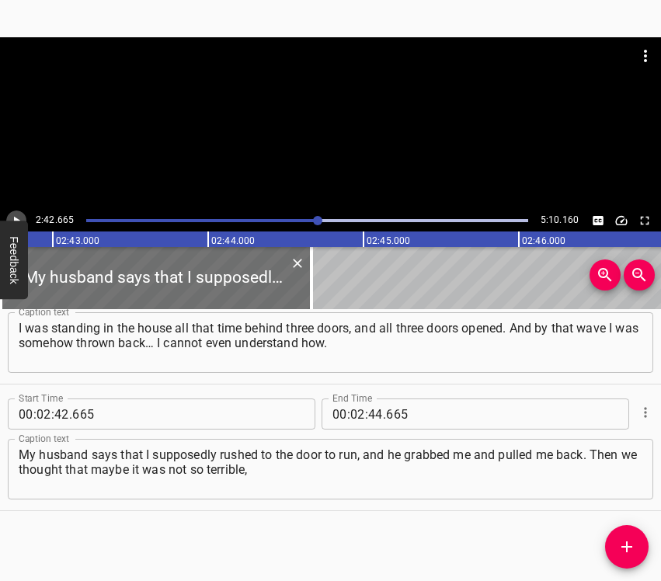
click at [17, 215] on icon "Play/Pause" at bounding box center [16, 221] width 14 height 14
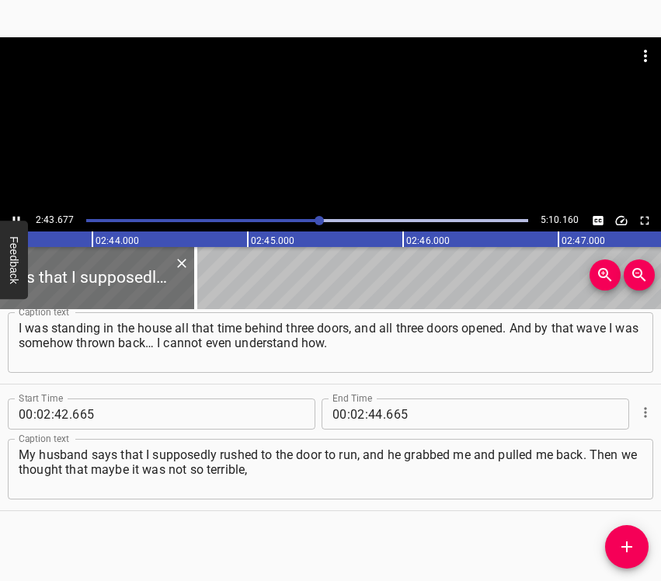
scroll to position [0, 25414]
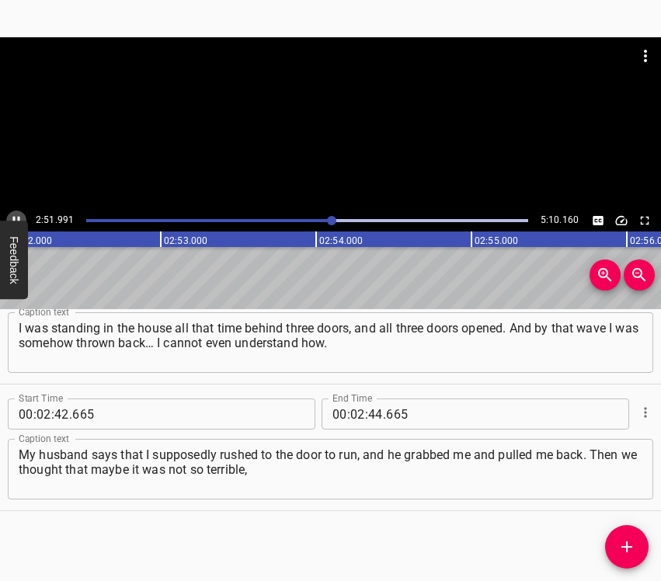
click at [19, 214] on icon "Play/Pause" at bounding box center [16, 221] width 14 height 14
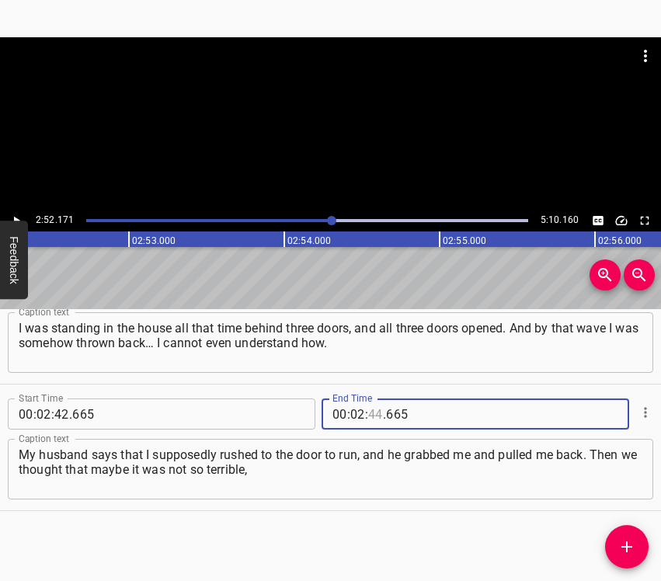
click at [369, 410] on input "number" at bounding box center [375, 413] width 15 height 31
type input "52"
type input "171"
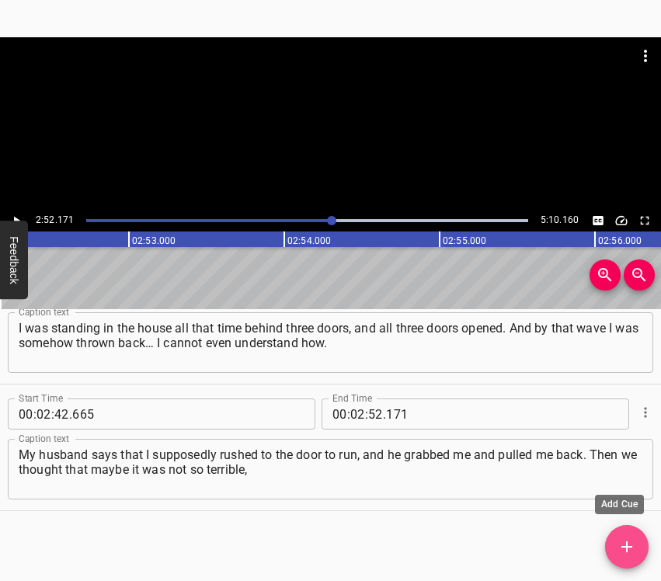
click at [611, 541] on span "Add Cue" at bounding box center [626, 546] width 43 height 19
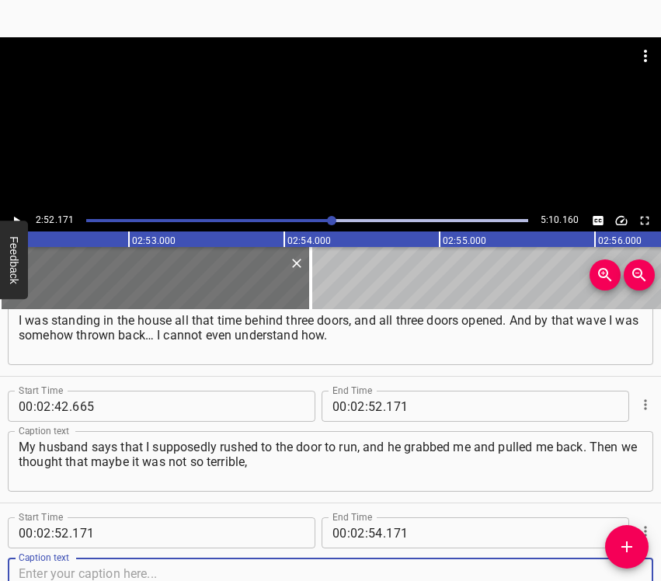
scroll to position [1826, 0]
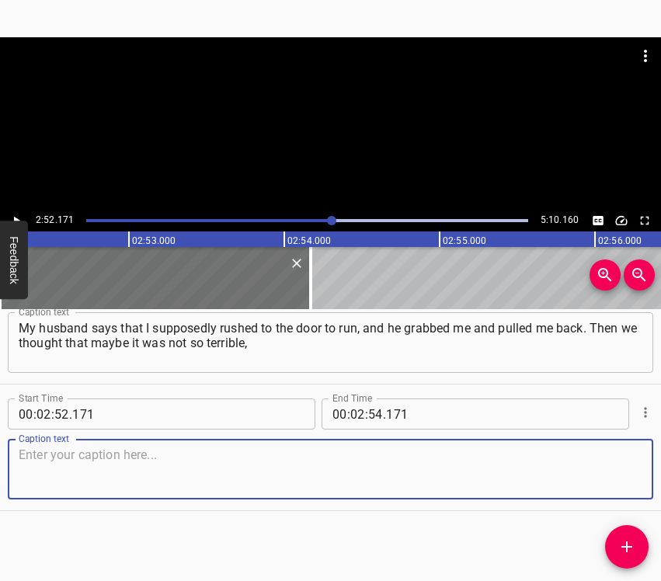
drag, startPoint x: 605, startPoint y: 472, endPoint x: 654, endPoint y: 457, distance: 51.1
click at [606, 470] on textarea at bounding box center [330, 469] width 623 height 44
click at [135, 461] on textarea at bounding box center [330, 469] width 623 height 44
paste textarea "just a little wave hit – and that was all. But the children told me to go to th…"
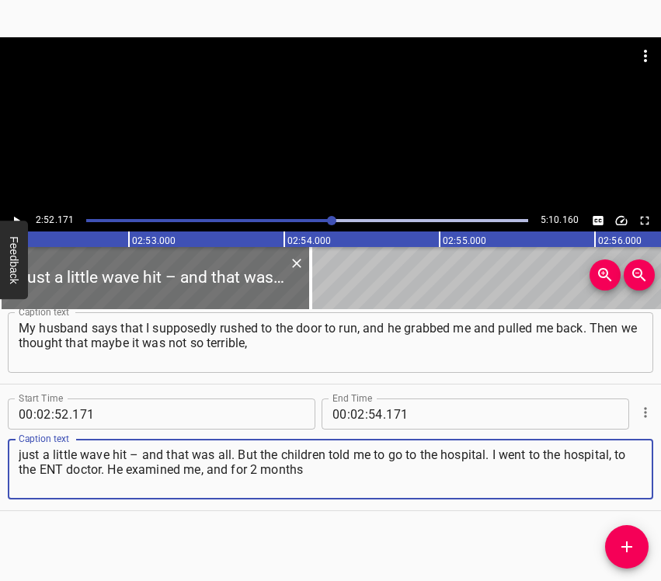
type textarea "just a little wave hit – and that was all. But the children told me to go to th…"
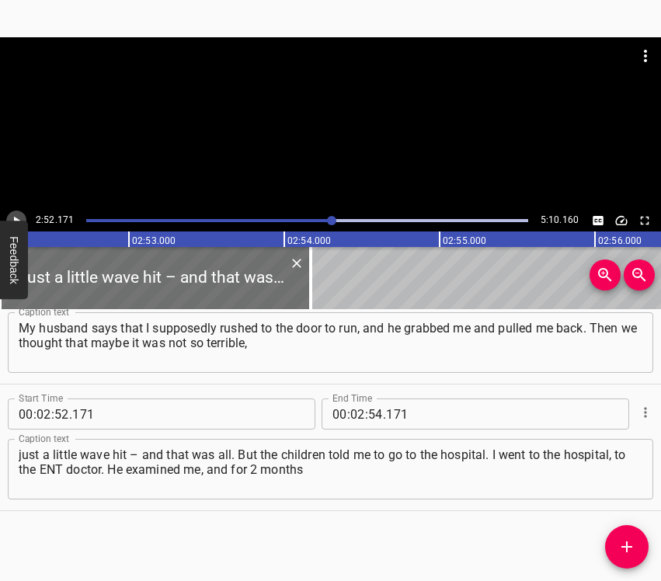
click at [15, 217] on icon "Play/Pause" at bounding box center [17, 221] width 6 height 9
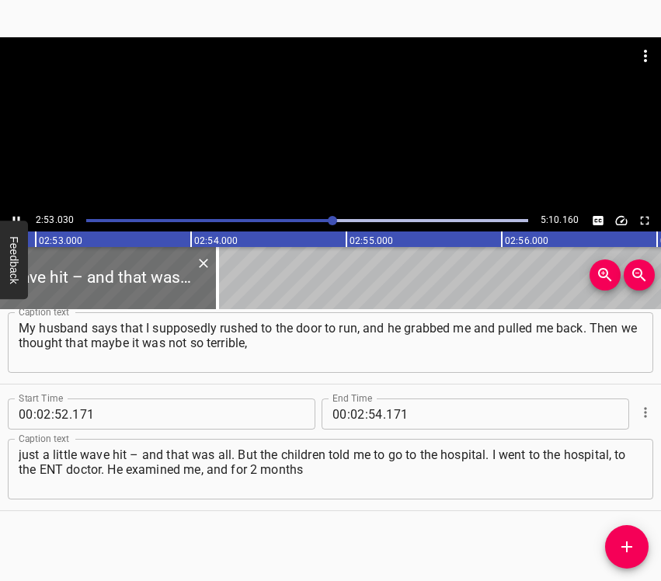
scroll to position [0, 26867]
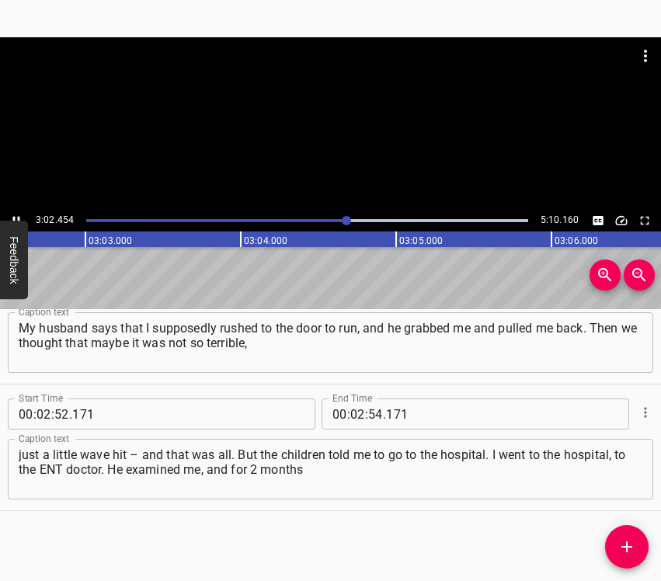
click at [16, 216] on icon "Play/Pause" at bounding box center [16, 221] width 14 height 14
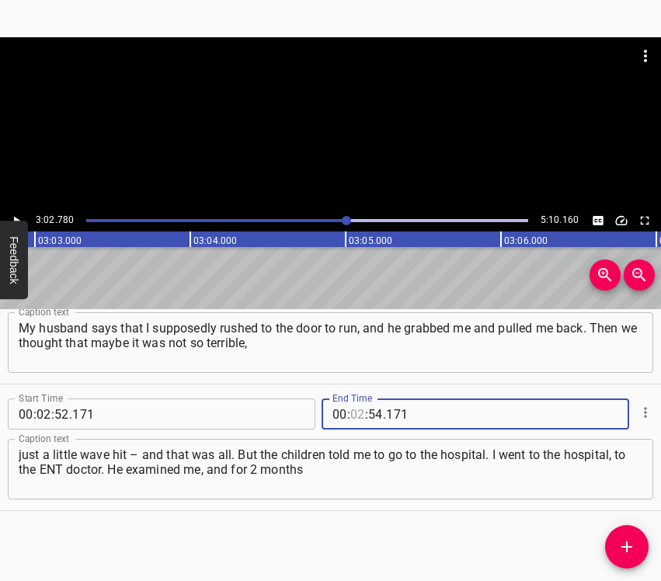
click at [351, 416] on input "number" at bounding box center [357, 413] width 15 height 31
type input "03"
type input "02"
type input "780"
click at [630, 534] on button "Add Cue" at bounding box center [626, 546] width 43 height 43
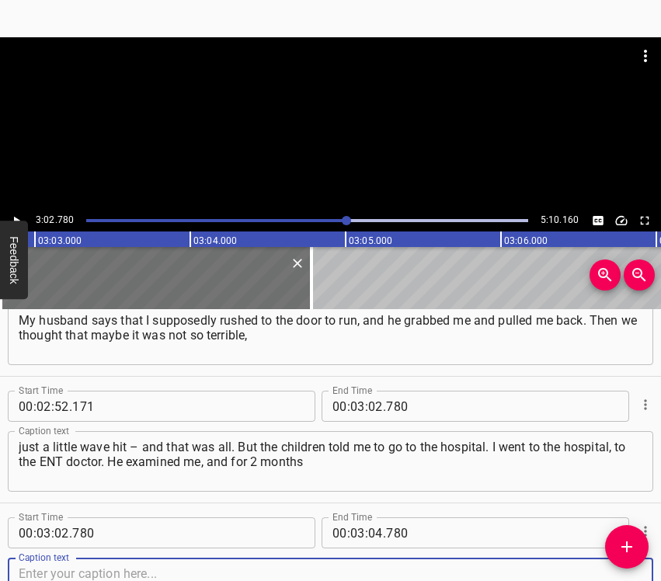
scroll to position [1953, 0]
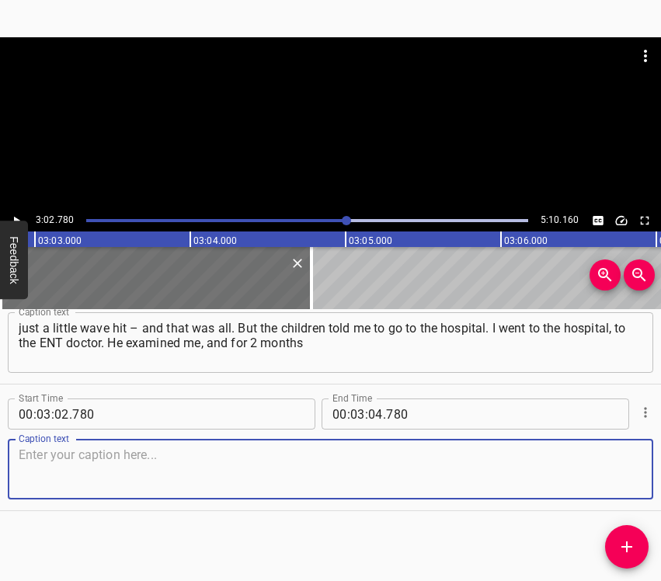
click at [614, 470] on textarea at bounding box center [330, 469] width 623 height 44
click at [97, 469] on textarea at bounding box center [330, 469] width 623 height 44
paste textarea "I underwent treatment, because I had a light [MEDICAL_DATA]. I hear poorly and …"
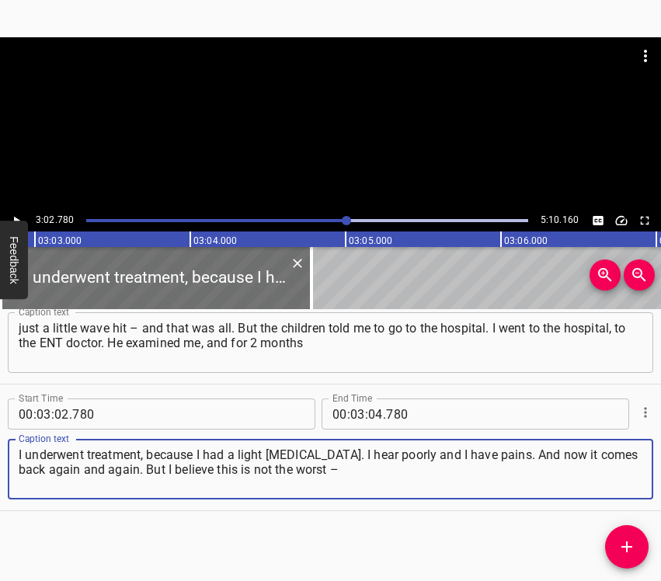
type textarea "I underwent treatment, because I had a light [MEDICAL_DATA]. I hear poorly and …"
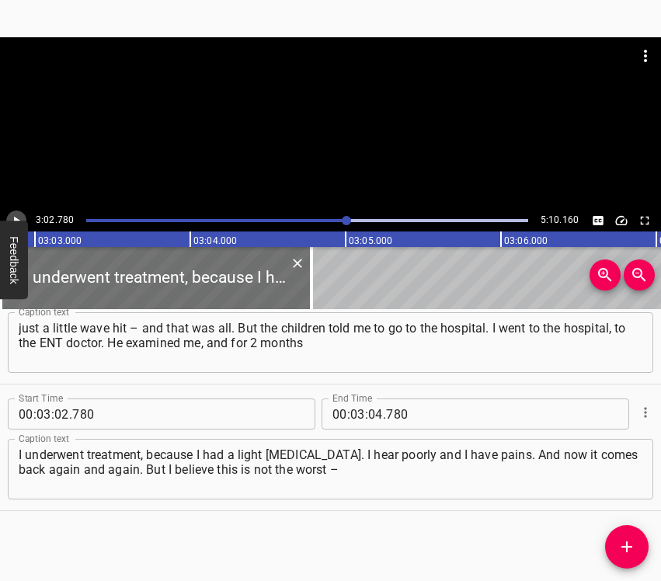
click at [19, 213] on button "Play/Pause" at bounding box center [16, 220] width 20 height 20
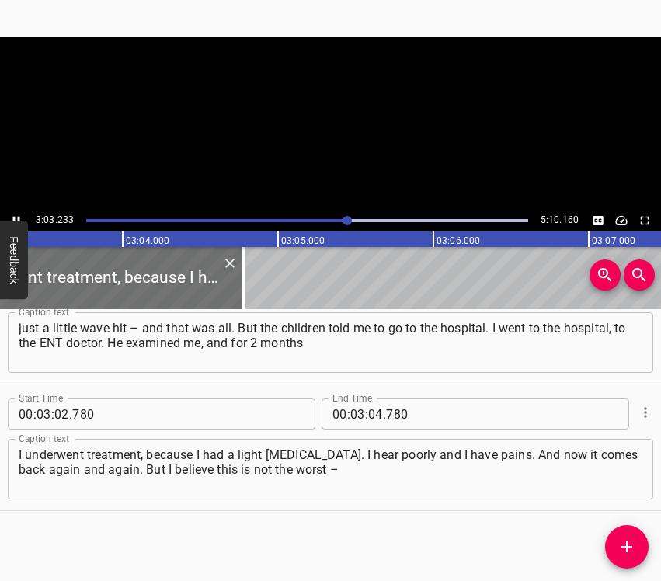
scroll to position [0, 28451]
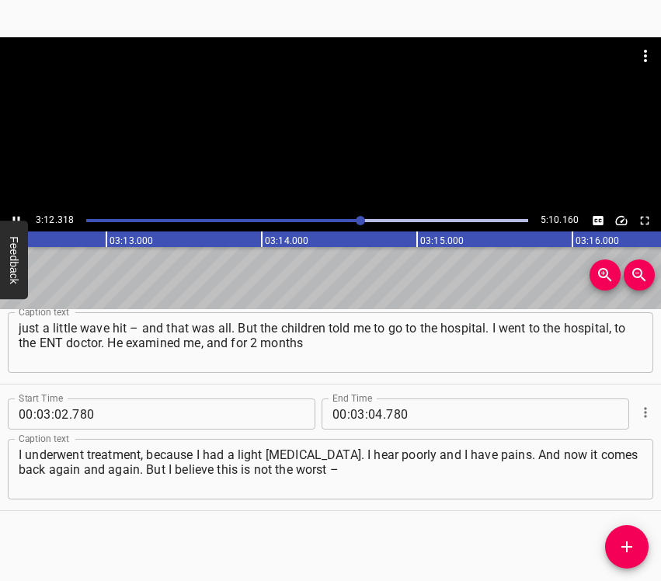
click at [12, 214] on icon "Play/Pause" at bounding box center [16, 221] width 14 height 14
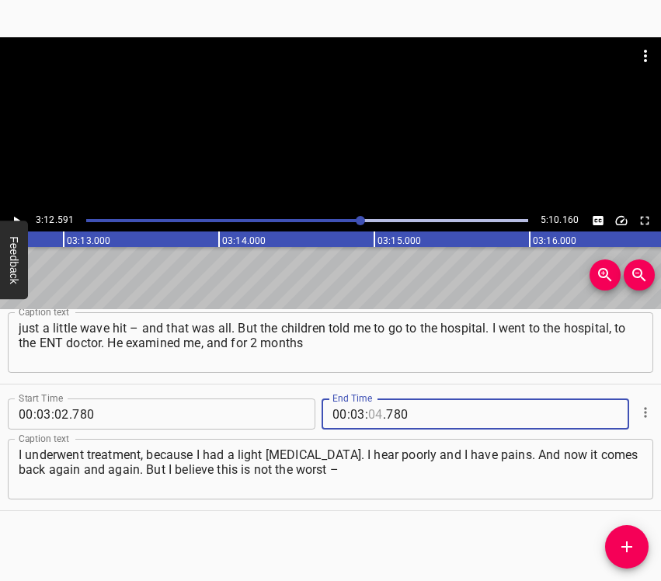
click at [368, 415] on input "number" at bounding box center [375, 413] width 15 height 31
type input "12"
type input "591"
click at [630, 536] on button "Add Cue" at bounding box center [626, 546] width 43 height 43
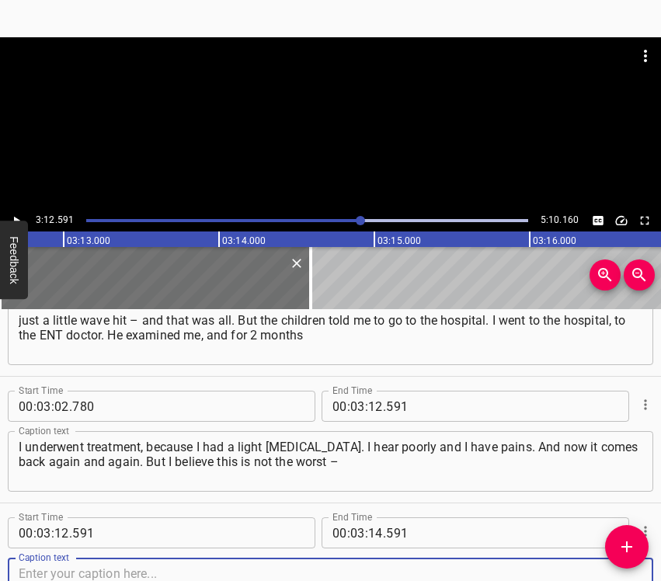
scroll to position [2079, 0]
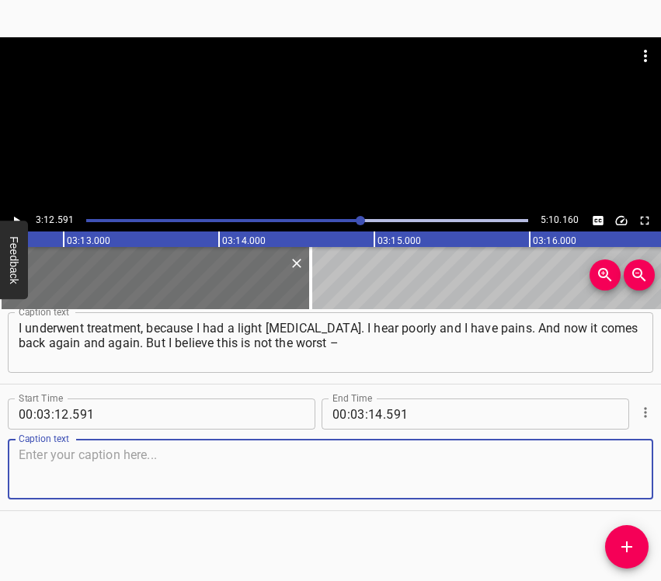
click at [617, 470] on textarea at bounding box center [330, 469] width 623 height 44
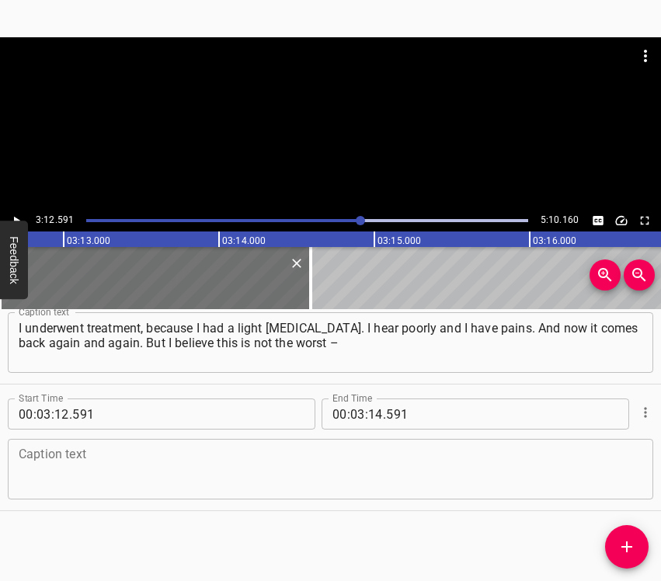
click at [183, 474] on textarea at bounding box center [330, 469] width 623 height 44
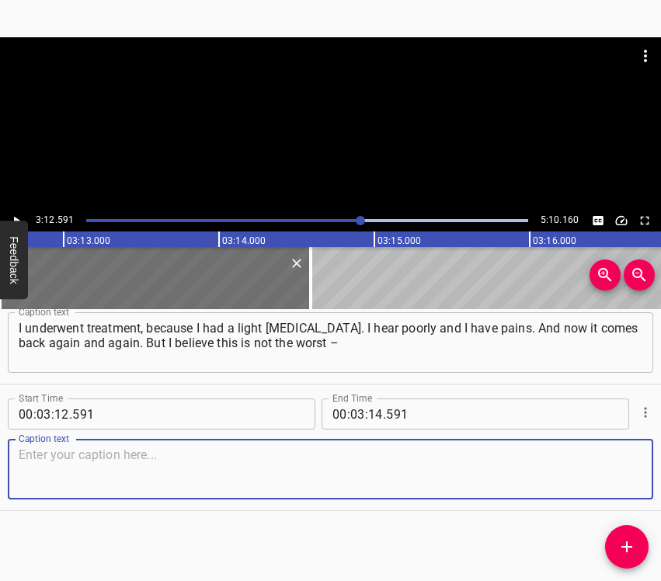
paste textarea "what we went through. When refugees from [GEOGRAPHIC_DATA] region, from [GEOGRA…"
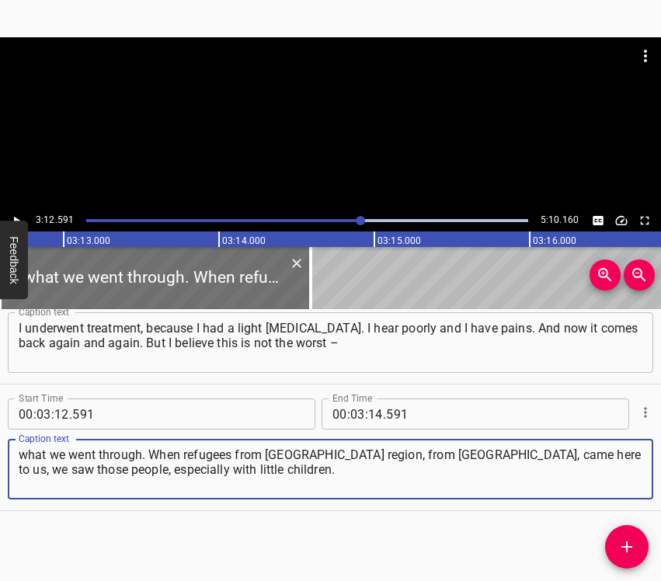
type textarea "what we went through. When refugees from [GEOGRAPHIC_DATA] region, from [GEOGRA…"
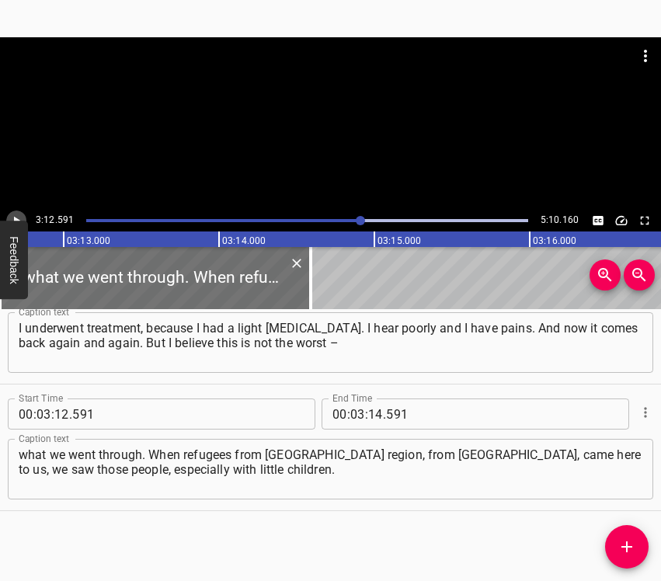
click at [16, 212] on button "Play/Pause" at bounding box center [16, 220] width 20 height 20
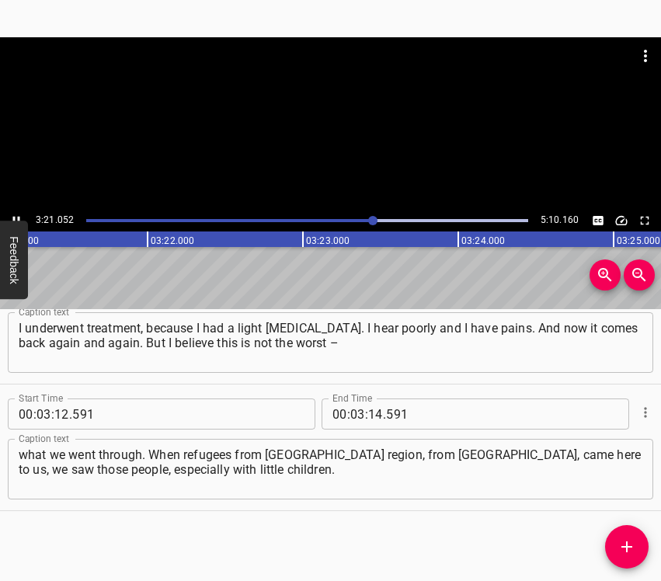
click at [17, 216] on icon "Play/Pause" at bounding box center [16, 221] width 14 height 14
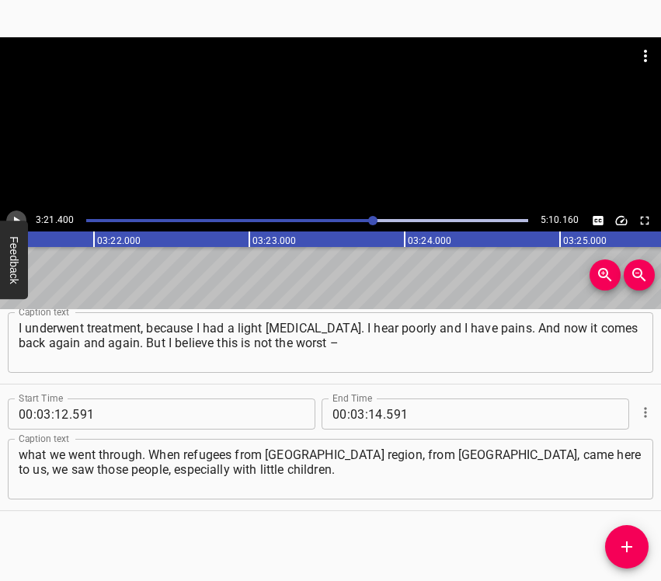
click at [16, 218] on icon "Play/Pause" at bounding box center [17, 221] width 6 height 9
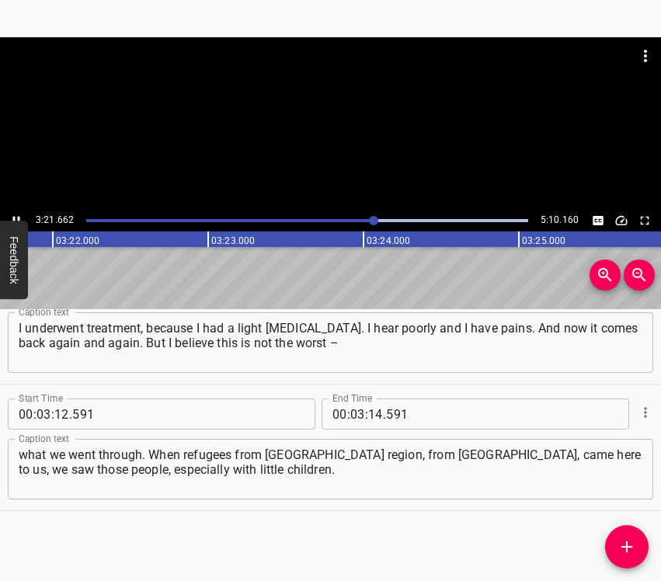
click at [16, 218] on icon "Play/Pause" at bounding box center [16, 221] width 14 height 14
click at [16, 218] on icon "Play/Pause" at bounding box center [17, 221] width 6 height 9
click at [16, 217] on icon "Play/Pause" at bounding box center [16, 221] width 14 height 14
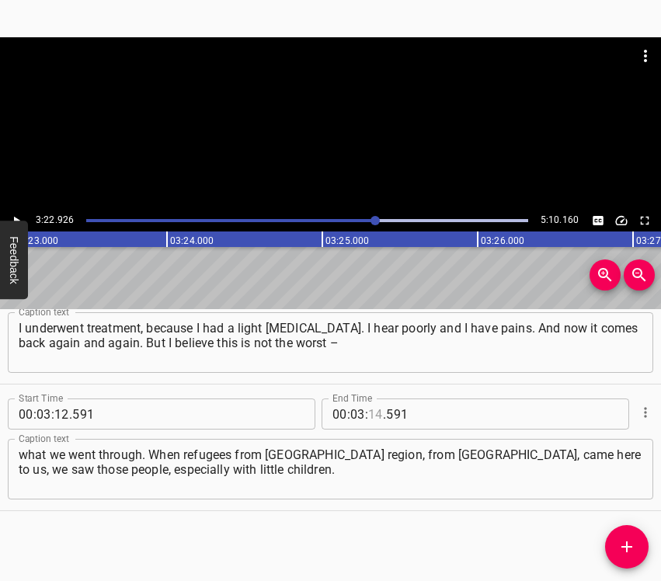
click at [370, 415] on input "number" at bounding box center [375, 413] width 15 height 31
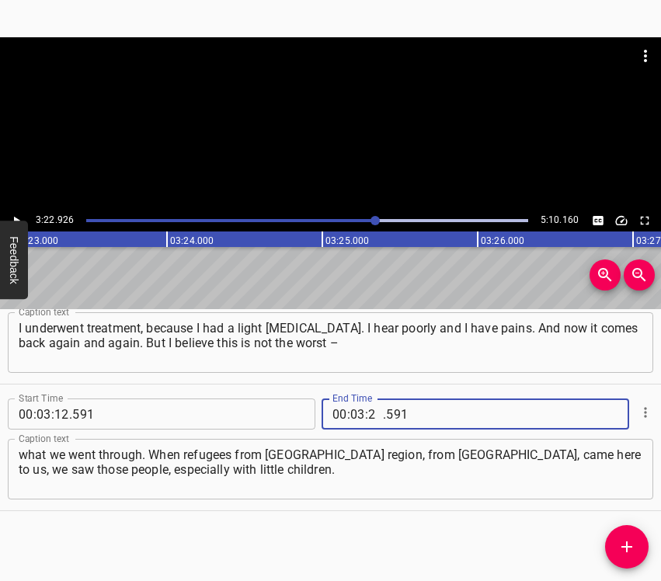
type input "22"
type input "926"
click at [637, 545] on span "Add Cue" at bounding box center [626, 546] width 43 height 19
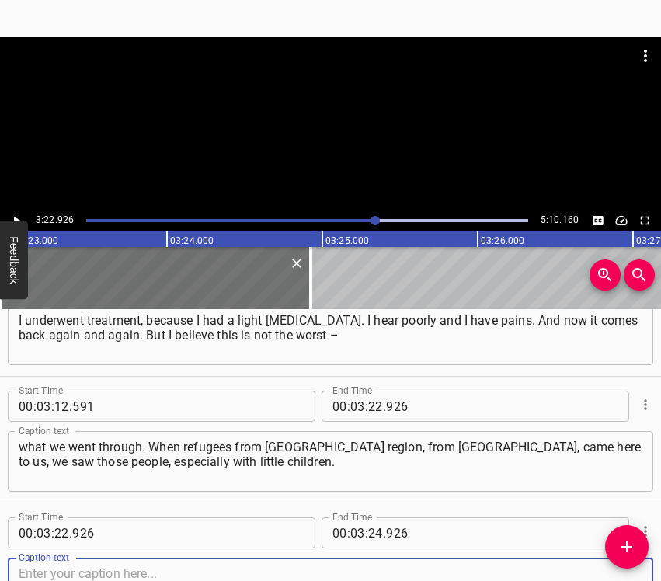
scroll to position [2206, 0]
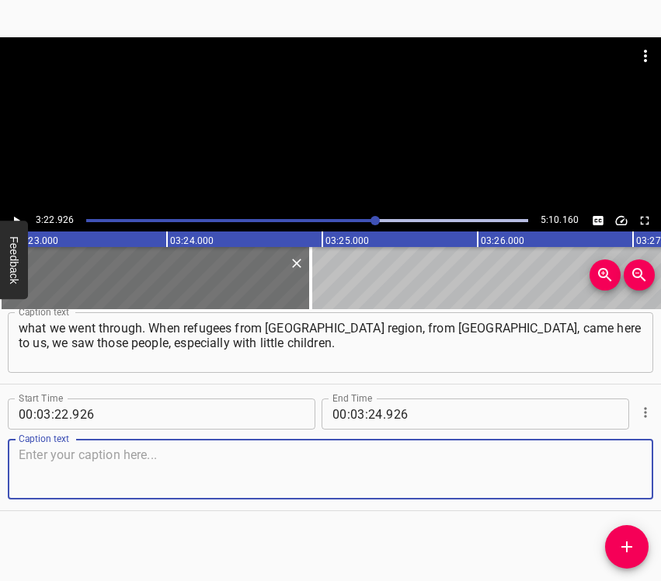
drag, startPoint x: 617, startPoint y: 466, endPoint x: 644, endPoint y: 455, distance: 29.3
click at [620, 461] on textarea at bounding box center [330, 469] width 623 height 44
click at [23, 457] on textarea at bounding box center [330, 469] width 623 height 44
paste textarea "People were fleeing with babies, some only [DEMOGRAPHIC_DATA]. A mother holds h…"
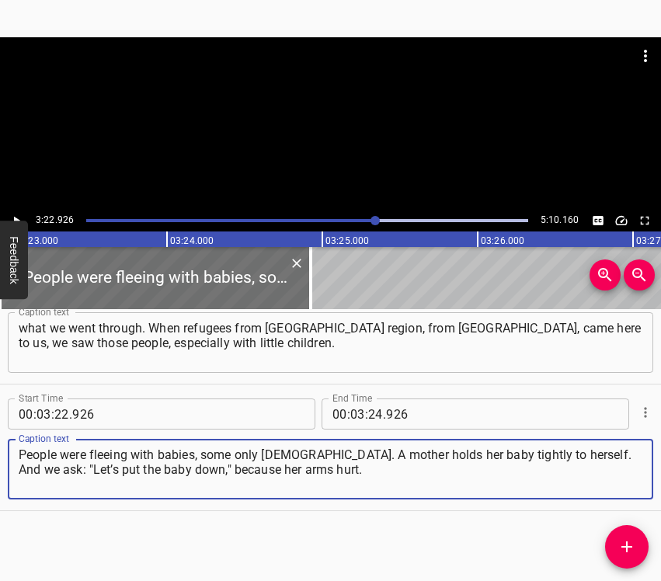
type textarea "People were fleeing with babies, some only [DEMOGRAPHIC_DATA]. A mother holds h…"
click at [21, 217] on icon "Play/Pause" at bounding box center [16, 221] width 14 height 14
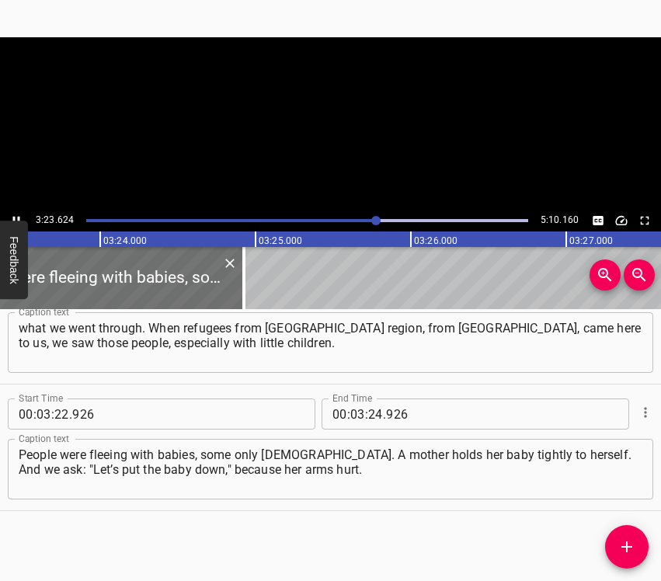
scroll to position [0, 31617]
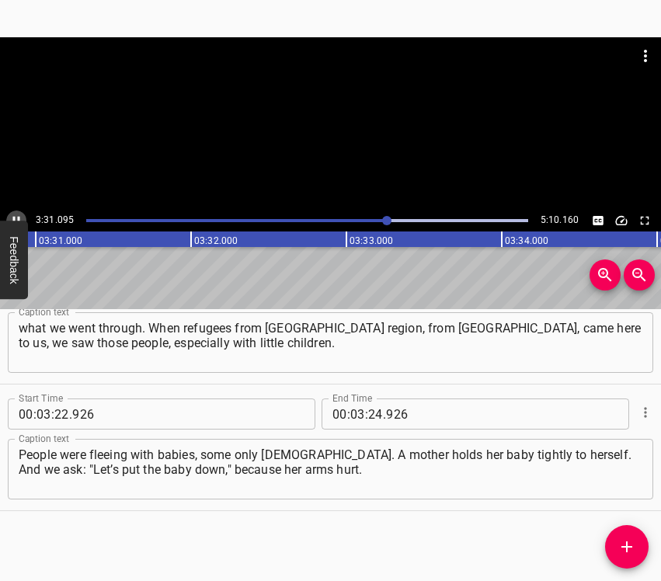
click at [12, 217] on icon "Play/Pause" at bounding box center [16, 221] width 14 height 14
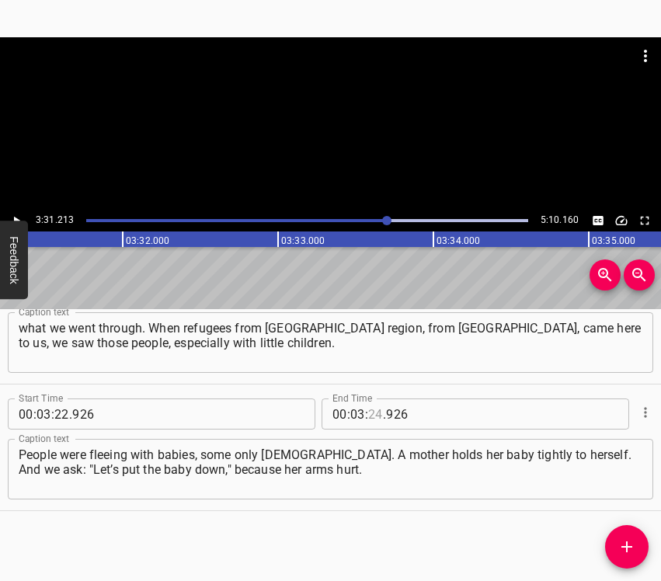
click at [370, 417] on input "number" at bounding box center [375, 413] width 15 height 31
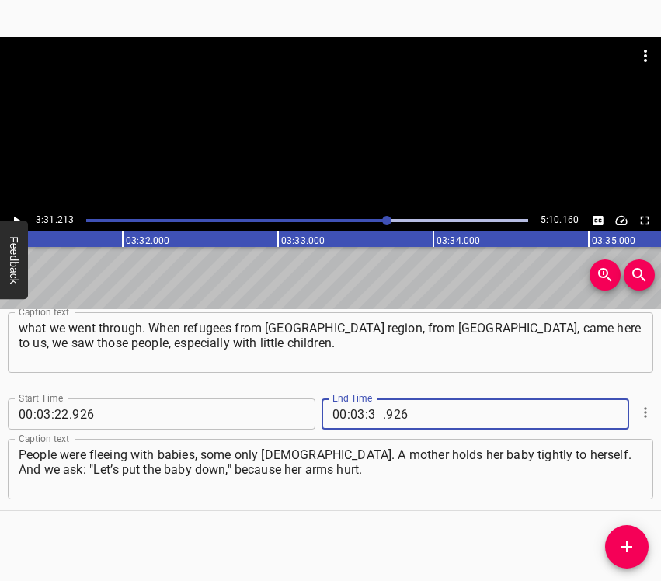
type input "31"
type input "213"
click at [628, 550] on icon "Add Cue" at bounding box center [626, 546] width 19 height 19
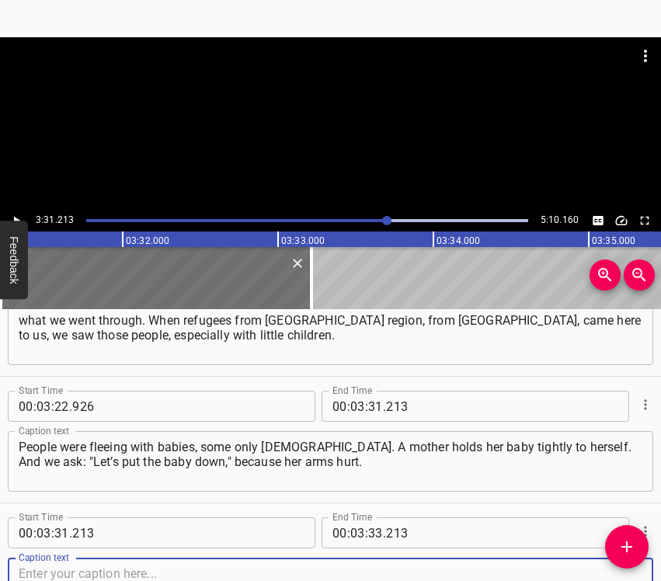
scroll to position [2332, 0]
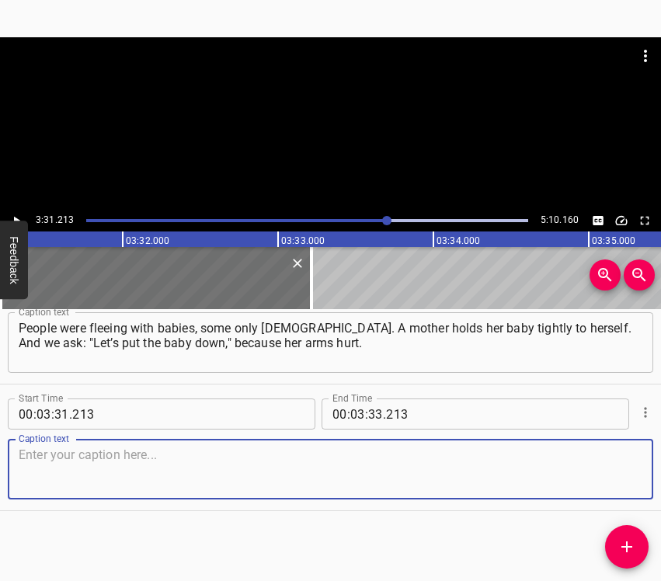
drag, startPoint x: 619, startPoint y: 470, endPoint x: 657, endPoint y: 457, distance: 40.3
click at [621, 467] on textarea at bounding box center [330, 469] width 623 height 44
click at [66, 460] on textarea at bounding box center [330, 469] width 623 height 44
paste textarea "But no, they could not let go of that child. This is not the worst – what we we…"
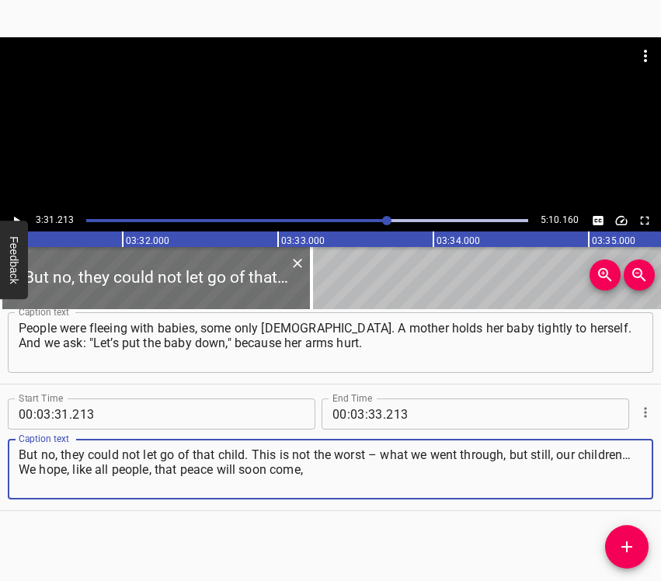
type textarea "But no, they could not let go of that child. This is not the worst – what we we…"
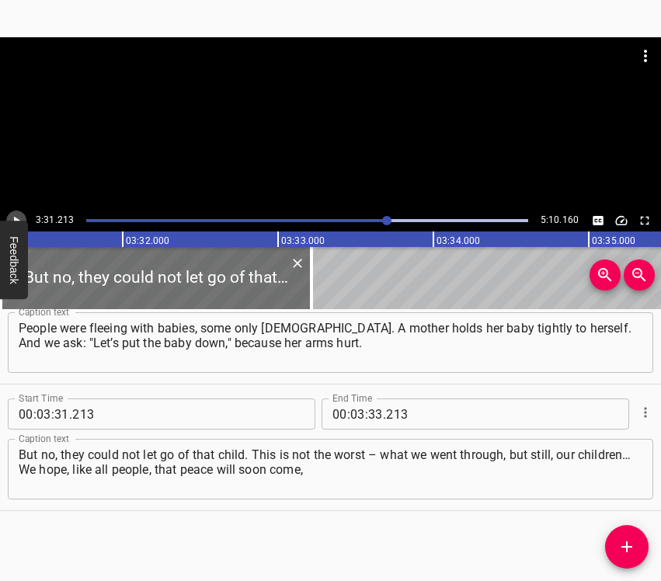
click at [16, 217] on icon "Play/Pause" at bounding box center [16, 221] width 14 height 14
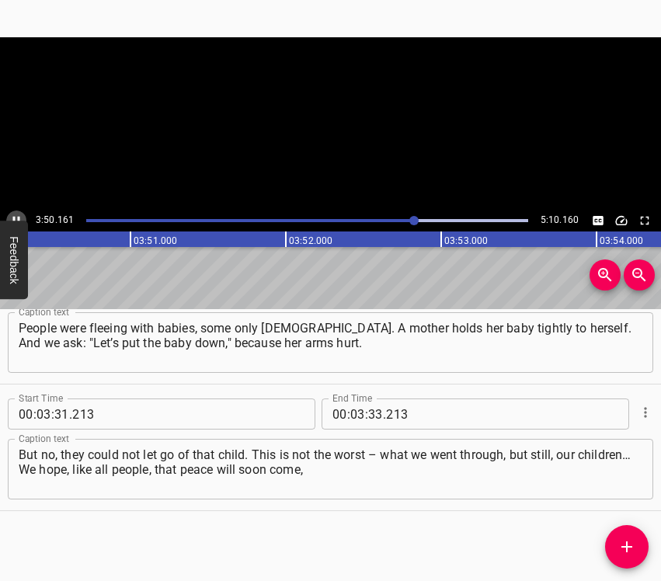
click at [18, 214] on icon "Play/Pause" at bounding box center [16, 221] width 14 height 14
click at [383, 413] on span "." at bounding box center [384, 413] width 3 height 31
click at [372, 415] on input "number" at bounding box center [375, 413] width 15 height 31
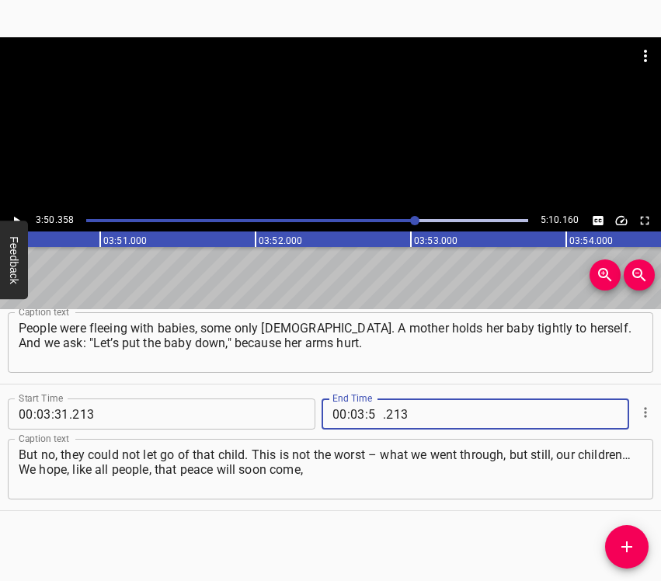
type input "50"
type input "358"
click at [628, 547] on icon "Add Cue" at bounding box center [626, 546] width 11 height 11
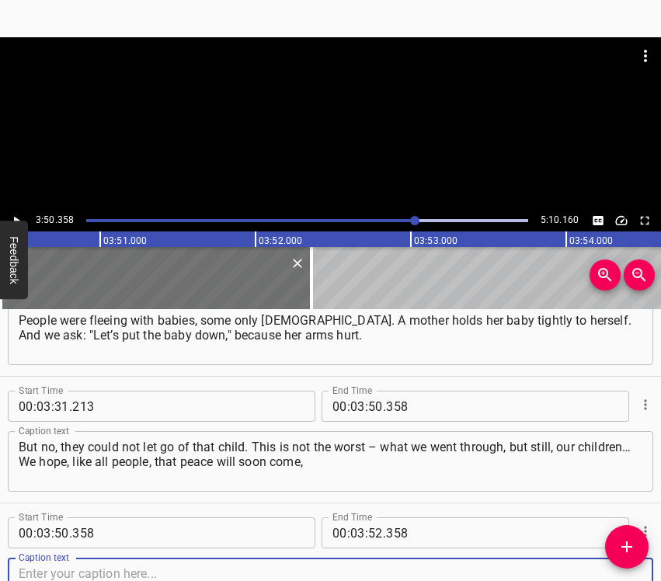
scroll to position [2459, 0]
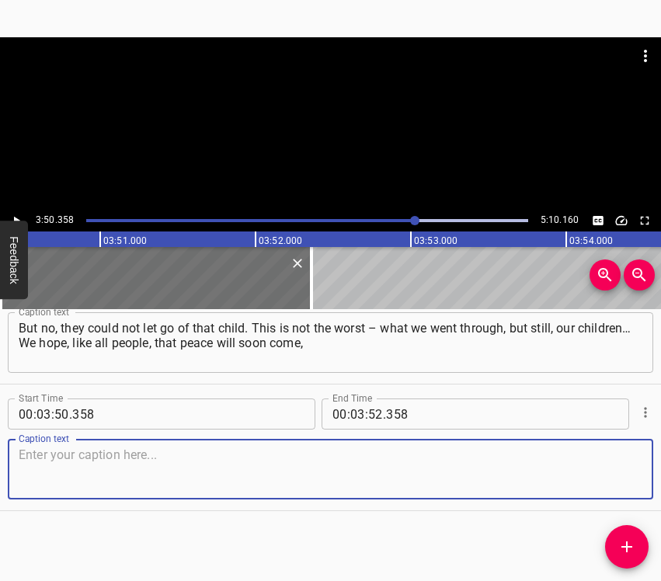
drag, startPoint x: 618, startPoint y: 474, endPoint x: 655, endPoint y: 470, distance: 37.5
click at [624, 474] on textarea at bounding box center [330, 469] width 623 height 44
click at [203, 470] on textarea at bounding box center [330, 469] width 623 height 44
paste textarea "that all this horror will pass – and we will be able to calmly send our childre…"
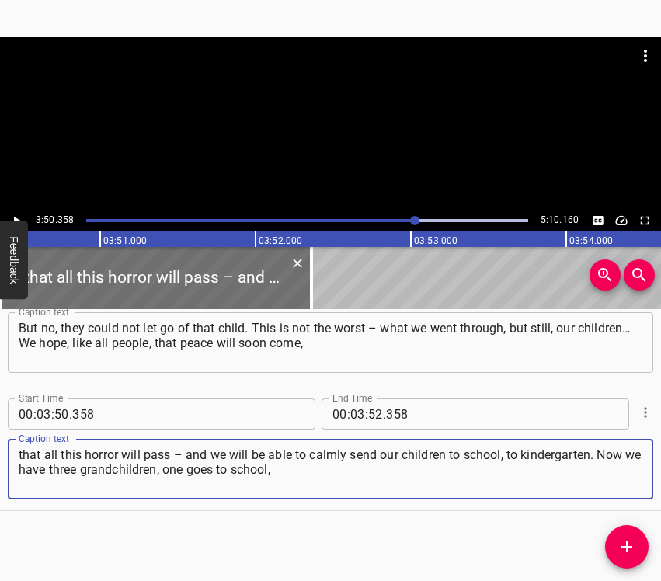
type textarea "that all this horror will pass – and we will be able to calmly send our childre…"
click at [15, 215] on icon "Play/Pause" at bounding box center [16, 221] width 14 height 14
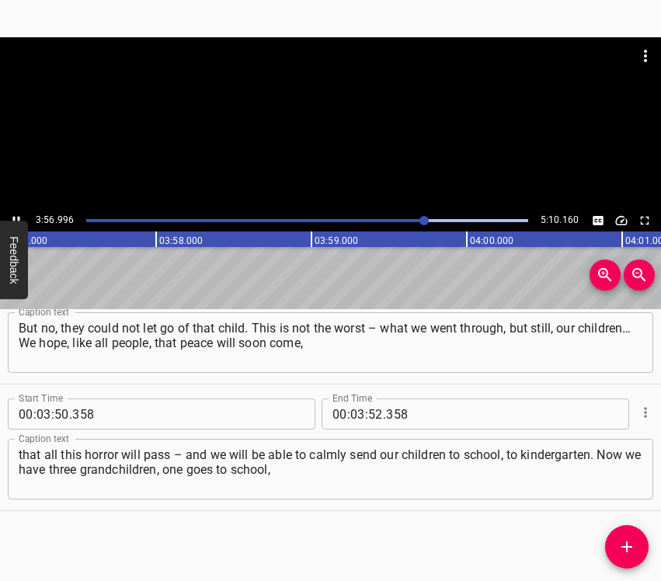
scroll to position [0, 36841]
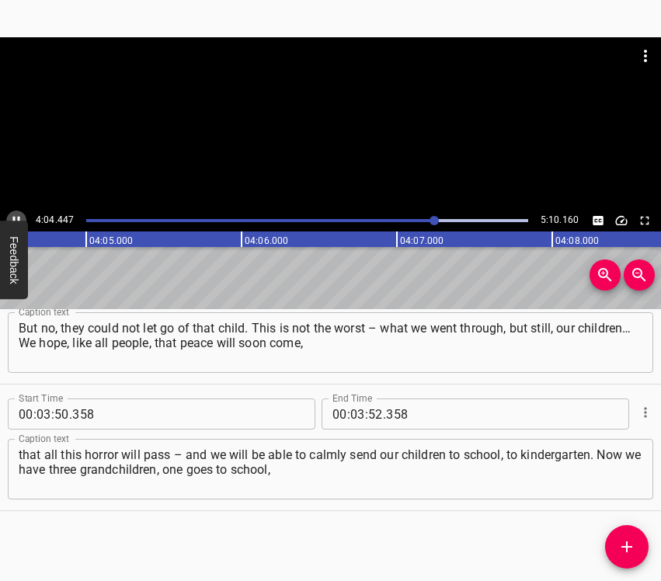
click at [15, 216] on icon "Play/Pause" at bounding box center [16, 221] width 14 height 14
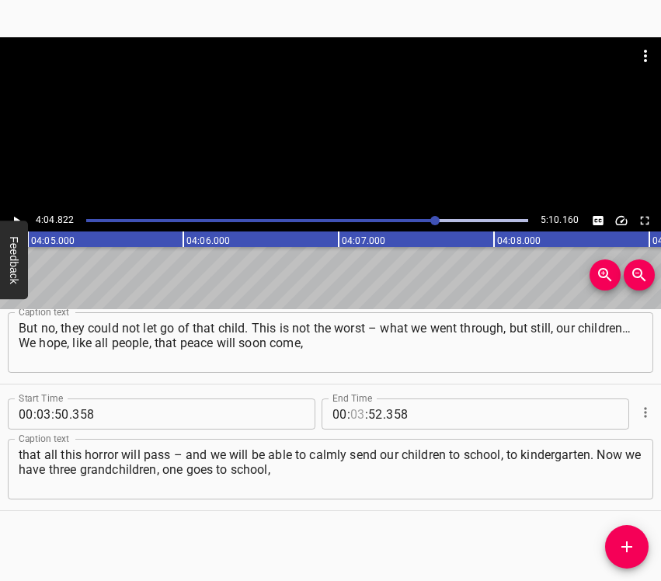
click at [357, 412] on input "number" at bounding box center [357, 413] width 15 height 31
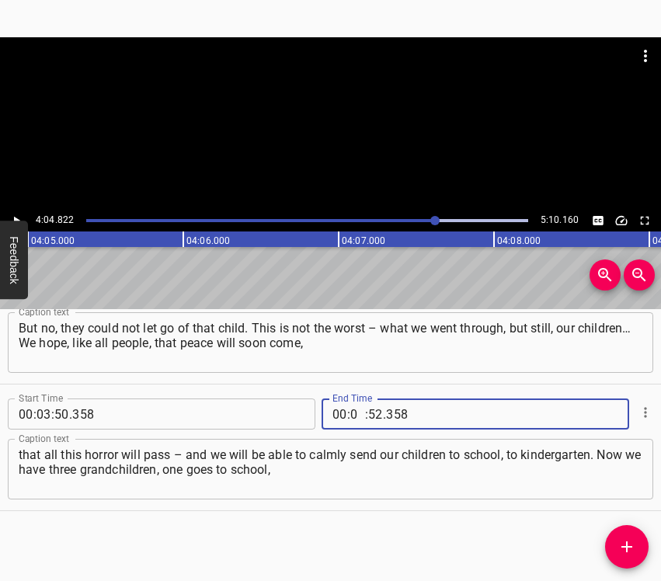
type input "04"
type input "822"
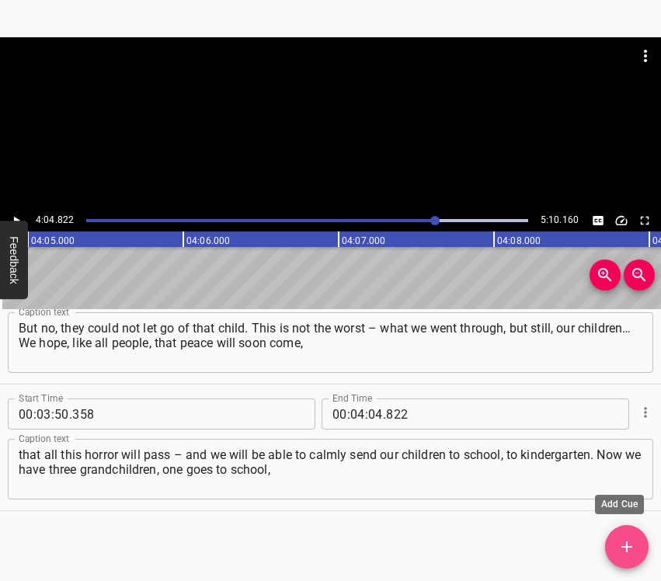
click at [624, 554] on icon "Add Cue" at bounding box center [626, 546] width 19 height 19
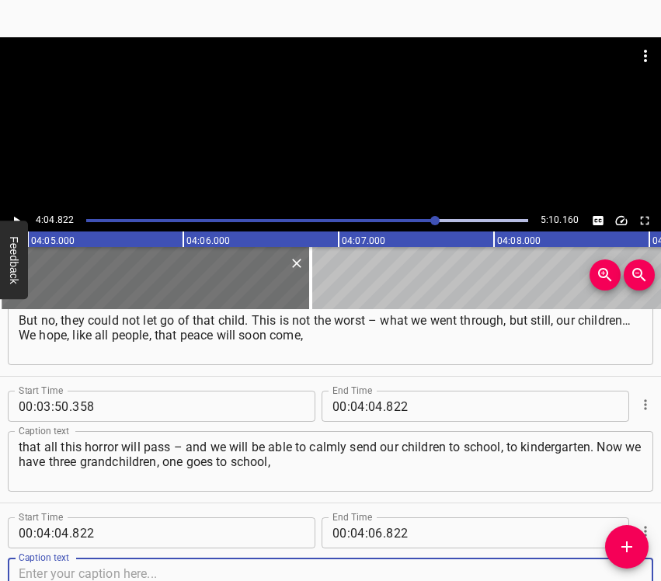
scroll to position [2585, 0]
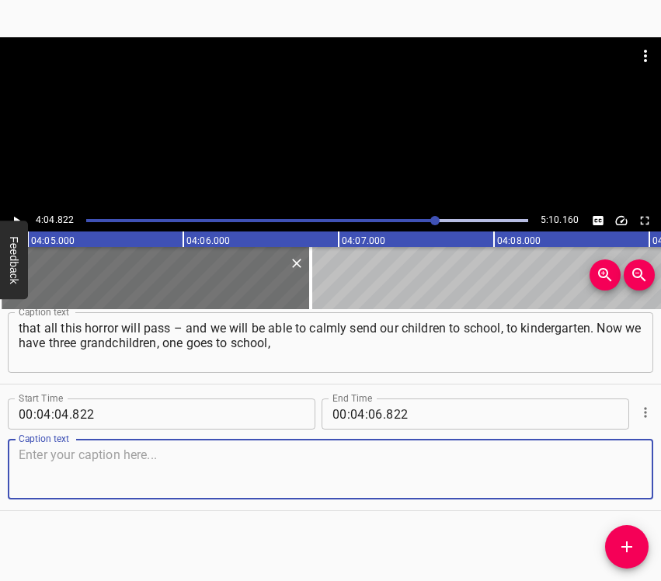
drag, startPoint x: 621, startPoint y: 477, endPoint x: 653, endPoint y: 460, distance: 36.1
click at [620, 474] on textarea at bounding box center [330, 469] width 623 height 44
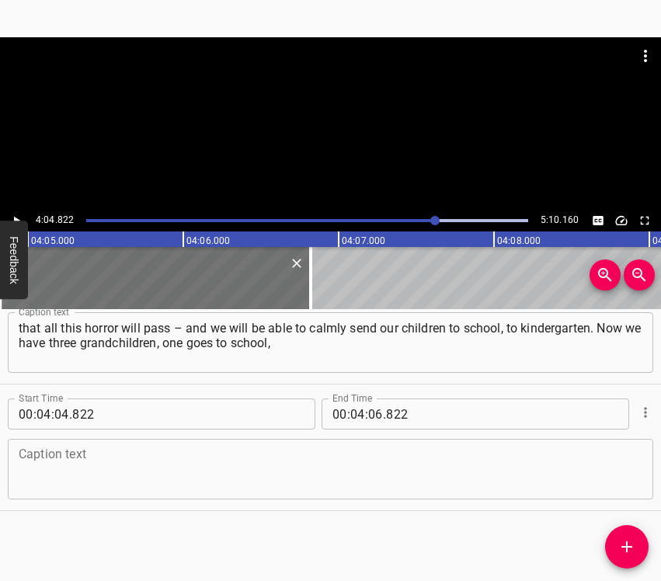
click at [94, 477] on textarea at bounding box center [330, 469] width 623 height 44
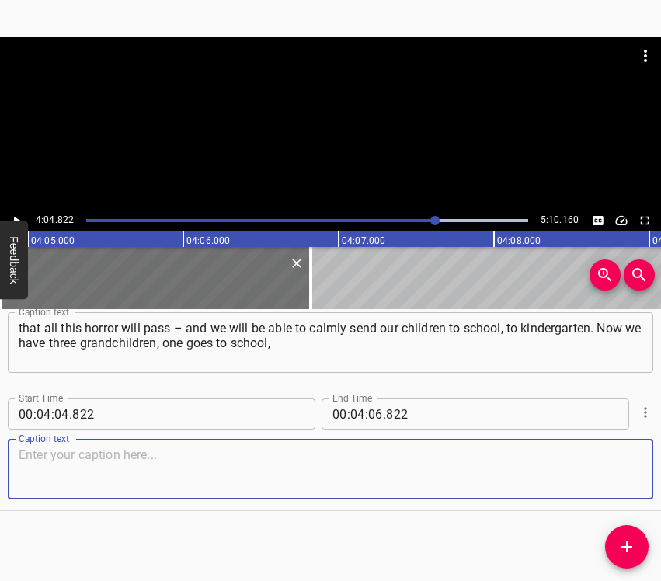
paste textarea "and two go to kindergarten. [DATE] my daughter called around one o’clock in the…"
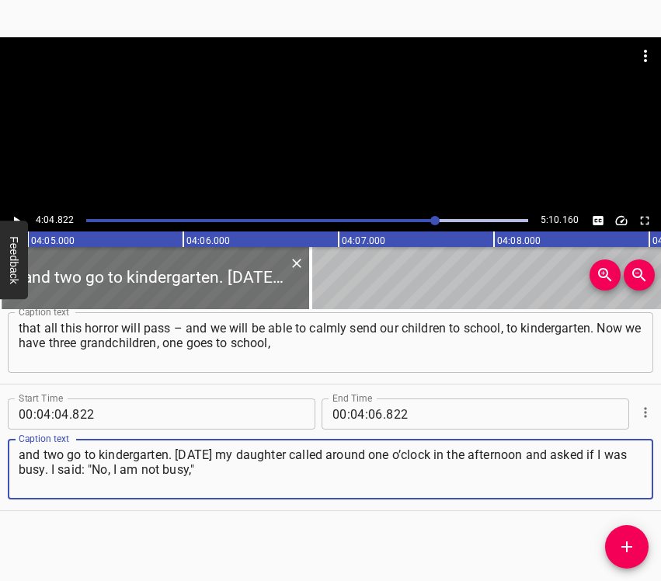
type textarea "and two go to kindergarten. [DATE] my daughter called around one o’clock in the…"
click at [16, 218] on icon "Play/Pause" at bounding box center [17, 221] width 6 height 9
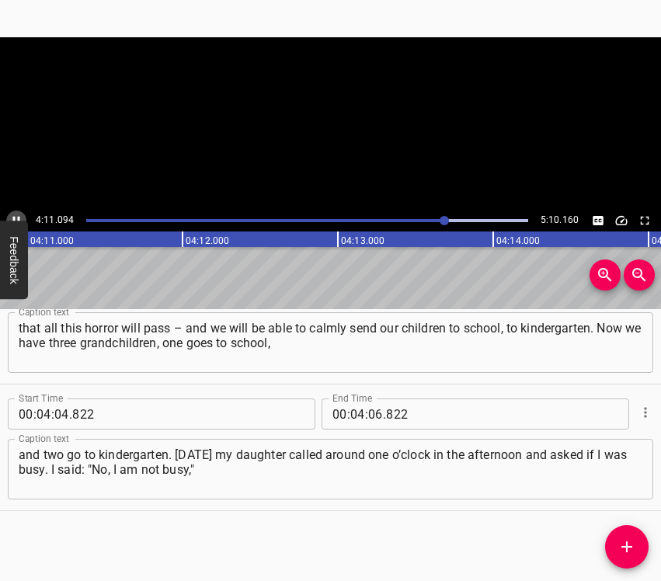
click at [16, 218] on icon "Play/Pause" at bounding box center [16, 221] width 14 height 14
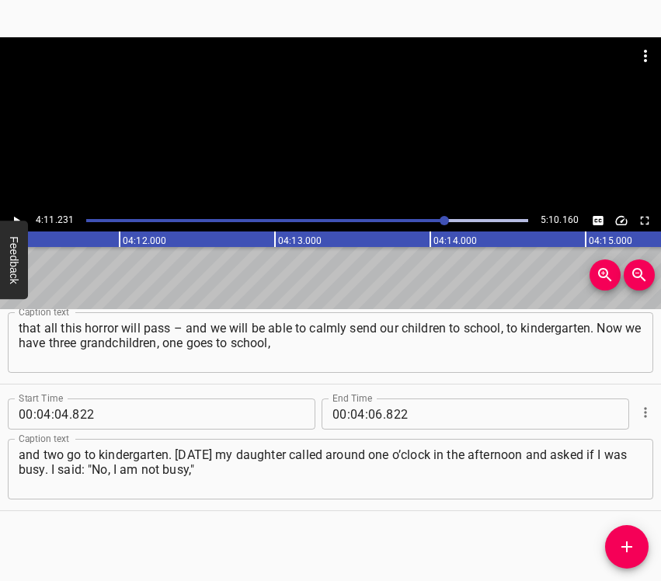
click at [16, 218] on icon "Play/Pause" at bounding box center [17, 221] width 6 height 9
click at [16, 218] on icon "Play/Pause" at bounding box center [16, 221] width 14 height 14
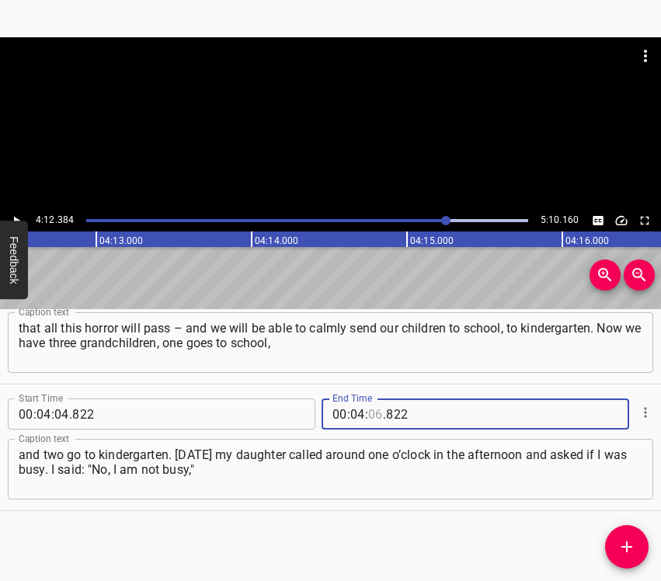
click at [372, 415] on input "number" at bounding box center [375, 413] width 15 height 31
type input "12"
type input "384"
click at [628, 542] on icon "Add Cue" at bounding box center [626, 546] width 19 height 19
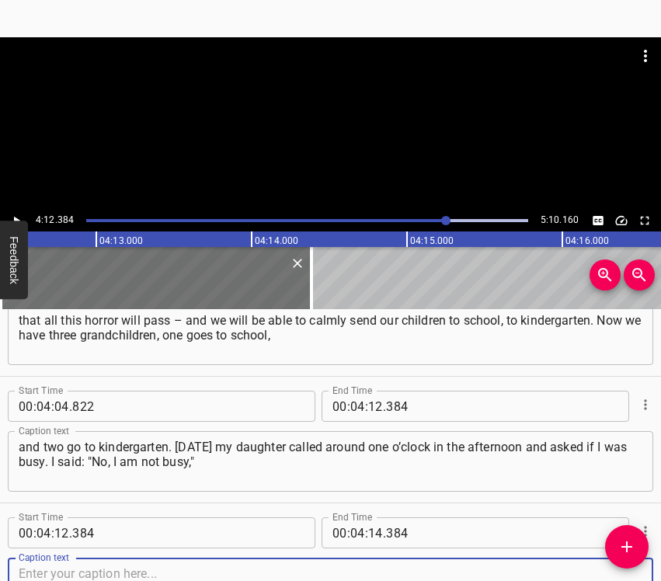
scroll to position [2712, 0]
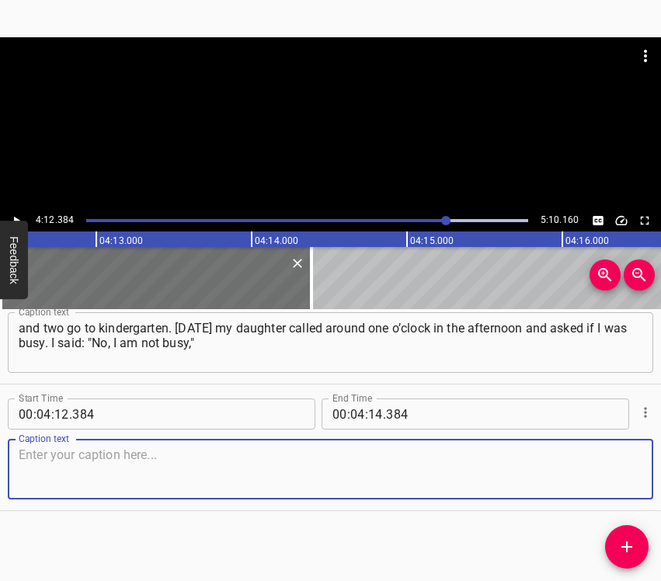
click at [624, 477] on textarea at bounding box center [330, 469] width 623 height 44
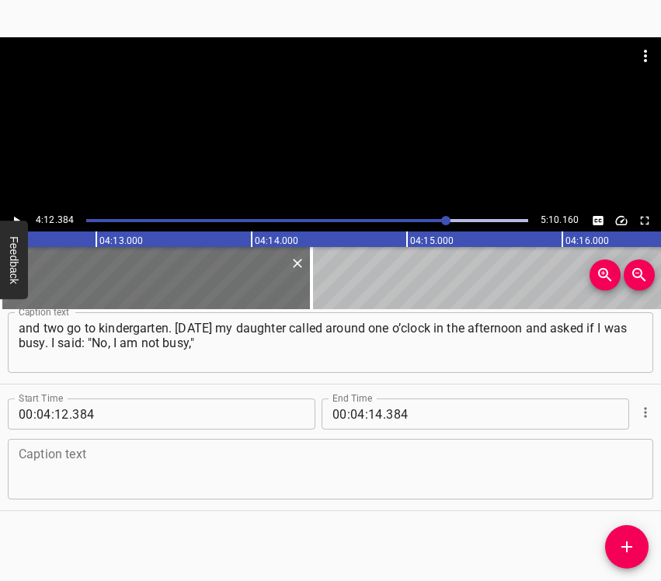
click at [25, 462] on textarea at bounding box center [330, 469] width 623 height 44
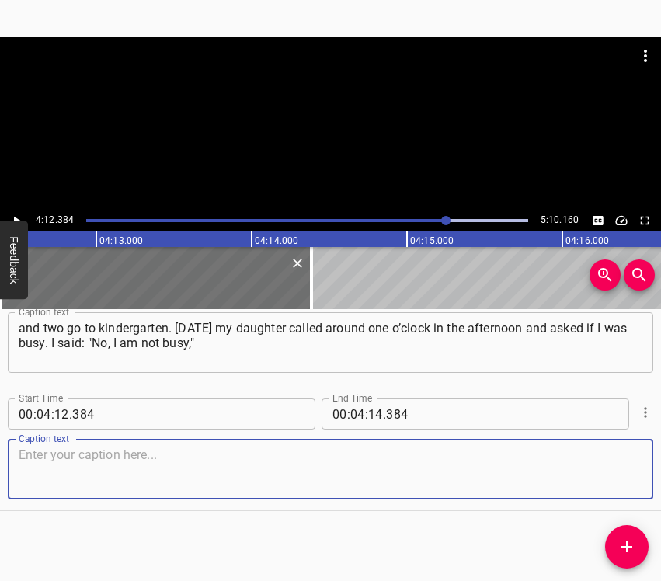
paste textarea "but I already knew there was an air raid alert. My daughter said: "Now I will g…"
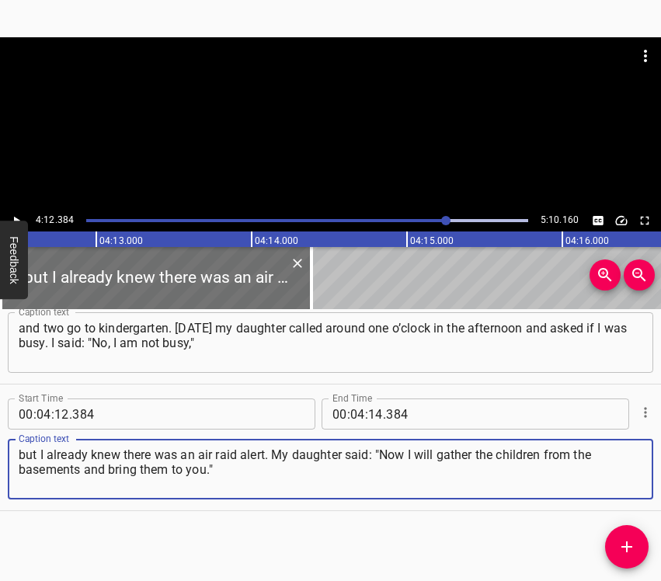
type textarea "but I already knew there was an air raid alert. My daughter said: "Now I will g…"
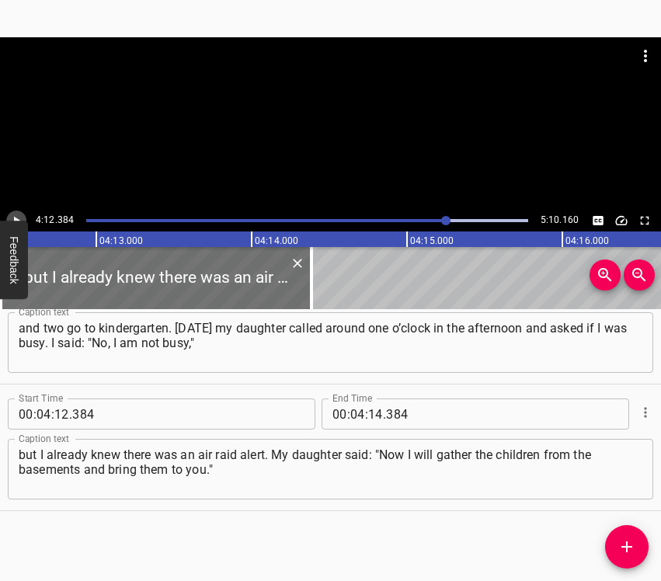
click at [18, 214] on icon "Play/Pause" at bounding box center [16, 221] width 14 height 14
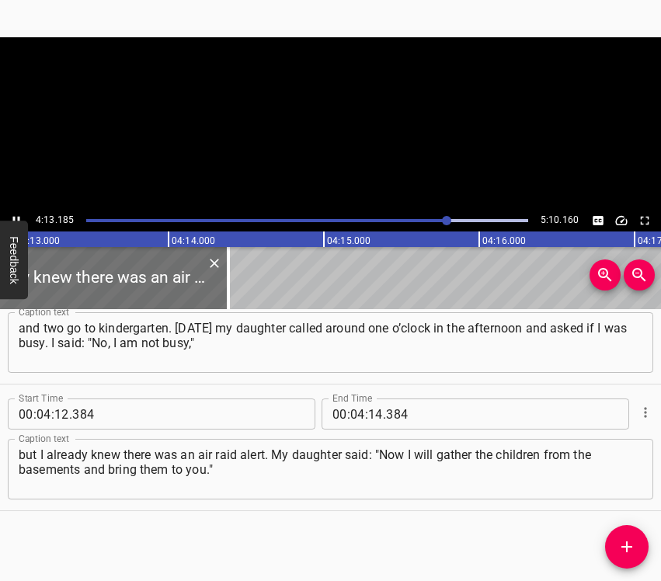
scroll to position [0, 39313]
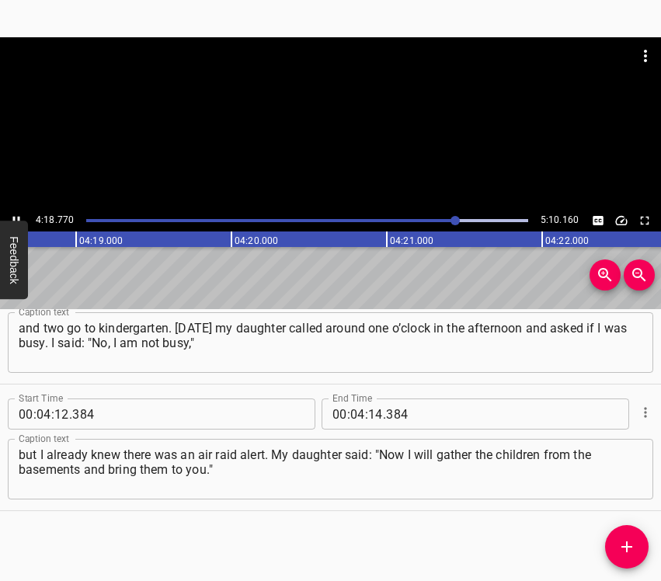
click at [16, 214] on icon "Play/Pause" at bounding box center [16, 221] width 14 height 14
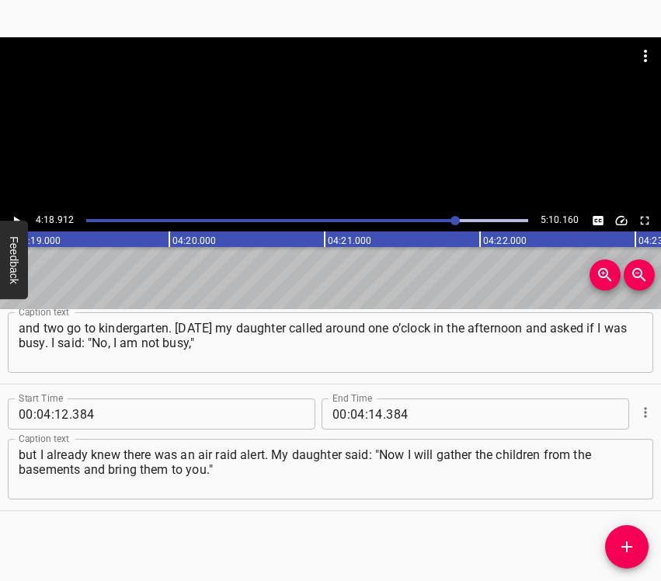
click at [16, 214] on icon "Play/Pause" at bounding box center [16, 221] width 14 height 14
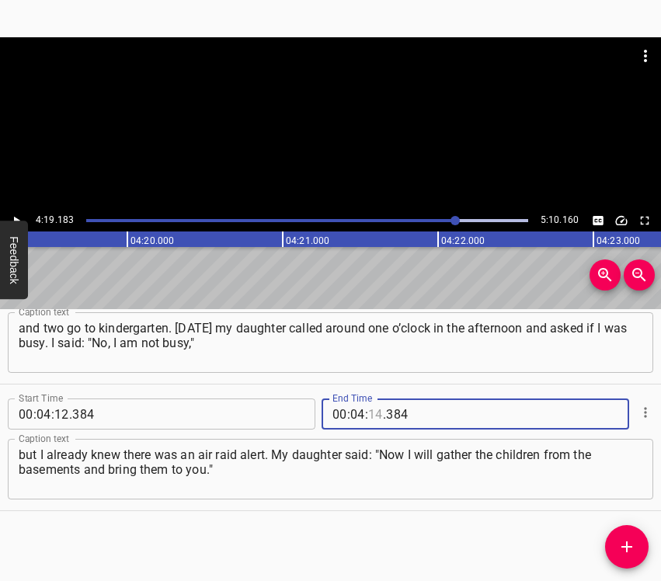
click at [372, 413] on input "number" at bounding box center [375, 413] width 15 height 31
type input "19"
type input "183"
click at [638, 541] on span "Add Cue" at bounding box center [626, 546] width 43 height 19
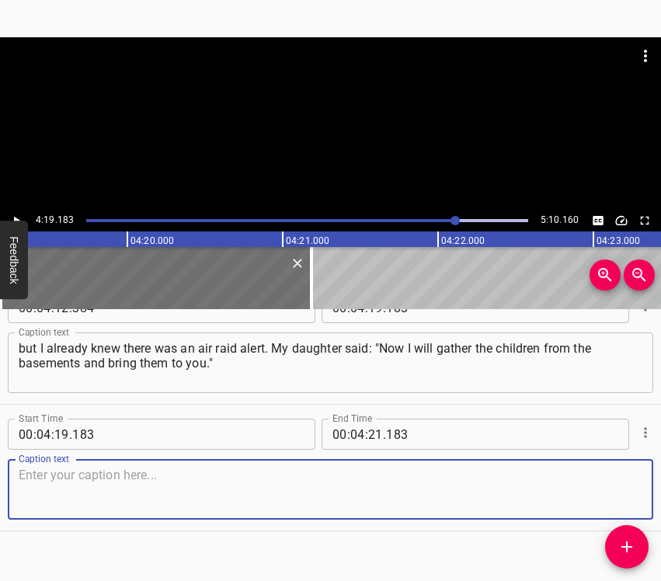
scroll to position [2838, 0]
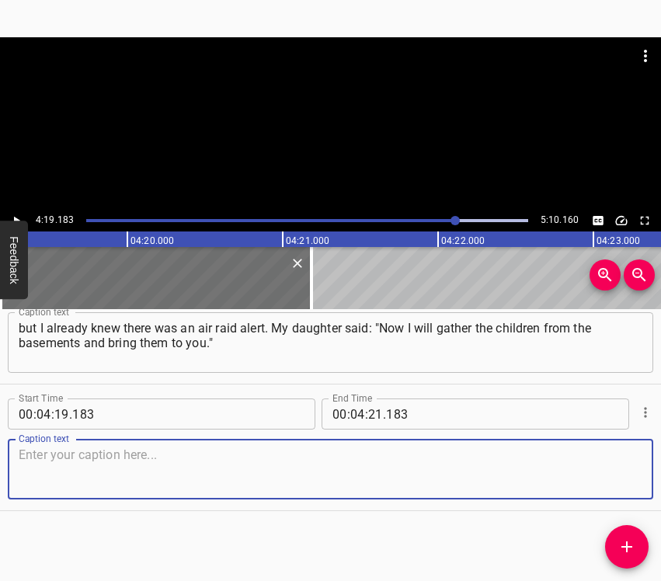
click at [617, 470] on textarea at bounding box center [330, 469] width 623 height 44
click at [131, 470] on textarea at bounding box center [330, 469] width 623 height 44
paste textarea "And she takes our grandchildren from the kindergarten and from the school, from…"
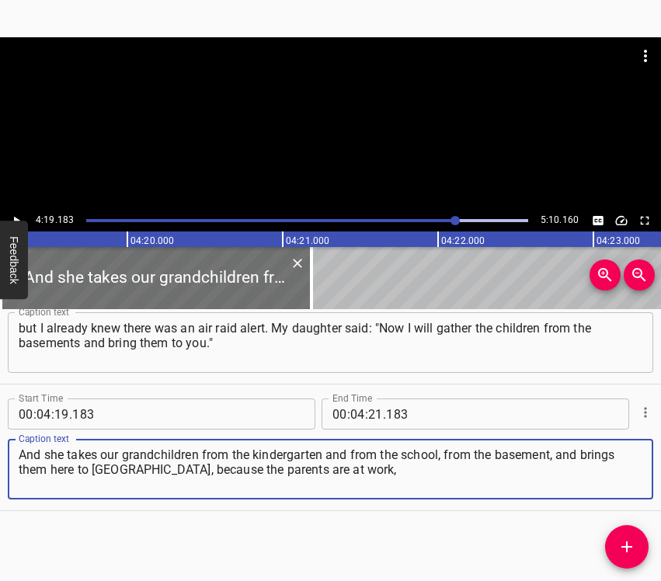
type textarea "And she takes our grandchildren from the kindergarten and from the school, from…"
click at [24, 221] on button "Feedback" at bounding box center [14, 259] width 28 height 78
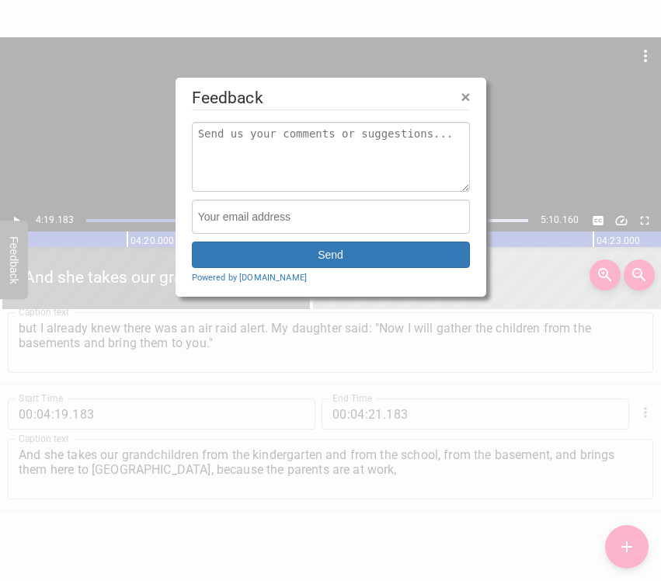
click at [18, 217] on div at bounding box center [330, 290] width 661 height 581
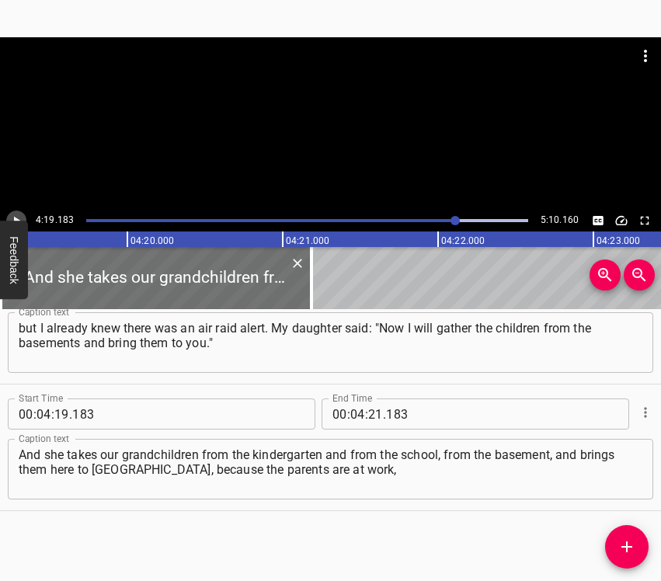
click at [18, 214] on icon "Play/Pause" at bounding box center [16, 221] width 14 height 14
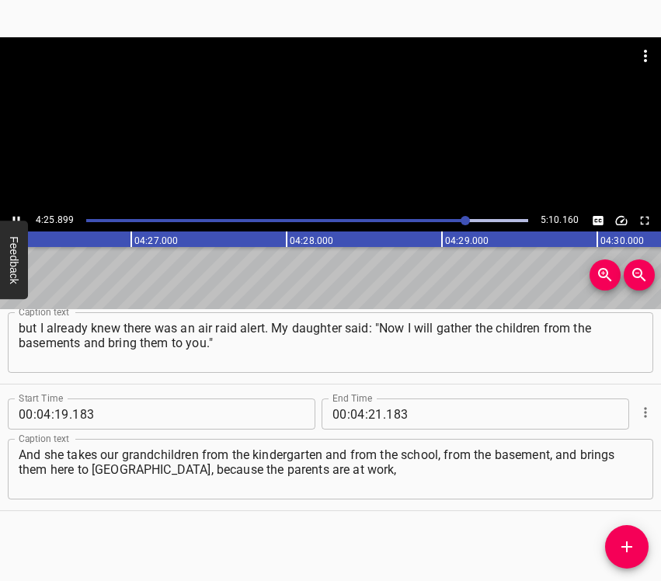
click at [15, 217] on icon "Play/Pause" at bounding box center [16, 221] width 7 height 9
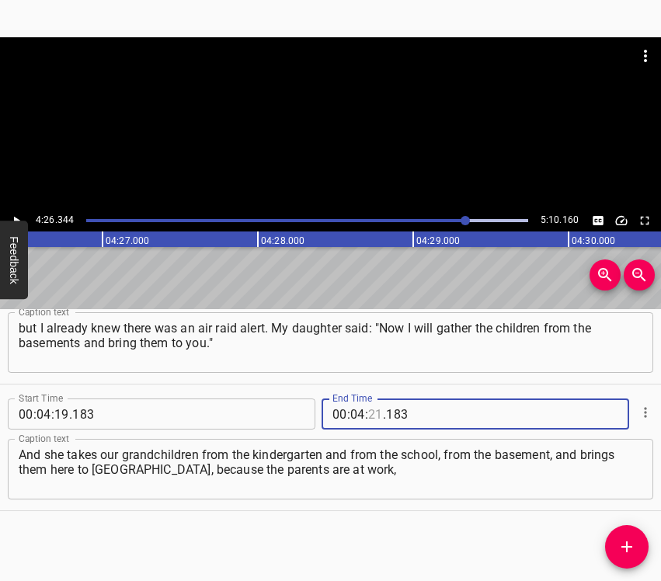
click at [368, 411] on input "number" at bounding box center [375, 413] width 15 height 31
type input "26"
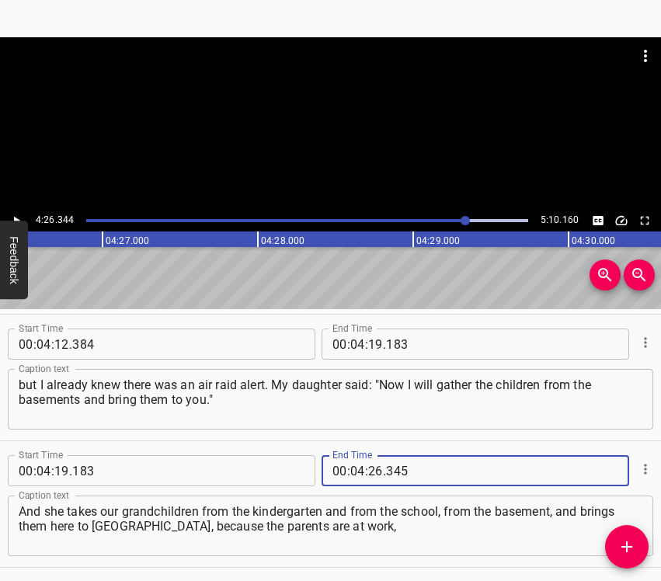
scroll to position [2761, 0]
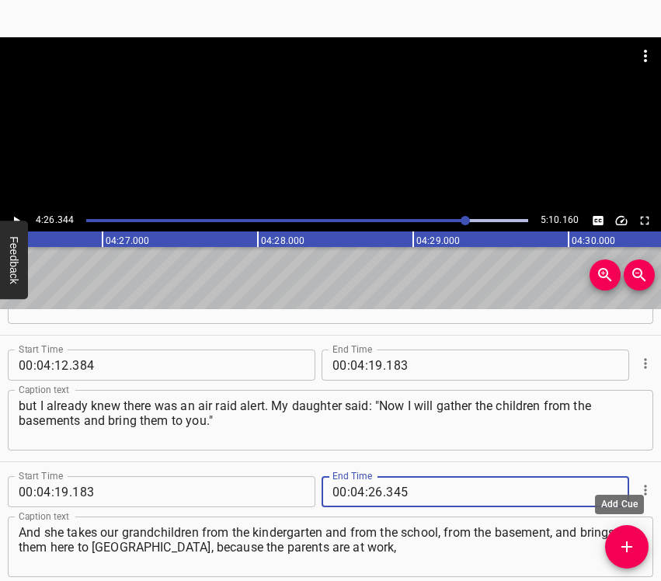
type input "345"
click at [613, 547] on span "Add Cue" at bounding box center [626, 546] width 43 height 19
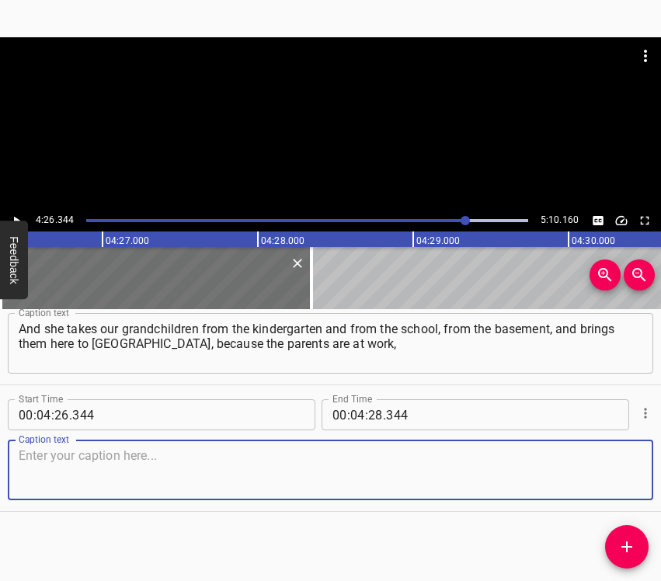
scroll to position [2965, 0]
click at [614, 457] on textarea at bounding box center [330, 469] width 623 height 44
click at [227, 482] on textarea at bounding box center [330, 469] width 623 height 44
paste textarea "they need to work. And we already both work and look after the grandchildren. W…"
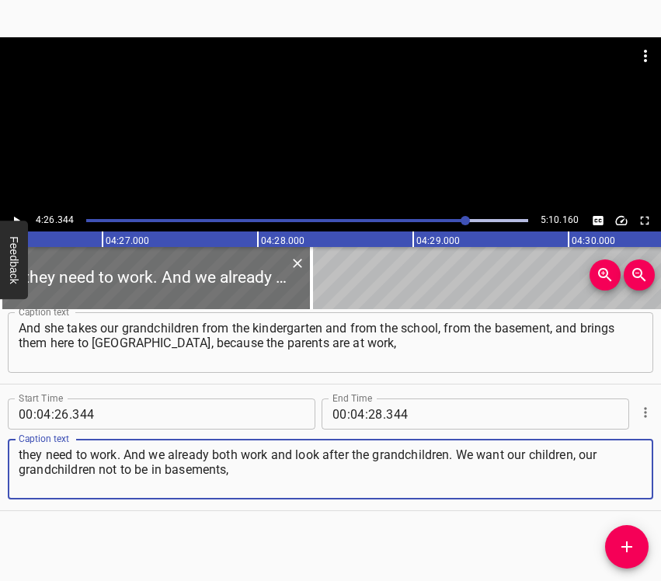
type textarea "they need to work. And we already both work and look after the grandchildren. W…"
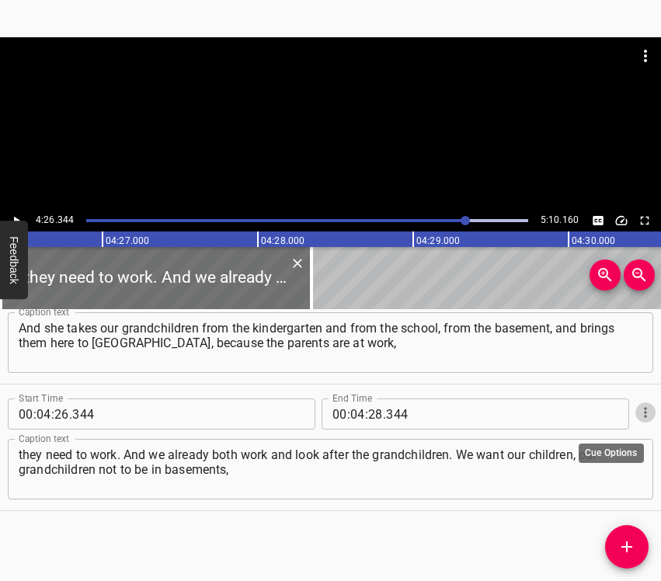
click at [637, 418] on icon "Cue Options" at bounding box center [645, 412] width 16 height 16
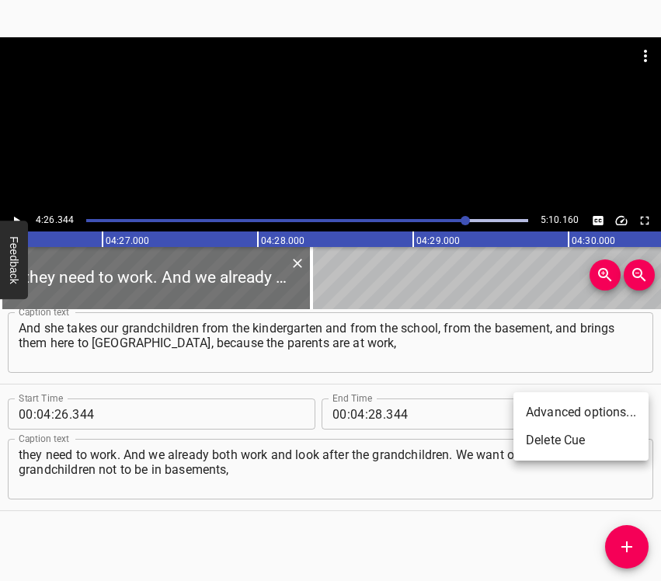
click at [560, 443] on li "Delete Cue" at bounding box center [580, 440] width 135 height 28
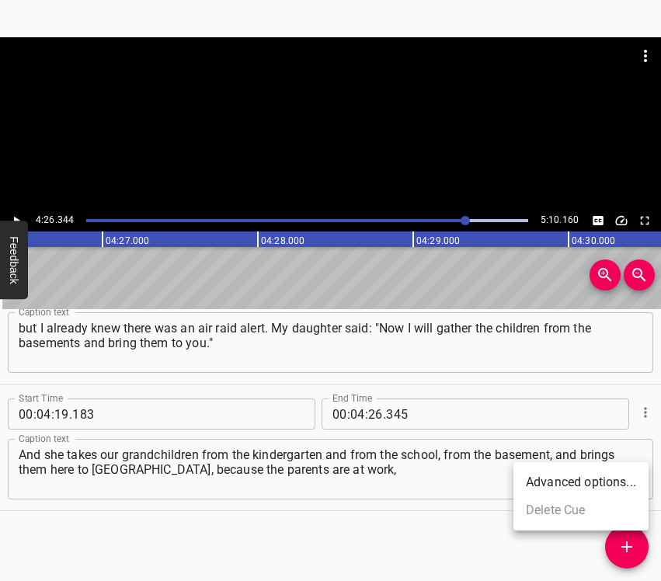
scroll to position [2838, 0]
click at [460, 220] on div at bounding box center [464, 220] width 9 height 9
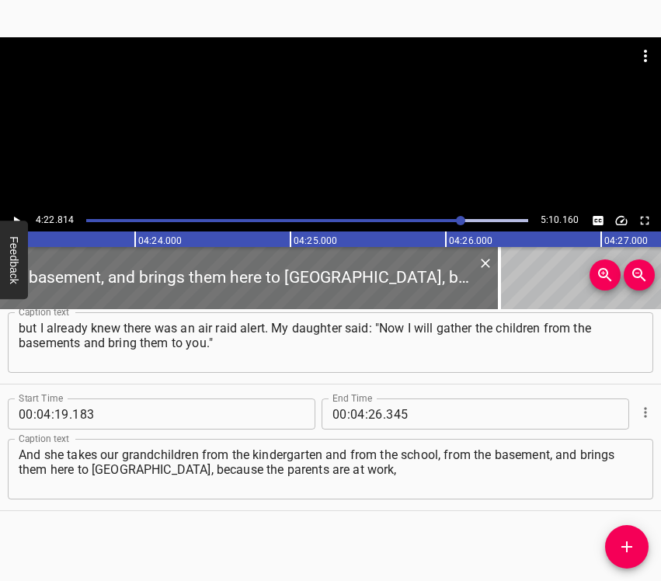
scroll to position [0, 40808]
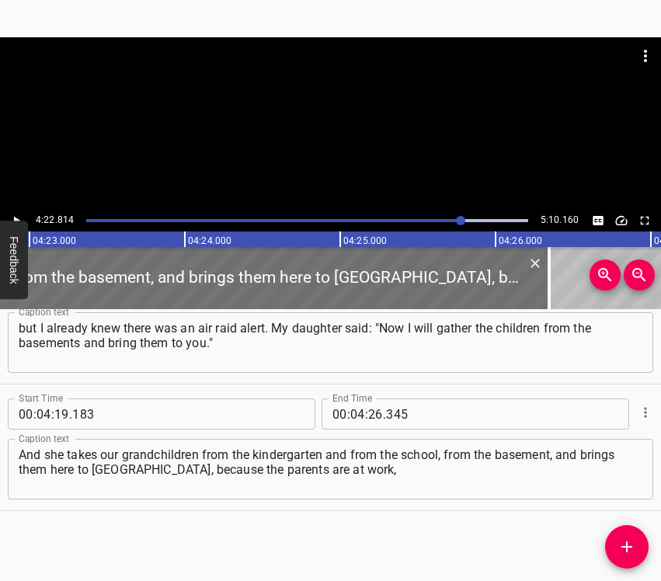
click at [15, 214] on icon "Play/Pause" at bounding box center [16, 221] width 14 height 14
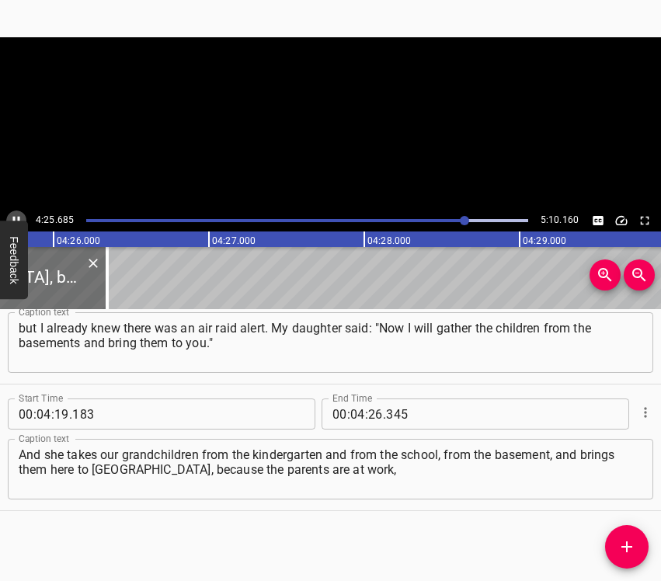
click at [15, 214] on icon "Play/Pause" at bounding box center [16, 221] width 14 height 14
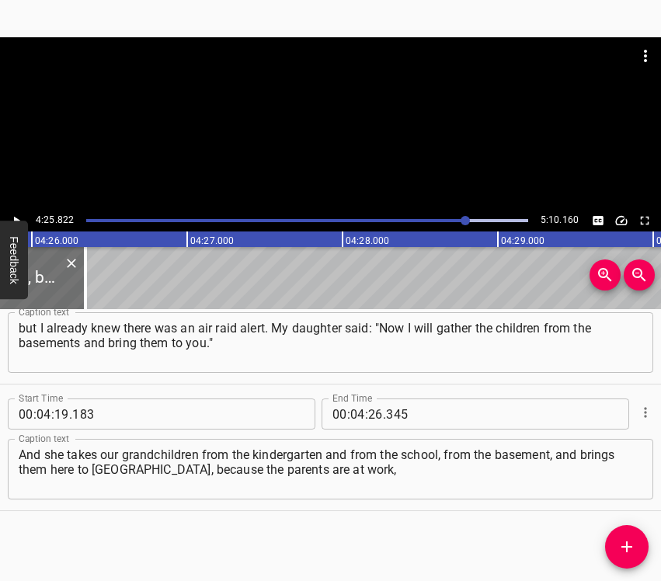
scroll to position [0, 41276]
click at [376, 411] on input "number" at bounding box center [375, 413] width 15 height 31
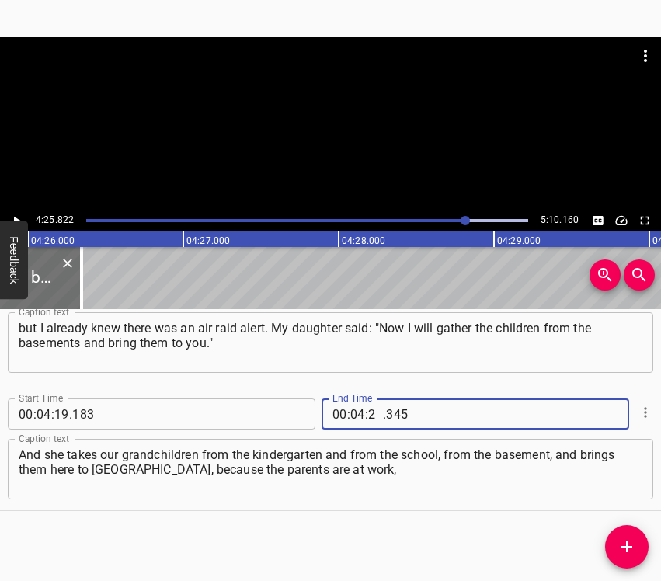
type input "25"
type input "822"
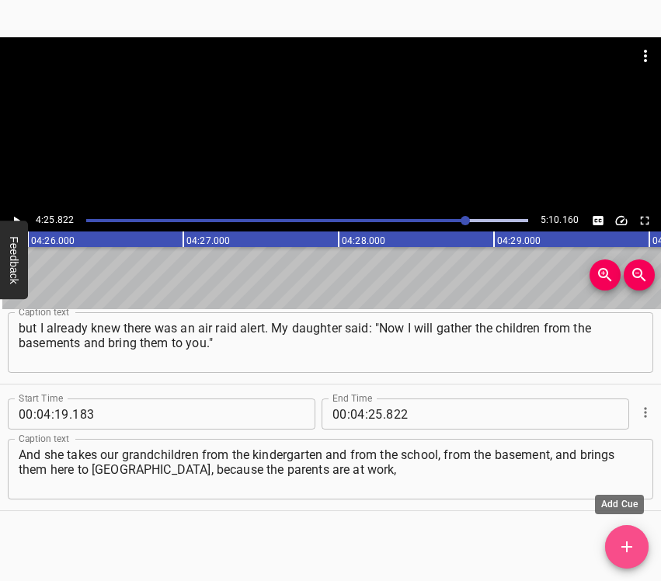
click at [631, 540] on icon "Add Cue" at bounding box center [626, 546] width 19 height 19
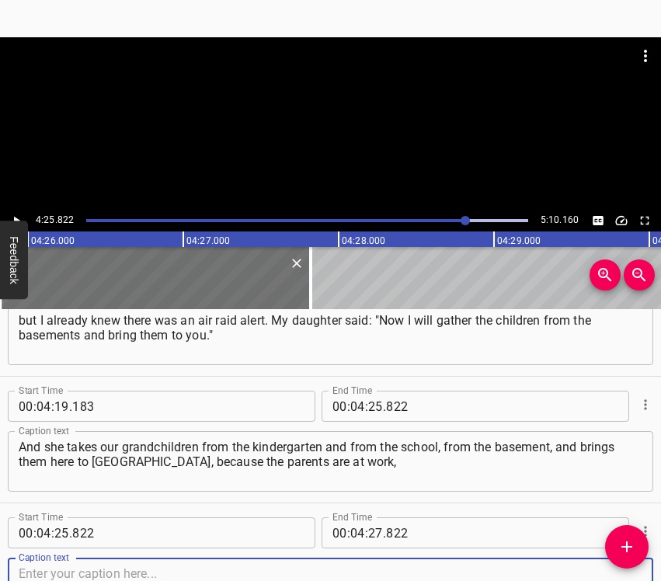
scroll to position [2965, 0]
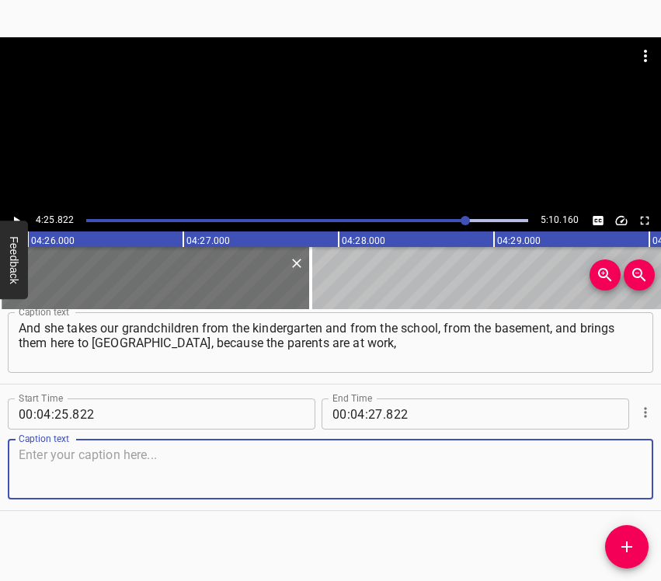
click at [624, 477] on textarea at bounding box center [330, 469] width 623 height 44
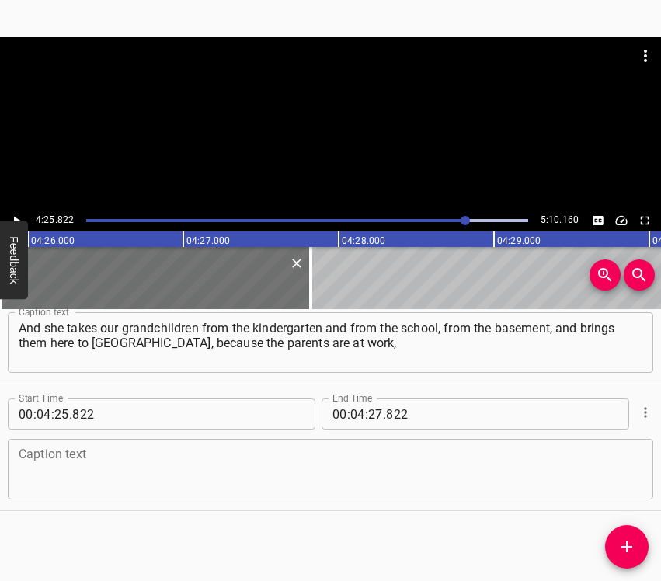
click at [89, 456] on textarea at bounding box center [330, 469] width 623 height 44
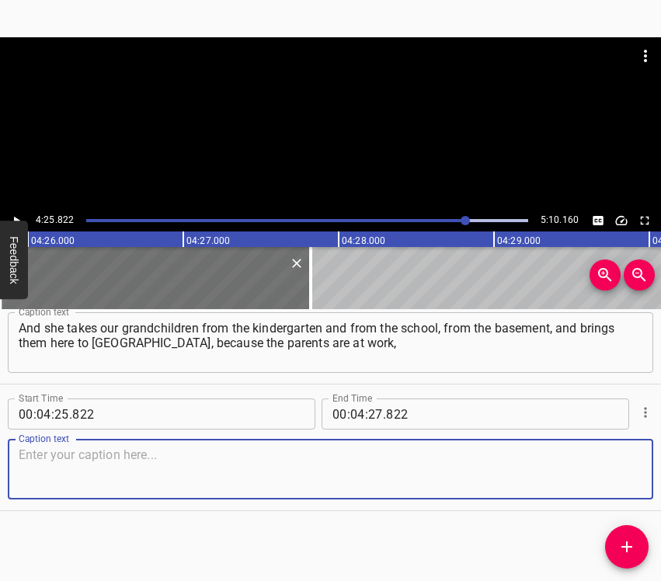
paste textarea "We want our children, our grandchildren not to be in basements, we want them to…"
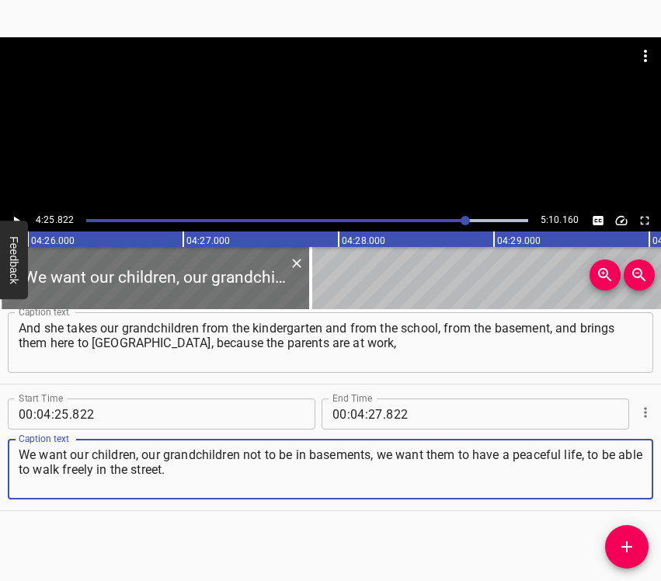
type textarea "We want our children, our grandchildren not to be in basements, we want them to…"
click at [18, 217] on icon "Play/Pause" at bounding box center [16, 221] width 14 height 14
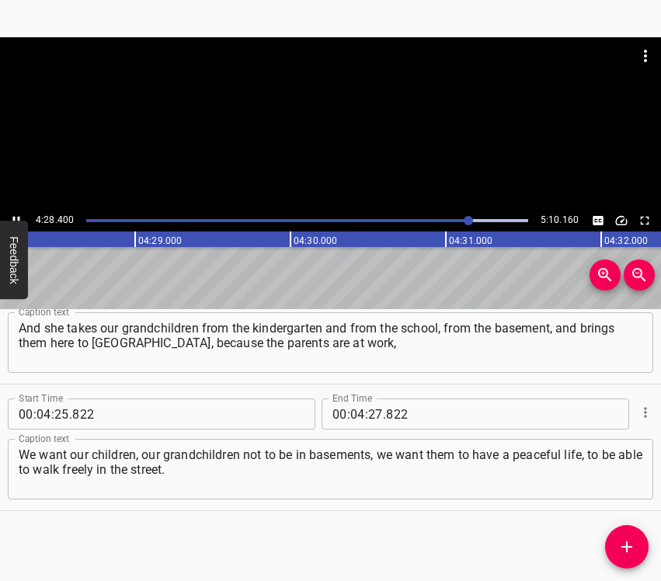
scroll to position [0, 41675]
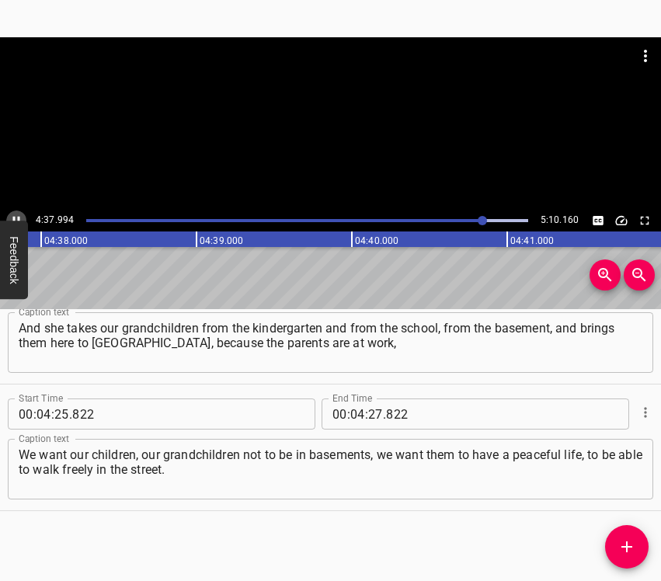
click at [10, 215] on icon "Play/Pause" at bounding box center [16, 221] width 14 height 14
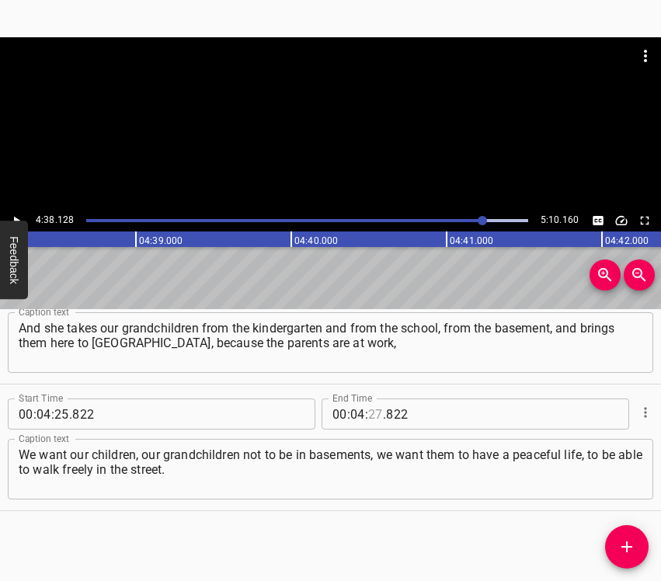
click at [370, 411] on input "number" at bounding box center [375, 413] width 15 height 31
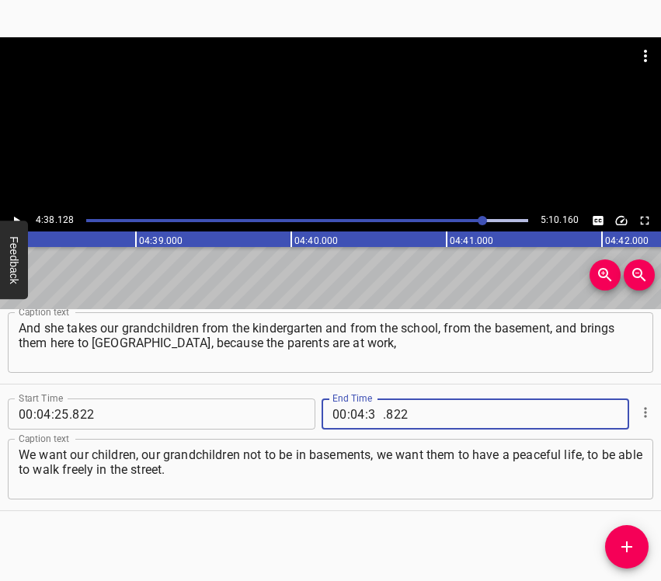
type input "38"
type input "128"
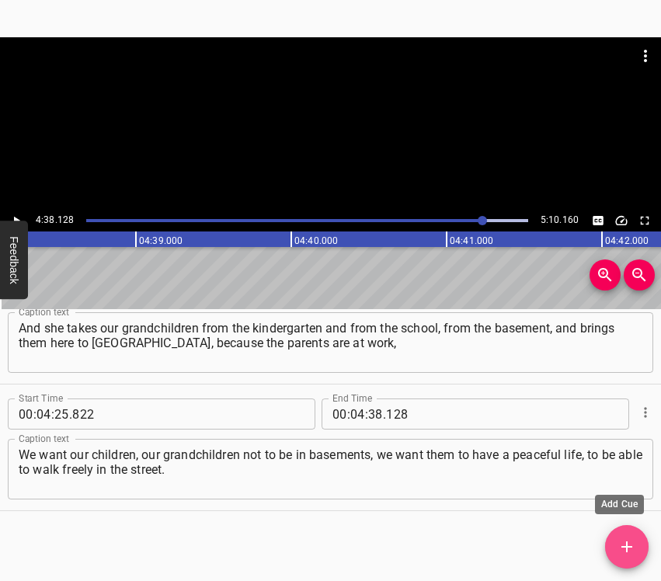
click at [627, 536] on button "Add Cue" at bounding box center [626, 546] width 43 height 43
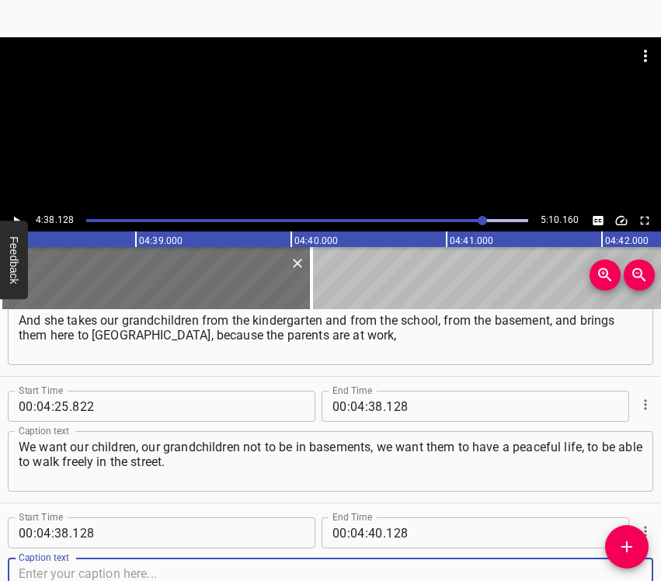
scroll to position [3092, 0]
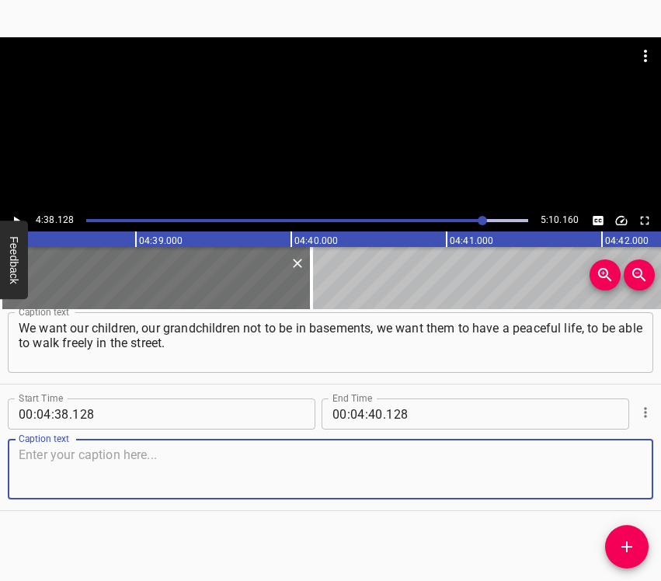
click at [620, 470] on textarea at bounding box center [330, 469] width 623 height 44
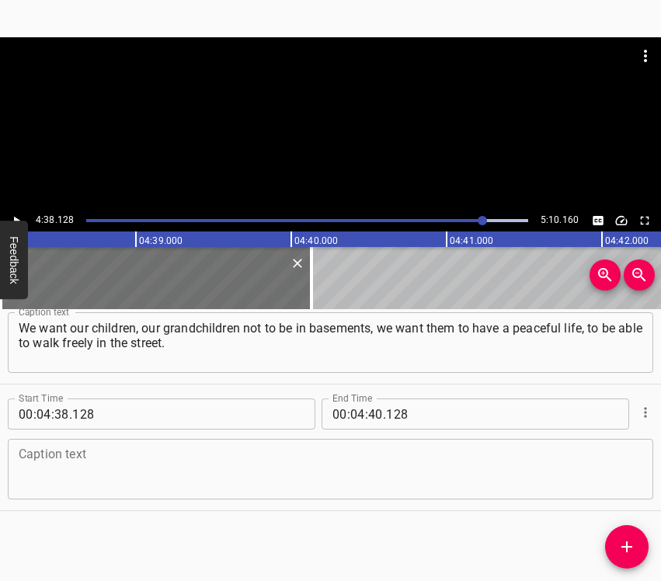
click at [192, 468] on textarea at bounding box center [330, 469] width 623 height 44
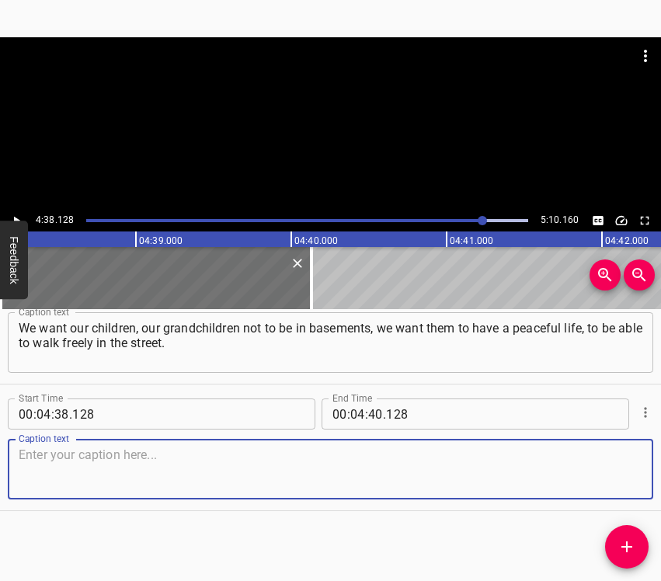
paste textarea "Our granddaughter is [DEMOGRAPHIC_DATA], she calls and says: "[PERSON_NAME], br…"
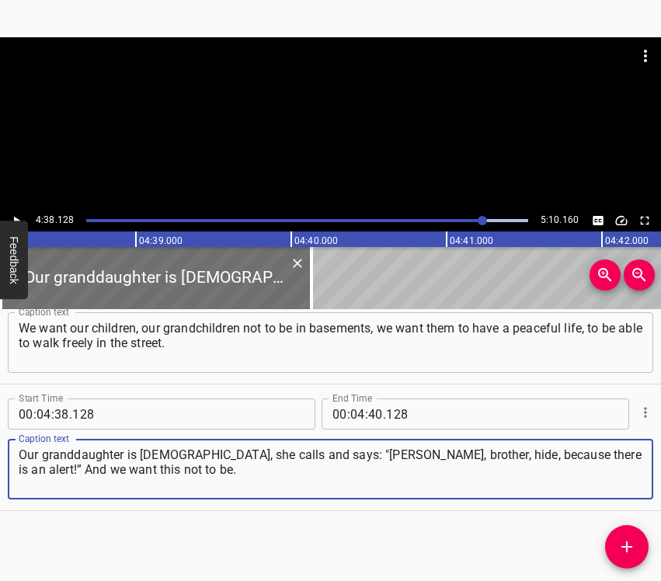
type textarea "Our granddaughter is [DEMOGRAPHIC_DATA], she calls and says: "[PERSON_NAME], br…"
click at [17, 214] on icon "Play/Pause" at bounding box center [16, 221] width 14 height 14
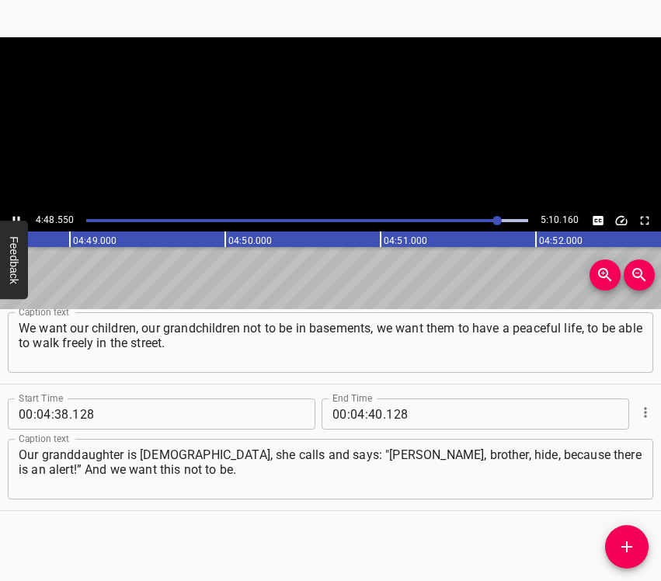
click at [17, 214] on icon "Play/Pause" at bounding box center [16, 221] width 14 height 14
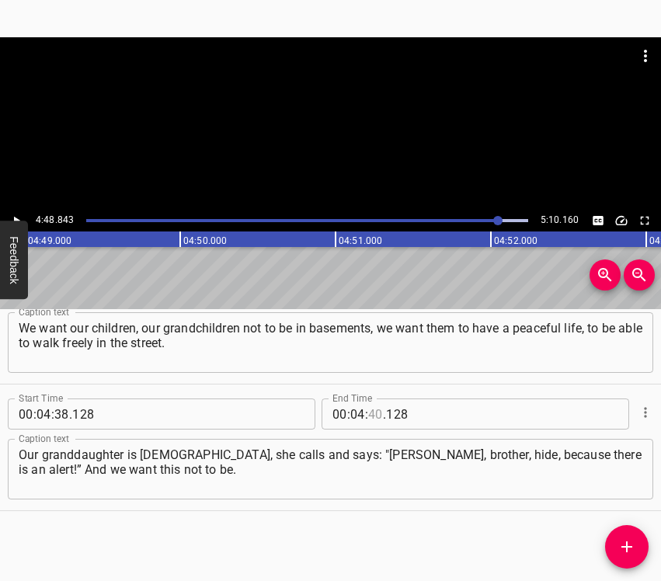
click at [370, 415] on input "number" at bounding box center [375, 413] width 15 height 31
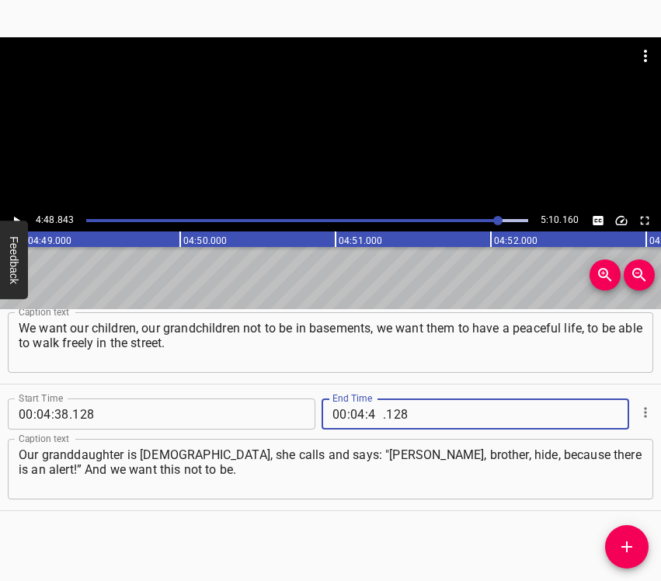
type input "48"
type input "843"
click at [623, 543] on icon "Add Cue" at bounding box center [626, 546] width 19 height 19
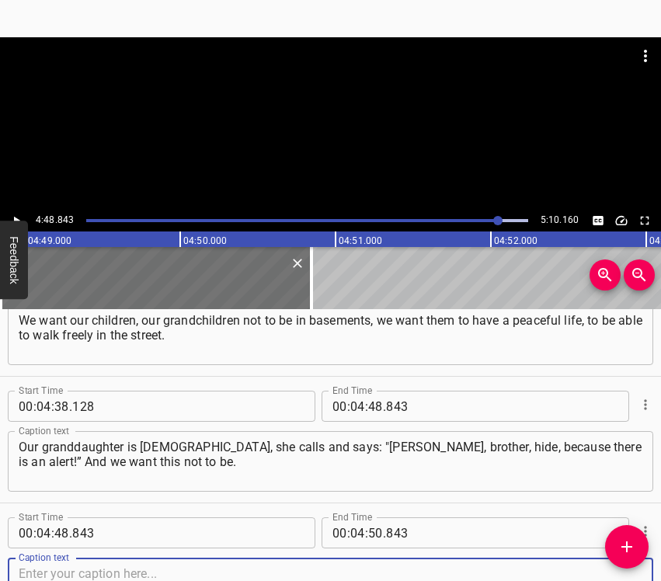
scroll to position [3218, 0]
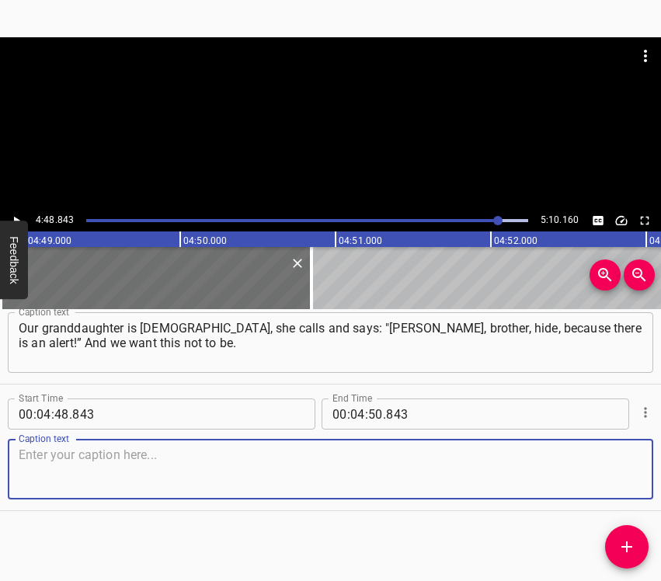
click at [592, 481] on textarea at bounding box center [330, 469] width 623 height 44
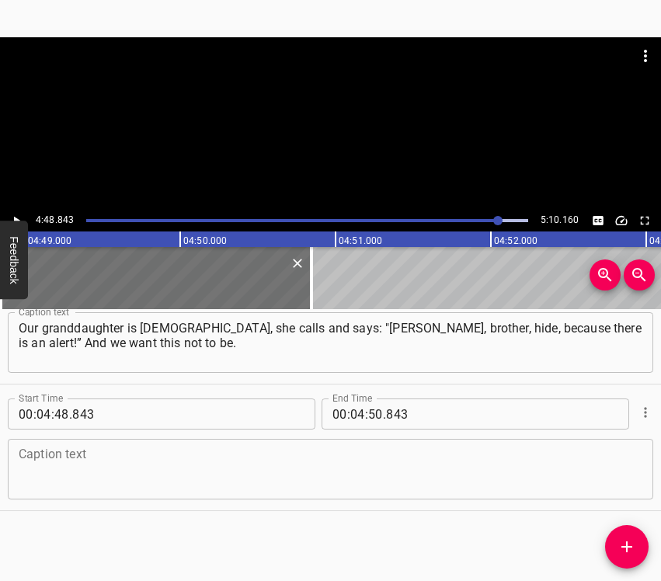
click at [73, 472] on textarea at bounding box center [330, 469] width 623 height 44
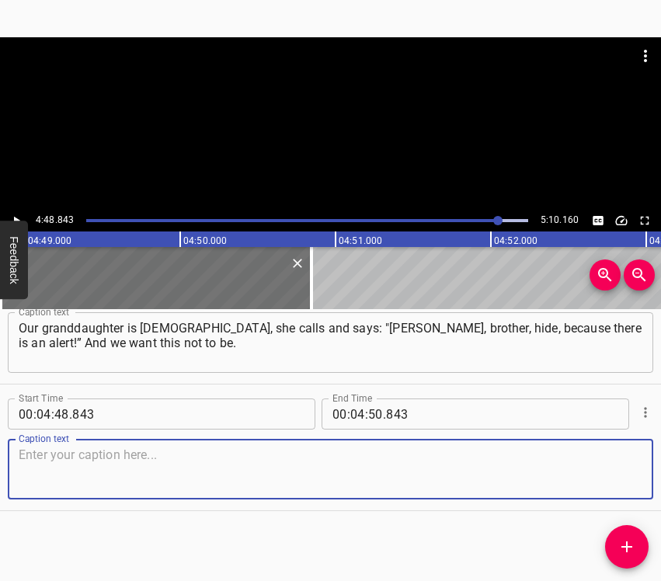
paste textarea "We will somehow get through all this, but as for the grandchildren… We want the…"
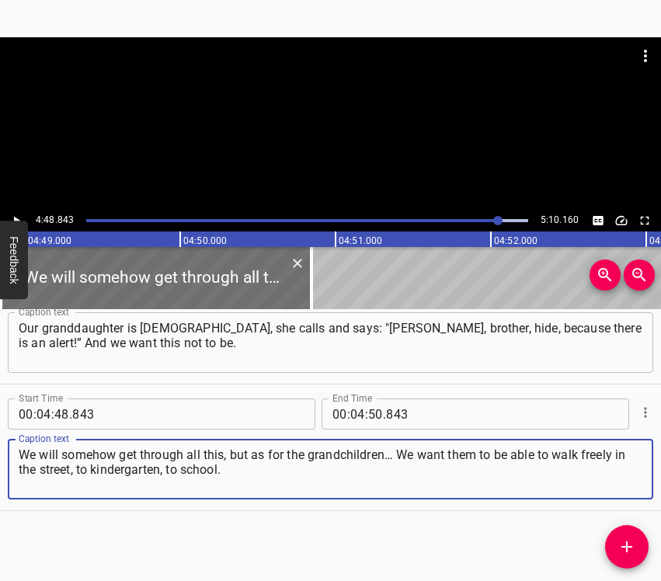
type textarea "We will somehow get through all this, but as for the grandchildren… We want the…"
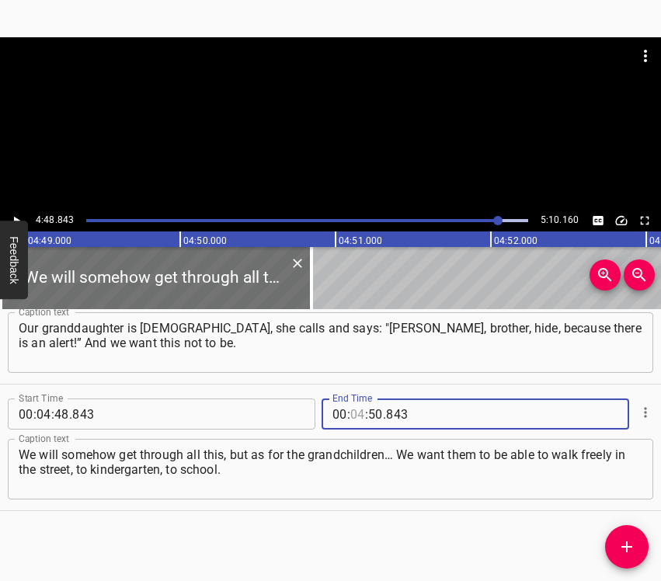
click at [351, 415] on input "number" at bounding box center [357, 413] width 15 height 31
type input "05"
type input "00"
type input "160"
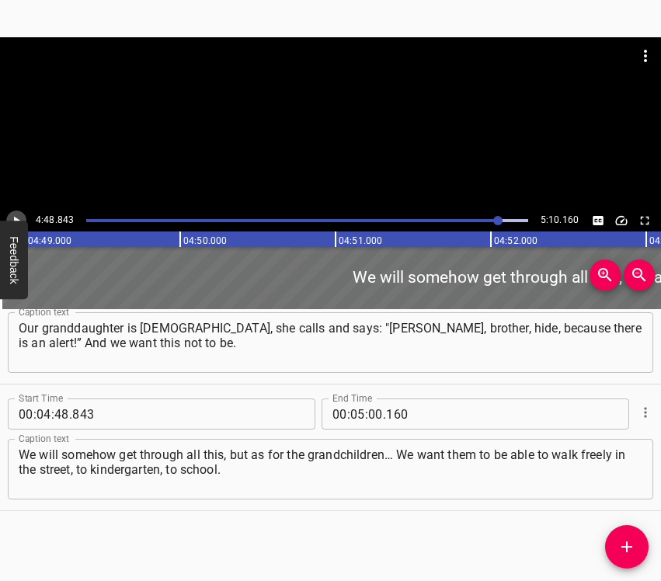
click at [23, 219] on button "Play/Pause" at bounding box center [16, 220] width 20 height 20
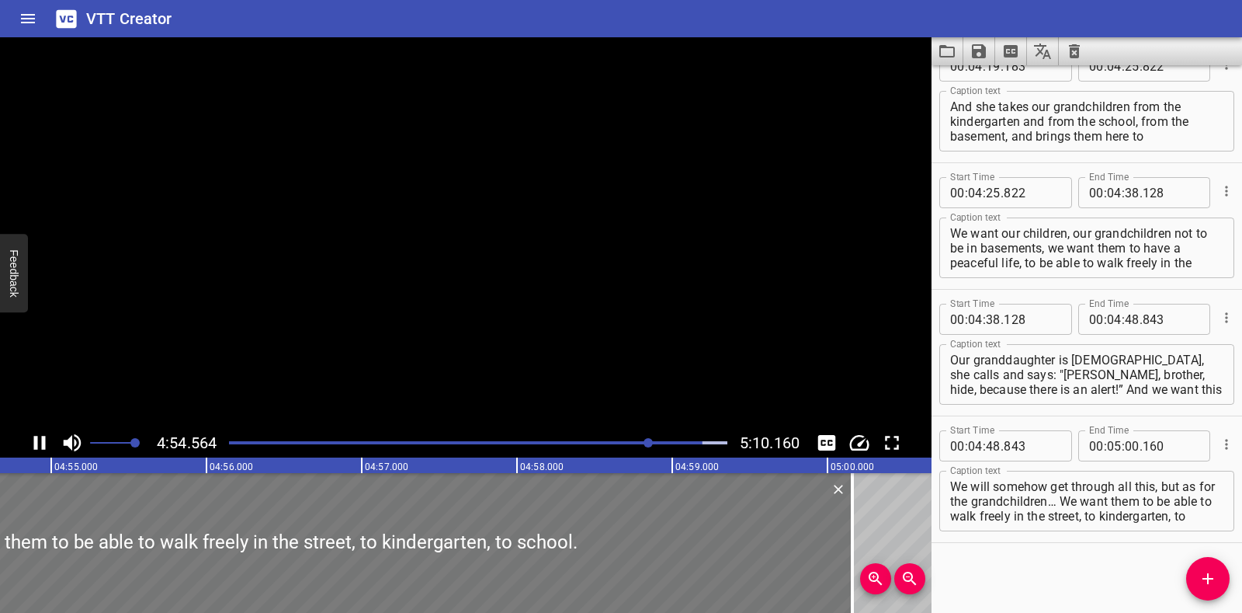
scroll to position [2942, 0]
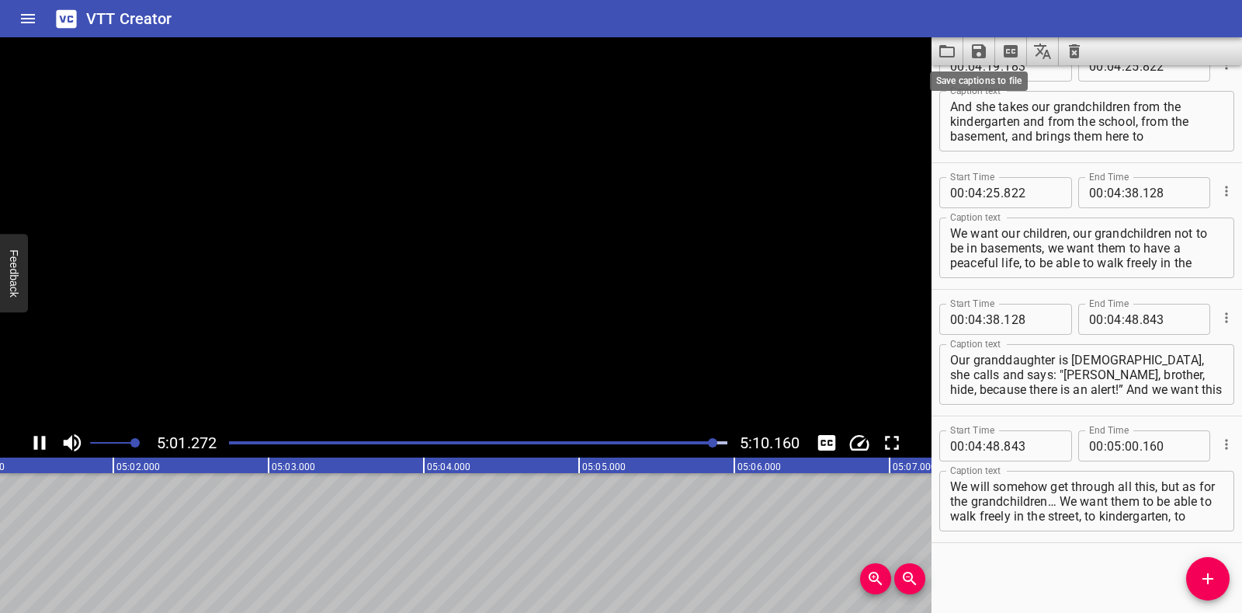
click at [660, 52] on icon "Save captions to file" at bounding box center [979, 51] width 14 height 14
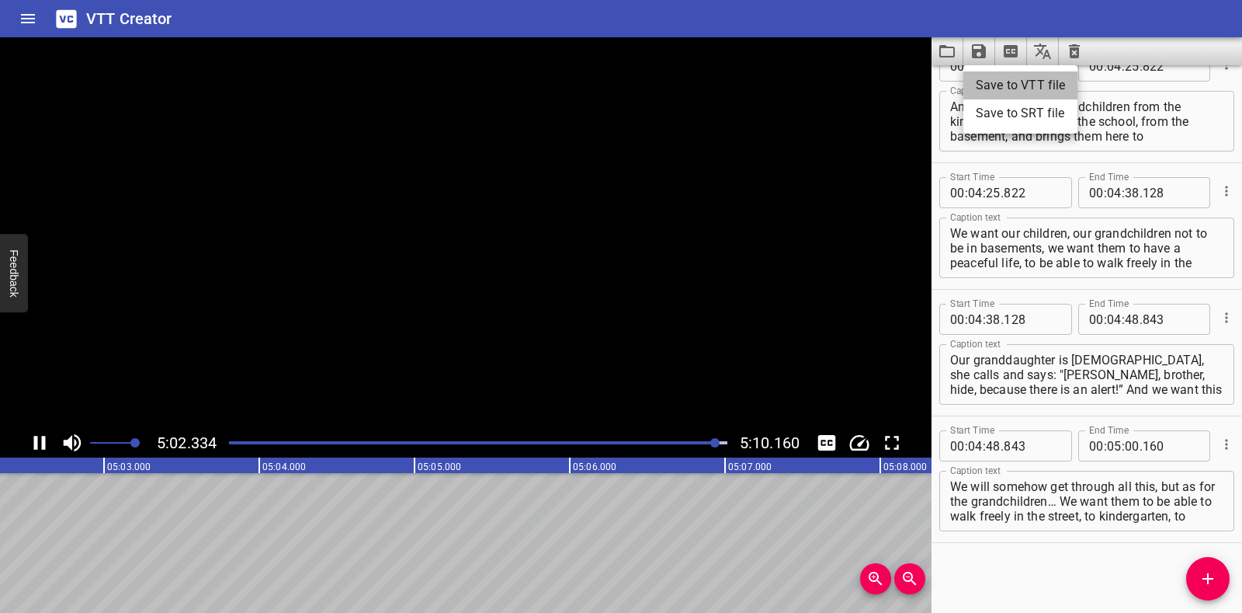
click at [660, 82] on li "Save to VTT file" at bounding box center [1020, 85] width 114 height 28
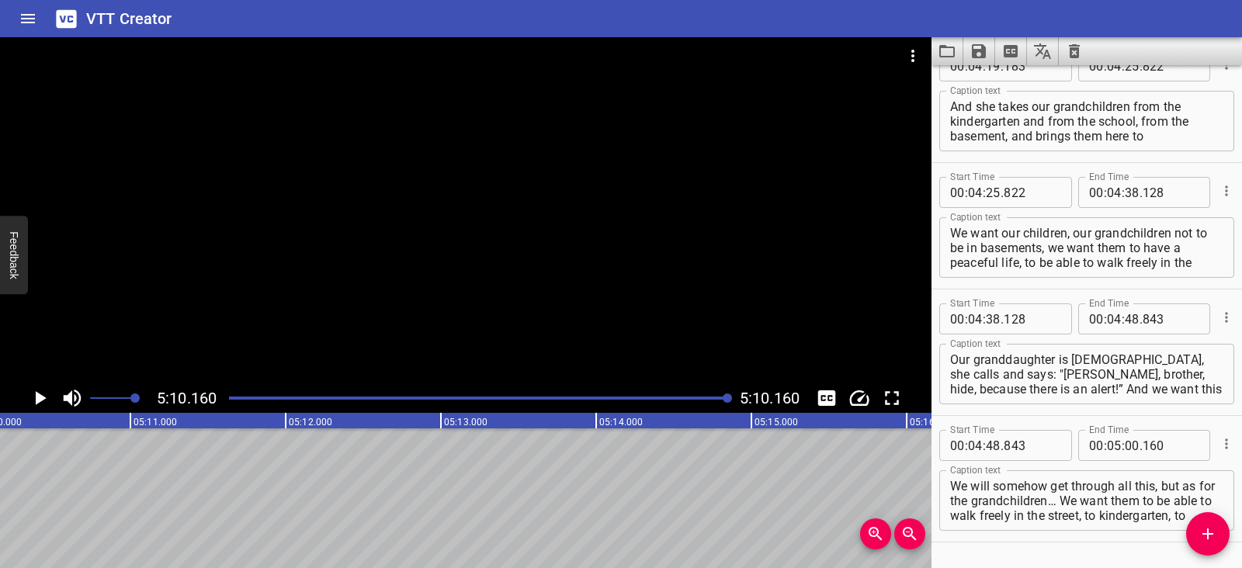
scroll to position [2987, 0]
